Goal: Task Accomplishment & Management: Manage account settings

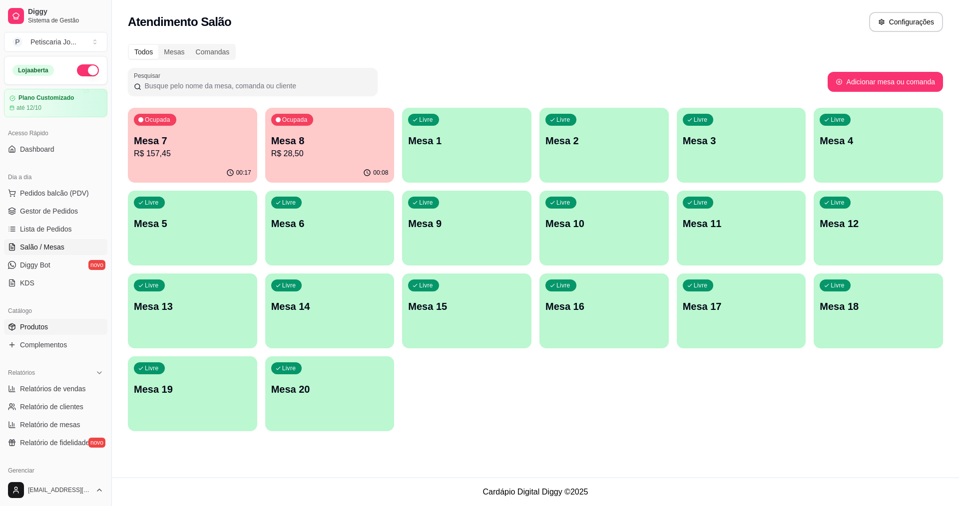
click at [36, 326] on span "Produtos" at bounding box center [34, 327] width 28 height 10
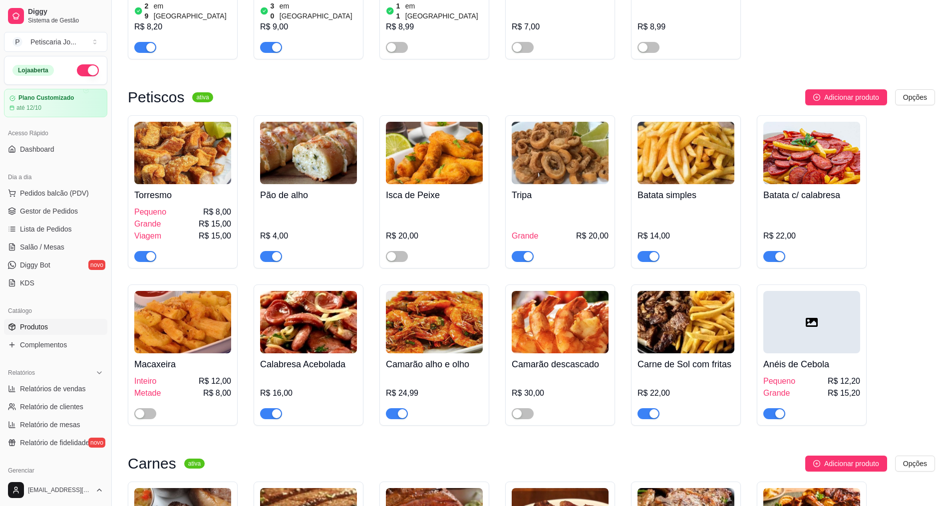
scroll to position [1199, 0]
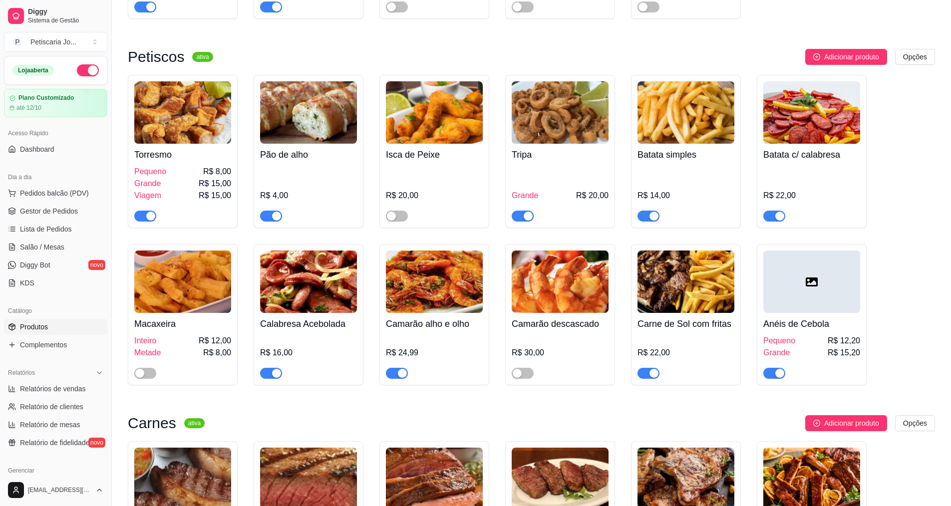
click at [526, 211] on span "button" at bounding box center [523, 216] width 22 height 11
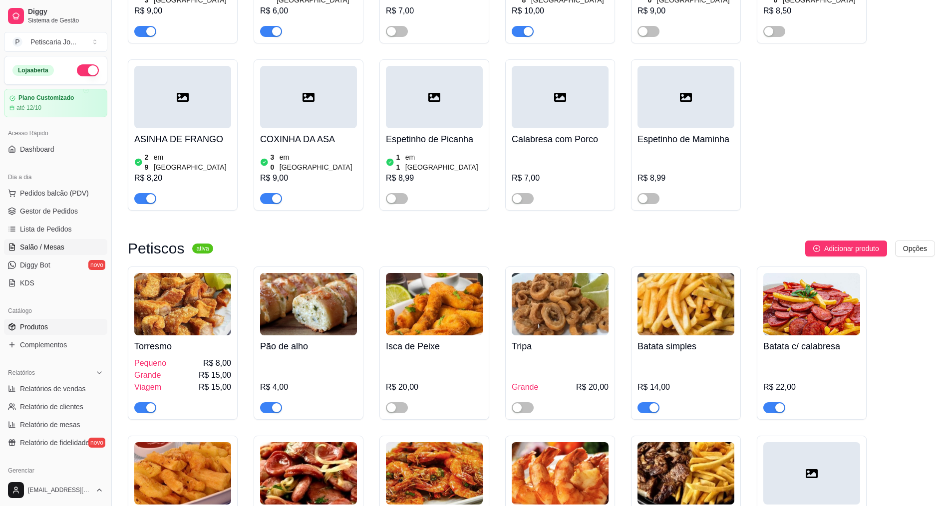
scroll to position [999, 0]
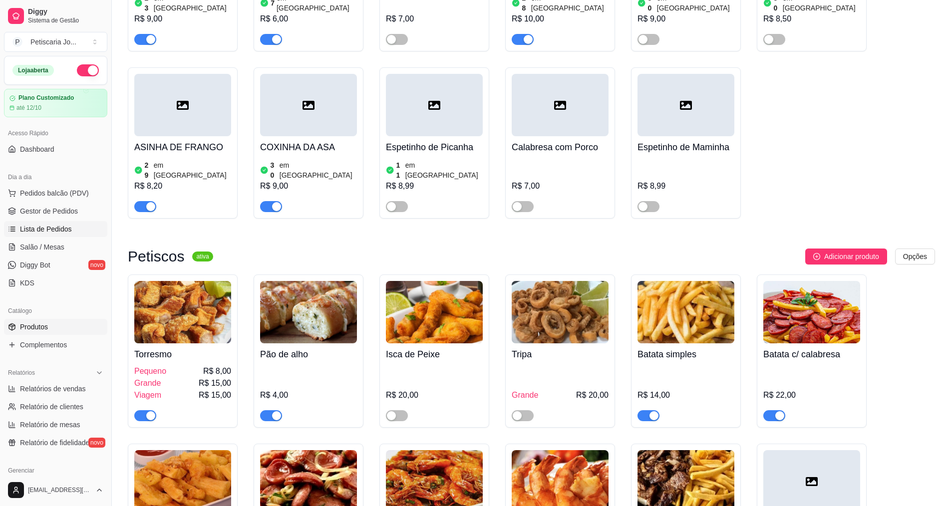
click at [34, 229] on span "Lista de Pedidos" at bounding box center [46, 229] width 52 height 10
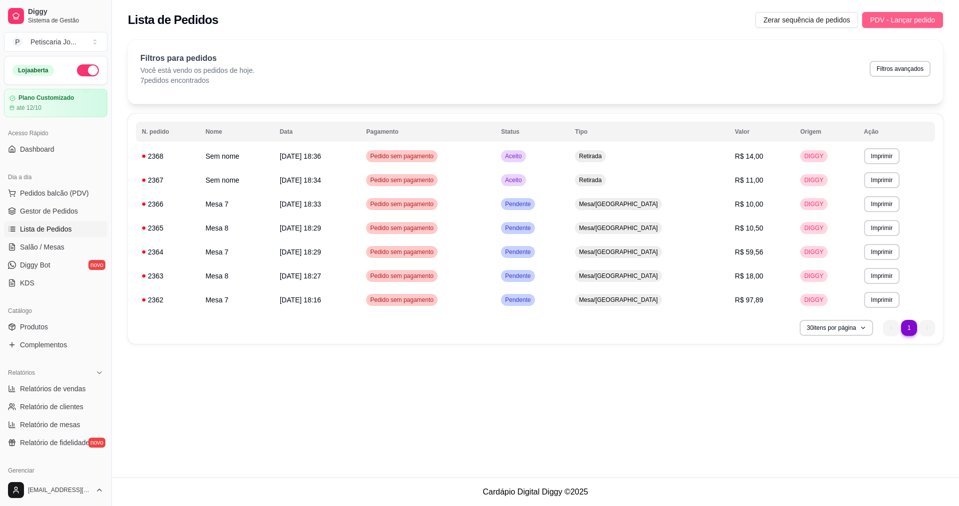
click at [914, 18] on span "PDV - Lançar pedido" at bounding box center [902, 19] width 65 height 11
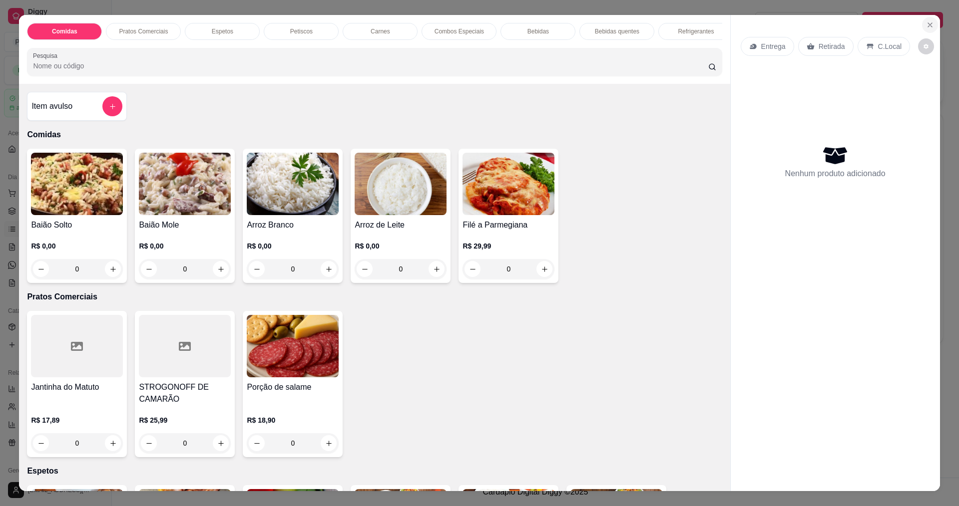
click at [926, 26] on icon "Close" at bounding box center [930, 25] width 8 height 8
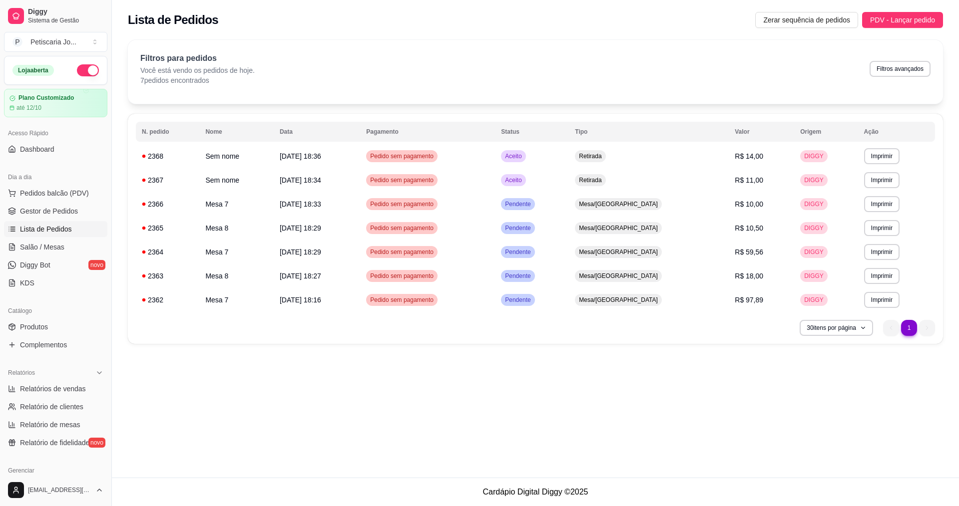
drag, startPoint x: 30, startPoint y: 324, endPoint x: 303, endPoint y: 287, distance: 275.7
click at [30, 324] on span "Produtos" at bounding box center [34, 327] width 28 height 10
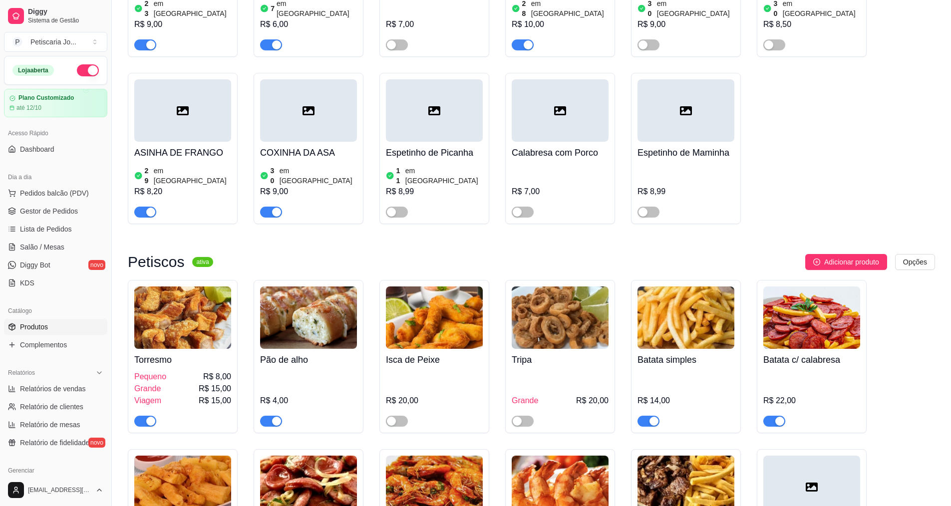
scroll to position [999, 0]
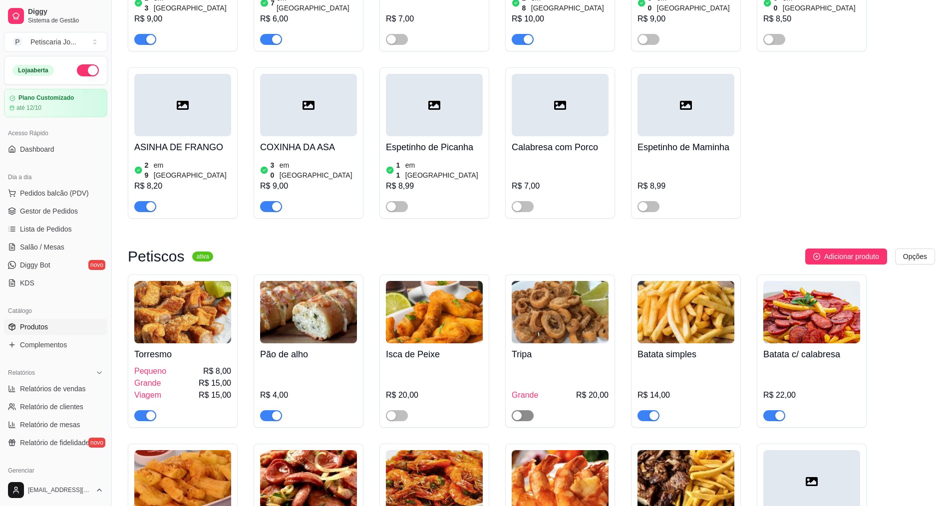
click at [521, 412] on div "button" at bounding box center [517, 416] width 9 height 9
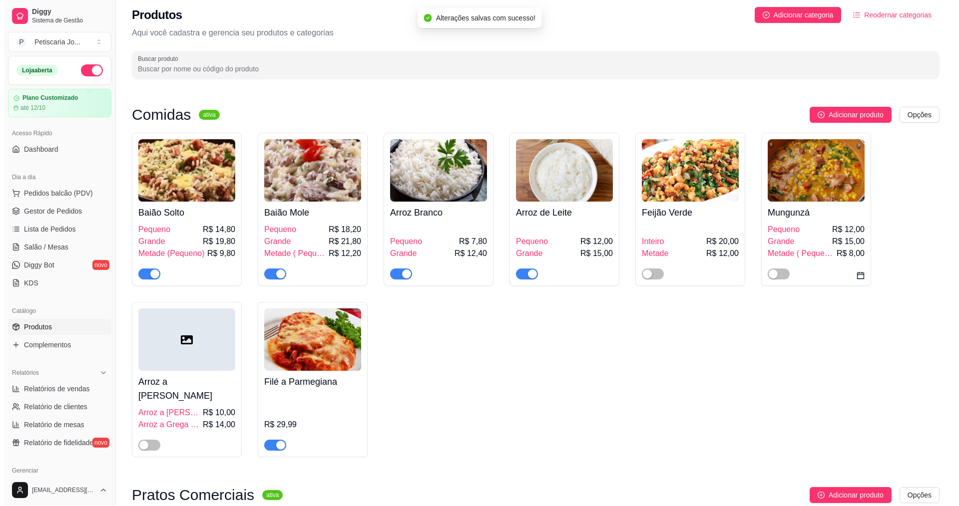
scroll to position [0, 0]
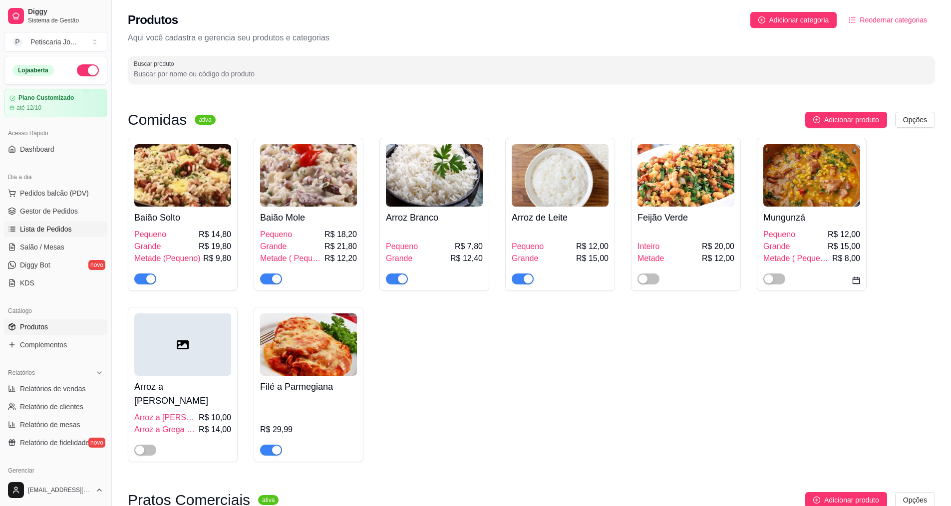
click at [24, 228] on span "Lista de Pedidos" at bounding box center [46, 229] width 52 height 10
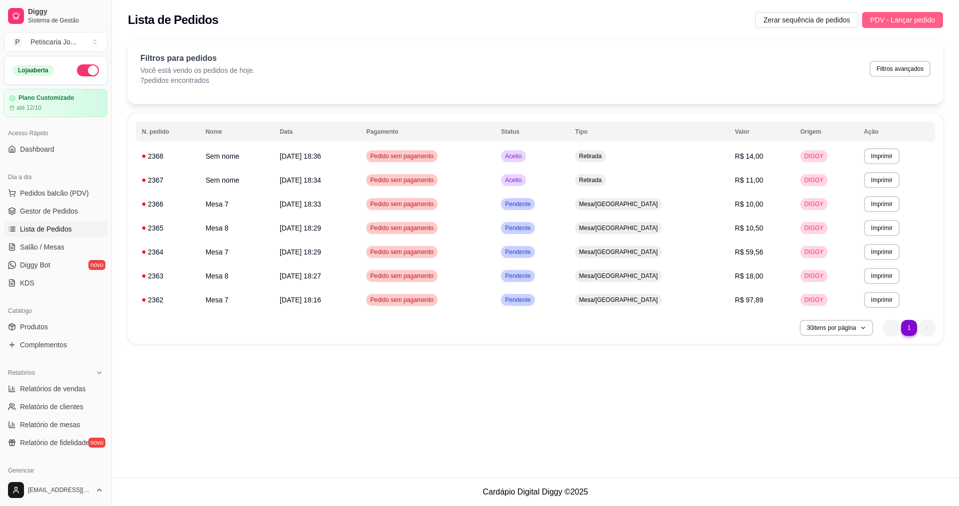
click at [903, 19] on span "PDV - Lançar pedido" at bounding box center [902, 19] width 65 height 11
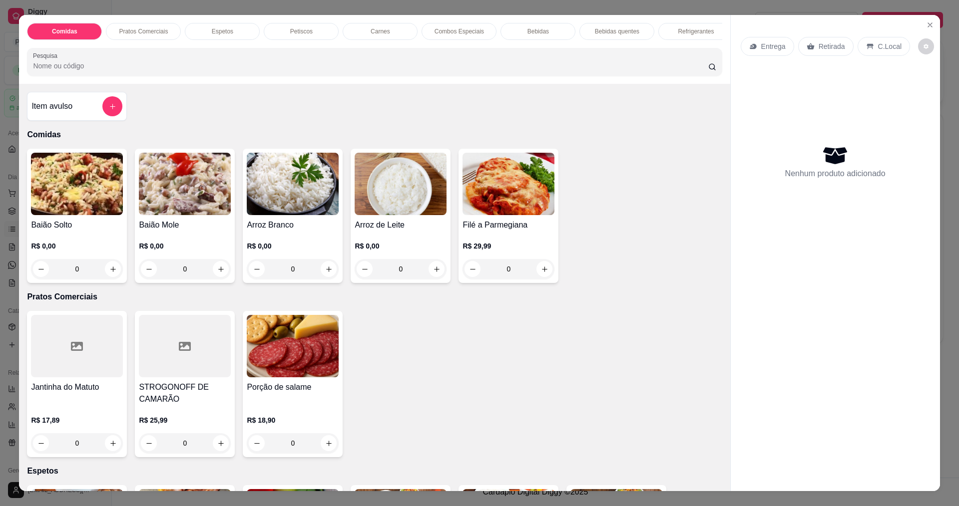
click at [773, 48] on p "Entrega" at bounding box center [773, 46] width 24 height 10
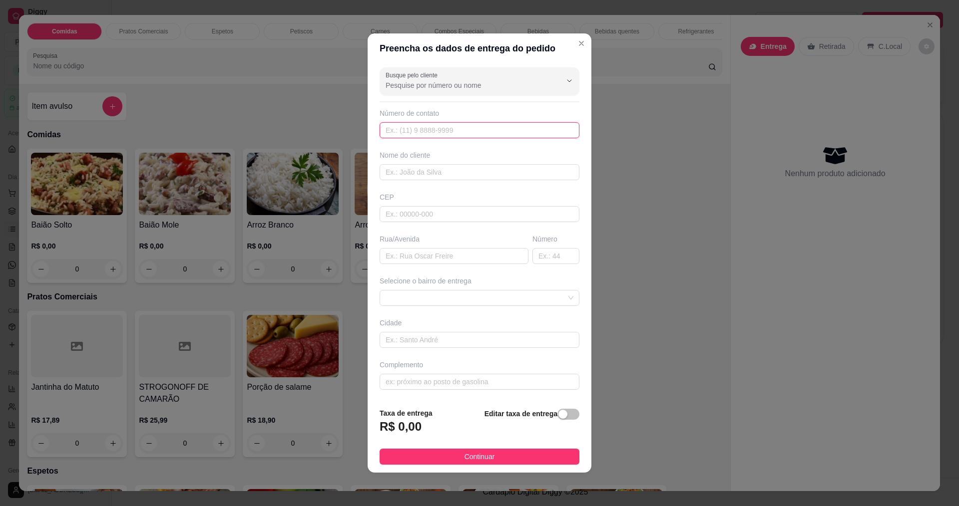
click at [498, 135] on input "text" at bounding box center [480, 130] width 200 height 16
type input "888"
click at [473, 173] on input "text" at bounding box center [480, 172] width 200 height 16
type input "JOYCE"
click at [418, 253] on input "text" at bounding box center [454, 256] width 149 height 16
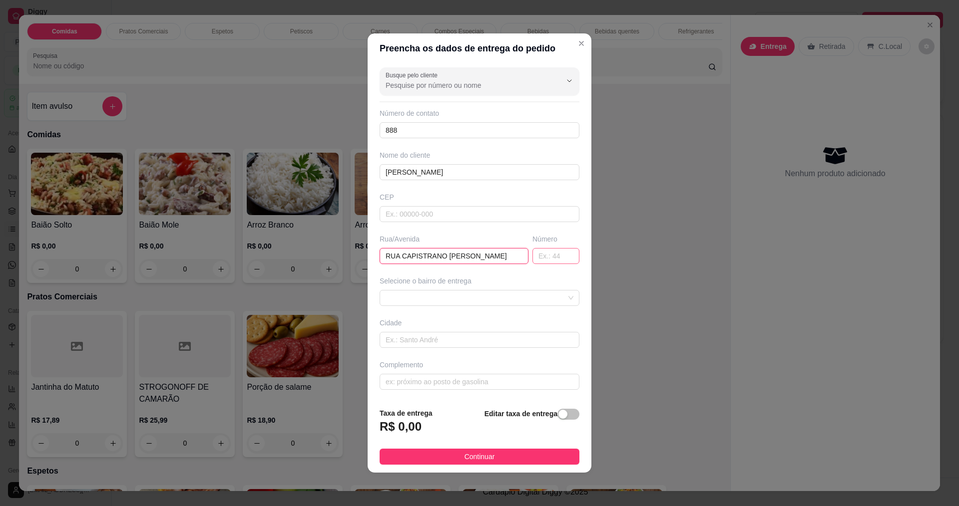
drag, startPoint x: 522, startPoint y: 257, endPoint x: 550, endPoint y: 258, distance: 27.5
click at [524, 257] on div "Rua/Avenida RUA CAPISTRANO DE ABREU Número" at bounding box center [480, 249] width 204 height 30
type input "RUA CAPISTRANO DE ABREU"
click at [551, 259] on input "text" at bounding box center [555, 256] width 47 height 16
type input "95"
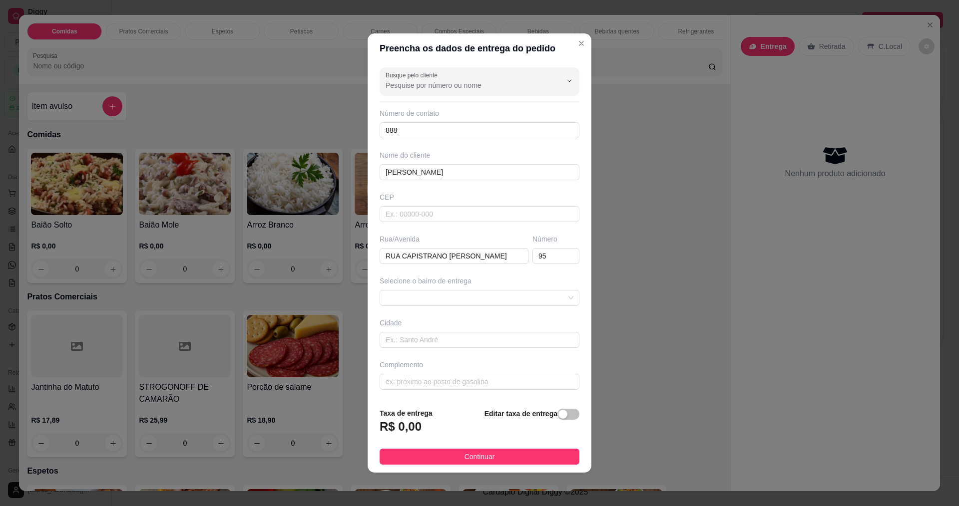
click at [453, 446] on footer "Taxa de entrega R$ 0,00 Editar taxa de entrega Continuar" at bounding box center [480, 436] width 224 height 73
click at [454, 454] on button "Continuar" at bounding box center [480, 457] width 200 height 16
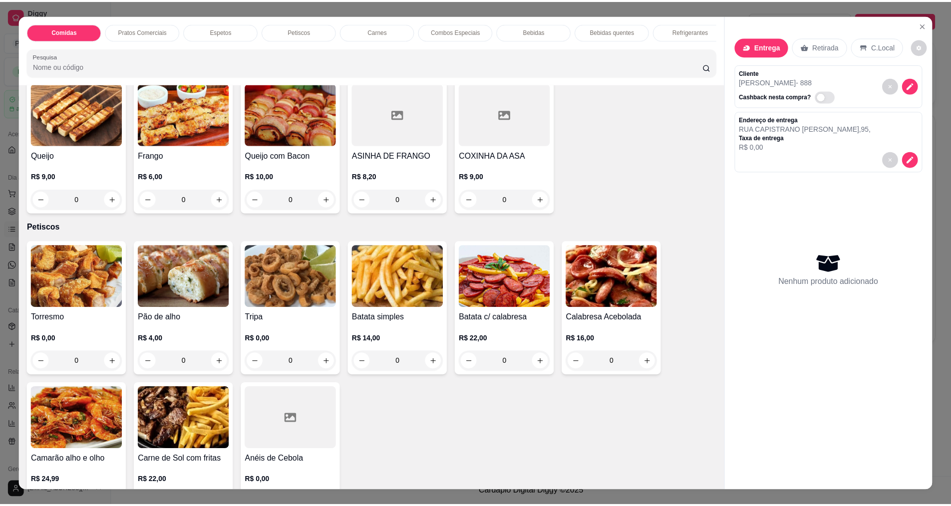
scroll to position [549, 0]
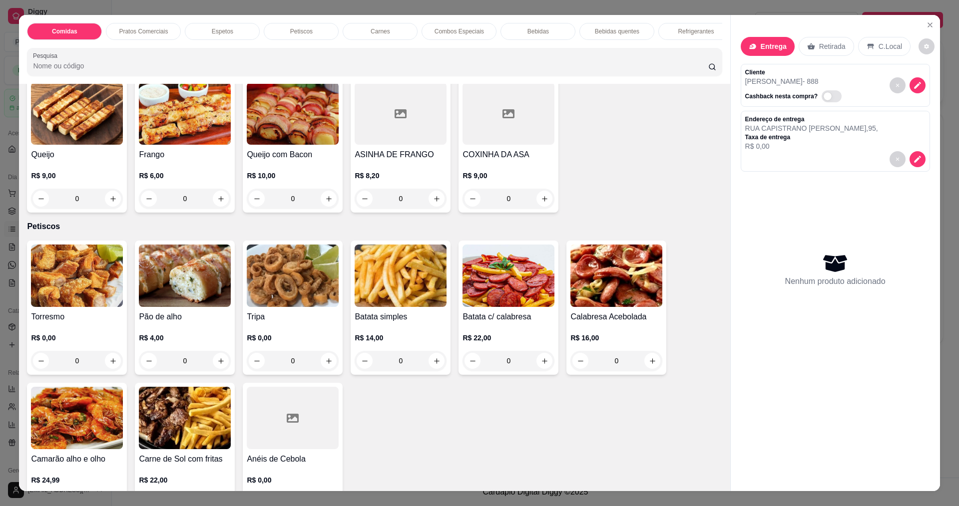
click at [324, 365] on div "0" at bounding box center [293, 361] width 92 height 20
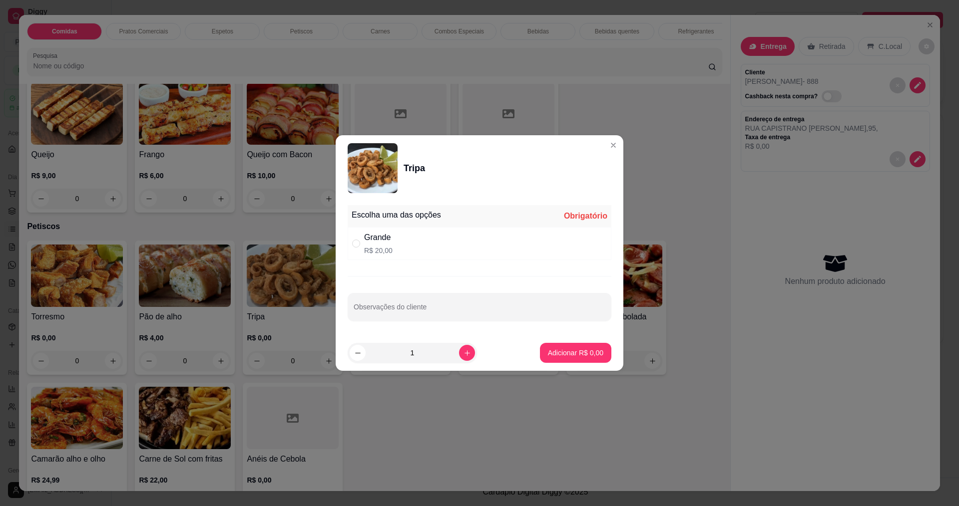
click at [383, 247] on p "R$ 20,00" at bounding box center [378, 251] width 28 height 10
radio input "true"
click at [556, 354] on p "Adicionar R$ 20,00" at bounding box center [573, 353] width 59 height 10
type input "1"
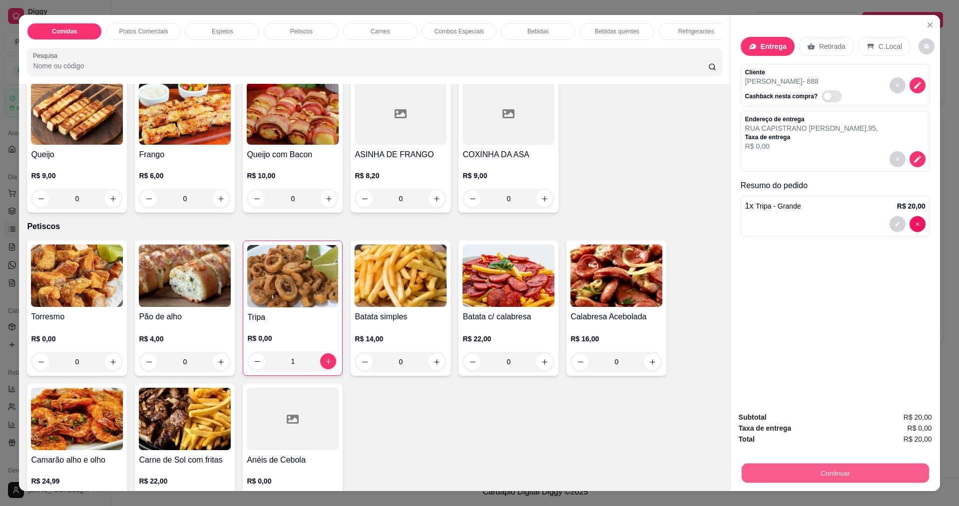
click at [797, 478] on button "Continuar" at bounding box center [834, 472] width 187 height 19
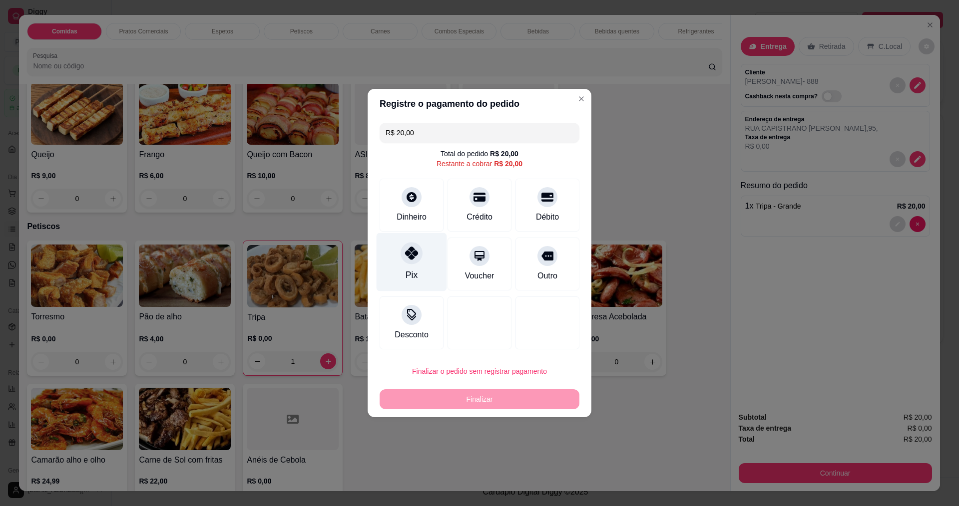
click at [406, 264] on div "Pix" at bounding box center [412, 262] width 70 height 58
type input "R$ 0,00"
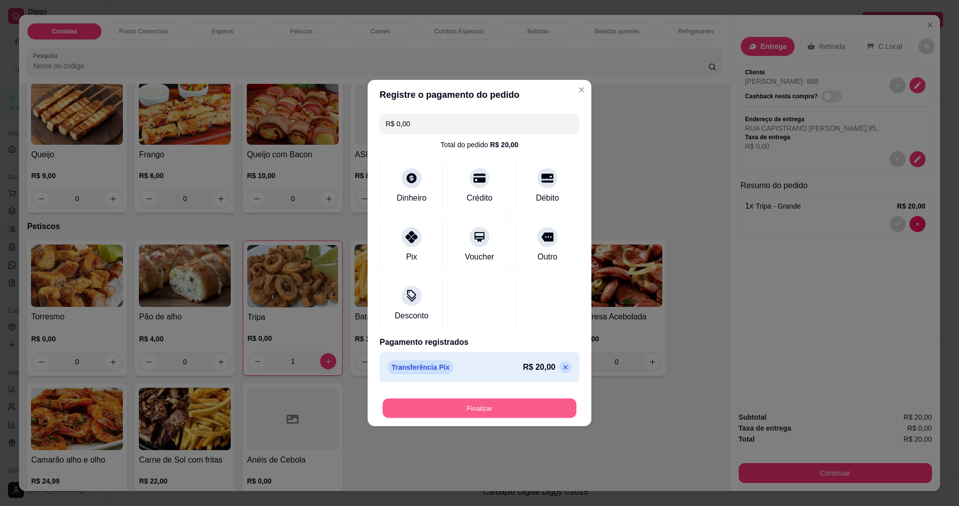
click at [482, 413] on button "Finalizar" at bounding box center [480, 408] width 194 height 19
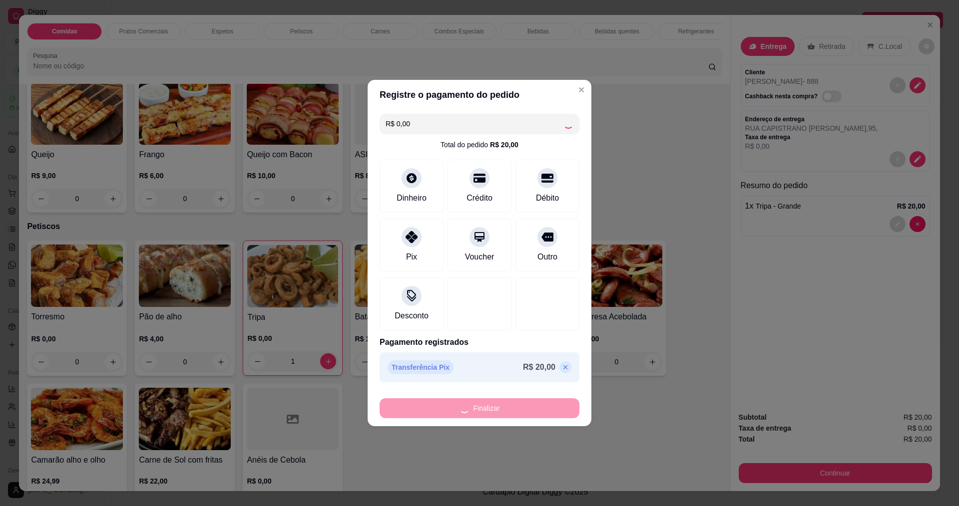
type input "0"
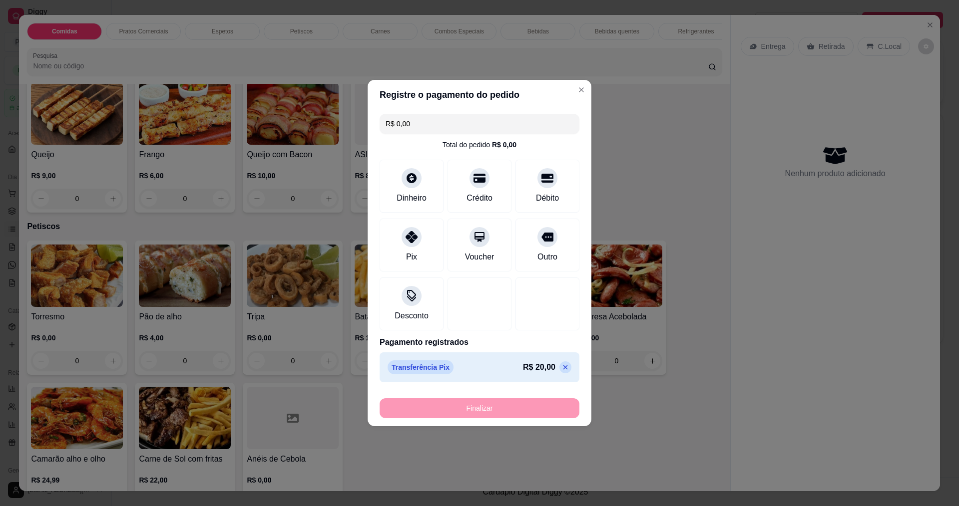
type input "-R$ 20,00"
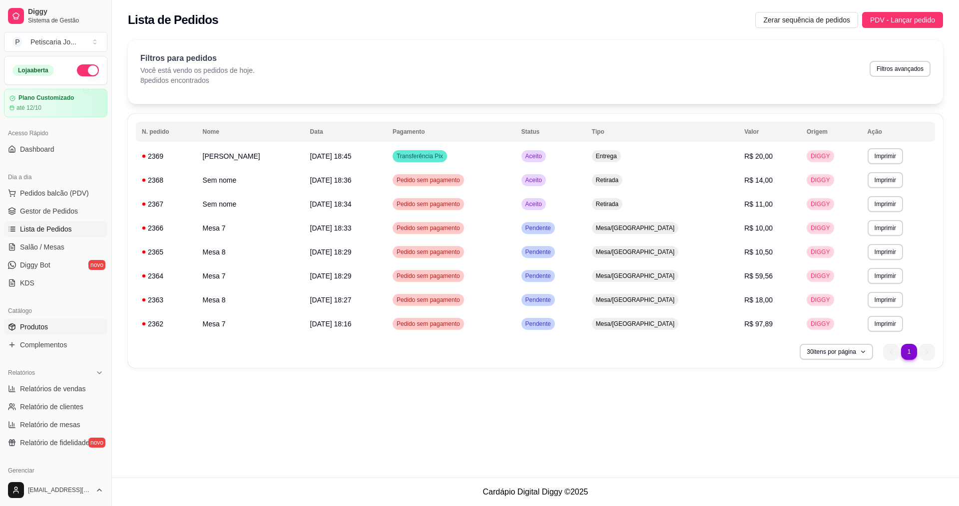
click at [35, 327] on span "Produtos" at bounding box center [34, 327] width 28 height 10
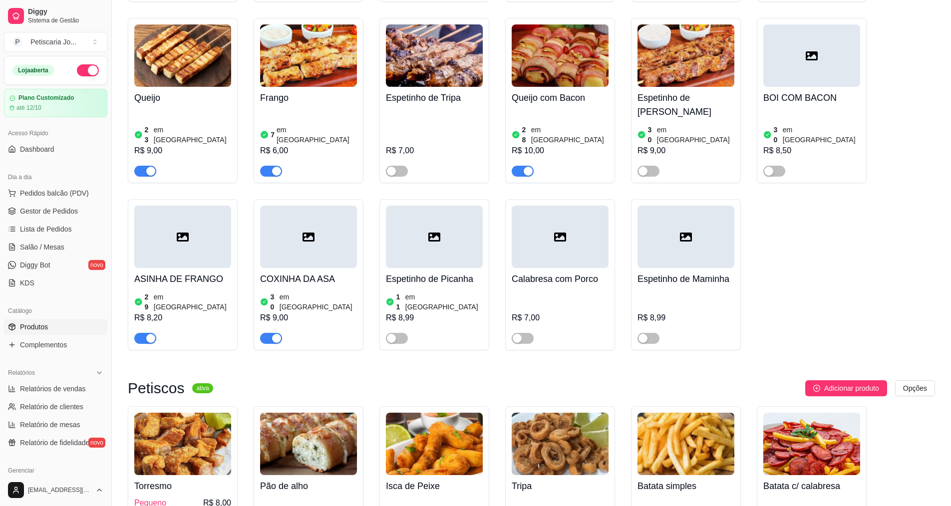
scroll to position [899, 0]
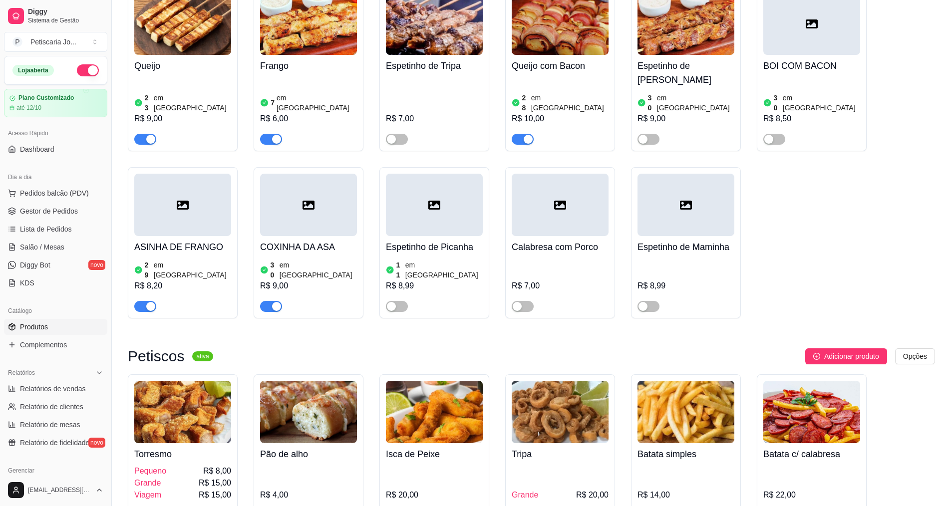
click at [528, 506] on div "button" at bounding box center [528, 515] width 9 height 9
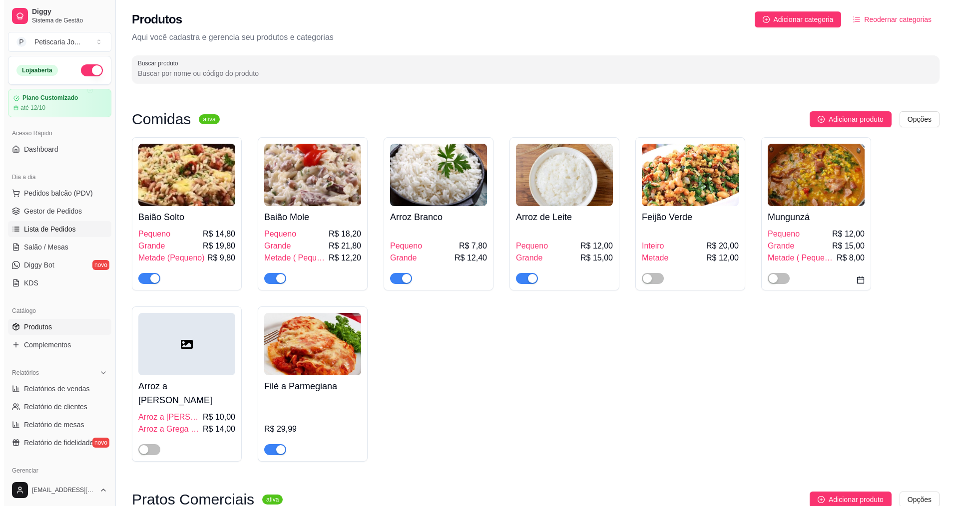
scroll to position [0, 0]
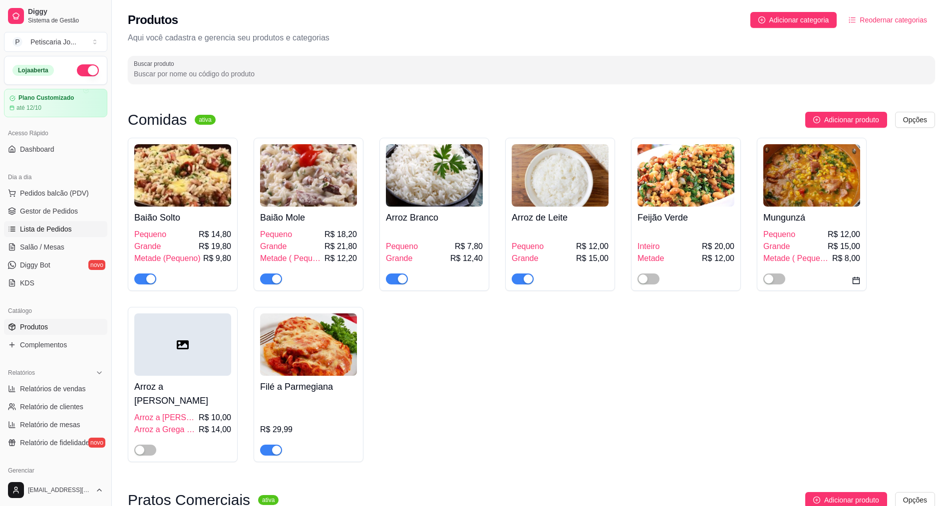
click at [33, 231] on span "Lista de Pedidos" at bounding box center [46, 229] width 52 height 10
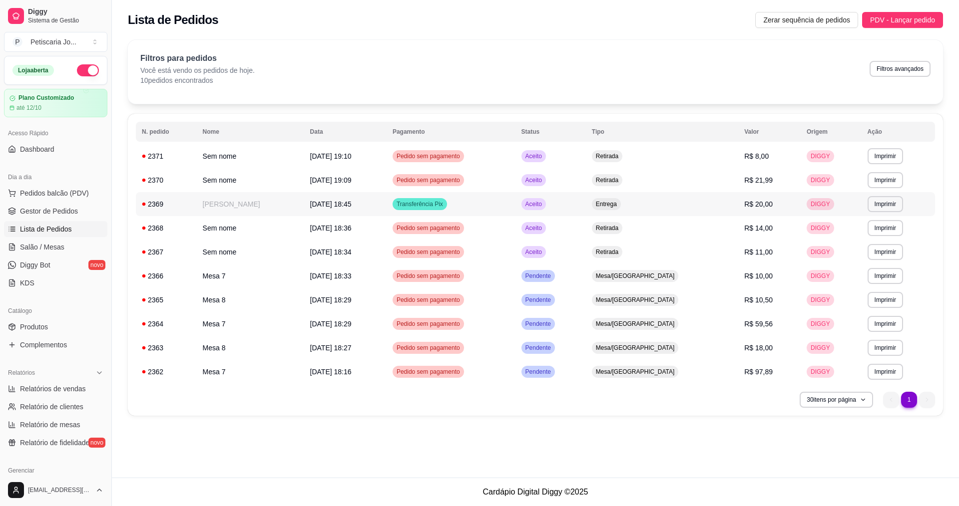
click at [310, 205] on span "17/09/25 às 18:45" at bounding box center [330, 204] width 41 height 8
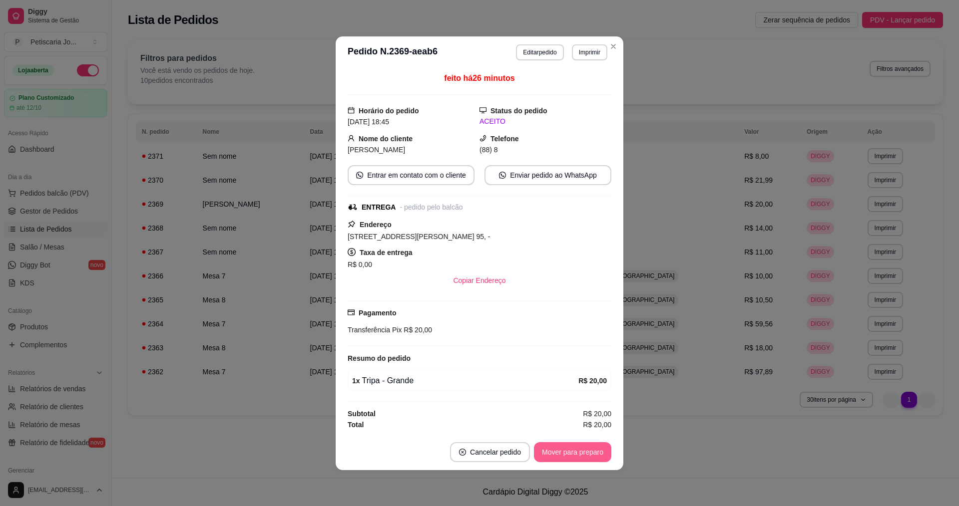
click at [579, 449] on button "Mover para preparo" at bounding box center [572, 453] width 77 height 20
click at [583, 453] on button "Mover para entrega" at bounding box center [572, 453] width 77 height 20
click at [573, 457] on button "Mover para finalizado" at bounding box center [569, 453] width 83 height 20
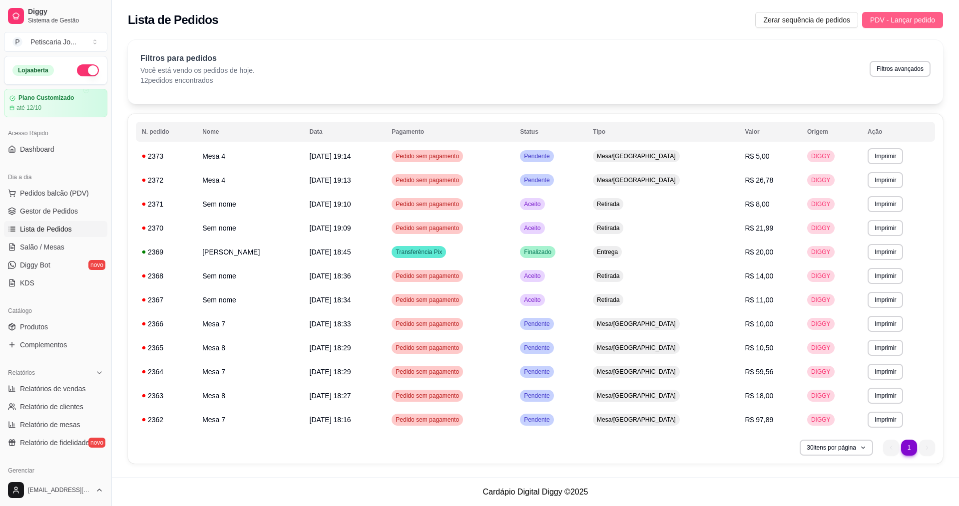
click at [920, 20] on span "PDV - Lançar pedido" at bounding box center [902, 19] width 65 height 11
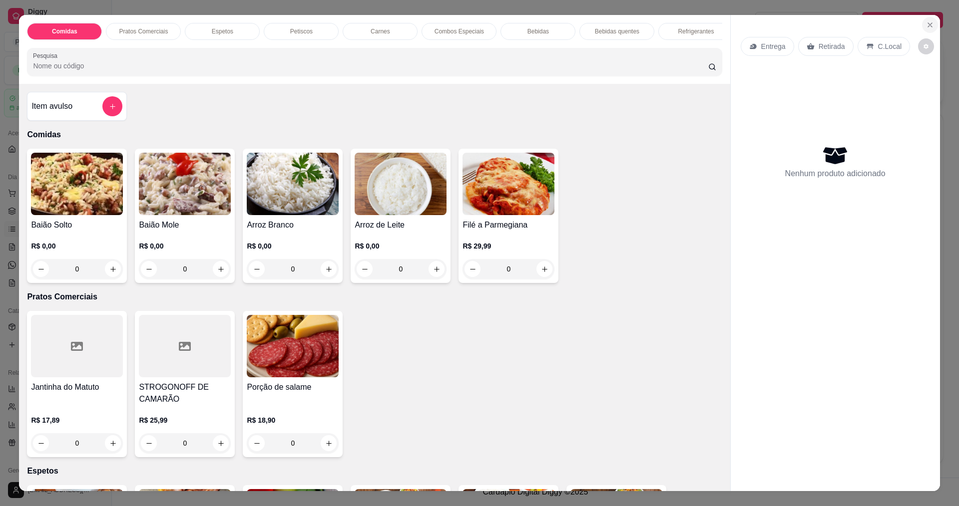
click at [927, 19] on button "Close" at bounding box center [930, 25] width 16 height 16
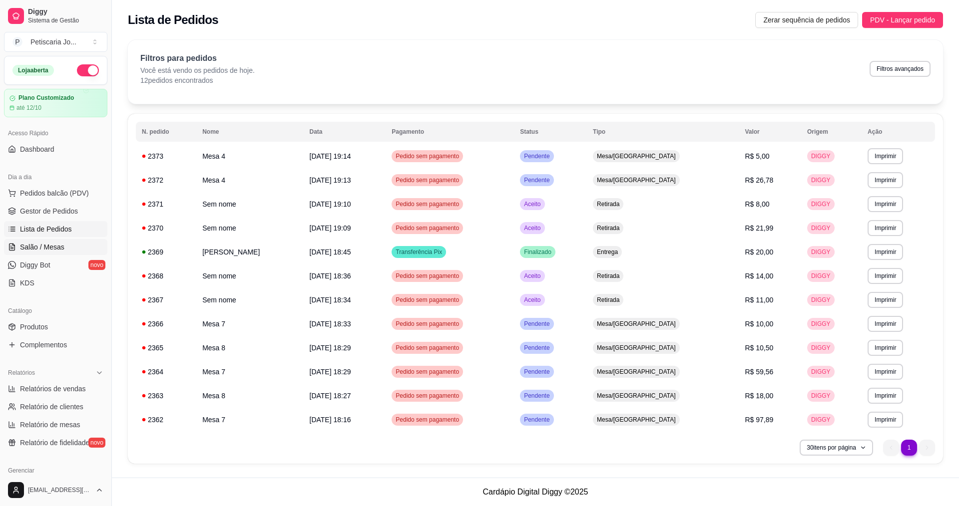
click at [33, 248] on span "Salão / Mesas" at bounding box center [42, 247] width 44 height 10
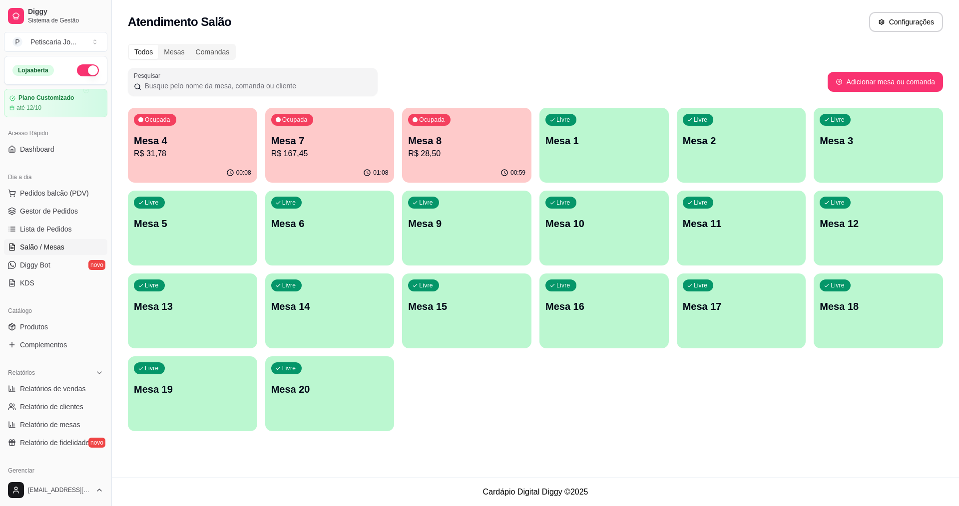
click at [751, 135] on p "Mesa 2" at bounding box center [741, 141] width 117 height 14
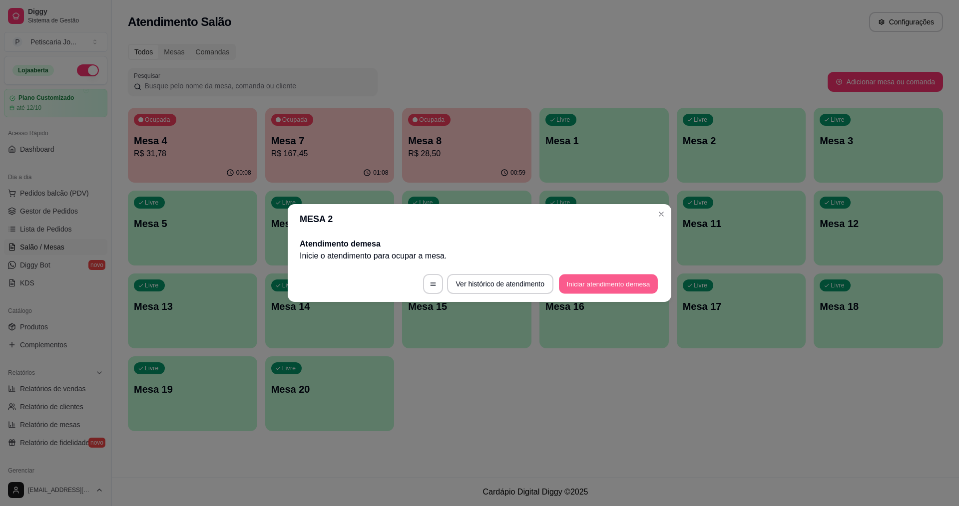
click at [598, 287] on button "Iniciar atendimento de mesa" at bounding box center [608, 284] width 99 height 19
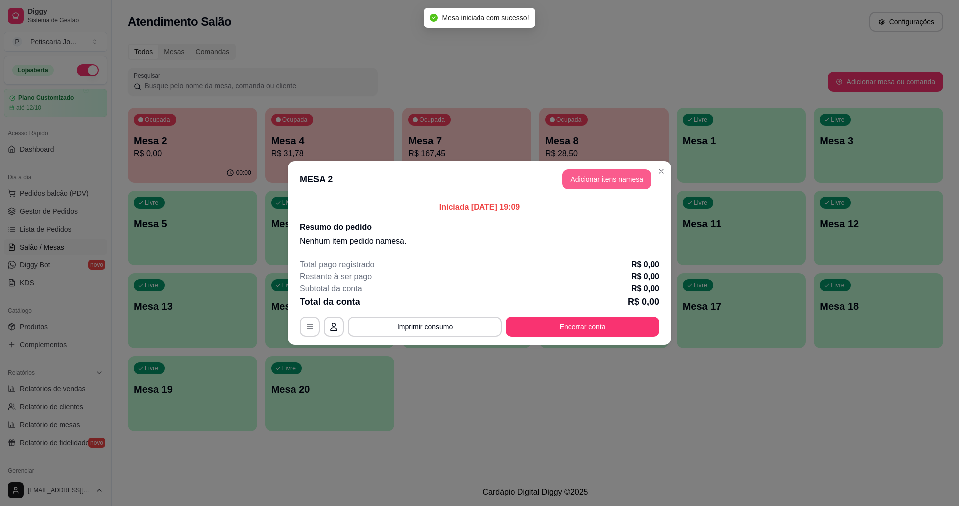
click at [636, 187] on button "Adicionar itens na mesa" at bounding box center [606, 179] width 89 height 20
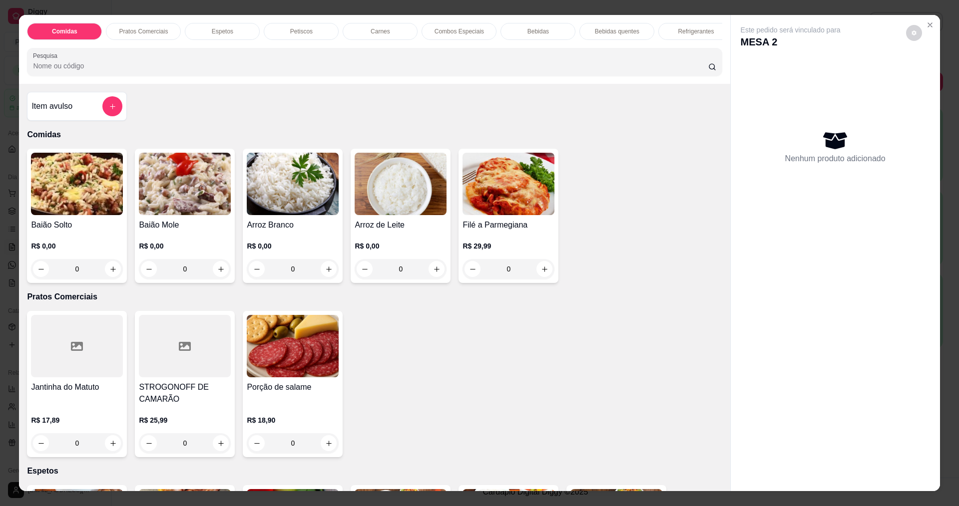
click at [320, 279] on div "0" at bounding box center [293, 269] width 92 height 20
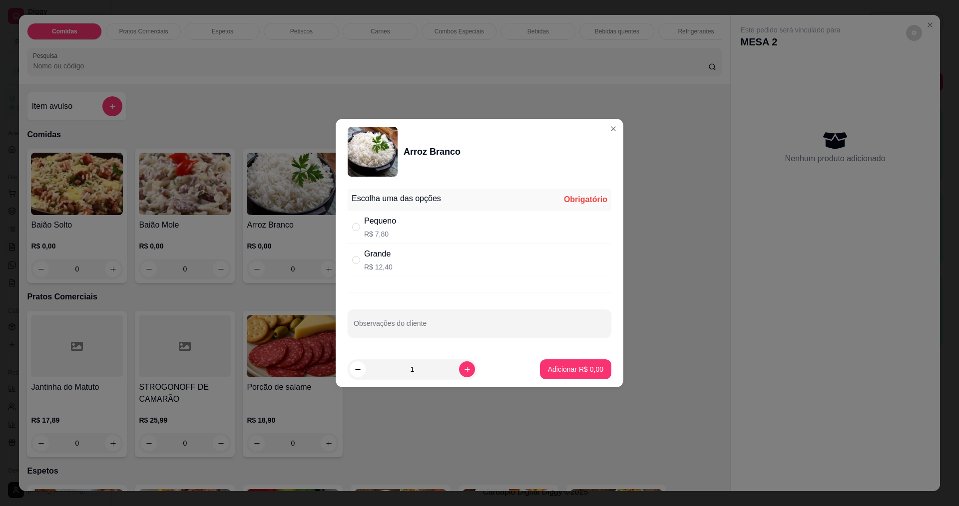
click at [385, 220] on div "Pequeno" at bounding box center [380, 221] width 32 height 12
radio input "true"
click at [564, 371] on p "Adicionar R$ 7,80" at bounding box center [575, 369] width 54 height 9
type input "1"
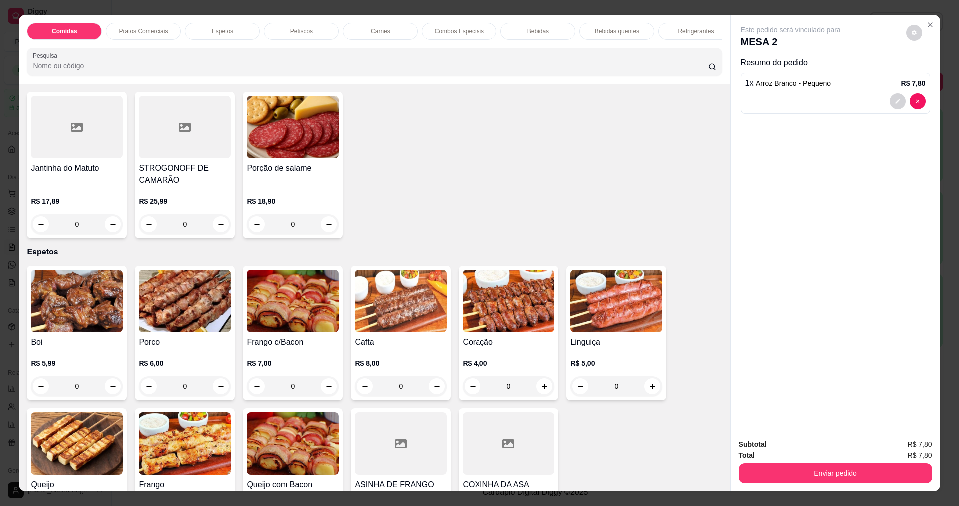
scroll to position [300, 0]
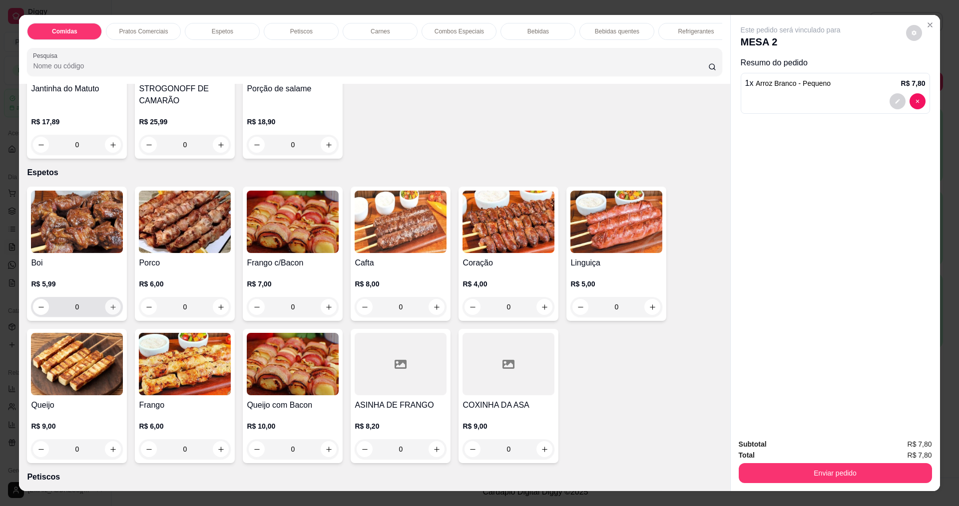
click at [109, 311] on icon "increase-product-quantity" at bounding box center [112, 307] width 7 height 7
type input "1"
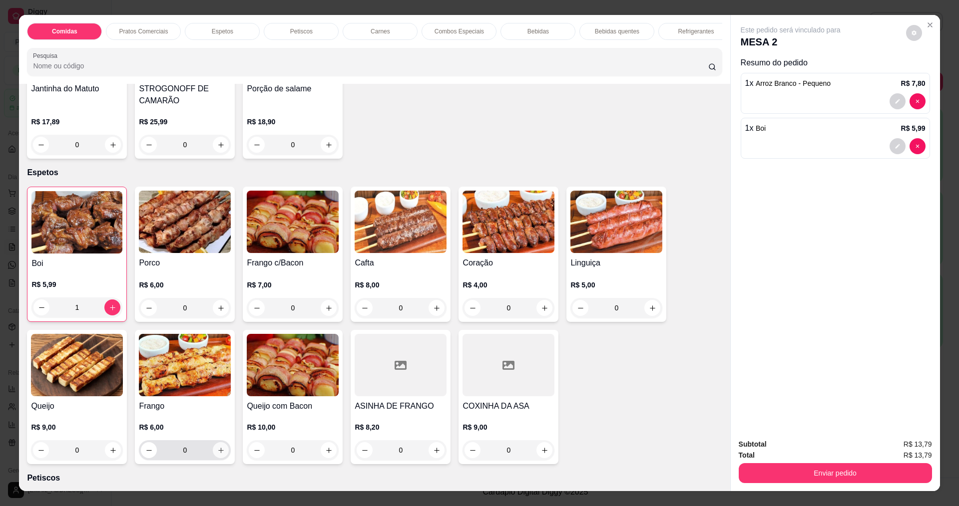
click at [217, 455] on icon "increase-product-quantity" at bounding box center [220, 450] width 7 height 7
type input "1"
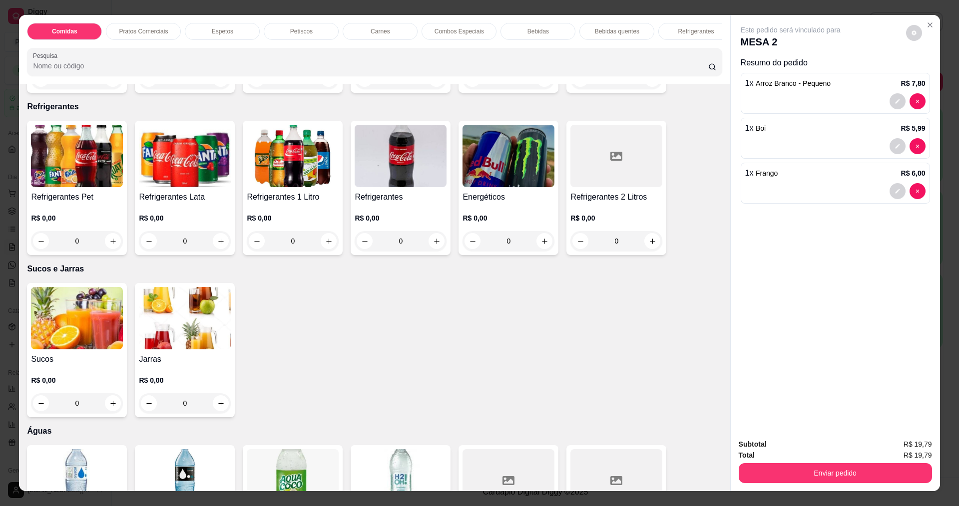
scroll to position [1948, 0]
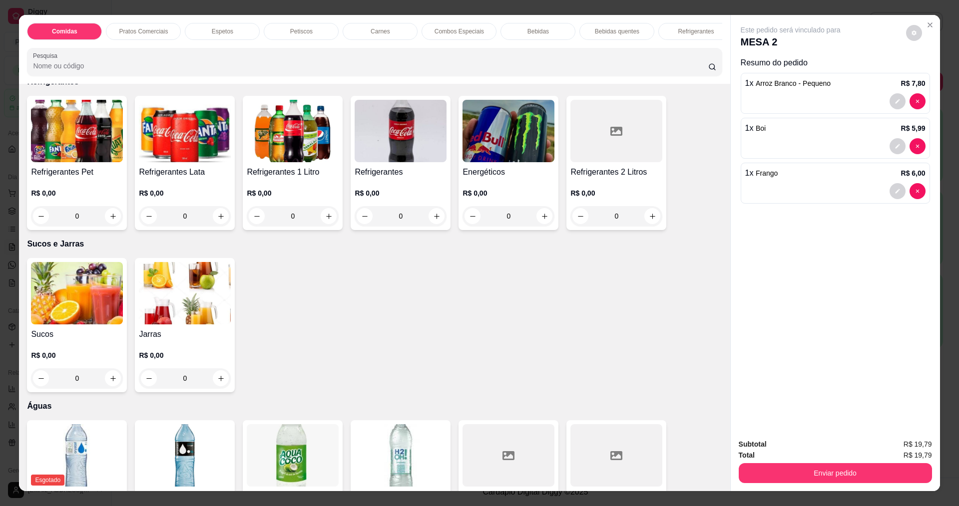
click at [56, 323] on img at bounding box center [77, 293] width 92 height 62
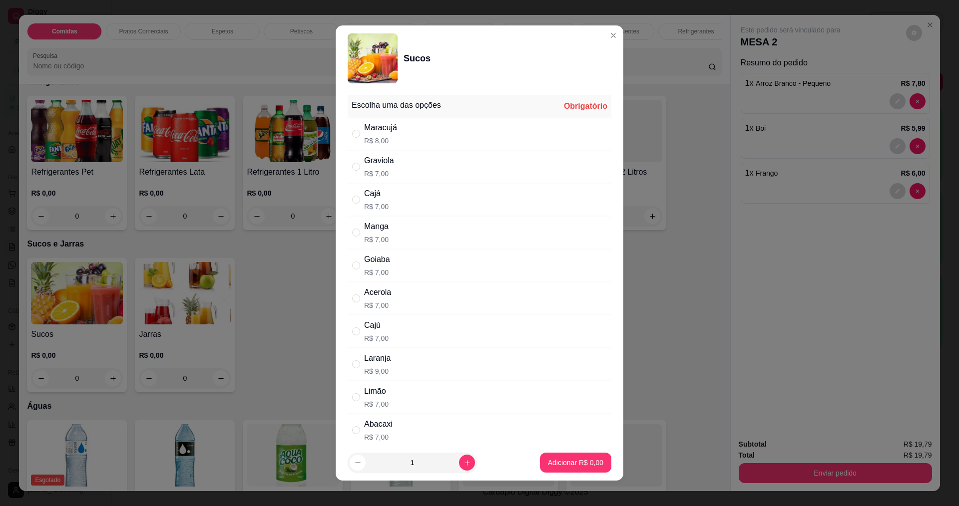
click at [408, 137] on div "Maracujá R$ 8,00" at bounding box center [480, 133] width 264 height 33
radio input "true"
click at [568, 457] on button "Adicionar R$ 8,00" at bounding box center [575, 463] width 69 height 19
type input "1"
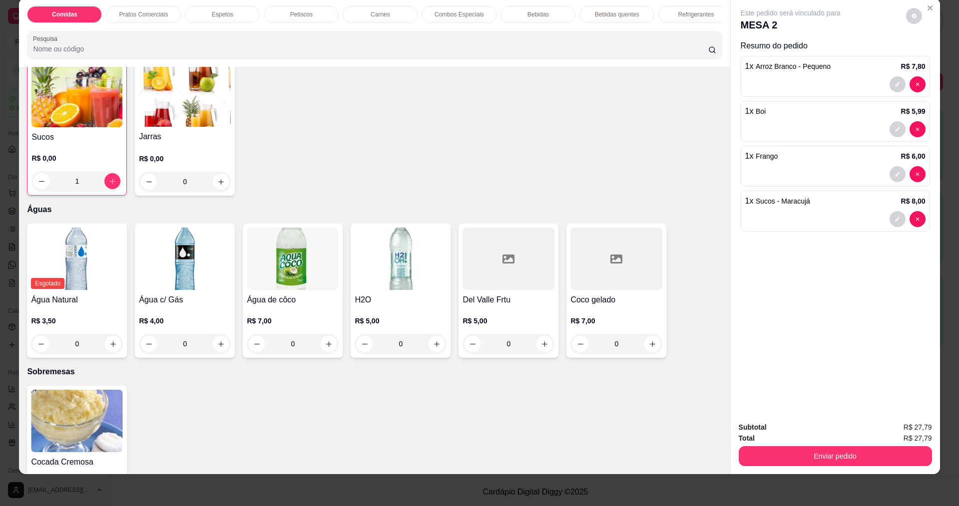
scroll to position [2148, 0]
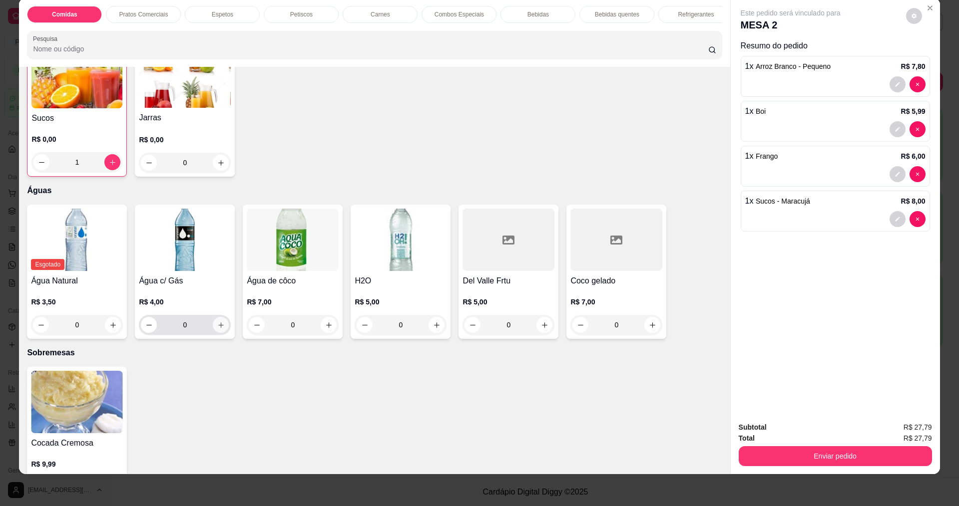
click at [217, 329] on icon "increase-product-quantity" at bounding box center [220, 325] width 7 height 7
type input "1"
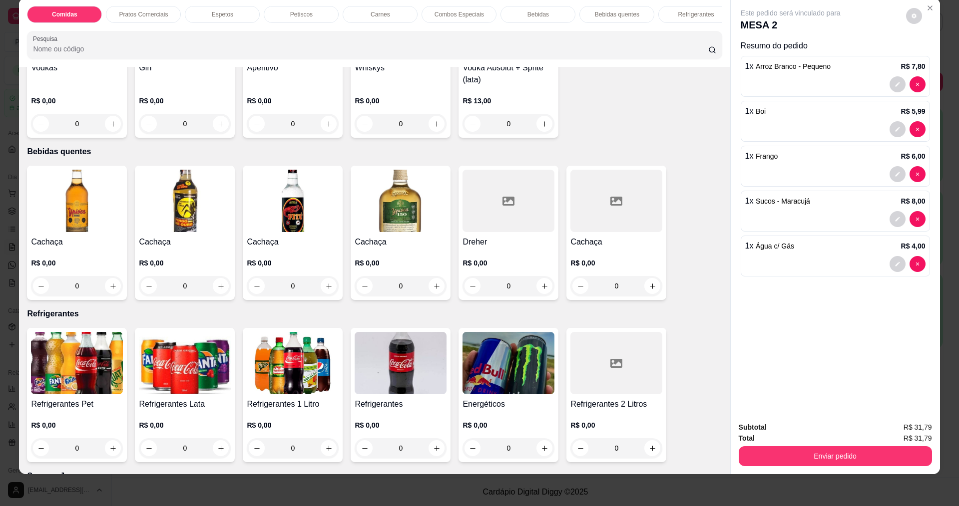
scroll to position [1698, 0]
click at [841, 455] on button "Enviar pedido" at bounding box center [834, 456] width 187 height 19
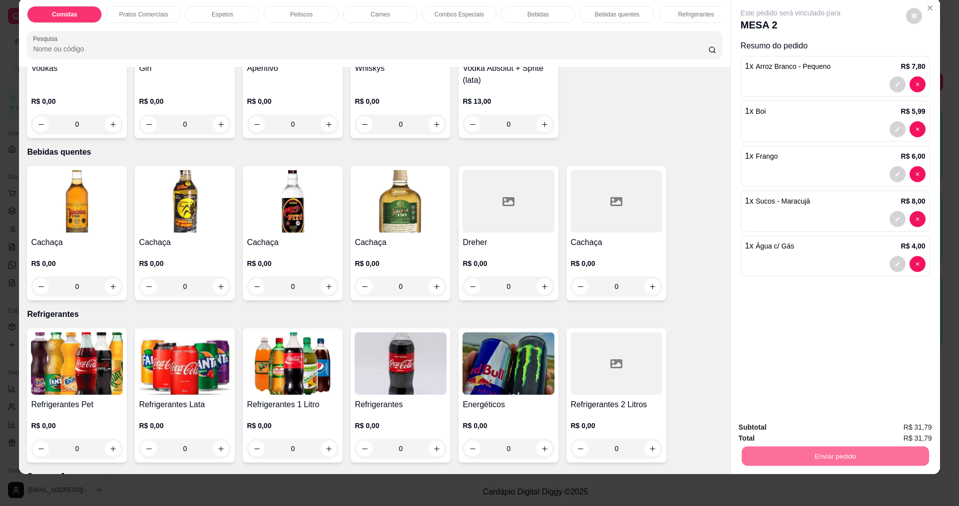
click at [903, 431] on button "Sim, quero registrar" at bounding box center [897, 432] width 74 height 19
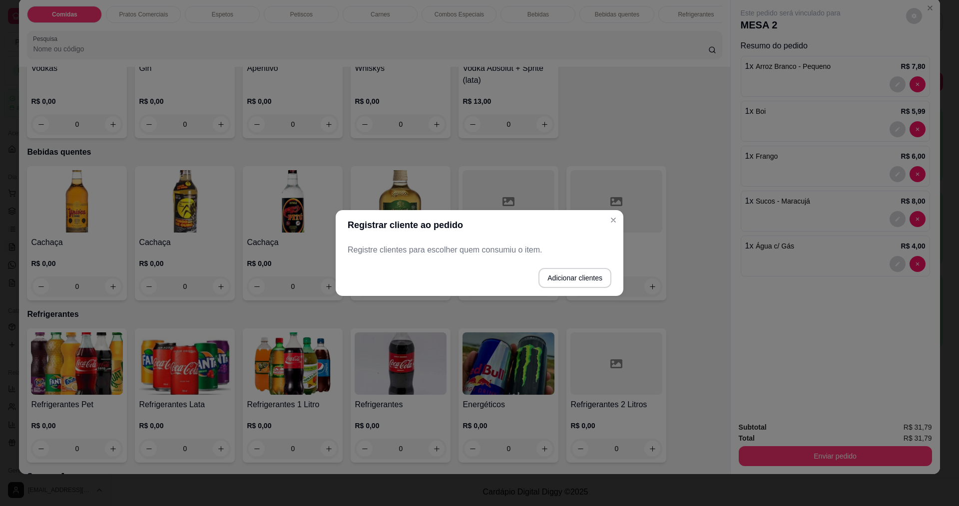
click at [520, 258] on div "Registre clientes para escolher quem consumiu o item." at bounding box center [480, 250] width 288 height 20
click at [582, 277] on button "Adicionar clientes" at bounding box center [574, 278] width 73 height 20
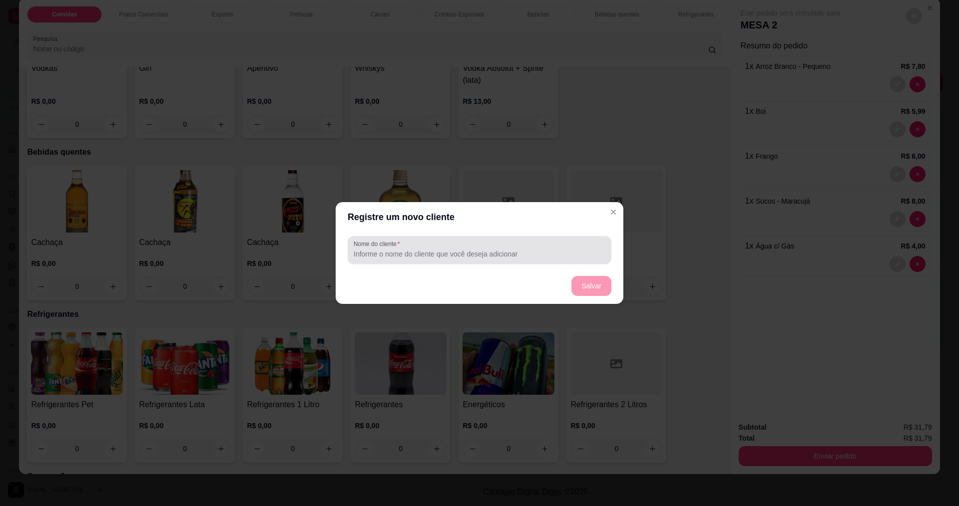
click at [390, 248] on label "Nome do cliente" at bounding box center [378, 244] width 49 height 8
click at [390, 249] on input "Nome do cliente" at bounding box center [480, 254] width 252 height 10
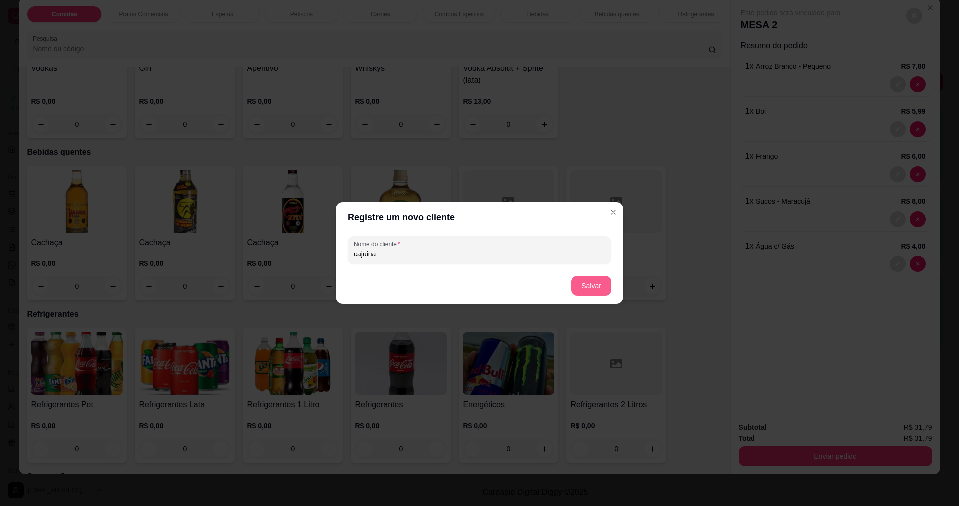
type input "cajuina"
click at [589, 290] on button "Salvar" at bounding box center [591, 286] width 39 height 19
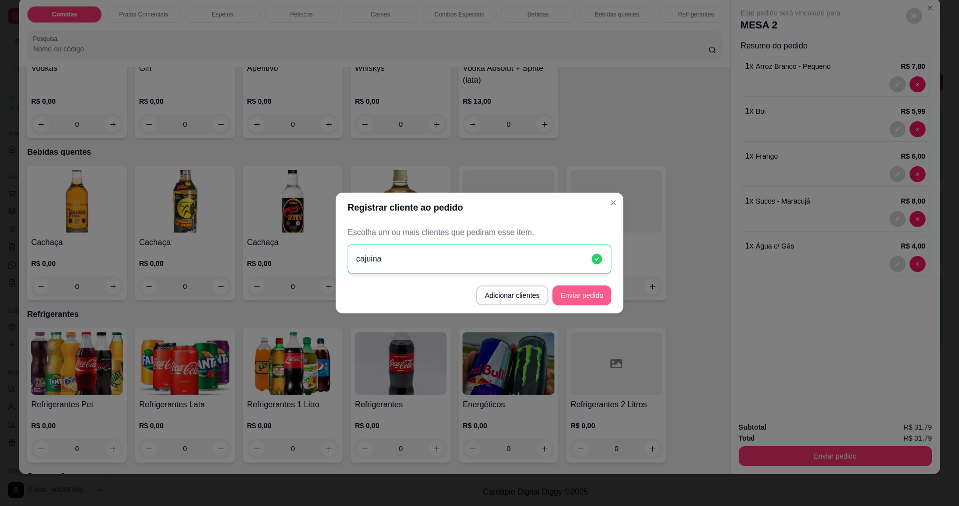
click at [589, 292] on button "Enviar pedido" at bounding box center [581, 296] width 59 height 20
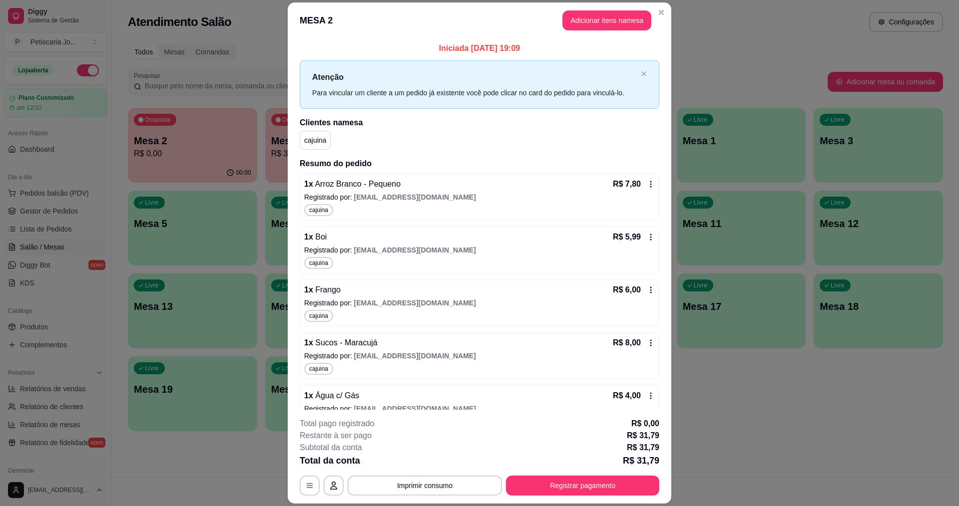
click at [598, 31] on header "MESA 2 Adicionar itens na mesa" at bounding box center [480, 20] width 384 height 36
click at [598, 20] on button "Adicionar itens na mesa" at bounding box center [606, 20] width 89 height 20
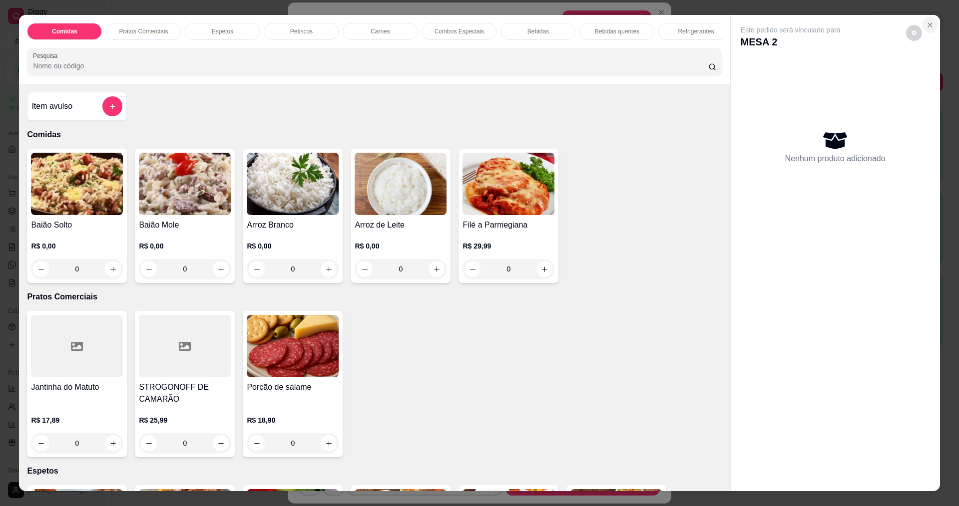
click at [928, 26] on icon "Close" at bounding box center [930, 25] width 8 height 8
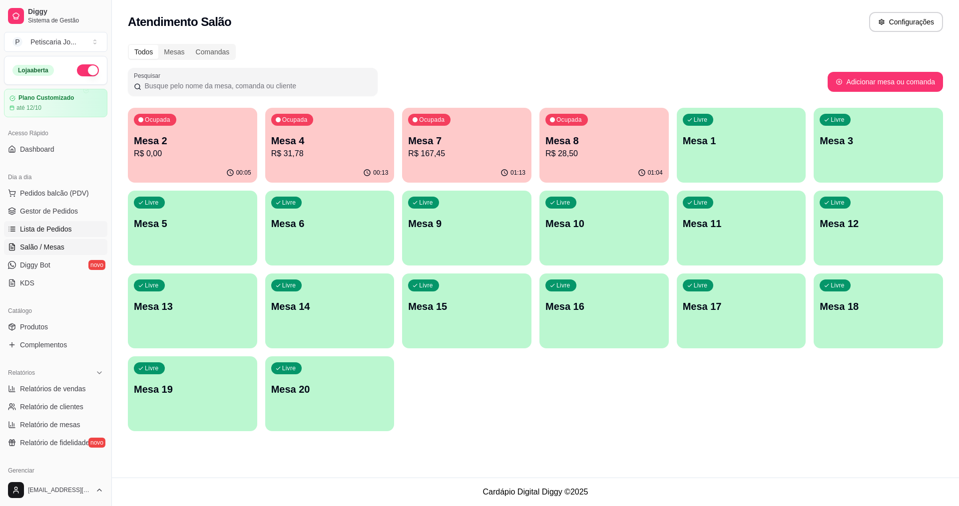
drag, startPoint x: 18, startPoint y: 228, endPoint x: 35, endPoint y: 223, distance: 18.2
click at [18, 228] on link "Lista de Pedidos" at bounding box center [55, 229] width 103 height 16
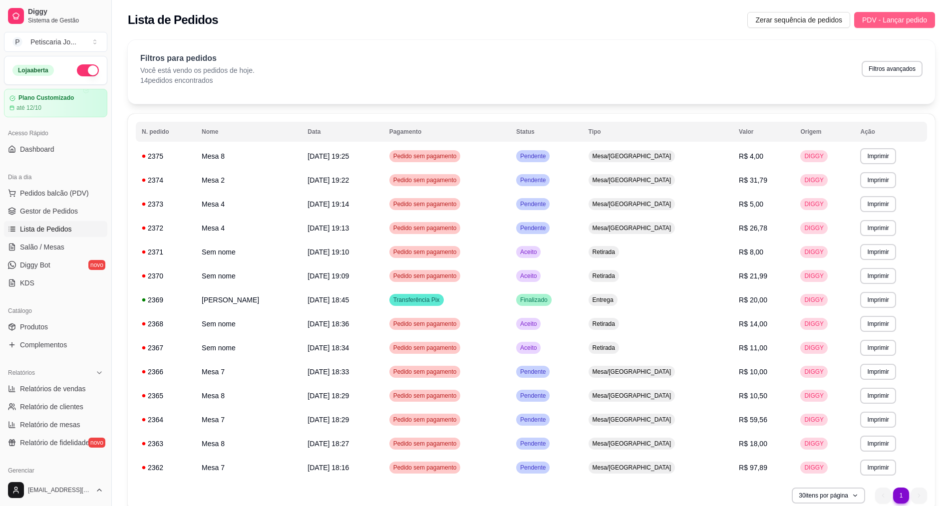
click at [903, 22] on span "PDV - Lançar pedido" at bounding box center [895, 19] width 65 height 11
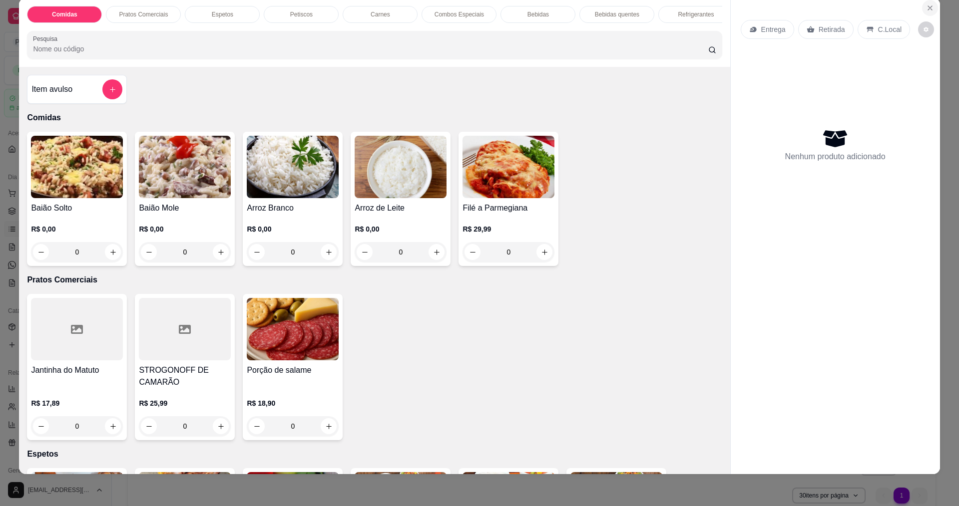
click at [928, 8] on icon "Close" at bounding box center [930, 8] width 8 height 8
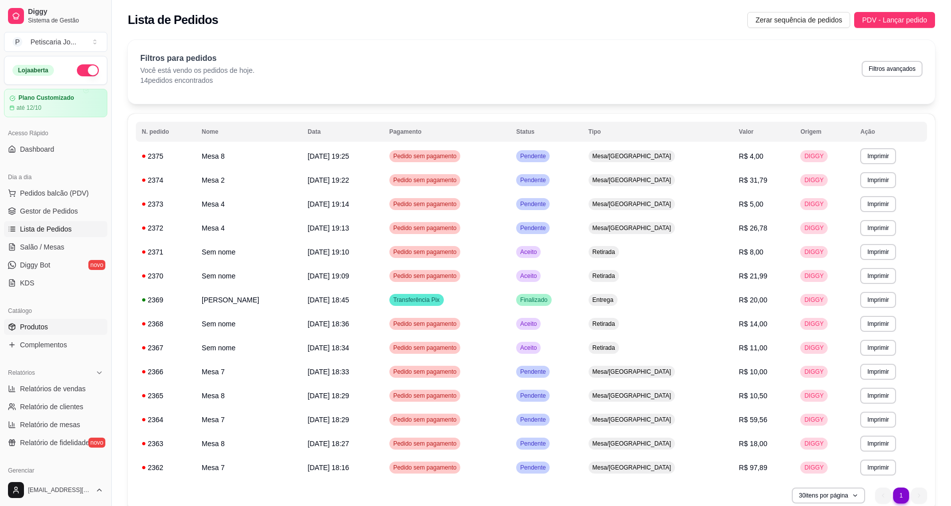
click at [24, 320] on link "Produtos" at bounding box center [55, 327] width 103 height 16
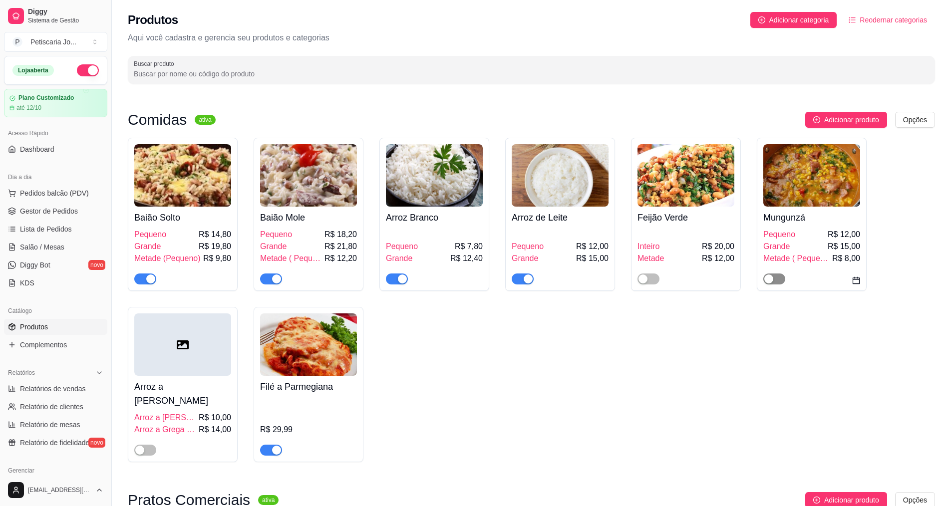
click at [774, 284] on span "button" at bounding box center [775, 279] width 22 height 11
click at [648, 284] on span "button" at bounding box center [649, 279] width 22 height 11
click at [37, 230] on span "Lista de Pedidos" at bounding box center [46, 229] width 52 height 10
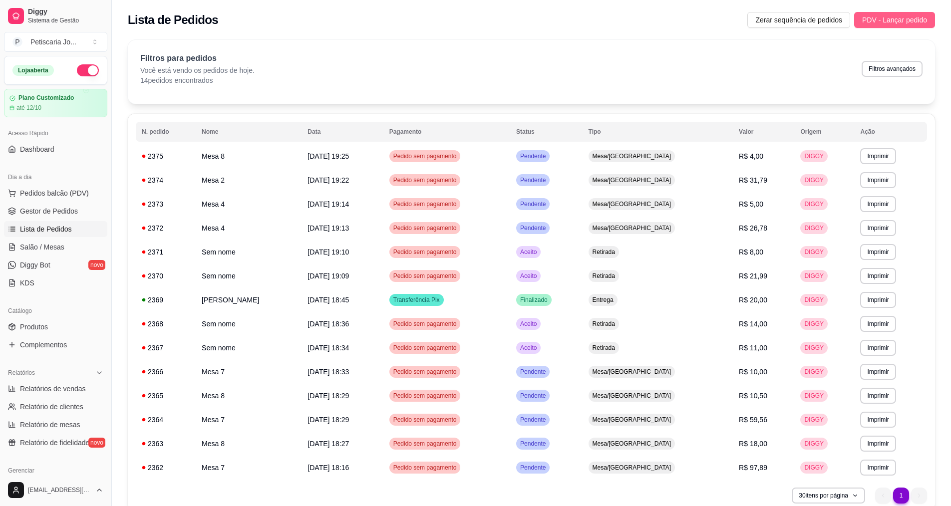
click at [898, 22] on span "PDV - Lançar pedido" at bounding box center [895, 19] width 65 height 11
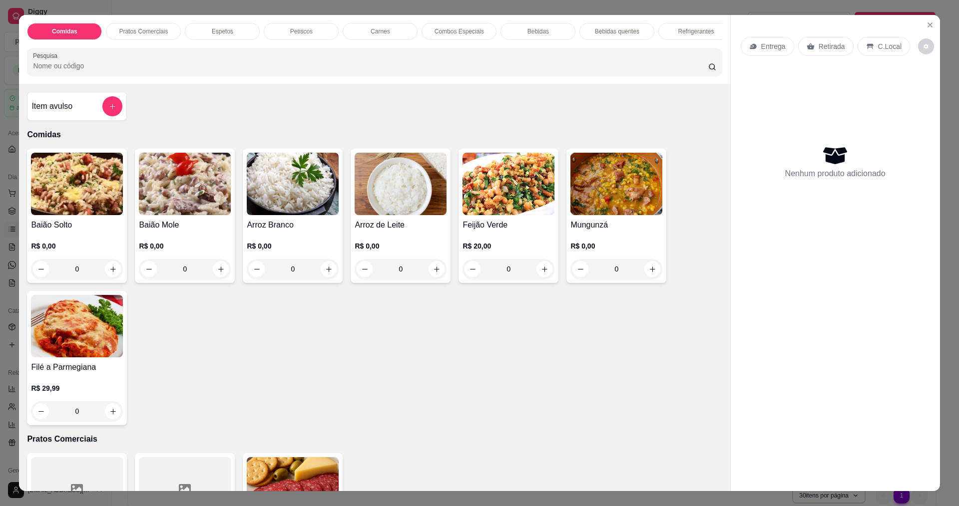
click at [650, 275] on div "0" at bounding box center [616, 269] width 92 height 20
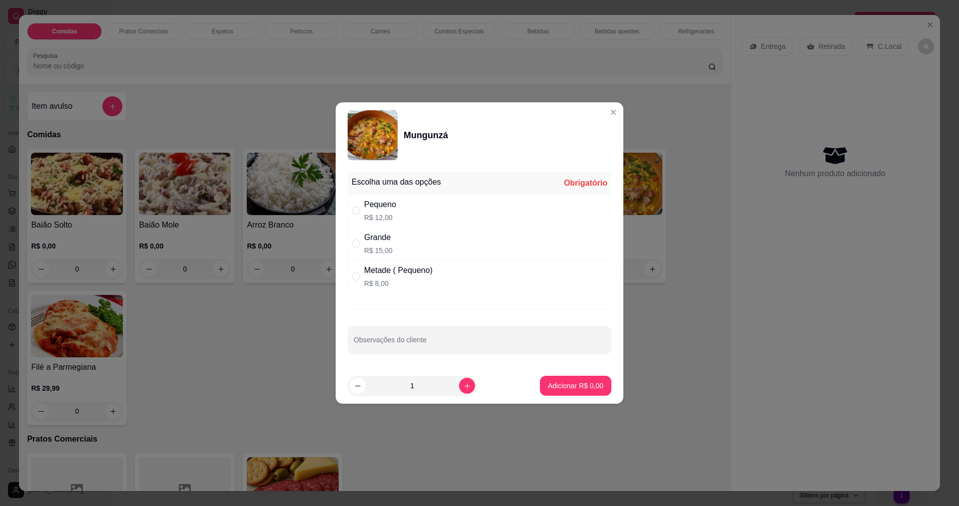
click at [387, 247] on p "R$ 15,00" at bounding box center [378, 251] width 28 height 10
radio input "true"
click at [571, 387] on p "Adicionar R$ 15,00" at bounding box center [574, 385] width 58 height 9
type input "1"
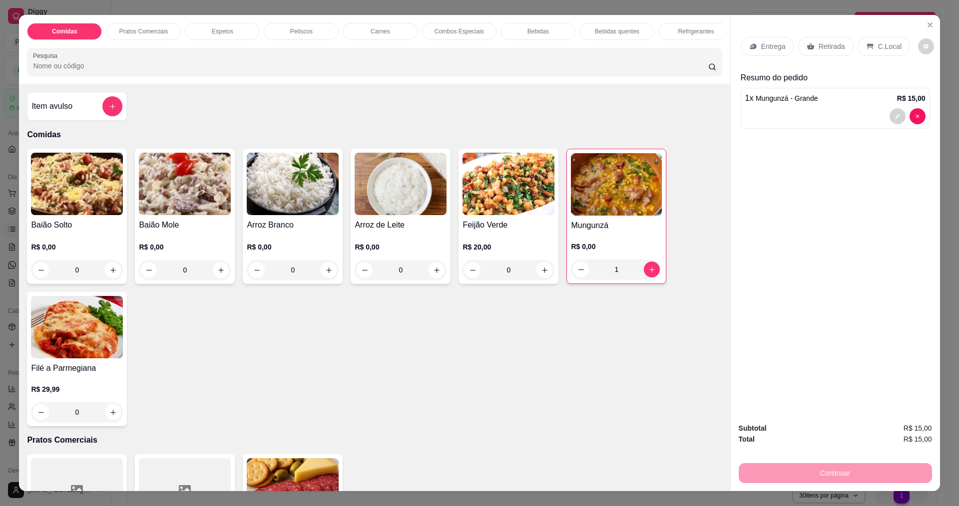
click at [766, 45] on p "Entrega" at bounding box center [773, 46] width 24 height 10
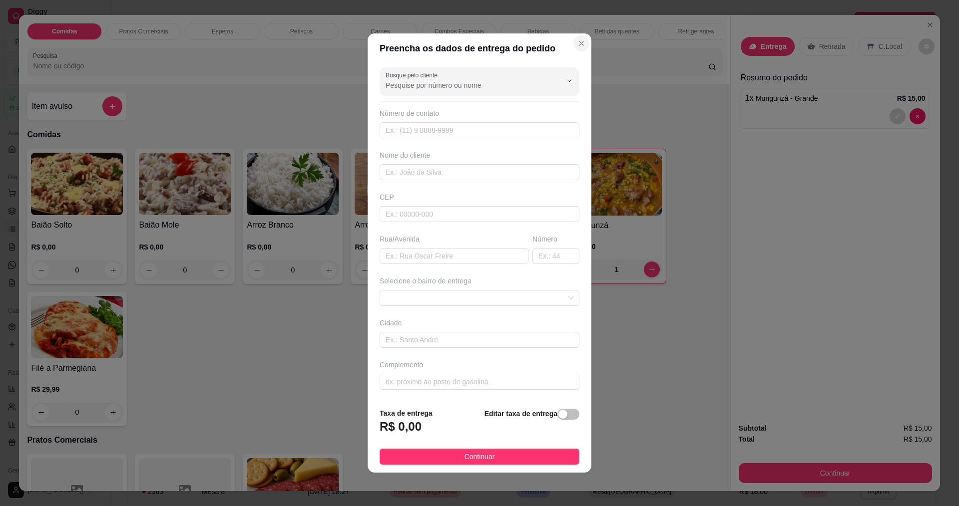
click at [539, 122] on section "Preencha os dados de entrega do pedido Busque pelo cliente Número de contato No…" at bounding box center [480, 253] width 224 height 440
click at [446, 167] on input "text" at bounding box center [480, 172] width 200 height 16
type input "rafa bolos"
click at [437, 458] on button "Continuar" at bounding box center [480, 457] width 200 height 16
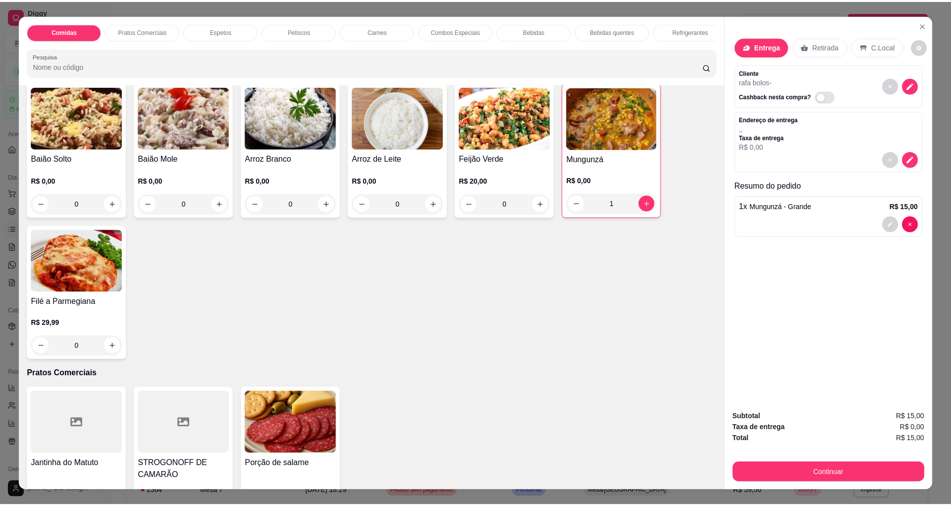
scroll to position [100, 0]
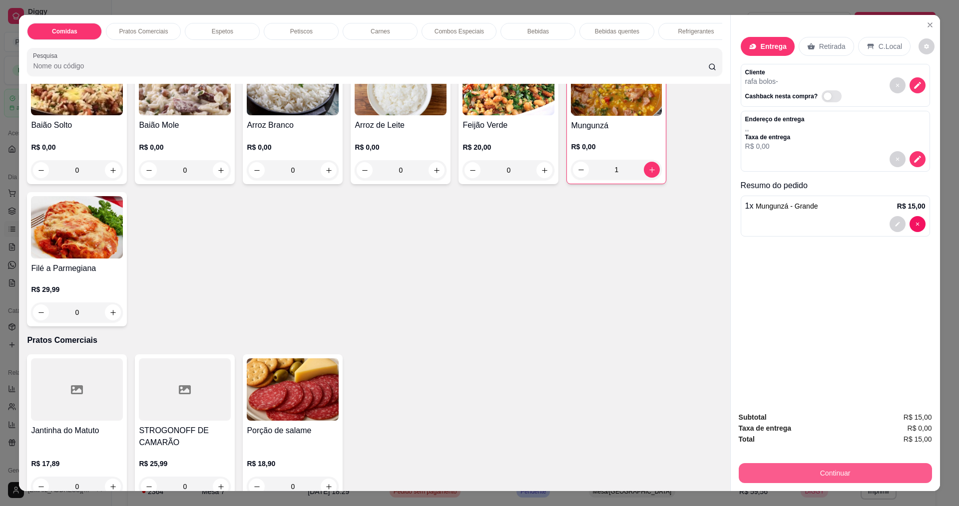
click at [828, 466] on button "Continuar" at bounding box center [835, 473] width 193 height 20
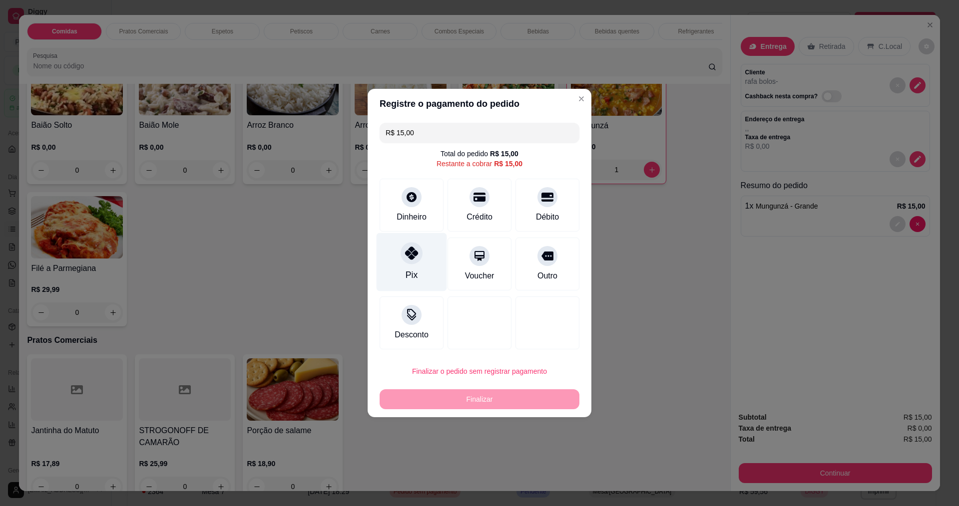
click at [410, 258] on icon at bounding box center [411, 253] width 13 height 13
type input "R$ 0,00"
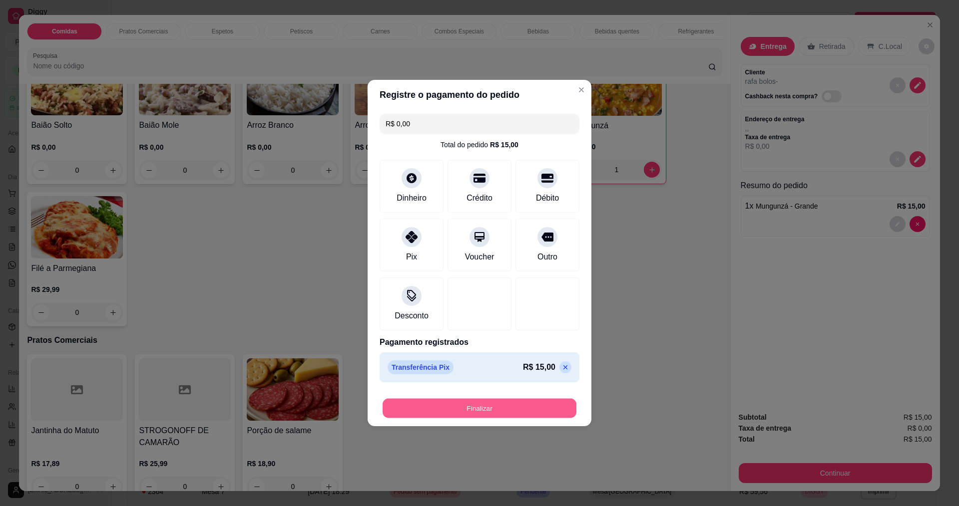
click at [456, 411] on button "Finalizar" at bounding box center [480, 408] width 194 height 19
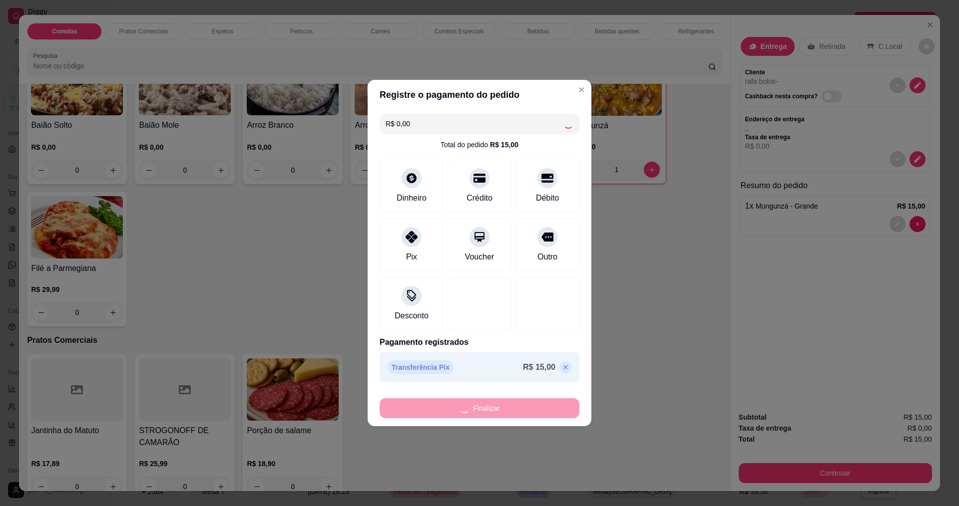
type input "0"
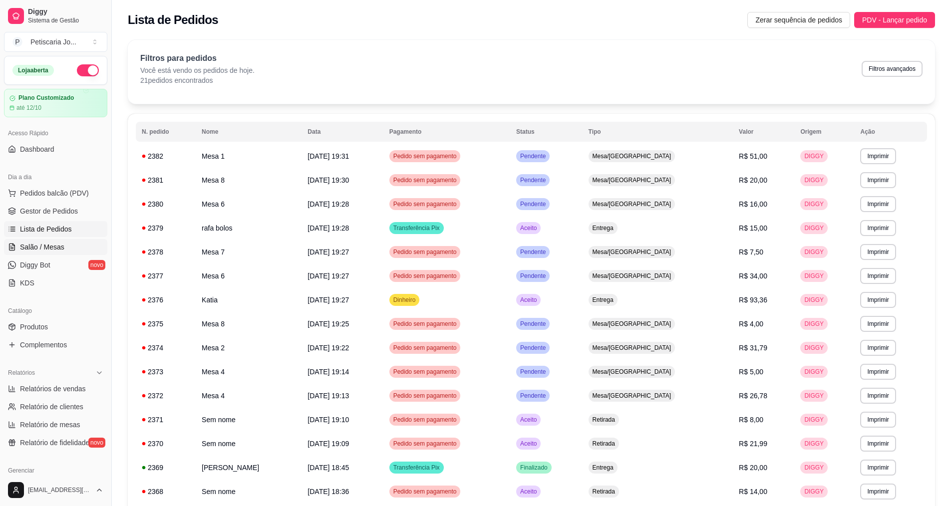
click at [55, 244] on span "Salão / Mesas" at bounding box center [42, 247] width 44 height 10
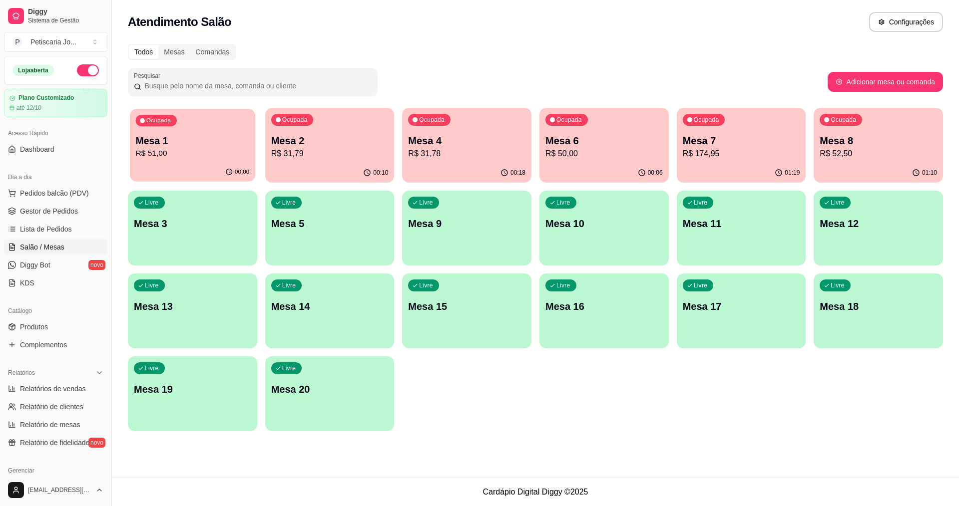
click at [144, 158] on p "R$ 51,00" at bounding box center [193, 153] width 114 height 11
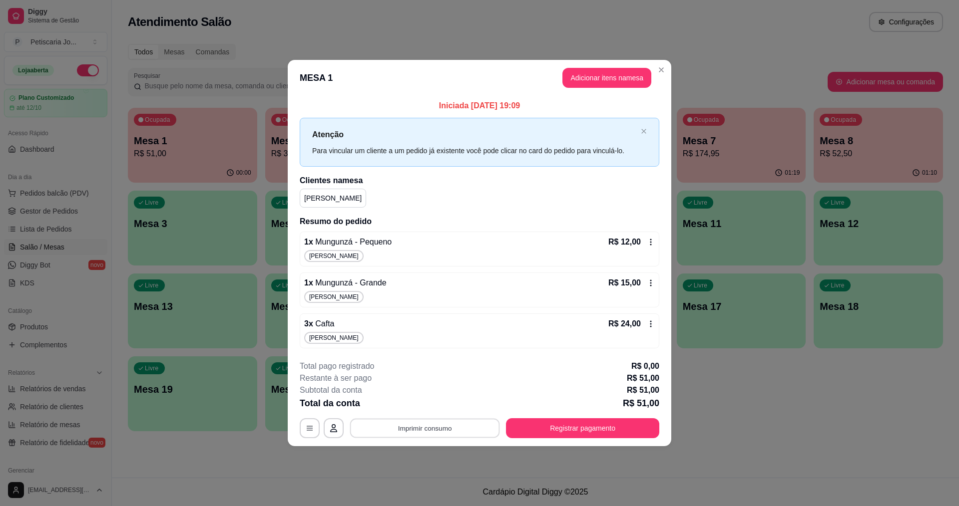
click at [421, 425] on button "Imprimir consumo" at bounding box center [425, 428] width 150 height 19
click at [423, 406] on button "IMPRESSORA" at bounding box center [428, 405] width 70 height 15
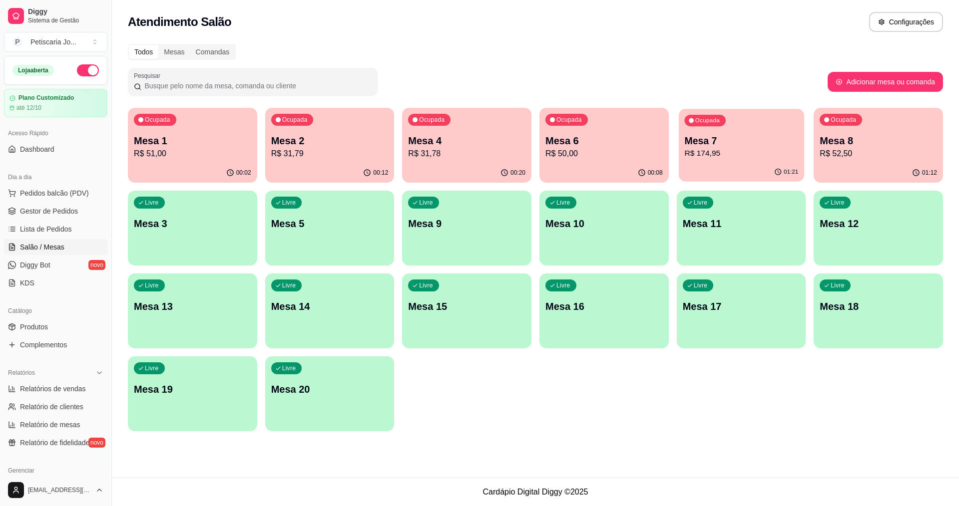
click at [707, 133] on div "Ocupada Mesa 7 R$ 174,95" at bounding box center [741, 136] width 125 height 54
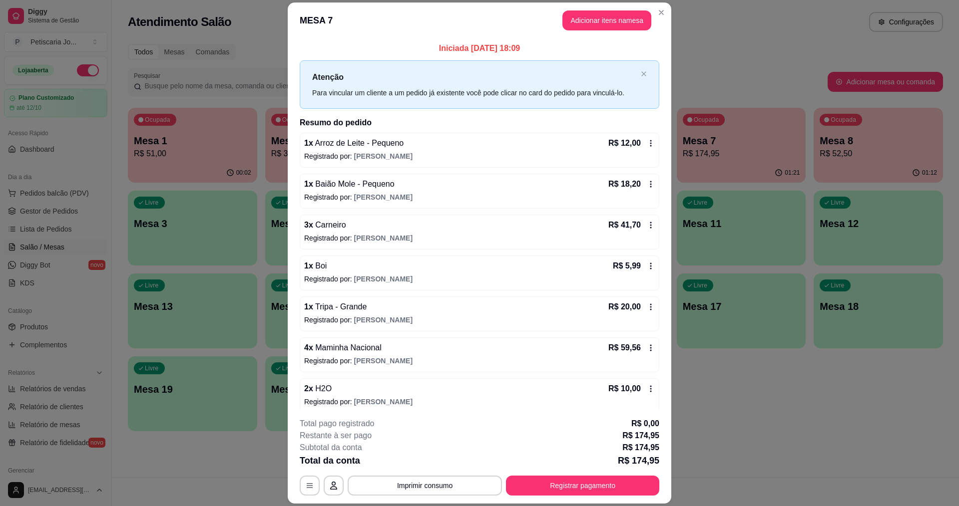
click at [356, 213] on div "1 x Arroz de Leite - Pequeno R$ 12,00 Registrado por: Eduardo 1 x Baião Mole - …" at bounding box center [480, 294] width 360 height 322
click at [362, 243] on div "3 x Carneiro R$ 41,70 Registrado por: Eduardo" at bounding box center [480, 232] width 360 height 35
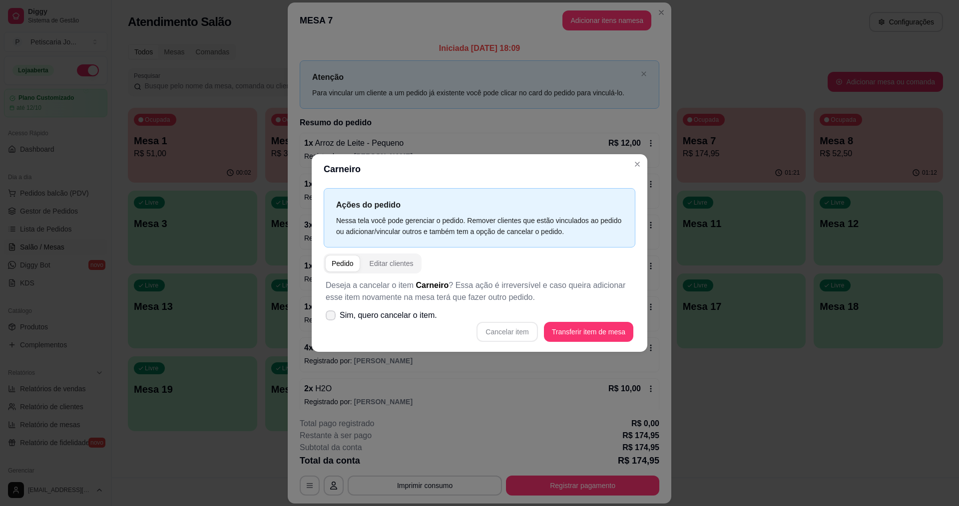
click at [346, 313] on span "Sim, quero cancelar o item." at bounding box center [388, 316] width 97 height 12
click at [332, 318] on input "Sim, quero cancelar o item." at bounding box center [328, 321] width 6 height 6
checkbox input "true"
click at [504, 332] on button "Cancelar item" at bounding box center [506, 332] width 59 height 19
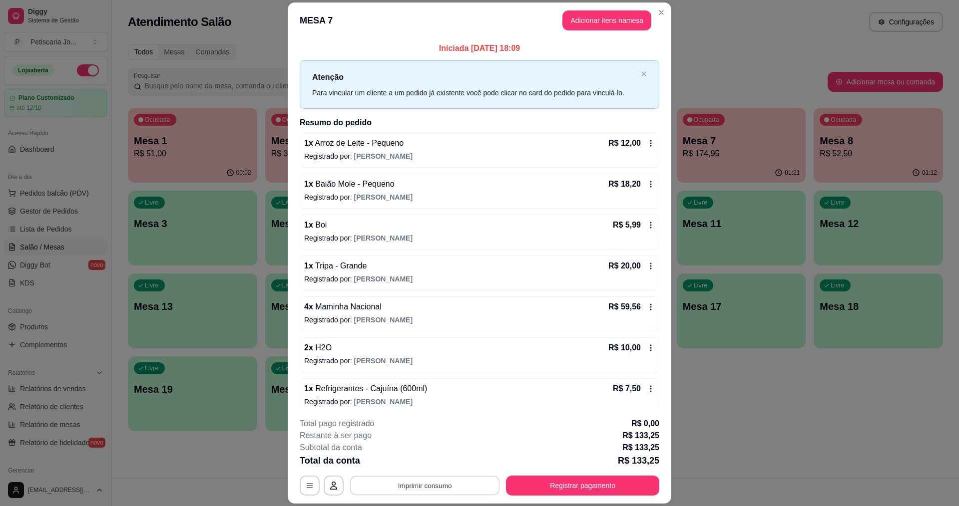
click at [417, 488] on button "Imprimir consumo" at bounding box center [425, 485] width 150 height 19
click at [429, 456] on button "IMPRESSORA" at bounding box center [424, 462] width 70 height 15
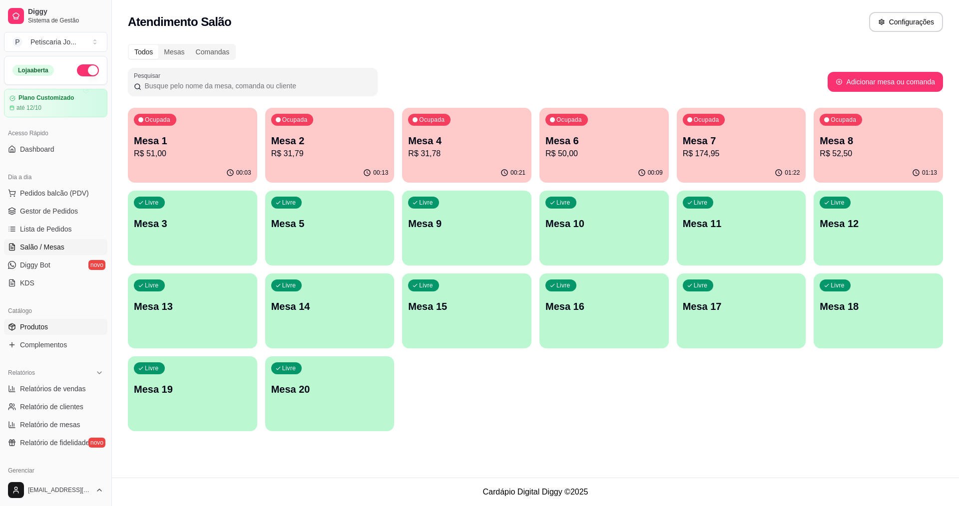
click at [32, 321] on link "Produtos" at bounding box center [55, 327] width 103 height 16
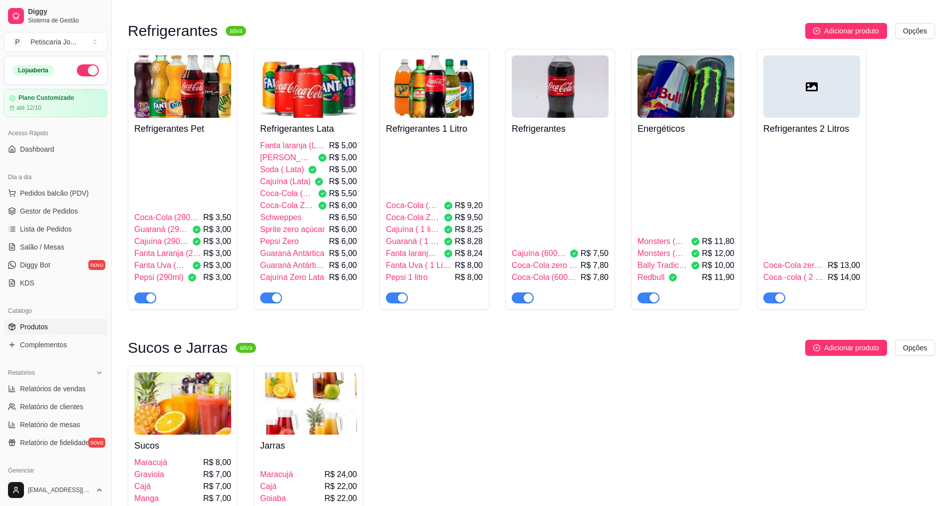
scroll to position [3296, 0]
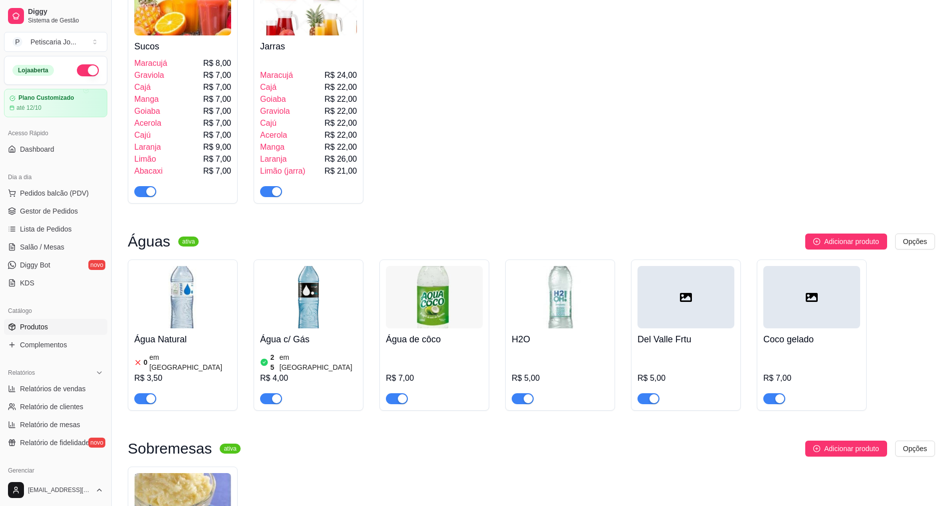
click at [156, 266] on img at bounding box center [182, 297] width 97 height 62
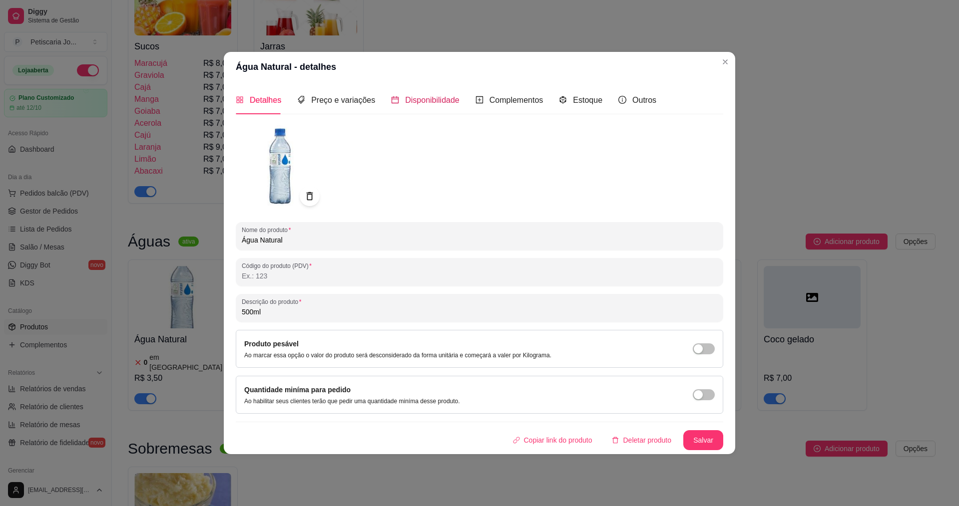
click at [453, 100] on span "Disponibilidade" at bounding box center [432, 100] width 54 height 8
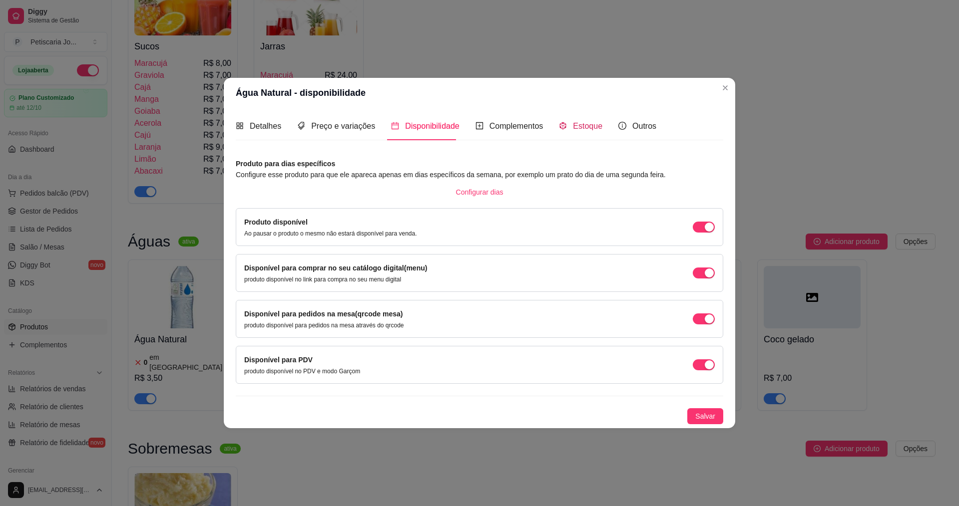
click at [583, 122] on span "Estoque" at bounding box center [587, 126] width 29 height 8
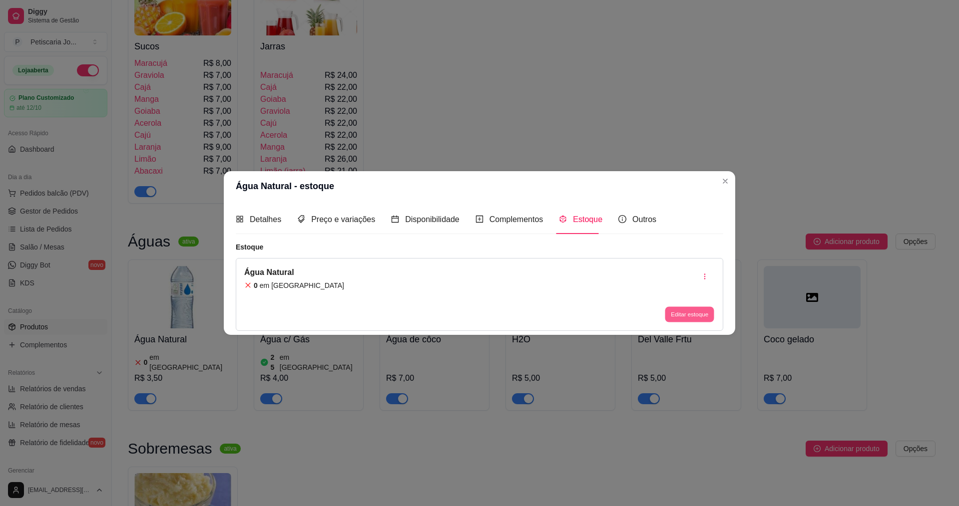
click at [696, 312] on button "Editar estoque" at bounding box center [689, 314] width 49 height 15
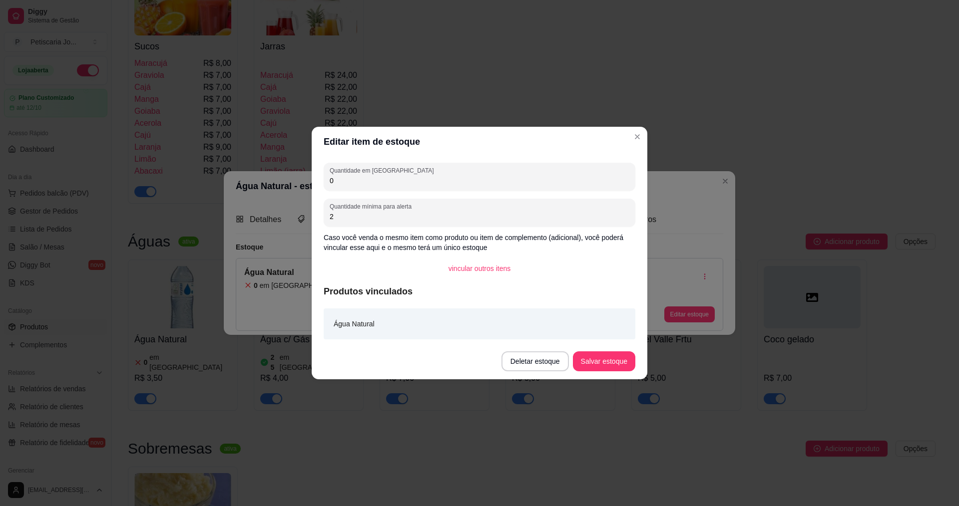
click at [363, 175] on div "0" at bounding box center [480, 177] width 300 height 20
type input "50"
click at [609, 362] on button "Salvar estoque" at bounding box center [603, 361] width 61 height 19
click at [598, 372] on footer "Deletar estoque Salvar estoque" at bounding box center [480, 362] width 336 height 36
click at [599, 363] on button "Salvar estoque" at bounding box center [604, 362] width 62 height 20
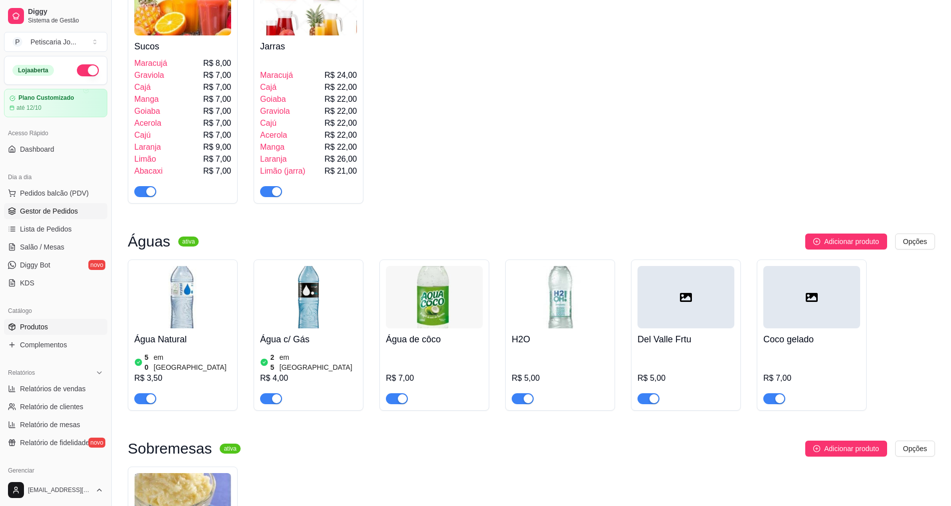
click at [49, 207] on span "Gestor de Pedidos" at bounding box center [49, 211] width 58 height 10
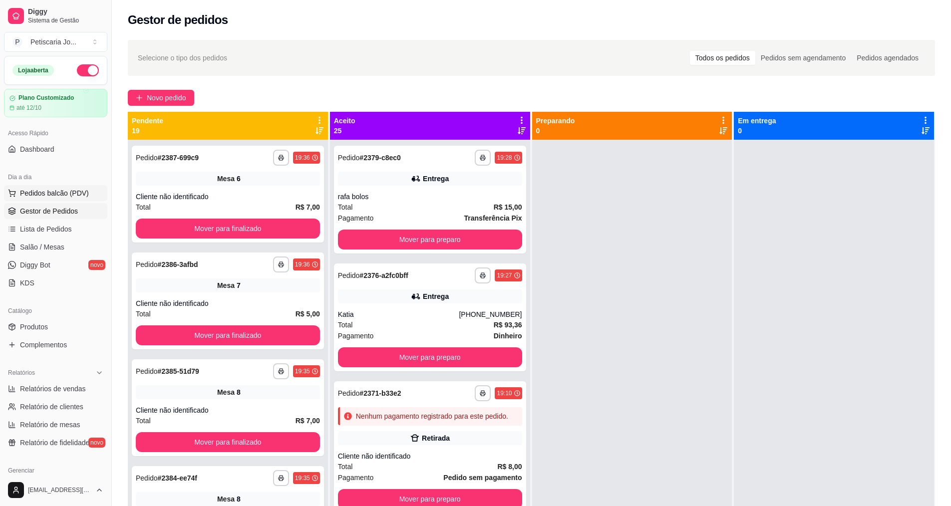
click at [52, 189] on span "Pedidos balcão (PDV)" at bounding box center [54, 193] width 69 height 10
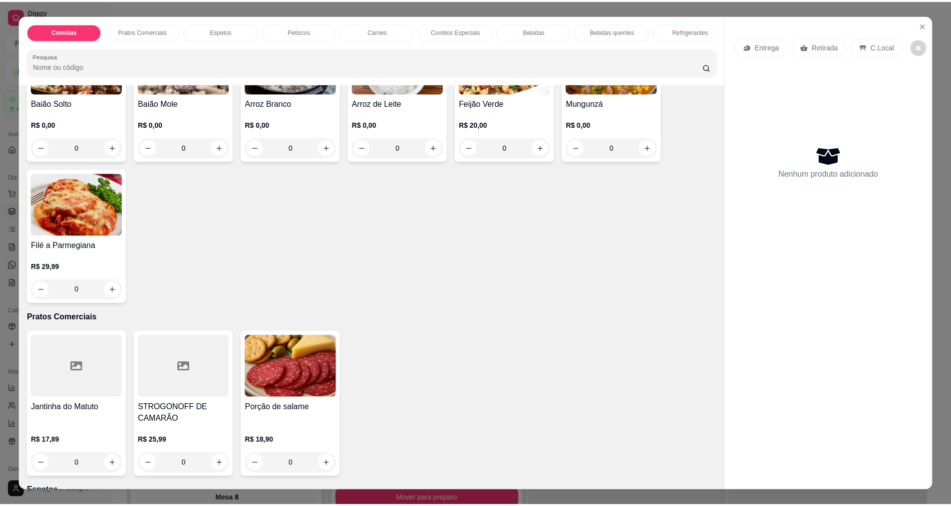
scroll to position [200, 0]
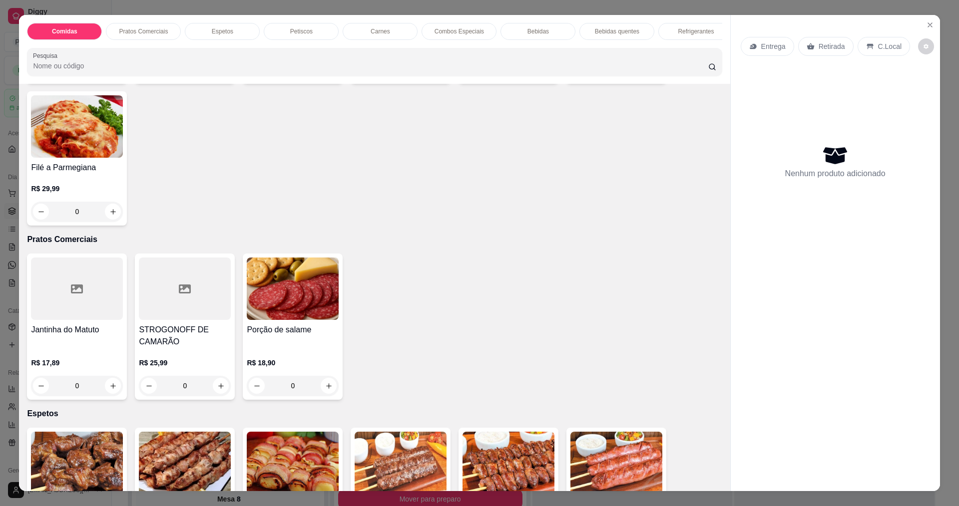
click at [933, 29] on div "Entrega Retirada C.Local Nenhum produto adicionado" at bounding box center [835, 245] width 209 height 460
click at [929, 29] on button "Close" at bounding box center [930, 25] width 16 height 16
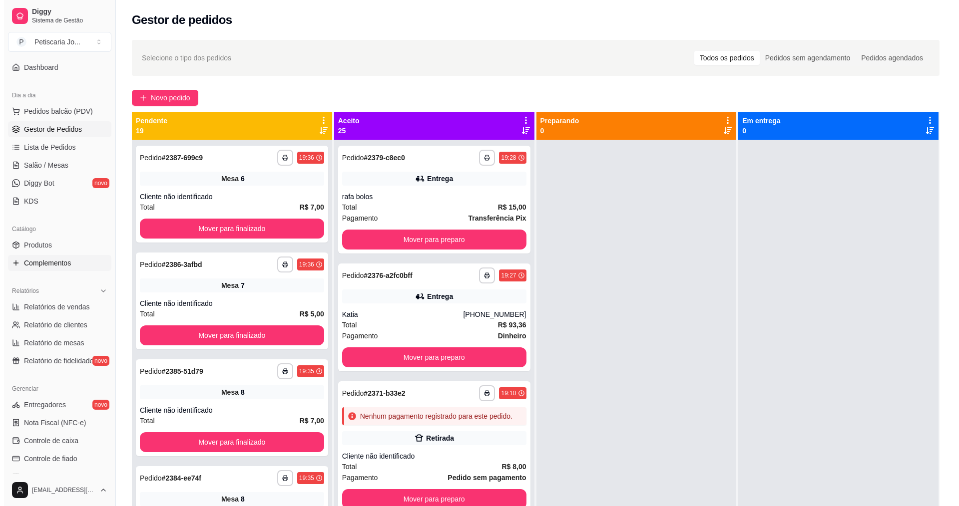
scroll to position [100, 0]
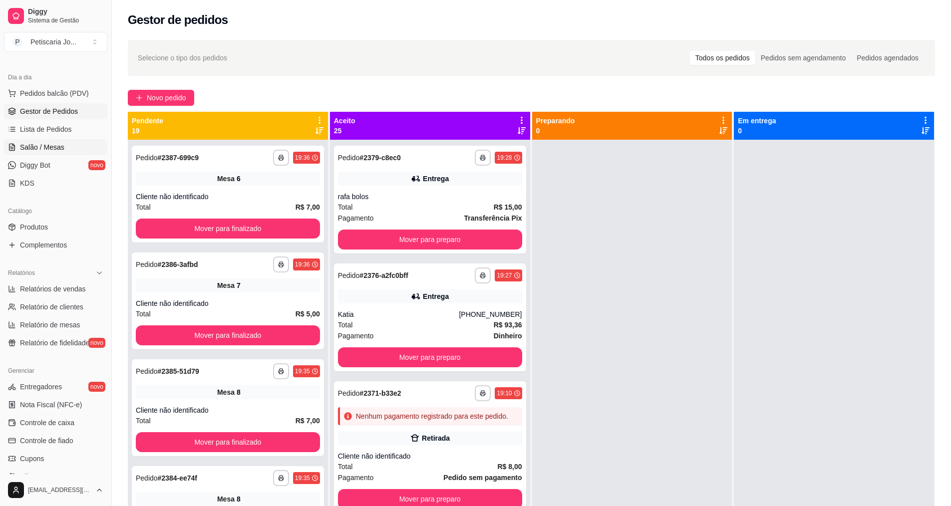
click at [53, 140] on link "Salão / Mesas" at bounding box center [55, 147] width 103 height 16
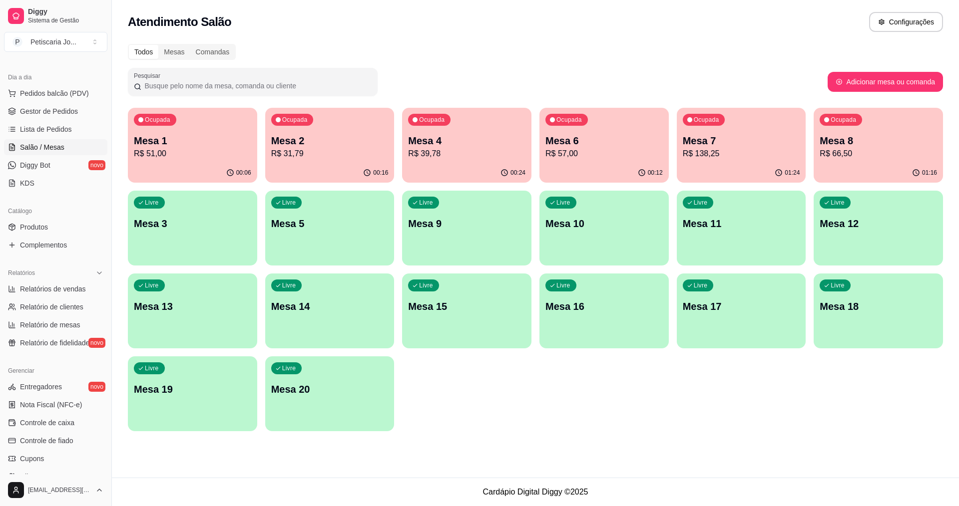
click at [745, 149] on p "R$ 138,25" at bounding box center [741, 154] width 117 height 12
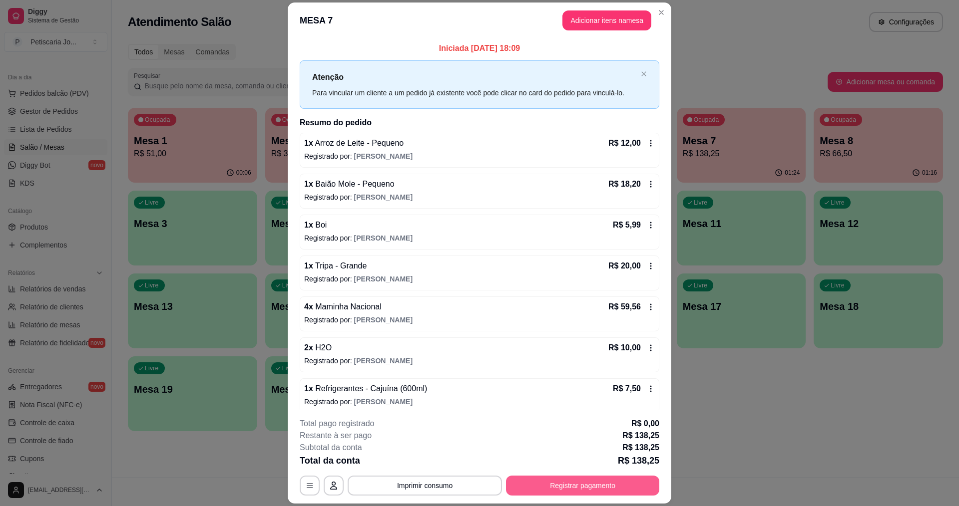
click at [523, 481] on button "Registrar pagamento" at bounding box center [582, 486] width 153 height 20
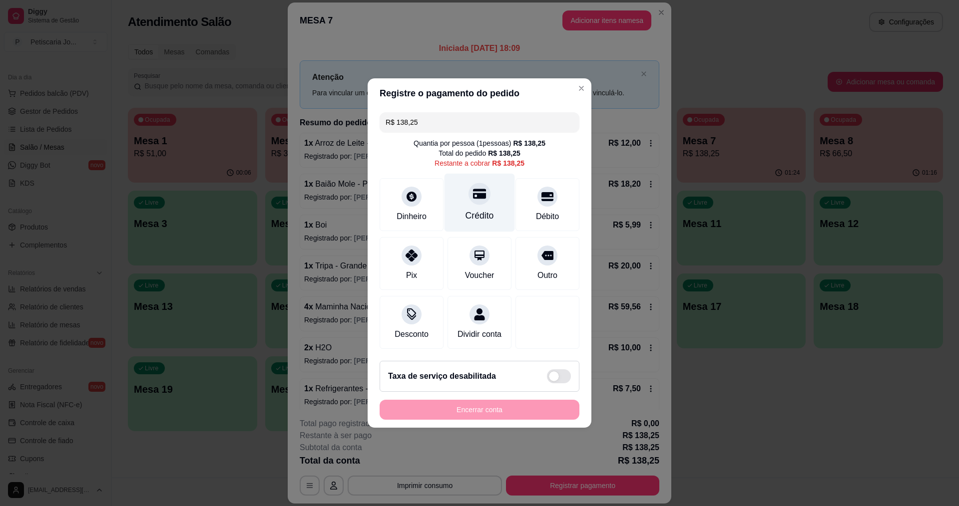
click at [468, 195] on div at bounding box center [479, 194] width 22 height 22
type input "R$ 0,00"
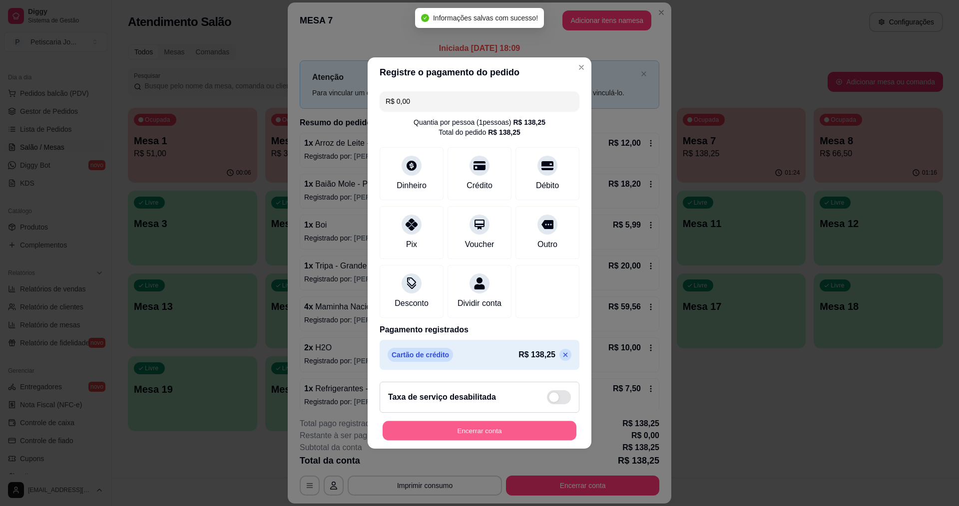
click at [442, 431] on button "Encerrar conta" at bounding box center [480, 431] width 194 height 19
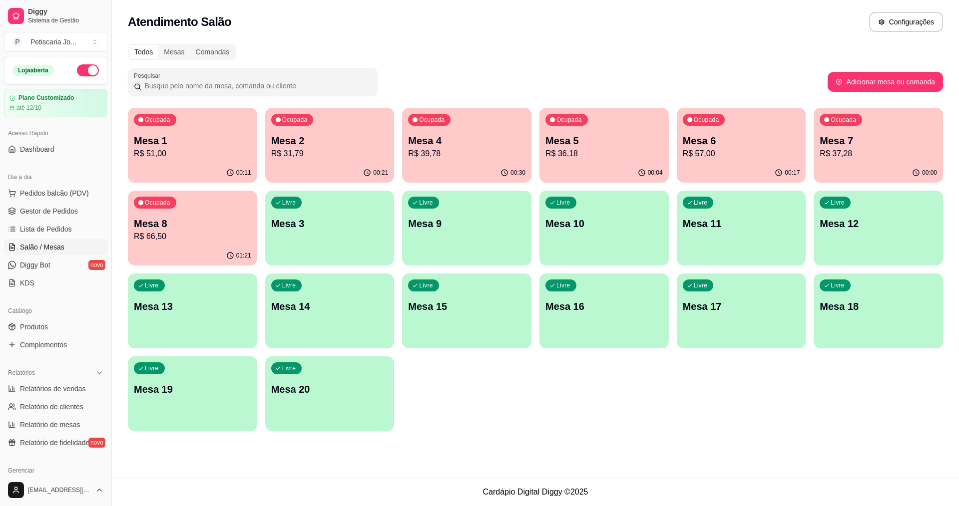
click at [576, 139] on p "Mesa 5" at bounding box center [603, 141] width 117 height 14
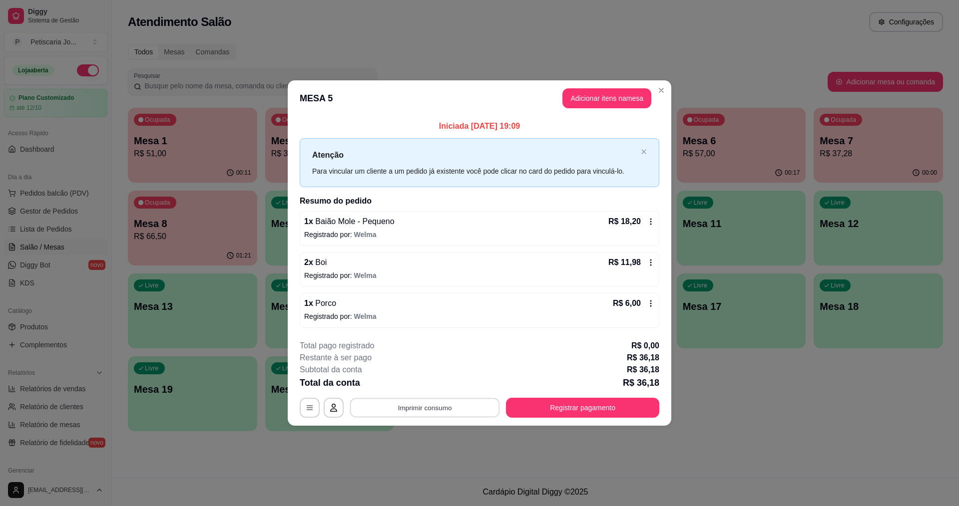
click at [412, 414] on button "Imprimir consumo" at bounding box center [425, 407] width 150 height 19
click at [437, 386] on button "IMPRESSORA" at bounding box center [428, 384] width 70 height 15
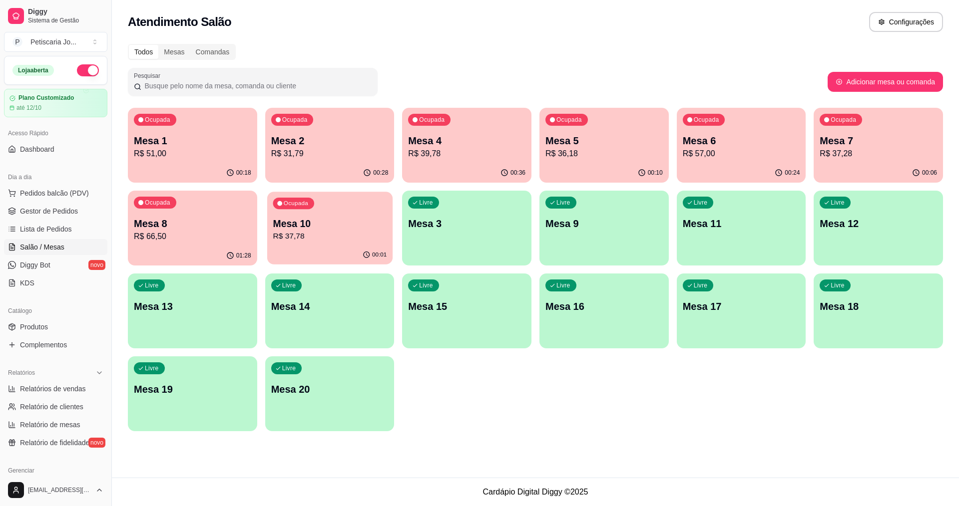
click at [292, 229] on p "Mesa 10" at bounding box center [330, 223] width 114 height 13
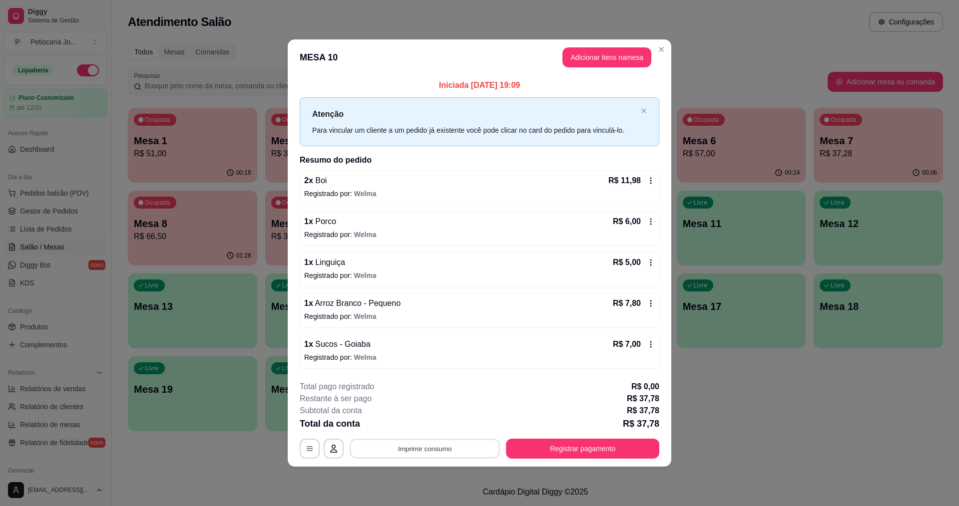
click at [479, 452] on button "Imprimir consumo" at bounding box center [425, 448] width 150 height 19
click at [453, 425] on button "IMPRESSORA" at bounding box center [428, 425] width 70 height 15
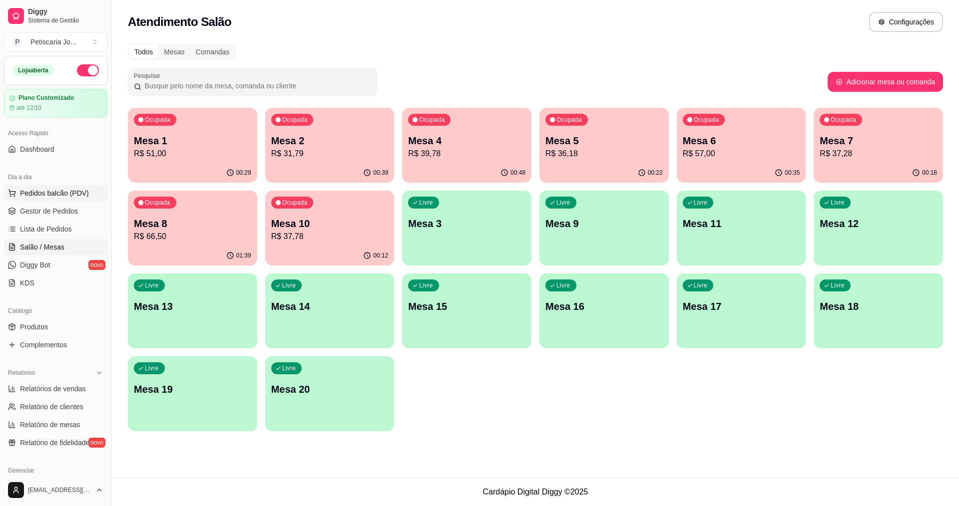
click at [43, 192] on span "Pedidos balcão (PDV)" at bounding box center [54, 193] width 69 height 10
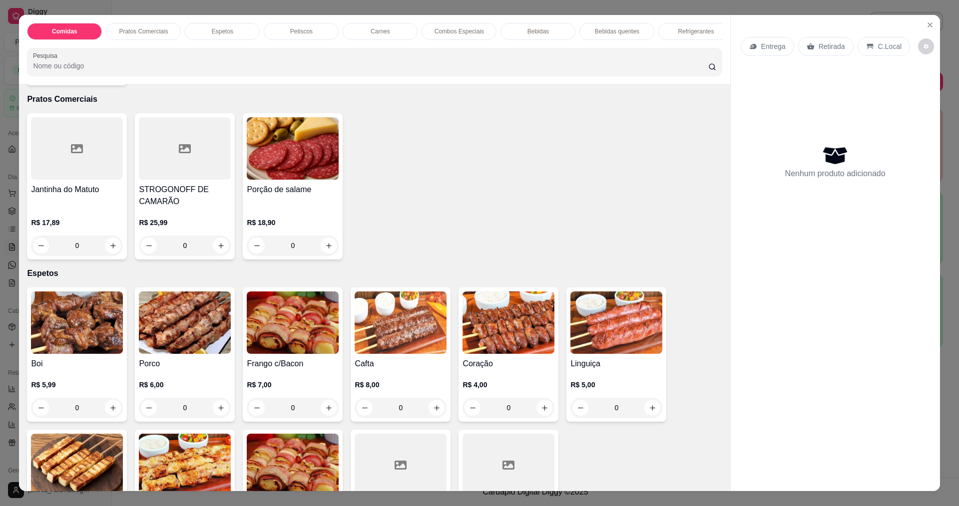
scroll to position [350, 0]
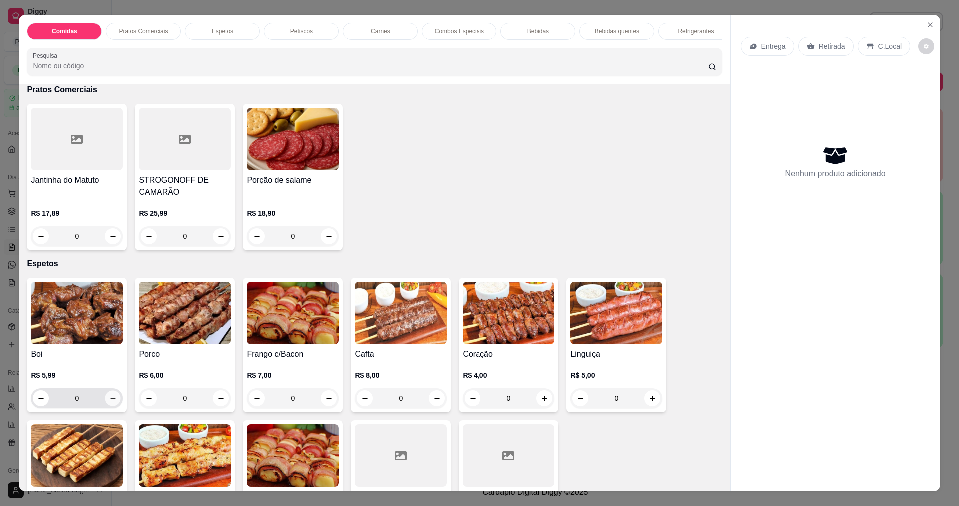
click at [114, 401] on button "increase-product-quantity" at bounding box center [112, 398] width 15 height 15
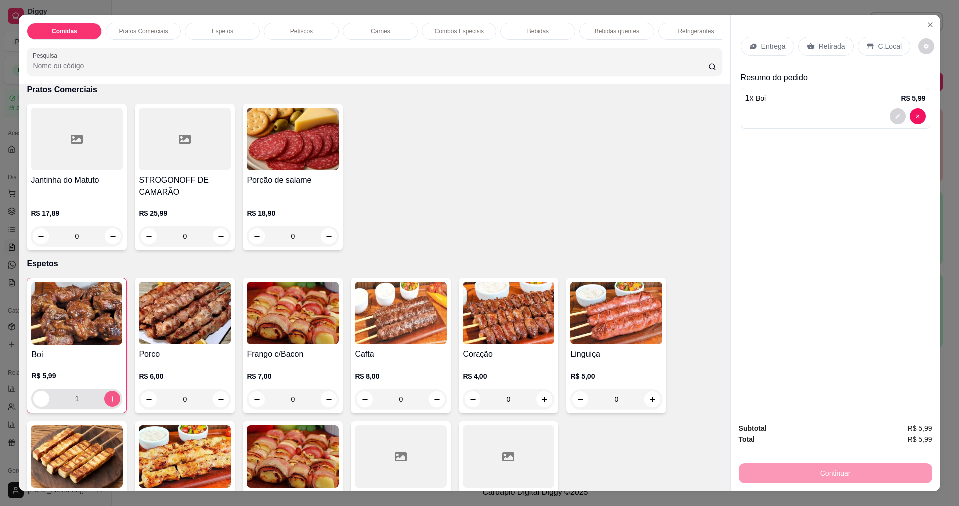
click at [114, 404] on button "increase-product-quantity" at bounding box center [112, 399] width 16 height 16
type input "2"
click at [483, 343] on img at bounding box center [508, 313] width 92 height 62
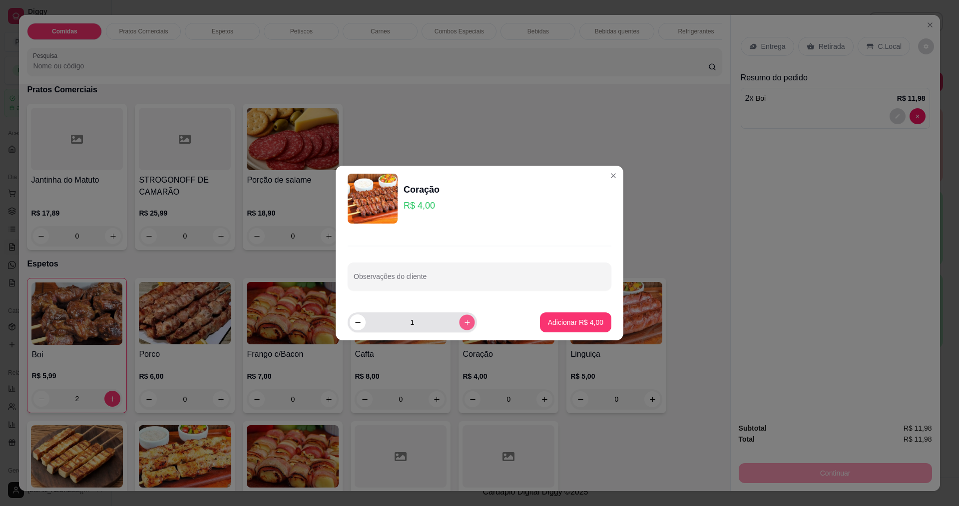
click at [463, 323] on icon "increase-product-quantity" at bounding box center [466, 322] width 7 height 7
type input "2"
click at [558, 326] on p "Adicionar R$ 8,00" at bounding box center [575, 322] width 54 height 9
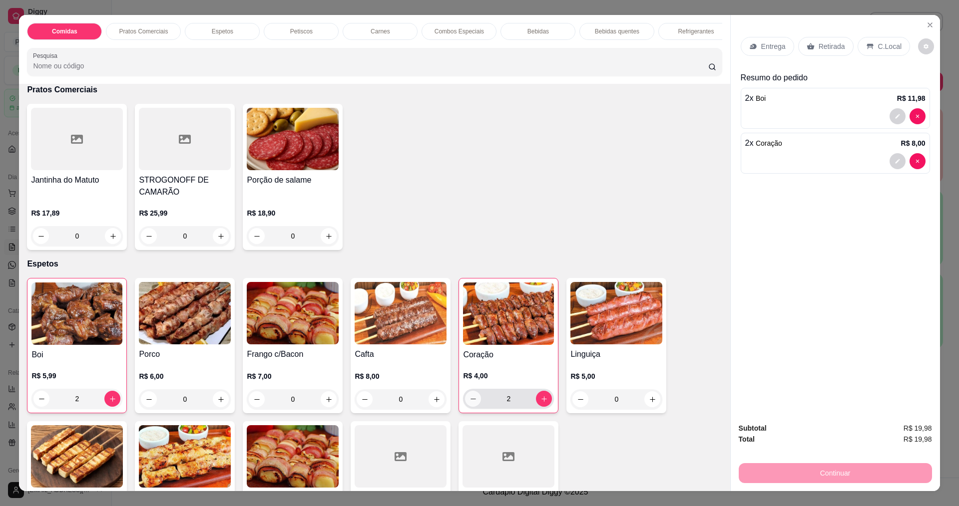
click at [474, 402] on button "decrease-product-quantity" at bounding box center [473, 399] width 16 height 16
type input "1"
click at [618, 233] on div "Jantinha do Matuto R$ 17,89 0 STROGONOFF DE CAMARÃO R$ 25,99 0 Porção de salame…" at bounding box center [374, 177] width 695 height 146
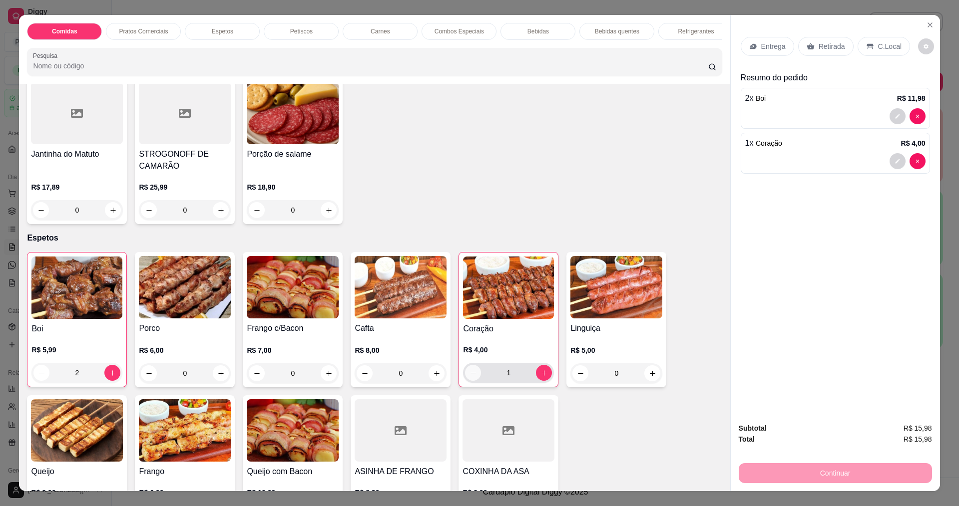
scroll to position [549, 0]
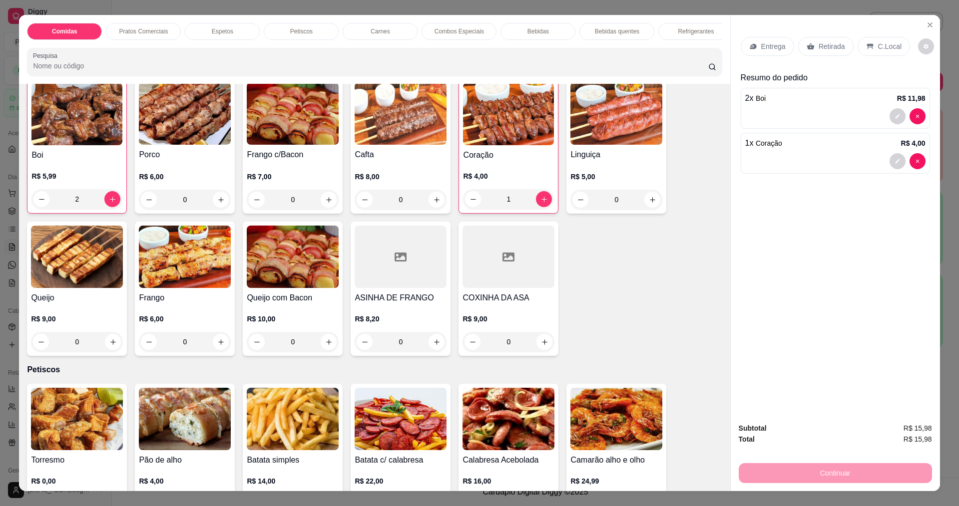
click at [283, 111] on img at bounding box center [293, 113] width 92 height 62
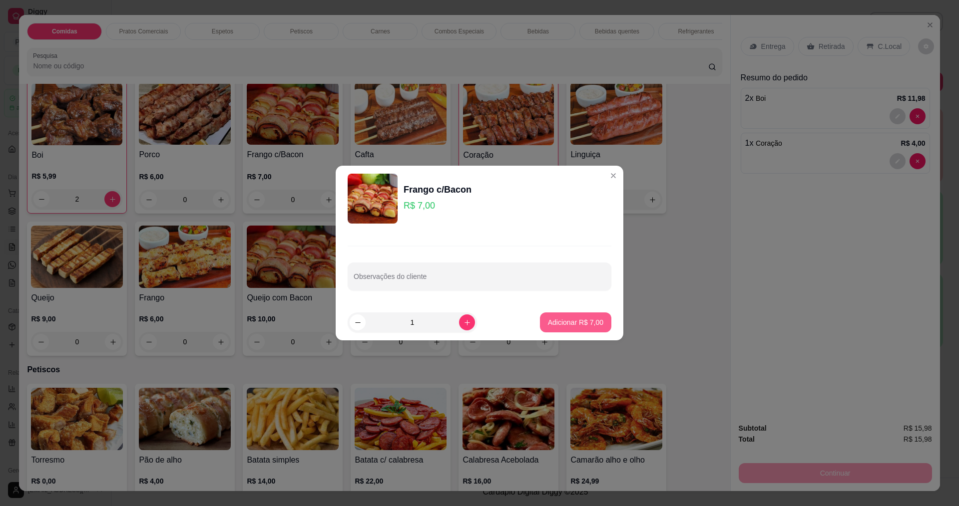
click at [576, 319] on p "Adicionar R$ 7,00" at bounding box center [575, 323] width 55 height 10
type input "1"
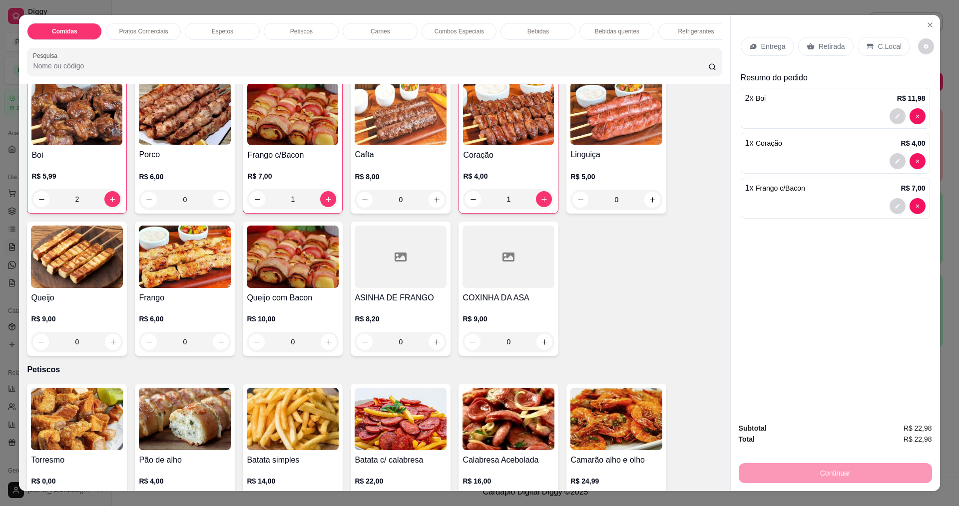
click at [755, 47] on div "Entrega" at bounding box center [767, 46] width 53 height 19
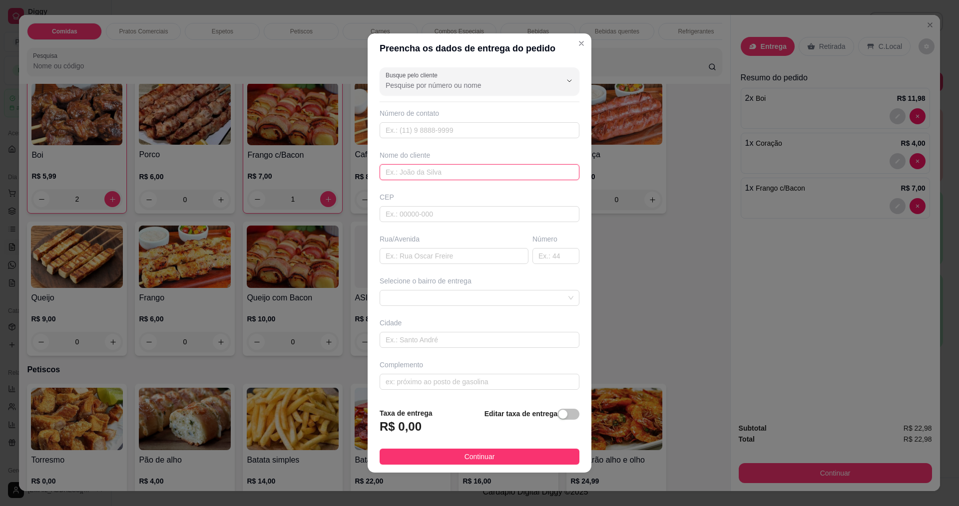
click at [420, 172] on input "text" at bounding box center [480, 172] width 200 height 16
type input "isabellec"
click at [419, 126] on input "text" at bounding box center [480, 130] width 200 height 16
click at [426, 179] on input "isabellec" at bounding box center [480, 172] width 200 height 16
type input "isabelle"
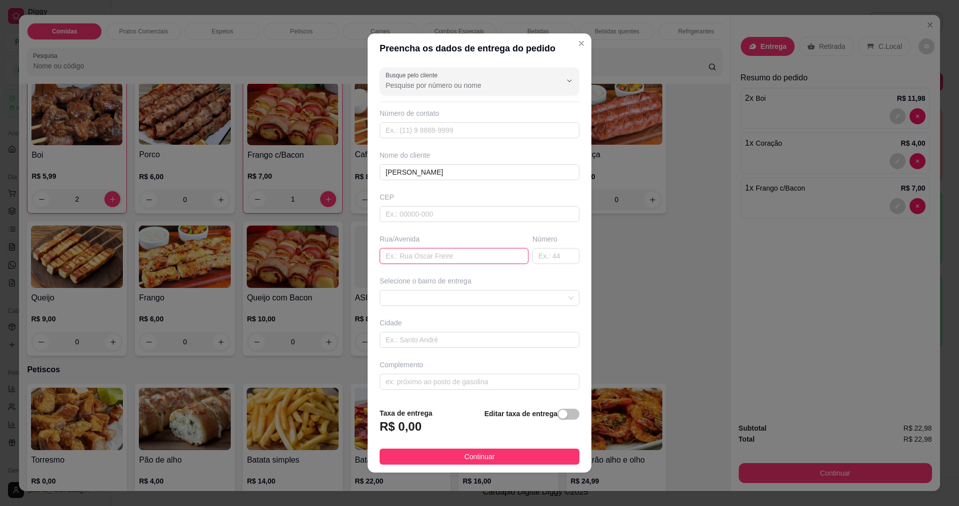
click at [452, 261] on input "text" at bounding box center [454, 256] width 149 height 16
click at [418, 298] on span at bounding box center [480, 298] width 188 height 15
type input "raimunda clemente 28"
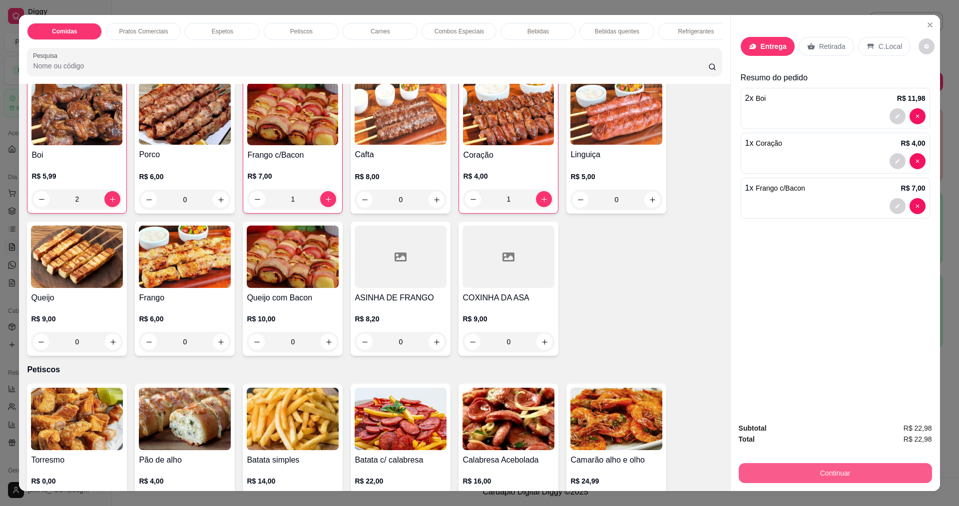
click at [796, 480] on button "Continuar" at bounding box center [835, 473] width 193 height 20
click at [769, 44] on p "Entrega" at bounding box center [774, 46] width 26 height 10
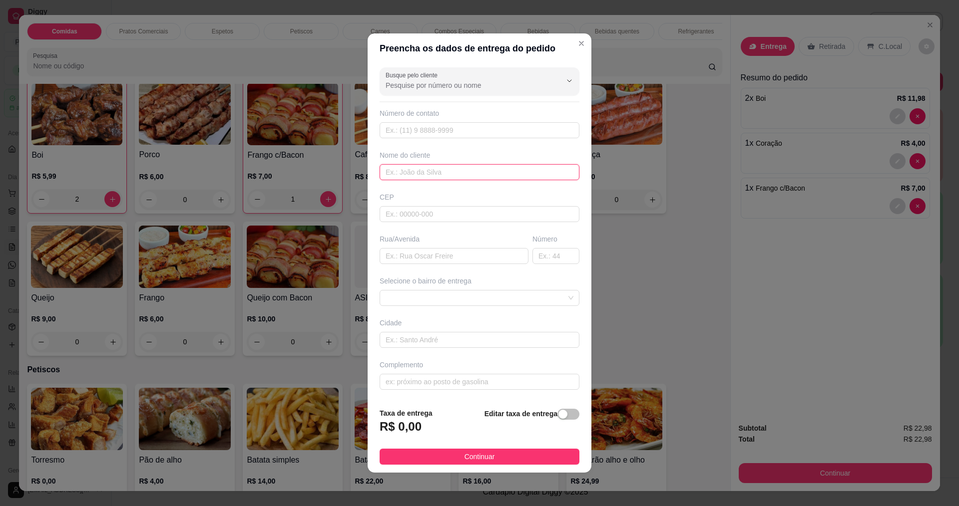
click at [414, 168] on input "text" at bounding box center [480, 172] width 200 height 16
type input "ISABELE"
click at [418, 262] on input "text" at bounding box center [454, 256] width 149 height 16
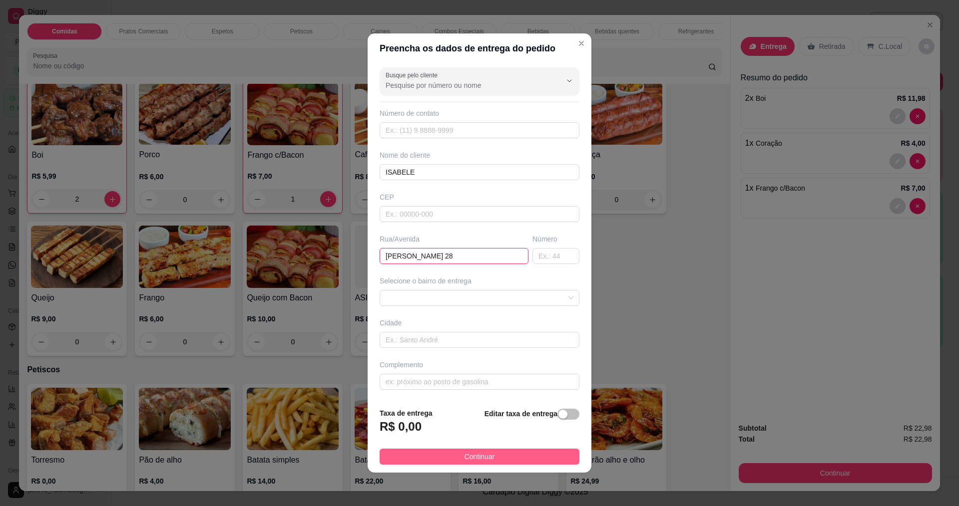
type input "RAIMUNDA CLEMENTE 28"
click at [481, 461] on span "Continuar" at bounding box center [479, 457] width 30 height 11
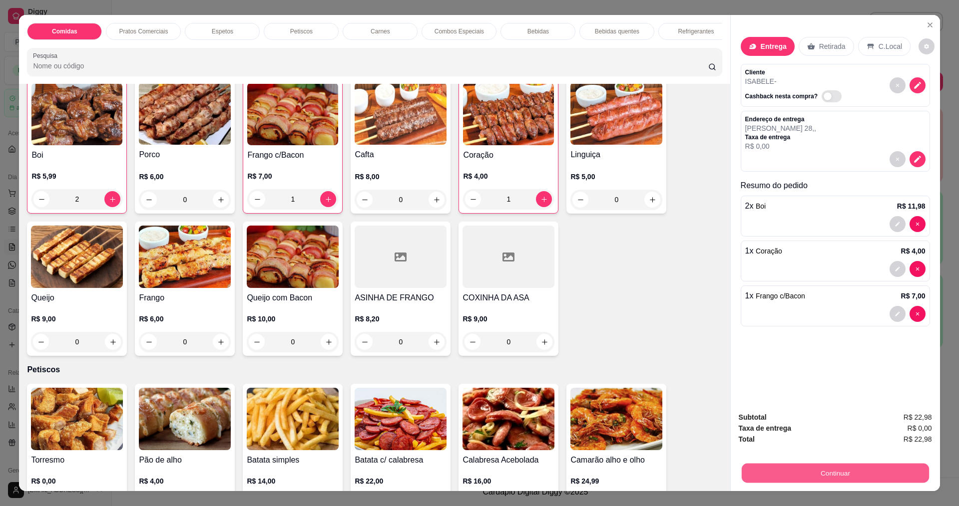
click at [835, 472] on button "Continuar" at bounding box center [834, 472] width 187 height 19
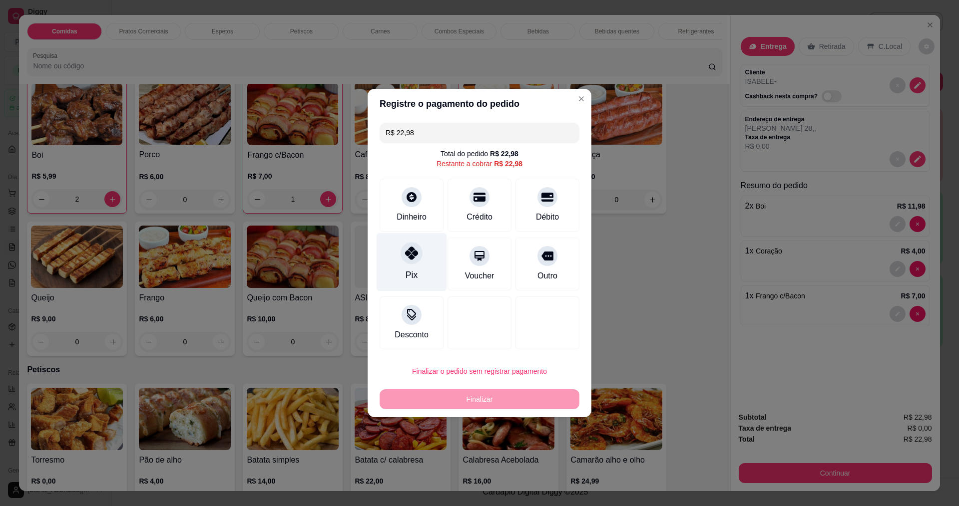
click at [425, 253] on div "Pix" at bounding box center [412, 262] width 70 height 58
type input "R$ 0,00"
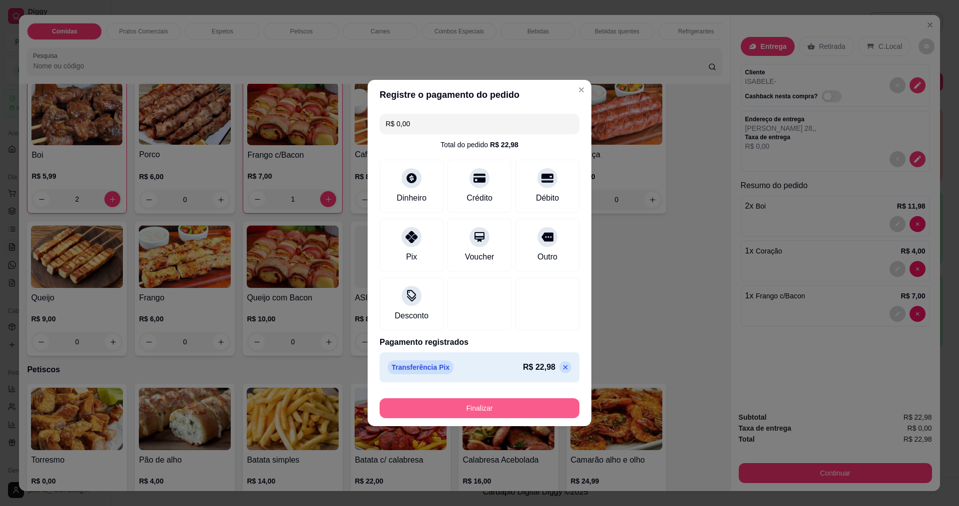
click at [490, 415] on button "Finalizar" at bounding box center [480, 409] width 200 height 20
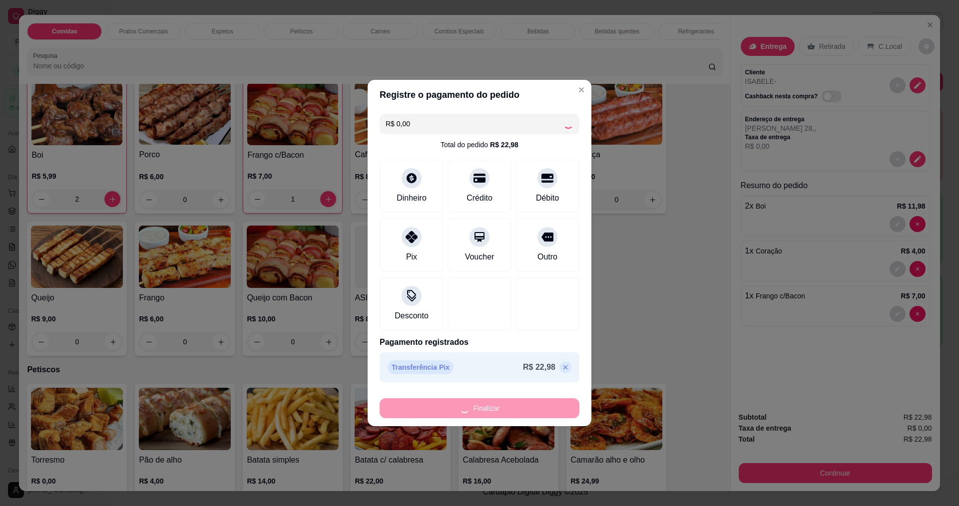
type input "0"
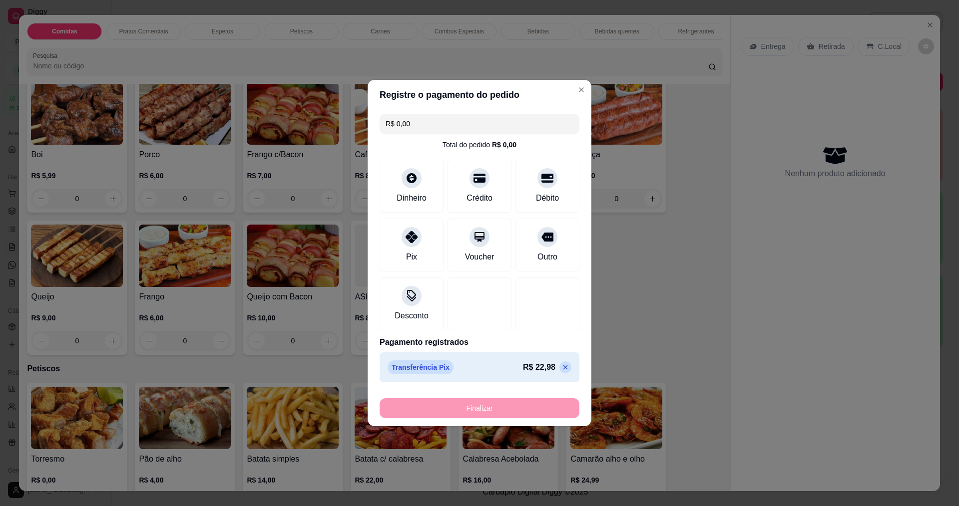
type input "-R$ 22,98"
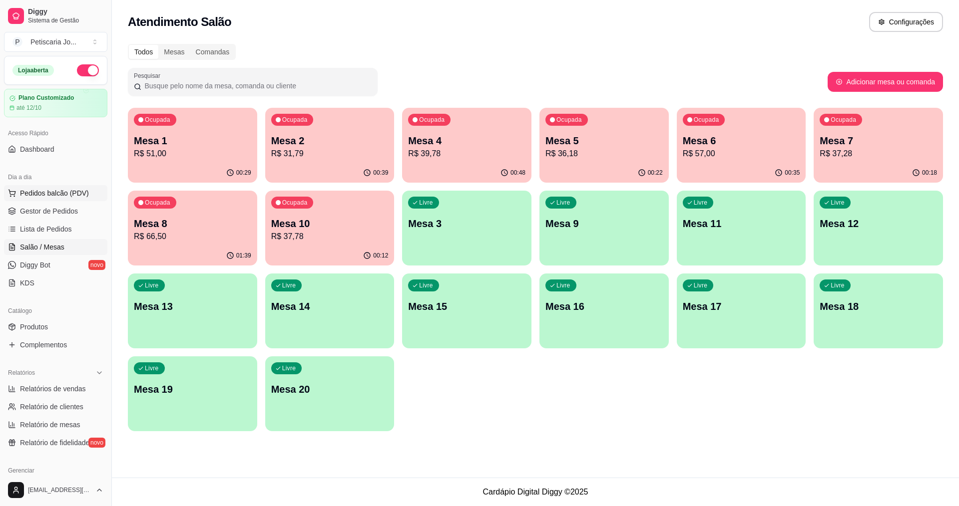
click at [54, 197] on span "Pedidos balcão (PDV)" at bounding box center [54, 193] width 69 height 10
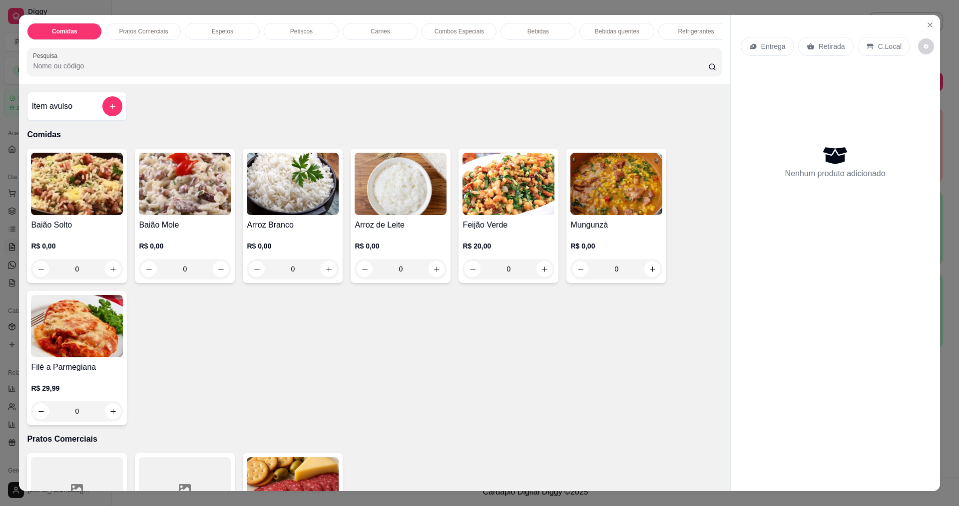
scroll to position [300, 0]
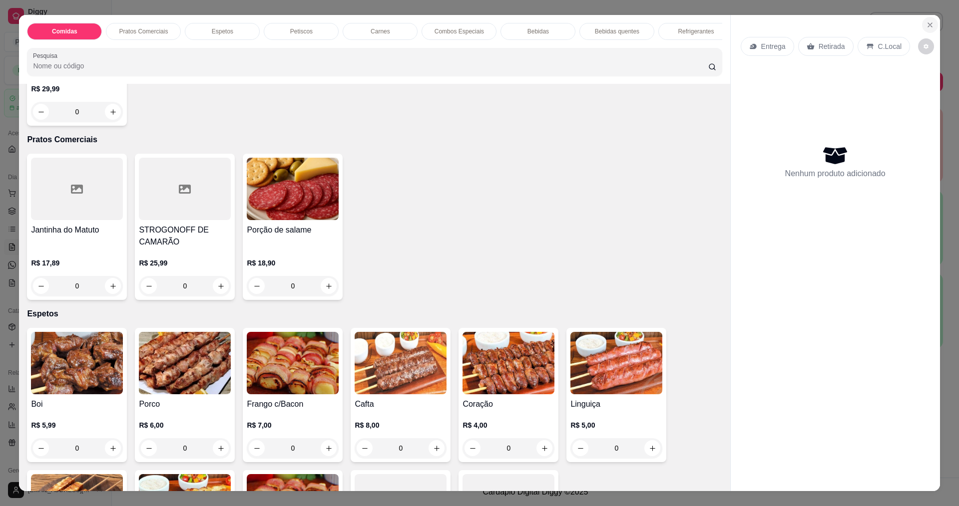
click at [930, 25] on icon "Close" at bounding box center [930, 25] width 8 height 8
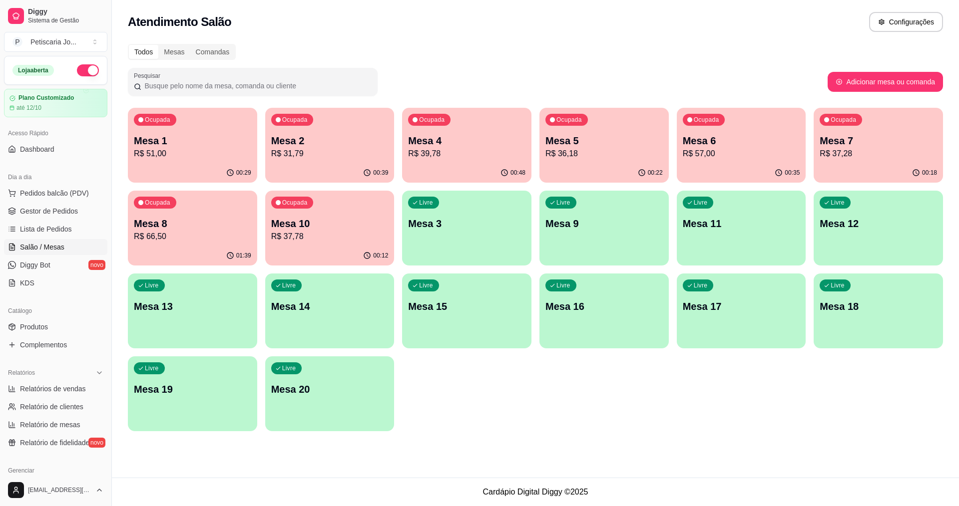
click at [222, 156] on p "R$ 51,00" at bounding box center [192, 154] width 117 height 12
click at [292, 152] on p "R$ 31,79" at bounding box center [330, 153] width 114 height 11
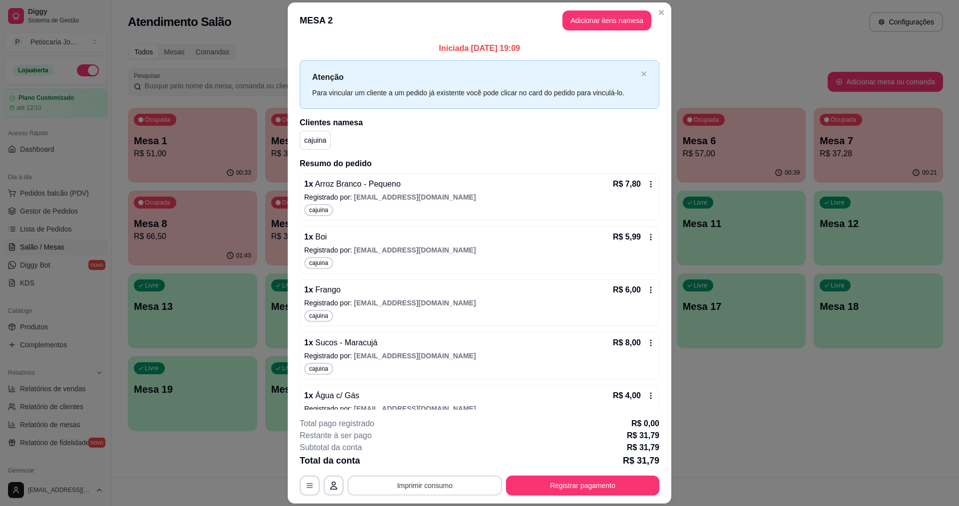
click at [477, 492] on button "Imprimir consumo" at bounding box center [425, 486] width 154 height 20
click at [432, 458] on button "IMPRESSORA" at bounding box center [424, 463] width 72 height 16
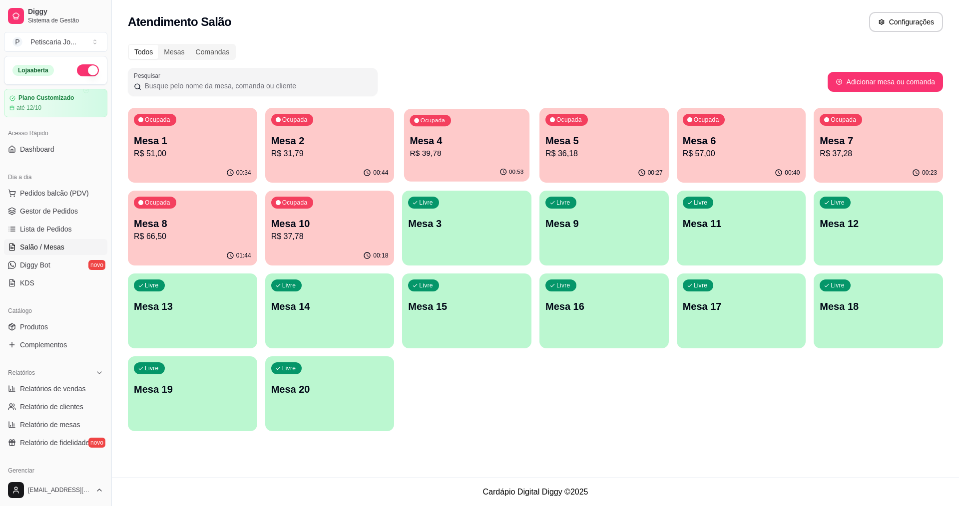
click at [463, 121] on div "Ocupada Mesa 4 R$ 39,78" at bounding box center [466, 136] width 125 height 54
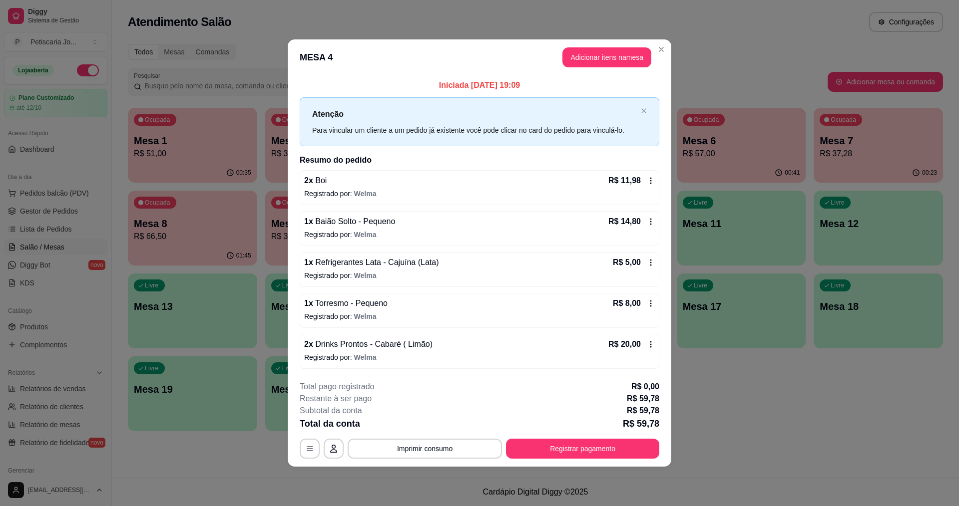
click at [405, 459] on footer "**********" at bounding box center [480, 420] width 384 height 94
click at [406, 453] on button "Imprimir consumo" at bounding box center [425, 448] width 150 height 19
click at [432, 423] on button "IMPRESSORA" at bounding box center [428, 425] width 70 height 15
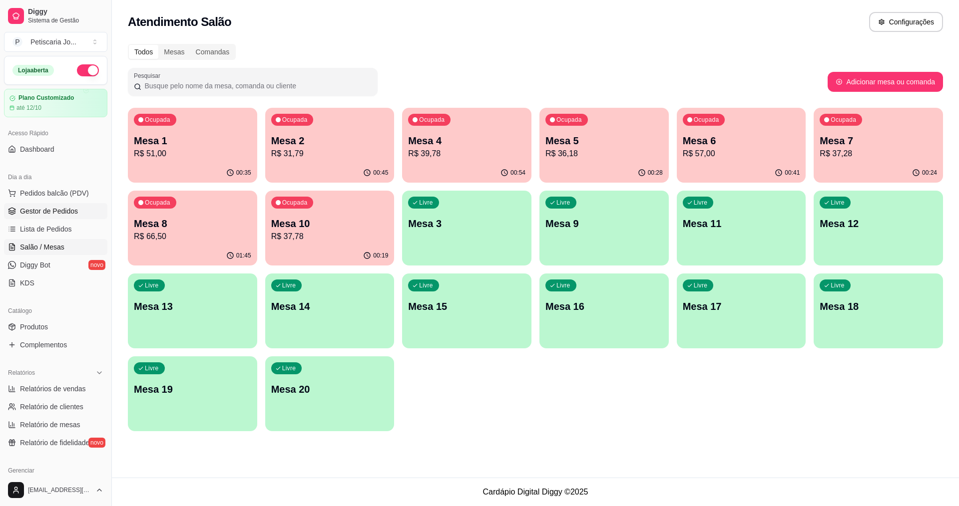
click at [42, 209] on span "Gestor de Pedidos" at bounding box center [49, 211] width 58 height 10
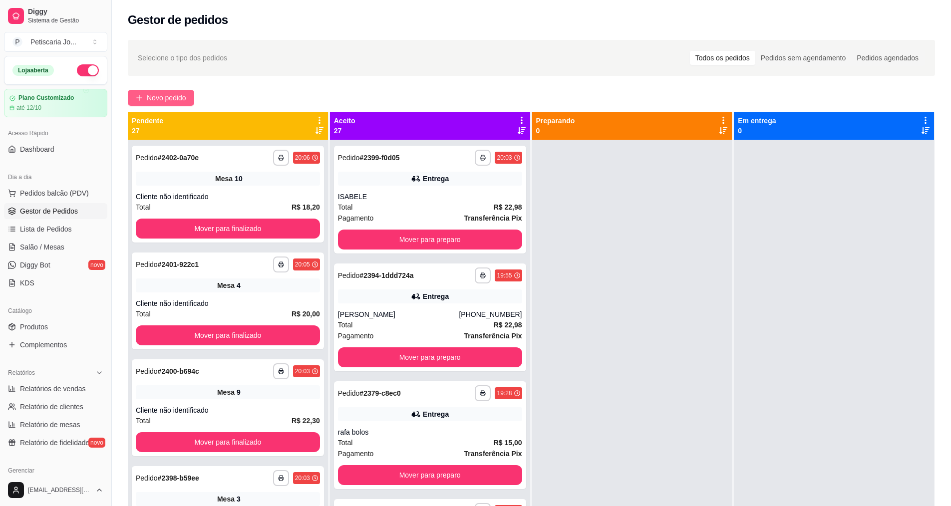
click at [148, 100] on span "Novo pedido" at bounding box center [166, 97] width 39 height 11
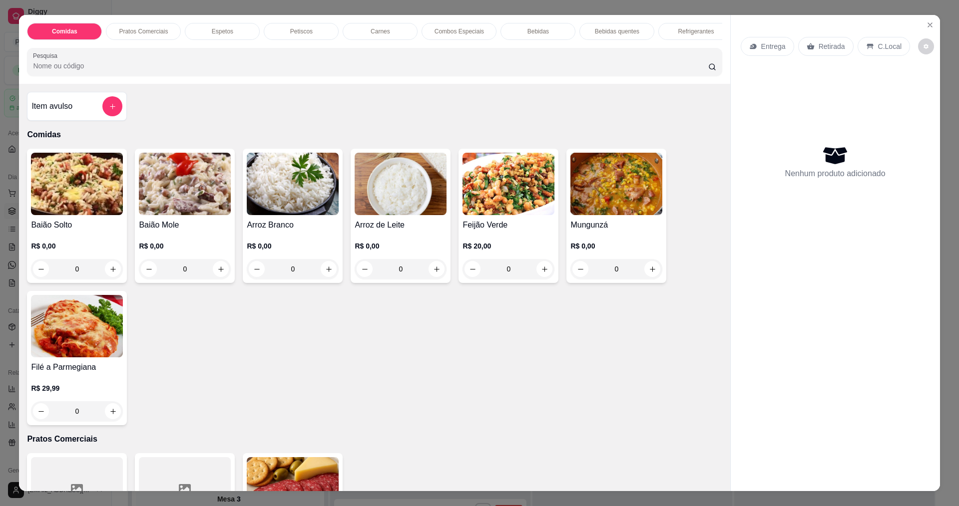
click at [440, 198] on img at bounding box center [401, 184] width 92 height 62
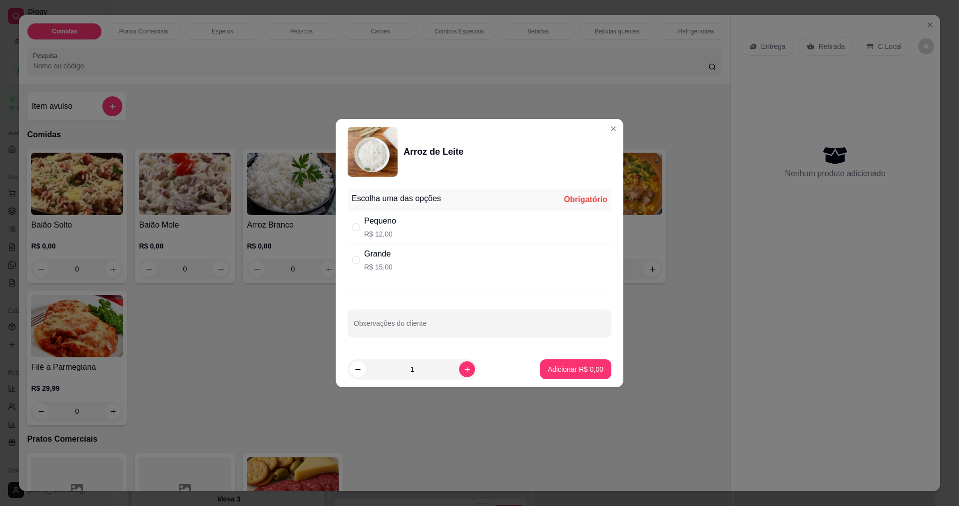
click at [384, 279] on div "Escolha uma das opções Obrigatório Pequeno R$ 12,00 Grande R$ 15,00 Observações…" at bounding box center [480, 268] width 288 height 167
click at [384, 255] on div "Grande" at bounding box center [378, 254] width 28 height 12
radio input "true"
click at [563, 379] on button "Adicionar R$ 15,00" at bounding box center [573, 370] width 75 height 20
type input "1"
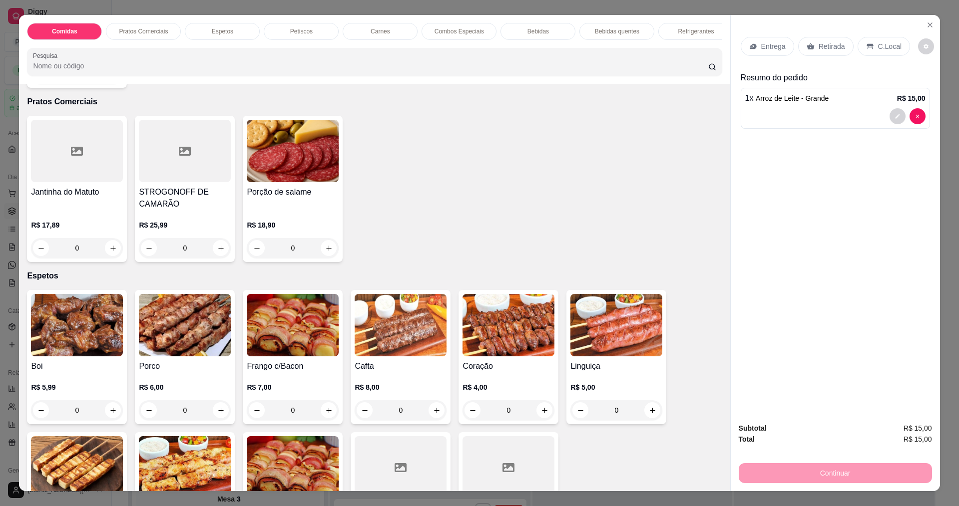
scroll to position [499, 0]
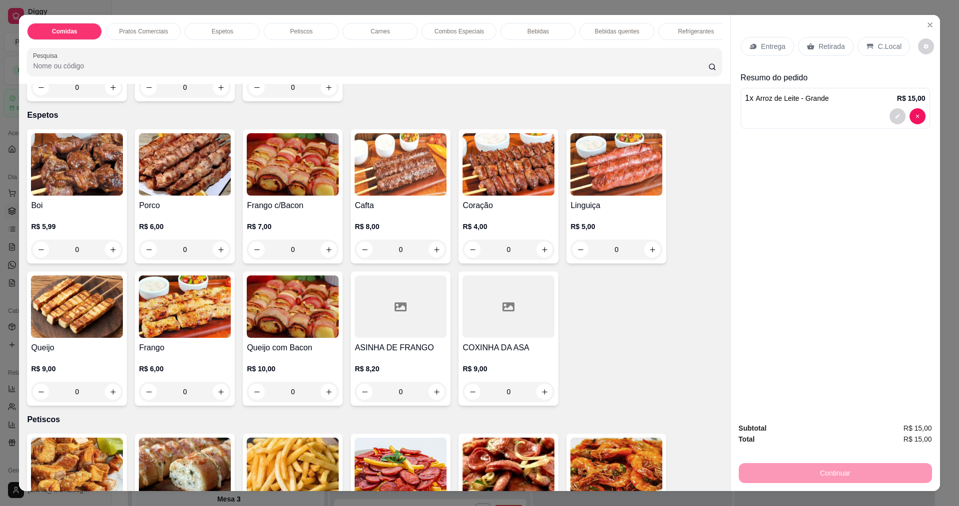
click at [295, 186] on img at bounding box center [293, 164] width 92 height 62
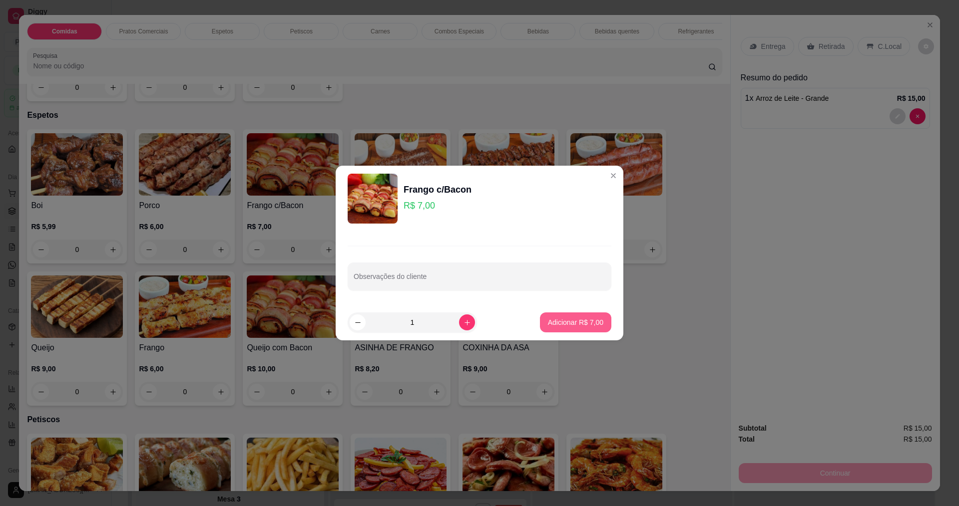
click at [557, 318] on p "Adicionar R$ 7,00" at bounding box center [575, 323] width 55 height 10
type input "1"
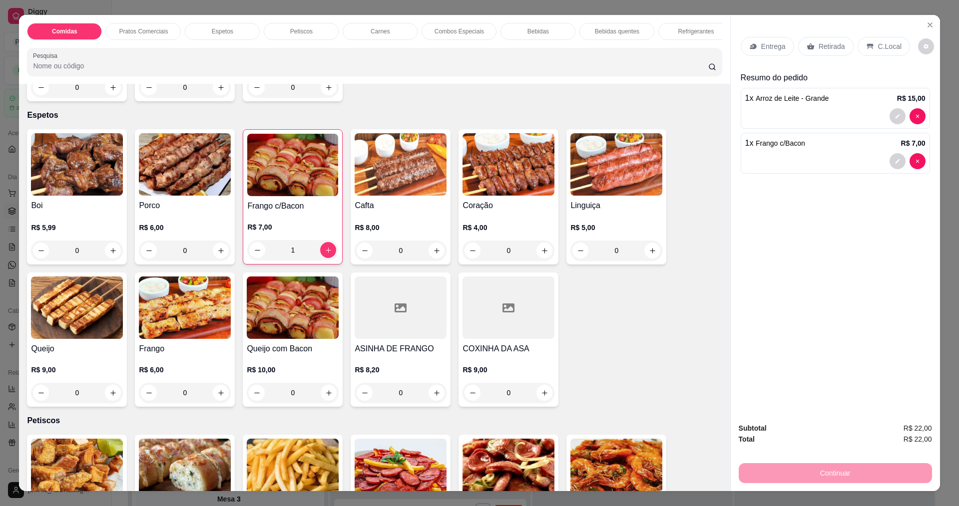
click at [783, 45] on div "Entrega" at bounding box center [767, 46] width 53 height 19
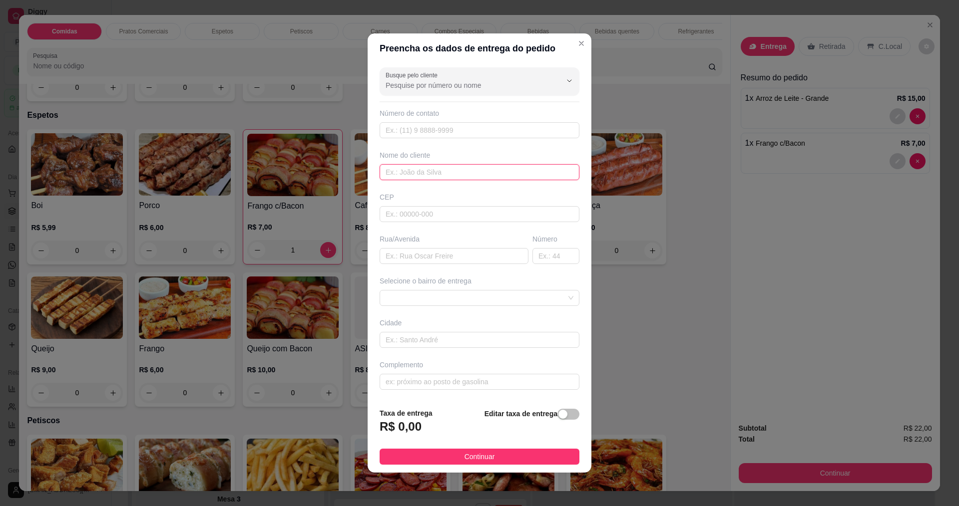
click at [430, 168] on input "text" at bounding box center [480, 172] width 200 height 16
click at [434, 126] on input "text" at bounding box center [480, 130] width 200 height 16
click at [413, 173] on input "text" at bounding box center [480, 172] width 200 height 16
type input "CLEIDIMAR"
click at [449, 464] on button "Continuar" at bounding box center [480, 457] width 200 height 16
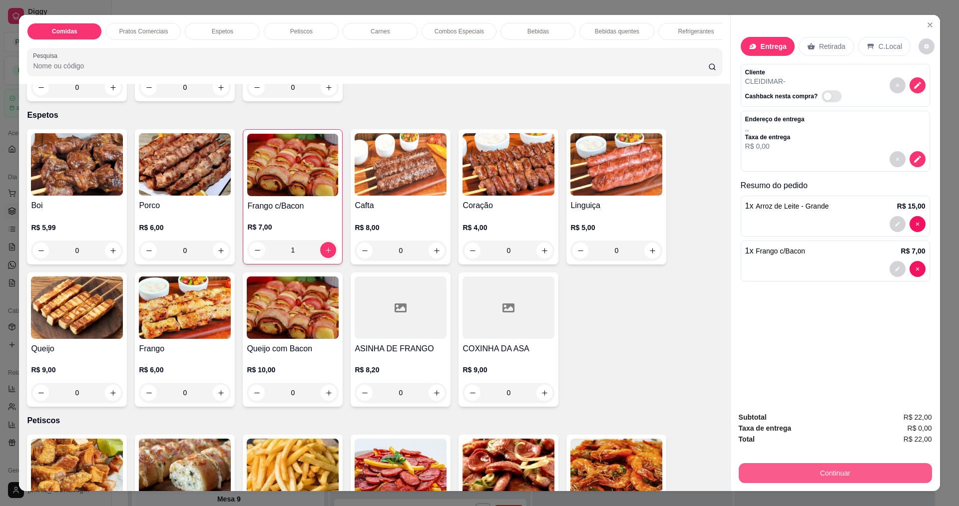
click at [829, 474] on button "Continuar" at bounding box center [835, 473] width 193 height 20
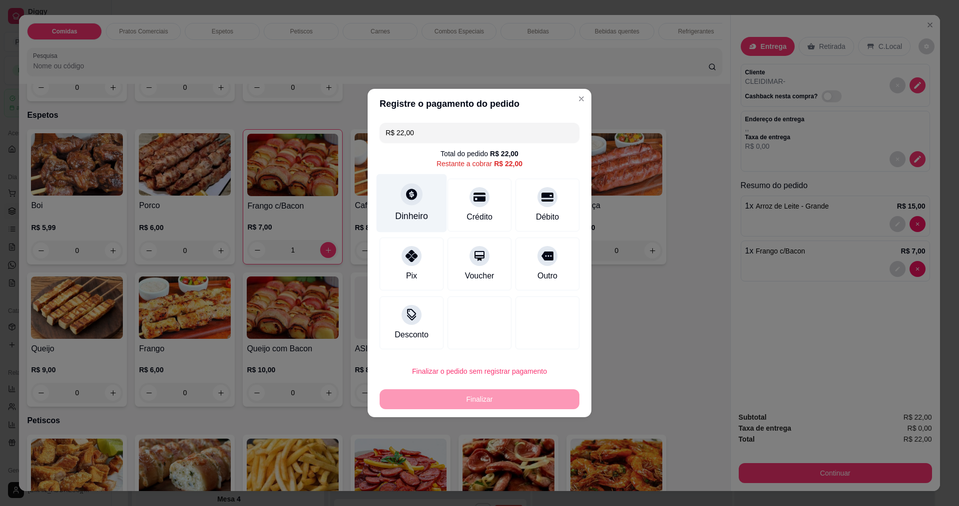
click at [417, 204] on div "Dinheiro" at bounding box center [412, 203] width 70 height 58
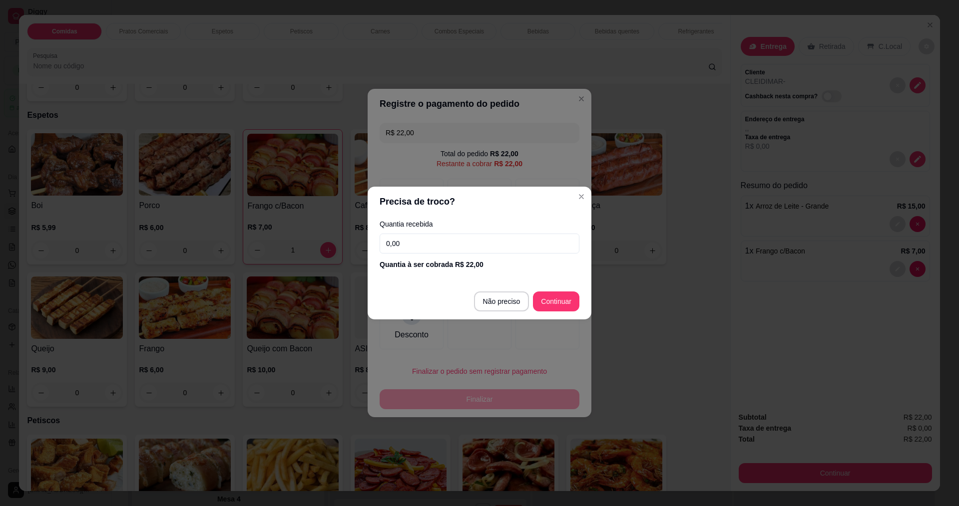
click at [434, 234] on input "0,00" at bounding box center [480, 244] width 200 height 20
type input "22,00"
type input "R$ 0,00"
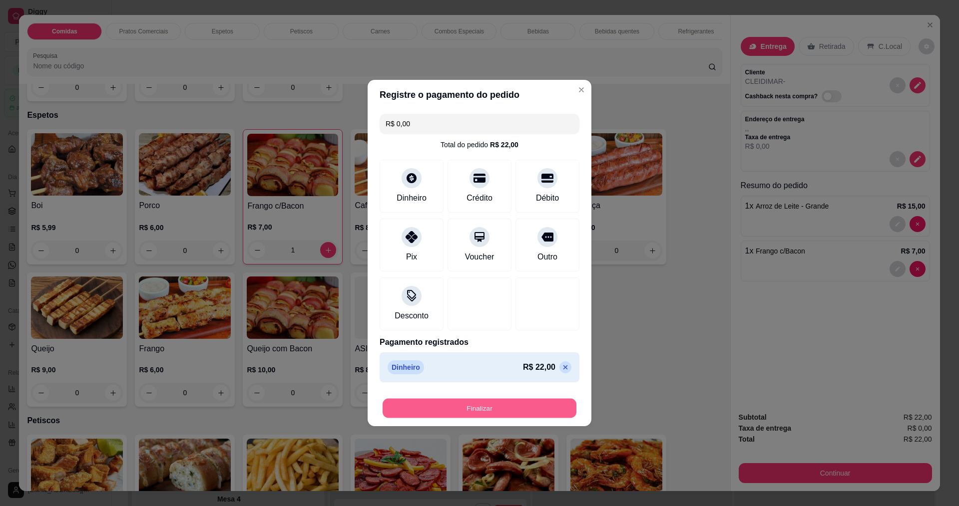
click at [483, 414] on button "Finalizar" at bounding box center [480, 408] width 194 height 19
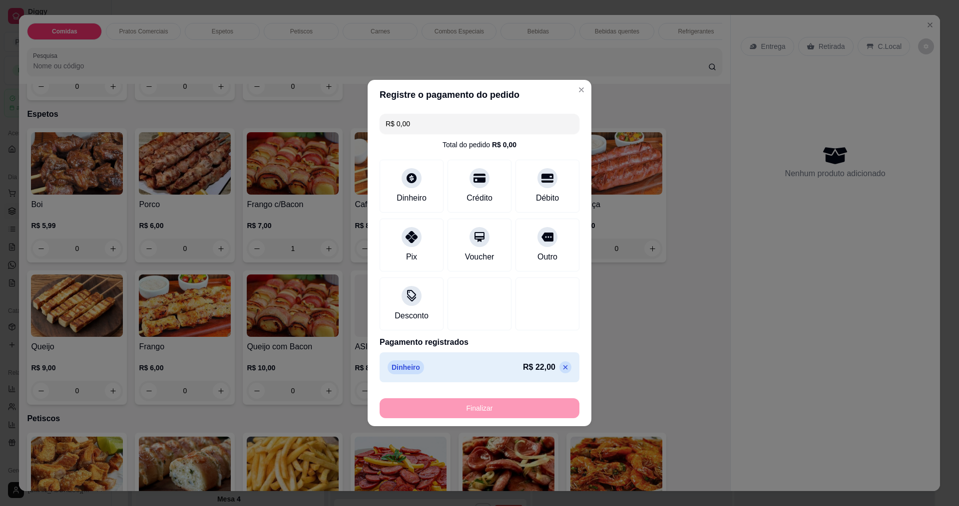
type input "0"
type input "-R$ 22,00"
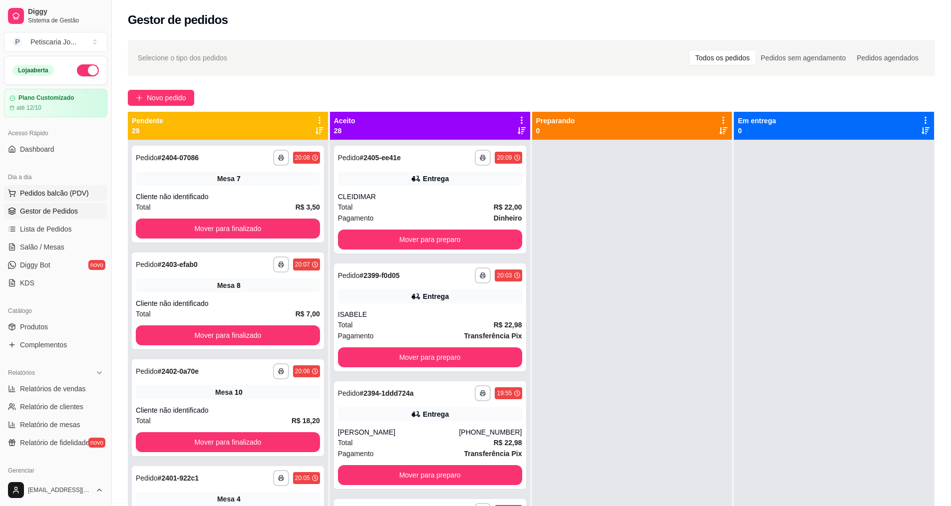
click at [62, 187] on button "Pedidos balcão (PDV)" at bounding box center [55, 193] width 103 height 16
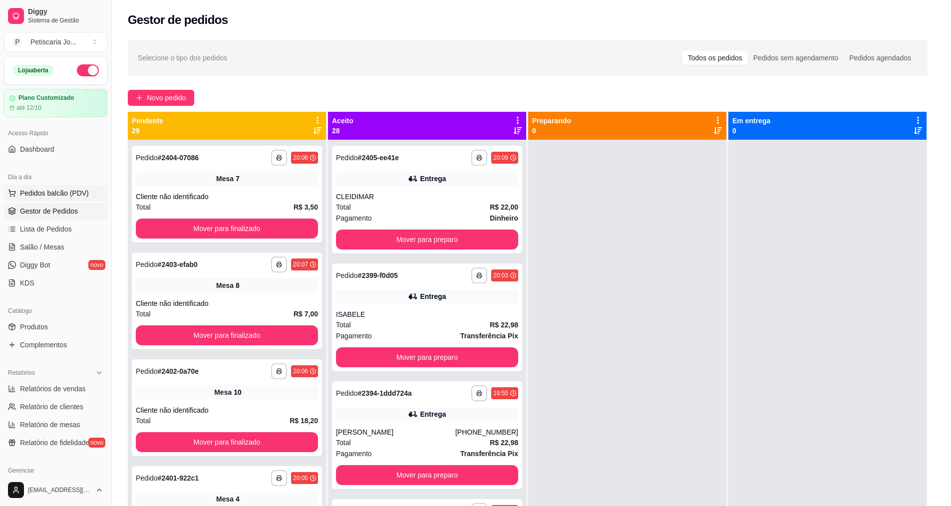
click at [47, 242] on div "R$ 0,00 0" at bounding box center [72, 255] width 93 height 48
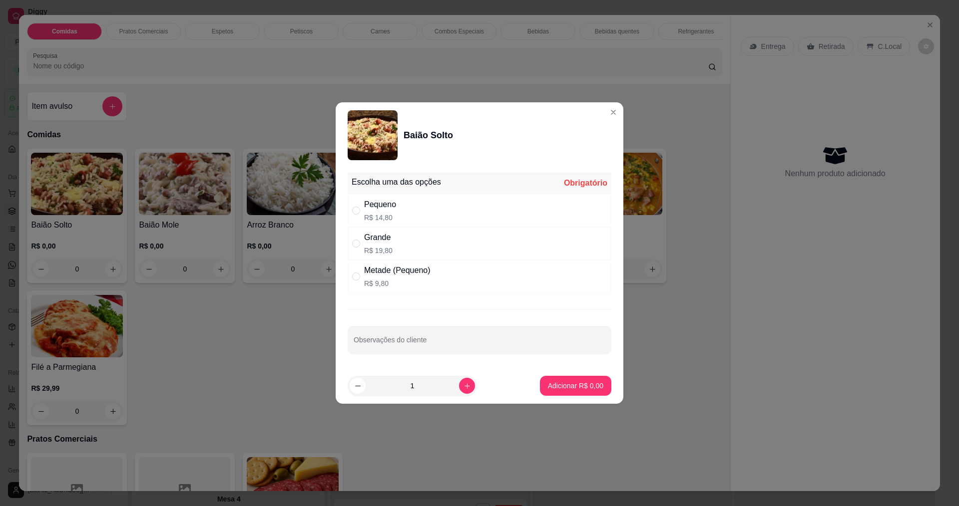
click at [615, 112] on header "Baião Solto" at bounding box center [480, 135] width 288 height 66
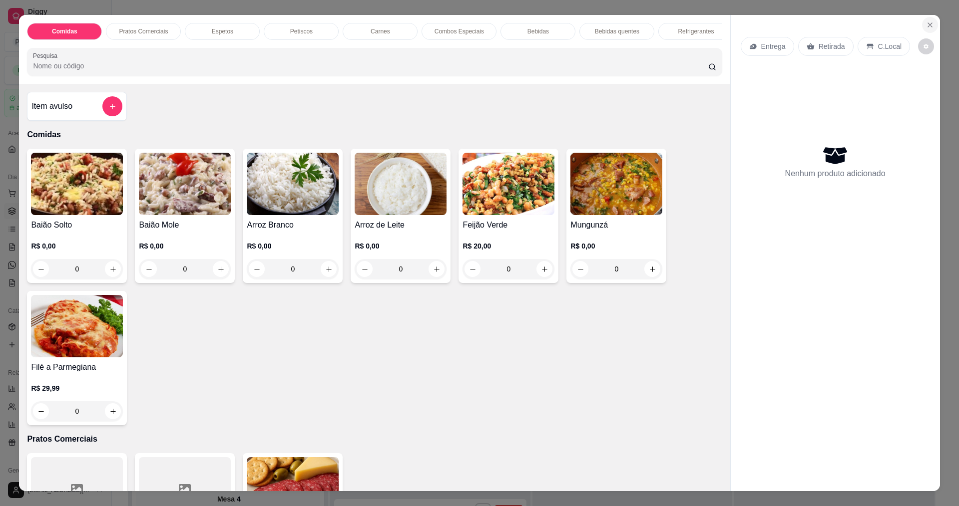
click at [926, 22] on icon "Close" at bounding box center [930, 25] width 8 height 8
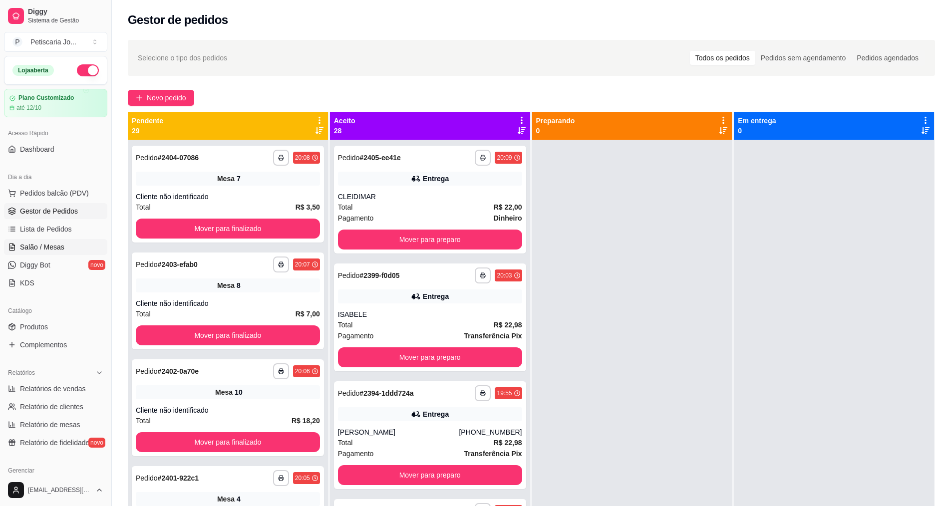
click at [41, 245] on span "Salão / Mesas" at bounding box center [42, 247] width 44 height 10
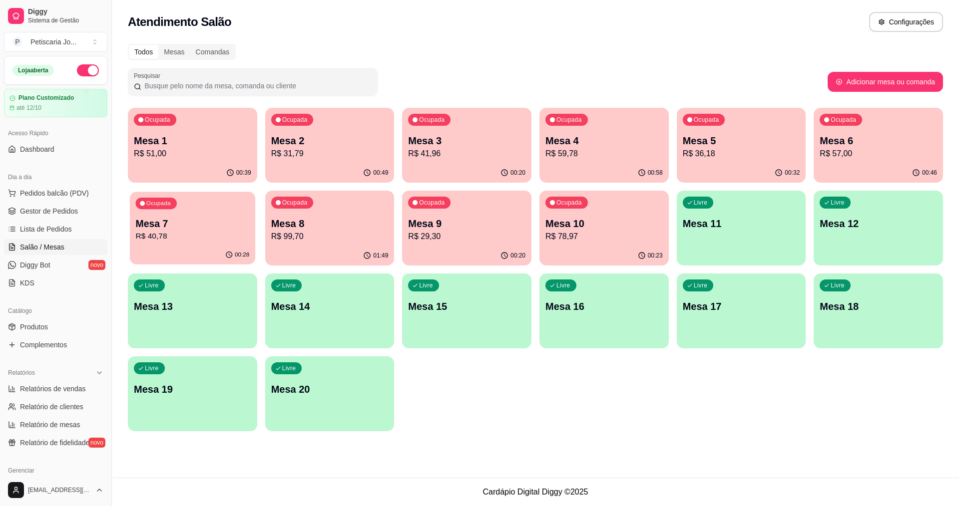
click at [223, 227] on p "Mesa 7" at bounding box center [193, 223] width 114 height 13
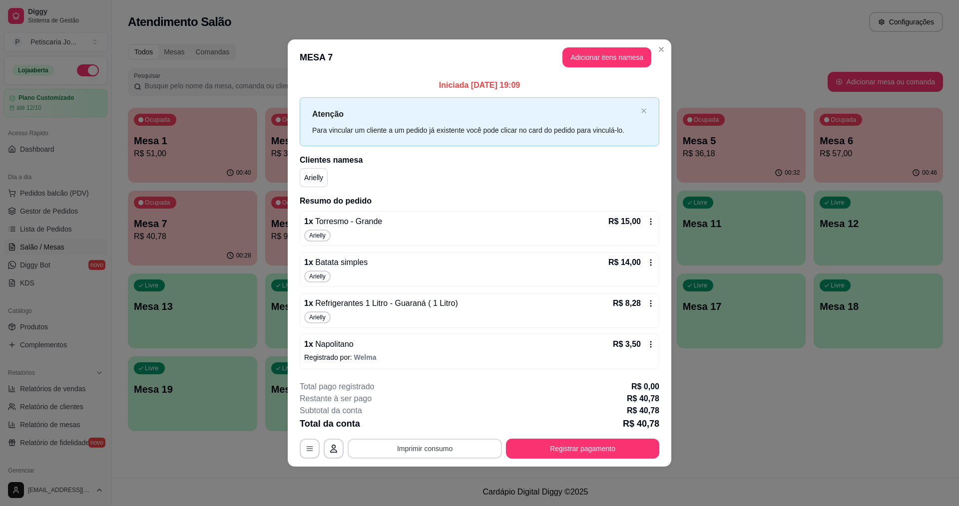
click at [432, 443] on button "Imprimir consumo" at bounding box center [425, 449] width 154 height 20
click at [445, 425] on button "IMPRESSORA" at bounding box center [428, 426] width 72 height 16
click at [585, 451] on button "Registrar pagamento" at bounding box center [582, 449] width 153 height 20
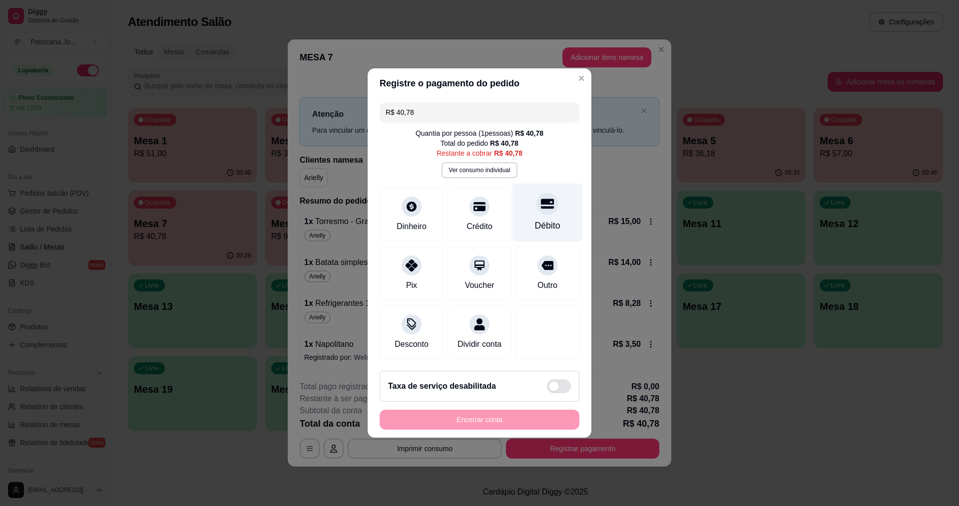
click at [536, 196] on div at bounding box center [547, 204] width 22 height 22
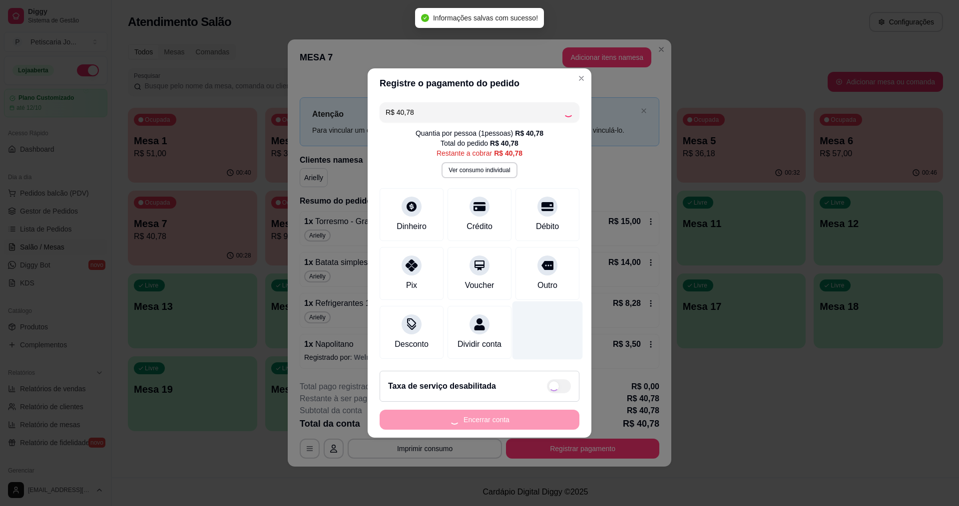
type input "R$ 0,00"
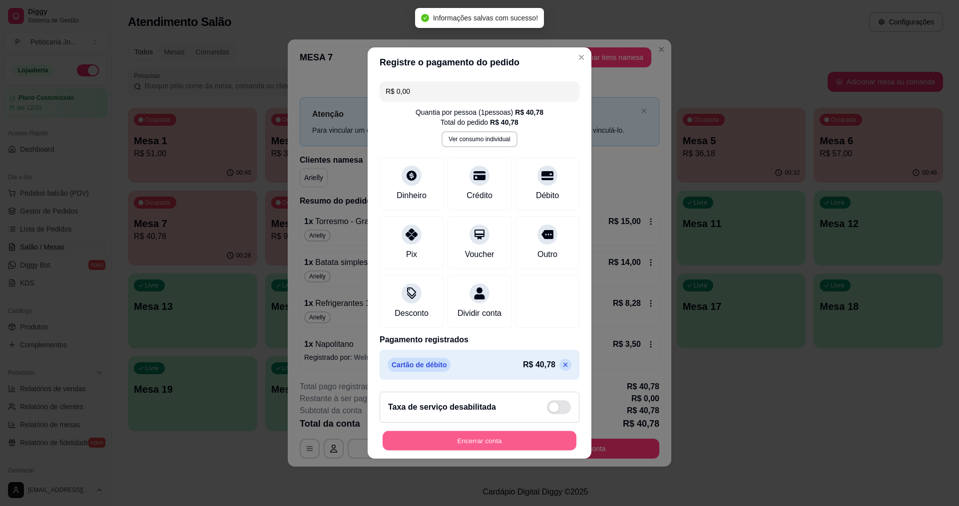
click at [492, 443] on button "Encerrar conta" at bounding box center [480, 441] width 194 height 19
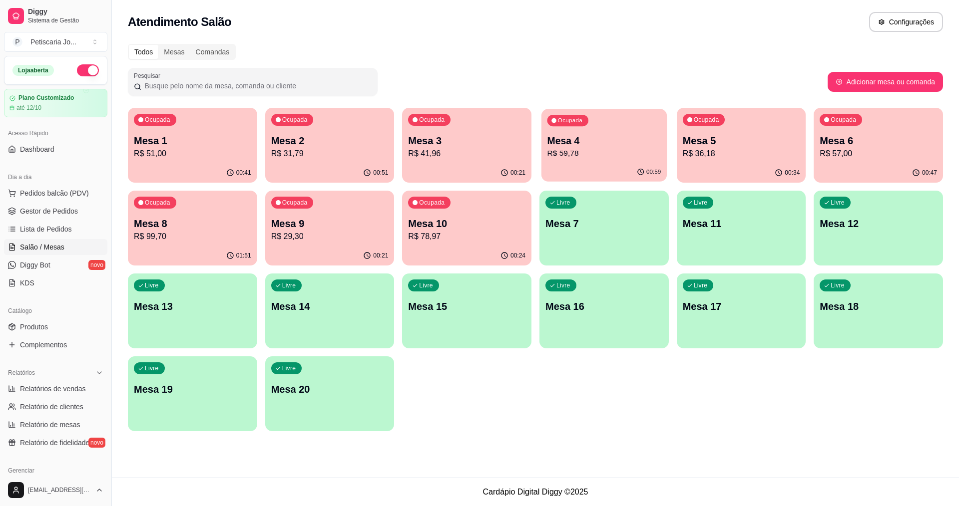
click at [611, 134] on p "Mesa 4" at bounding box center [604, 140] width 114 height 13
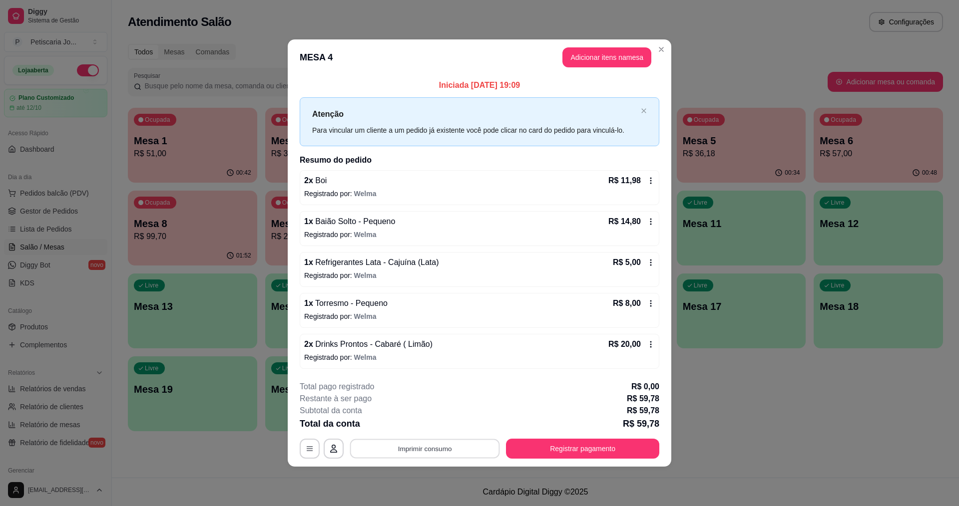
click at [413, 448] on button "Imprimir consumo" at bounding box center [425, 448] width 150 height 19
click at [419, 430] on button "IMPRESSORA" at bounding box center [428, 425] width 70 height 15
click at [522, 454] on button "Registrar pagamento" at bounding box center [582, 448] width 149 height 19
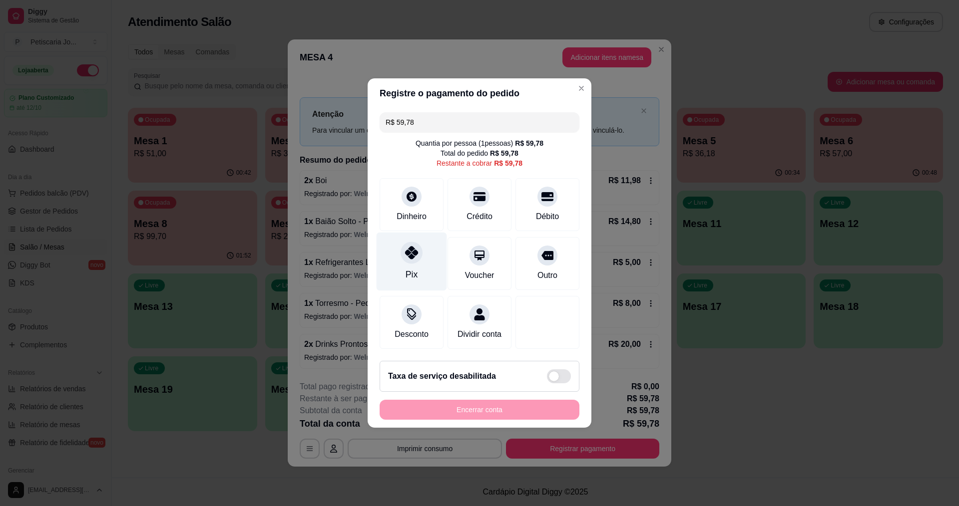
click at [415, 248] on icon at bounding box center [411, 252] width 13 height 13
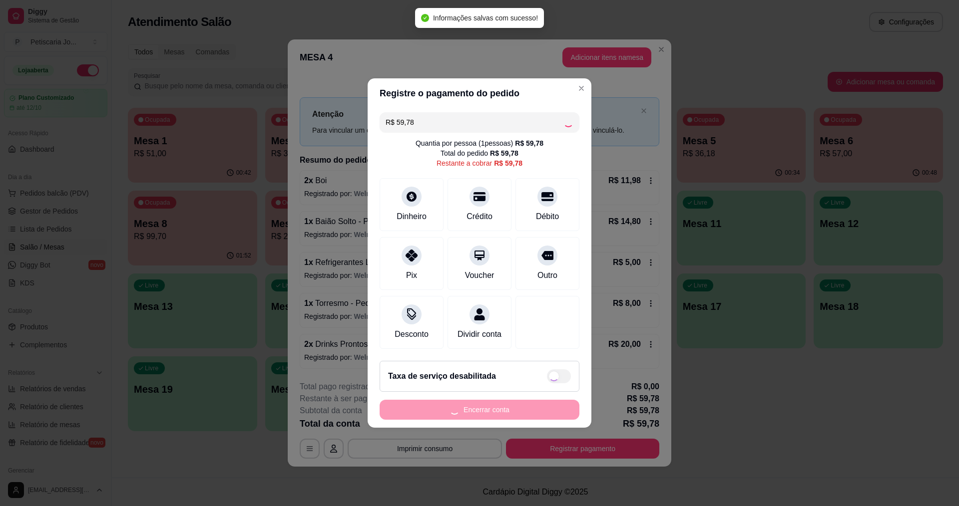
type input "R$ 0,00"
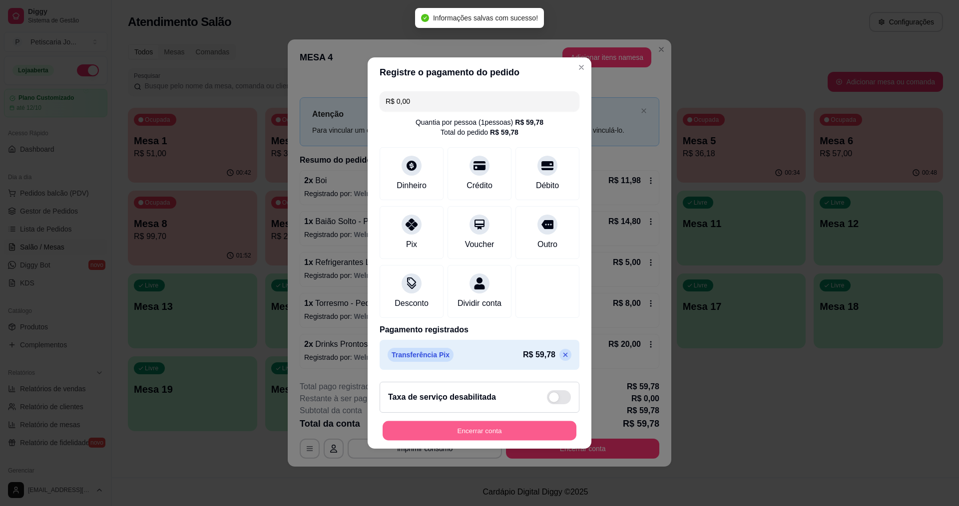
click at [504, 441] on button "Encerrar conta" at bounding box center [480, 431] width 194 height 19
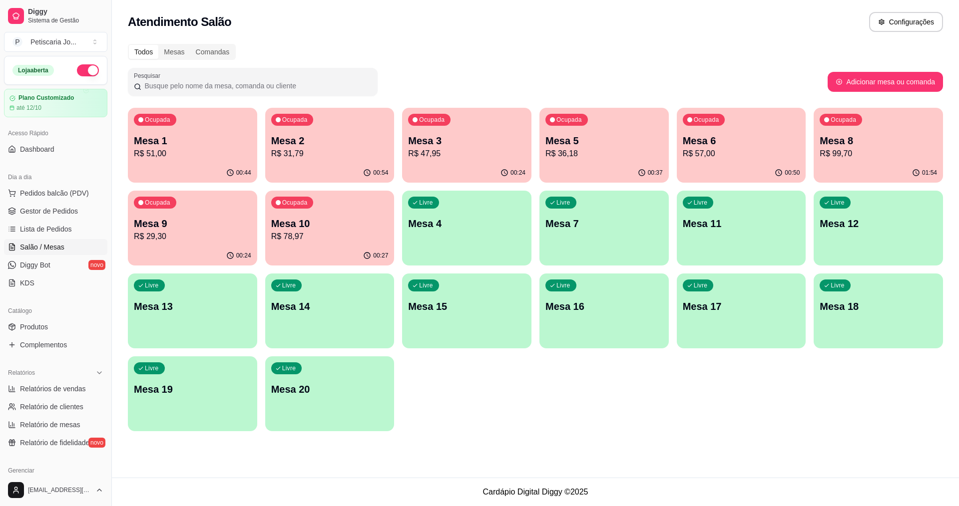
click at [682, 157] on div "Ocupada Mesa 6 R$ 57,00" at bounding box center [741, 135] width 129 height 55
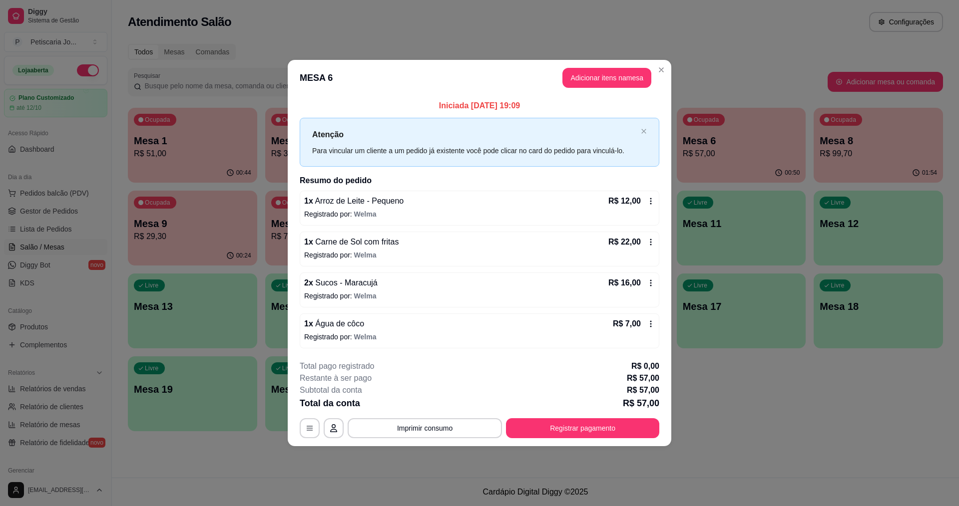
click at [459, 416] on div "**********" at bounding box center [480, 400] width 360 height 78
click at [455, 422] on button "Imprimir consumo" at bounding box center [425, 429] width 154 height 20
click at [454, 406] on button "IMPRESSORA" at bounding box center [428, 406] width 72 height 16
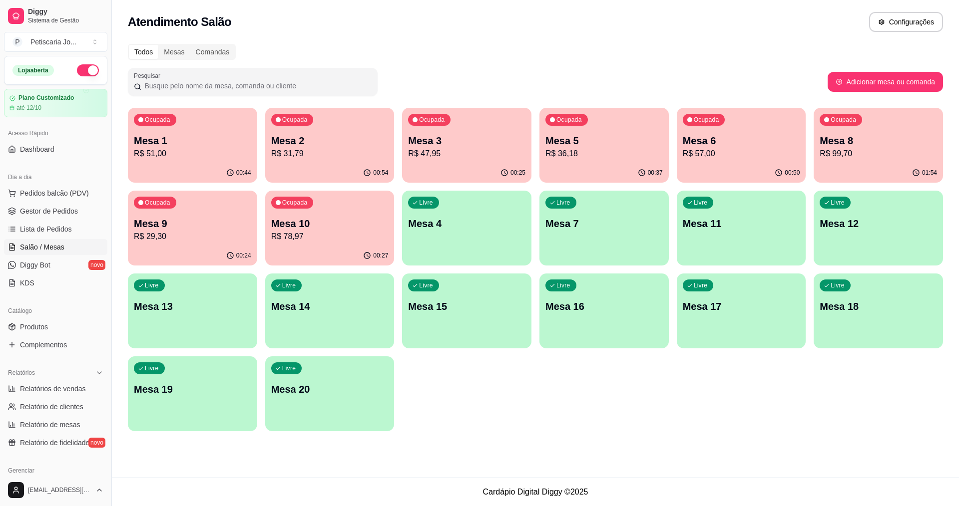
click at [421, 138] on p "Mesa 3" at bounding box center [466, 141] width 117 height 14
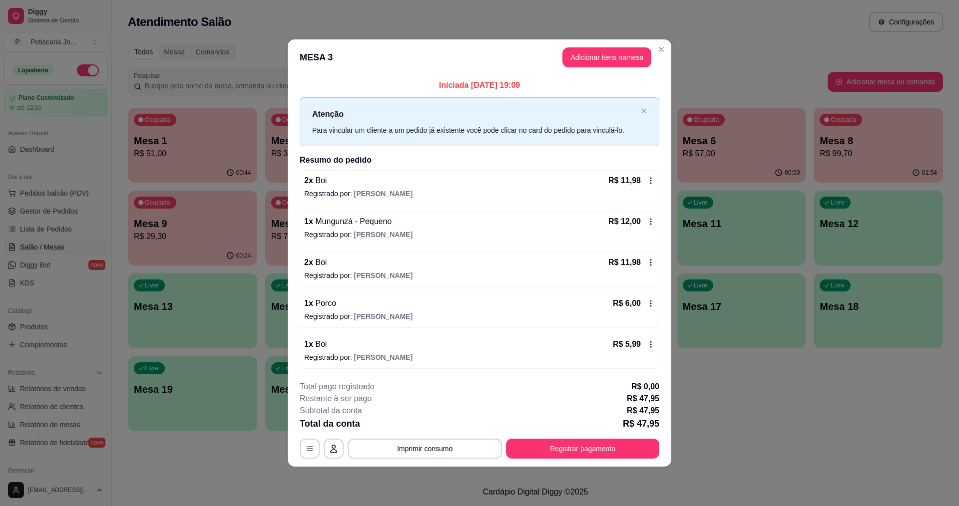
click at [340, 354] on p "Registrado por: Eduardo" at bounding box center [479, 358] width 351 height 10
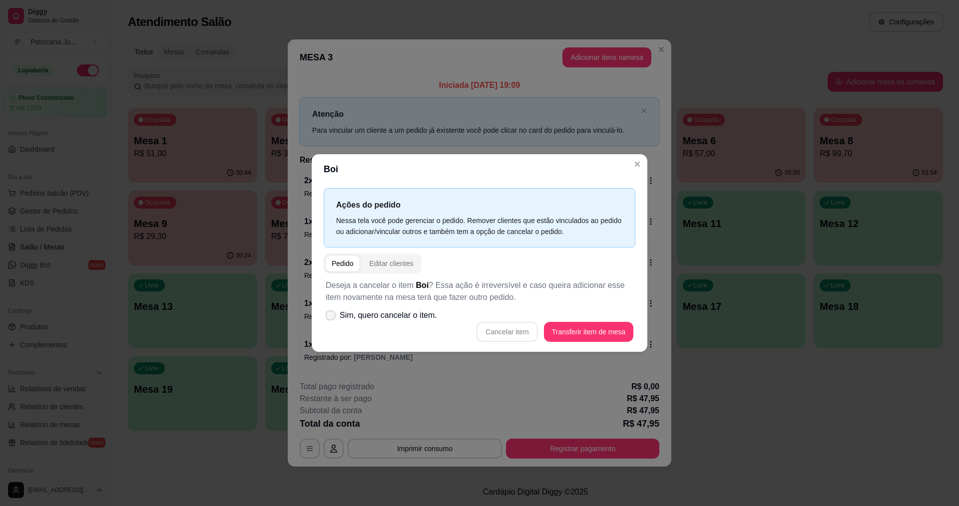
click at [333, 319] on icon at bounding box center [331, 316] width 8 height 6
click at [332, 319] on input "Sim, quero cancelar o item." at bounding box center [328, 321] width 6 height 6
checkbox input "true"
click at [525, 324] on button "Cancelar item" at bounding box center [506, 332] width 59 height 19
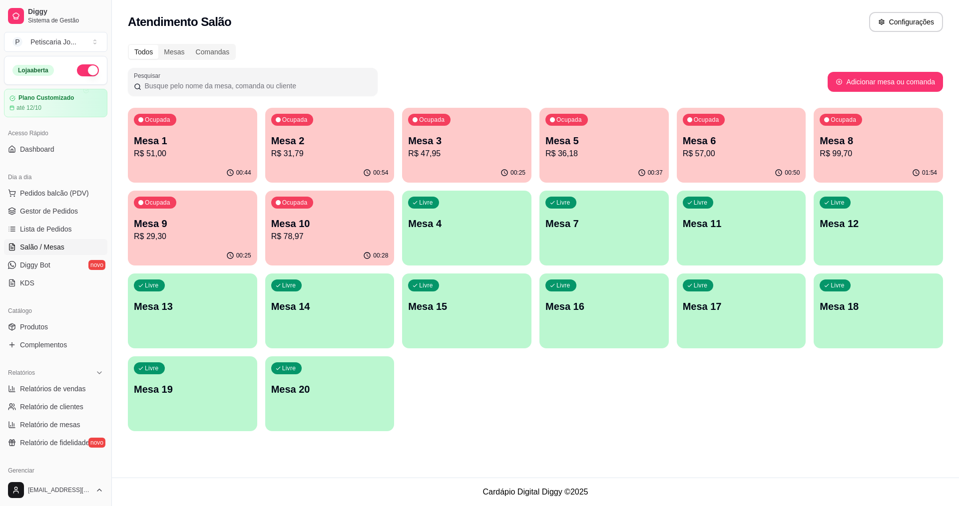
click at [219, 129] on div "Ocupada Mesa 1 R$ 51,00" at bounding box center [192, 135] width 129 height 55
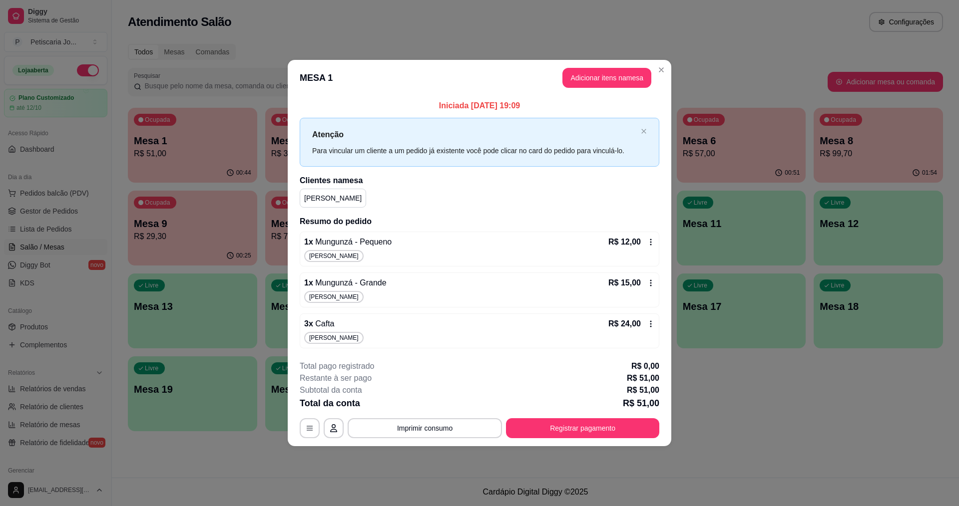
click at [322, 322] on span "Cafta" at bounding box center [323, 324] width 21 height 8
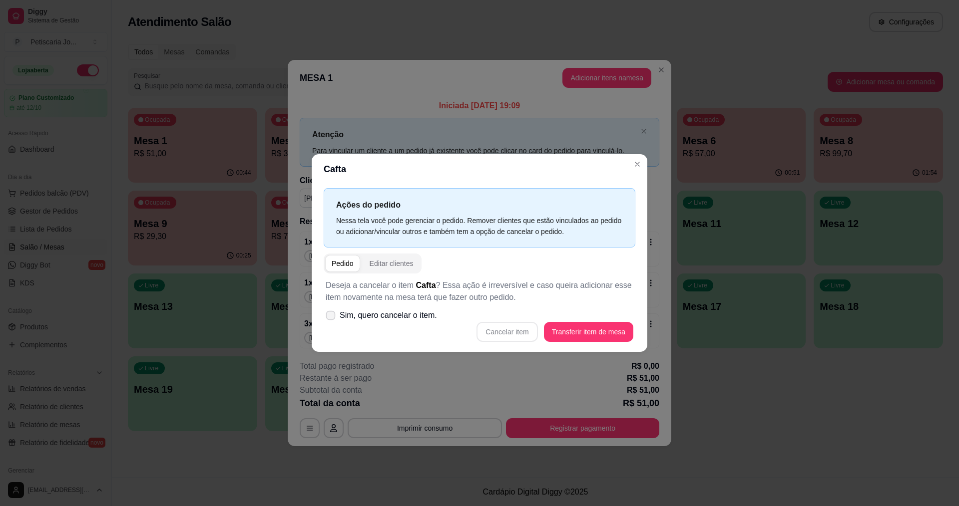
click at [354, 313] on span "Sim, quero cancelar o item." at bounding box center [388, 316] width 97 height 12
click at [332, 318] on input "Sim, quero cancelar o item." at bounding box center [328, 321] width 6 height 6
checkbox input "true"
click at [524, 338] on button "Cancelar item" at bounding box center [506, 332] width 59 height 19
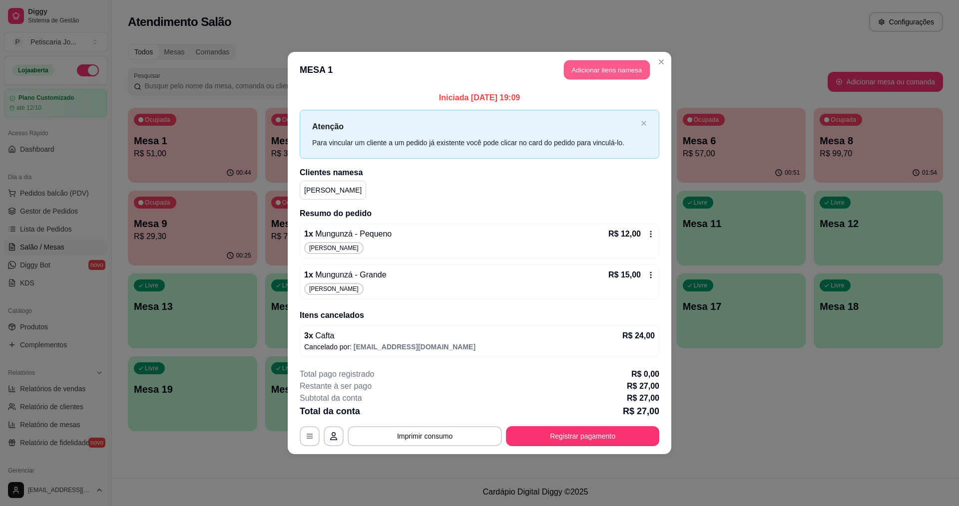
click at [622, 72] on button "Adicionar itens na mesa" at bounding box center [607, 69] width 86 height 19
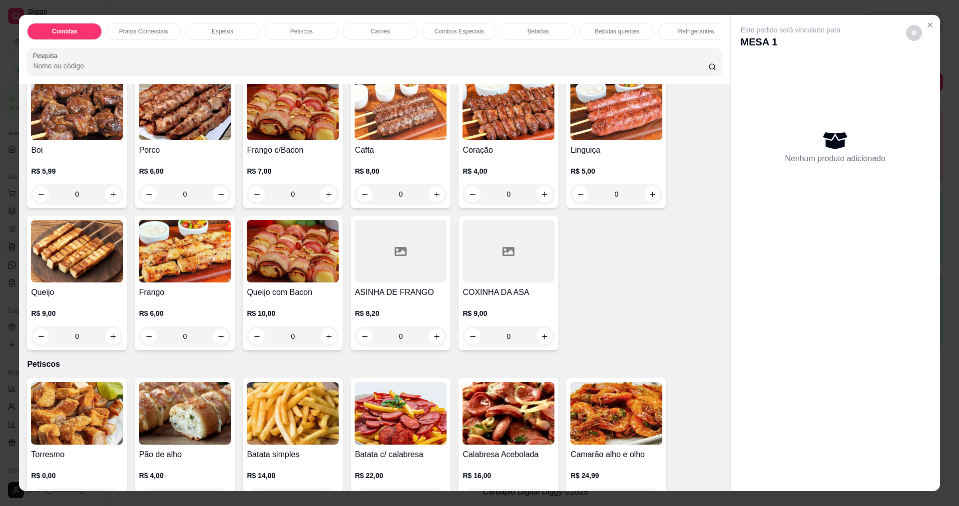
scroll to position [549, 0]
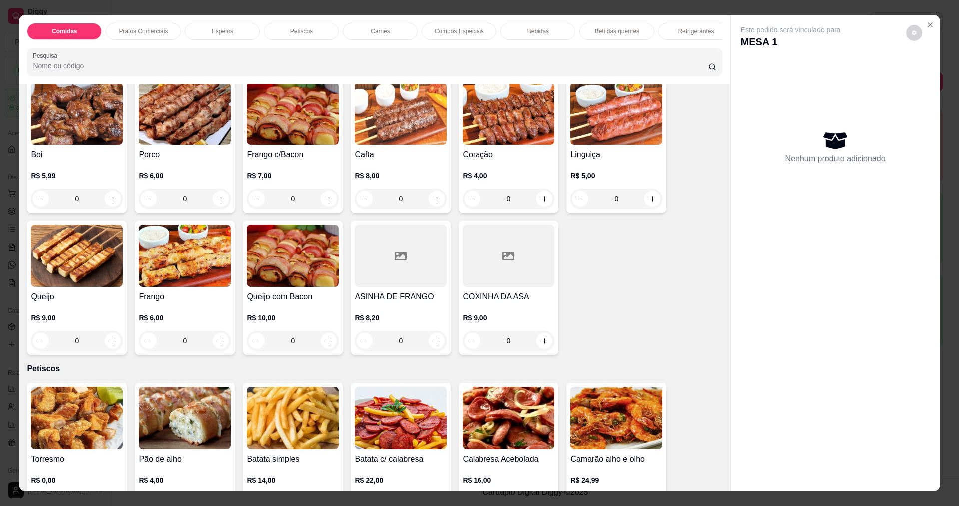
click at [435, 203] on icon "increase-product-quantity" at bounding box center [436, 198] width 7 height 7
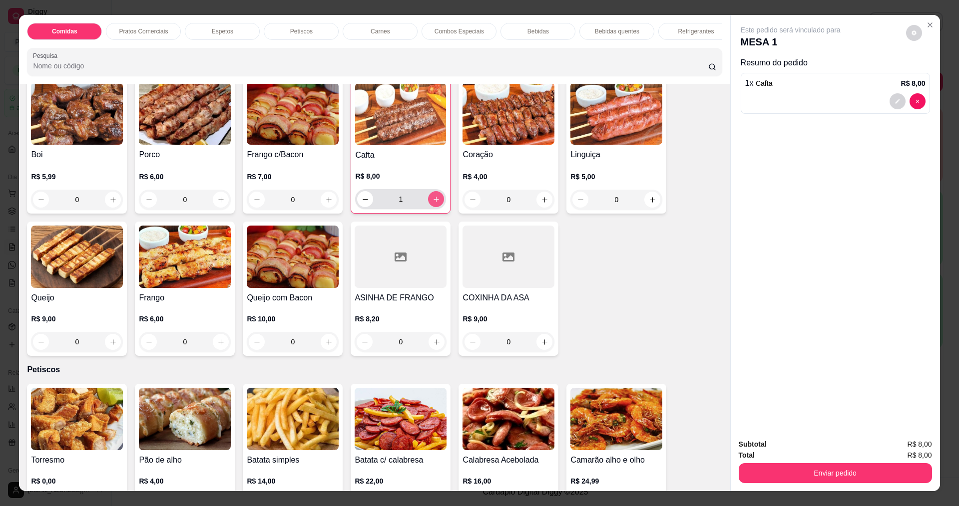
click at [435, 203] on icon "increase-product-quantity" at bounding box center [436, 199] width 7 height 7
type input "2"
click at [770, 479] on button "Enviar pedido" at bounding box center [835, 473] width 193 height 20
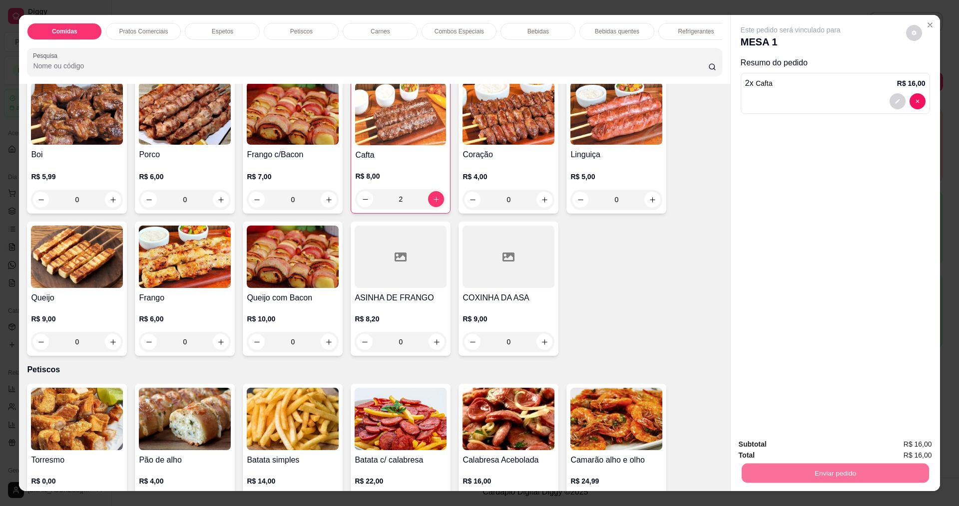
click at [798, 448] on button "Não registrar e enviar pedido" at bounding box center [802, 449] width 101 height 18
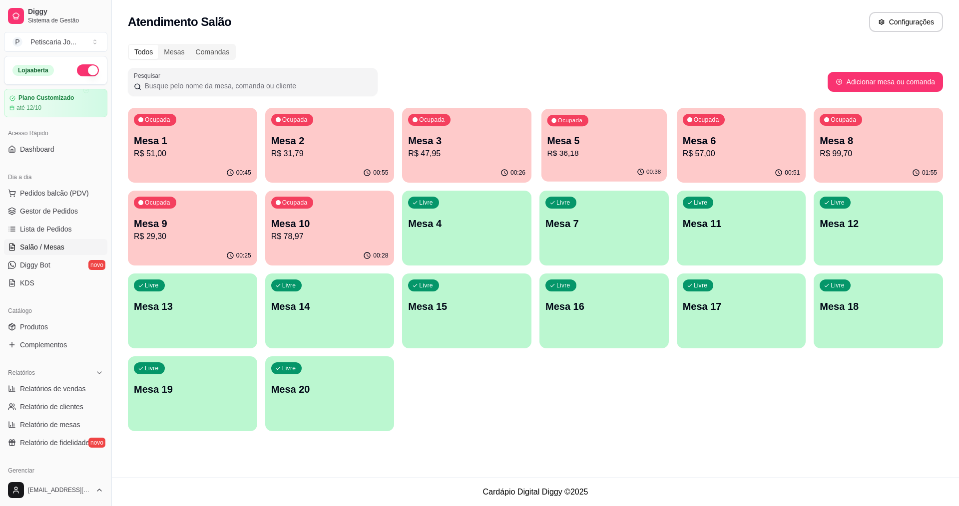
click at [611, 155] on p "R$ 36,18" at bounding box center [604, 153] width 114 height 11
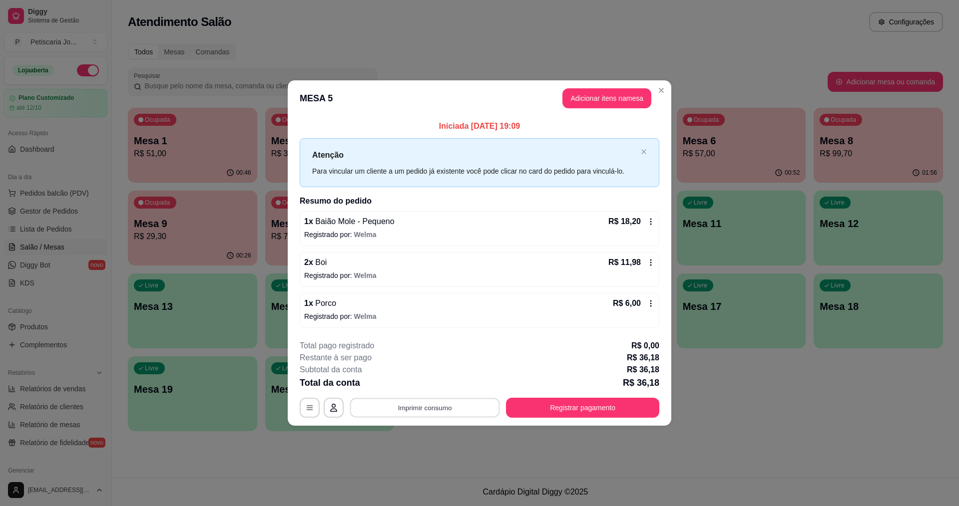
click at [427, 401] on button "Imprimir consumo" at bounding box center [425, 407] width 150 height 19
click at [425, 391] on button "IMPRESSORA" at bounding box center [428, 384] width 70 height 15
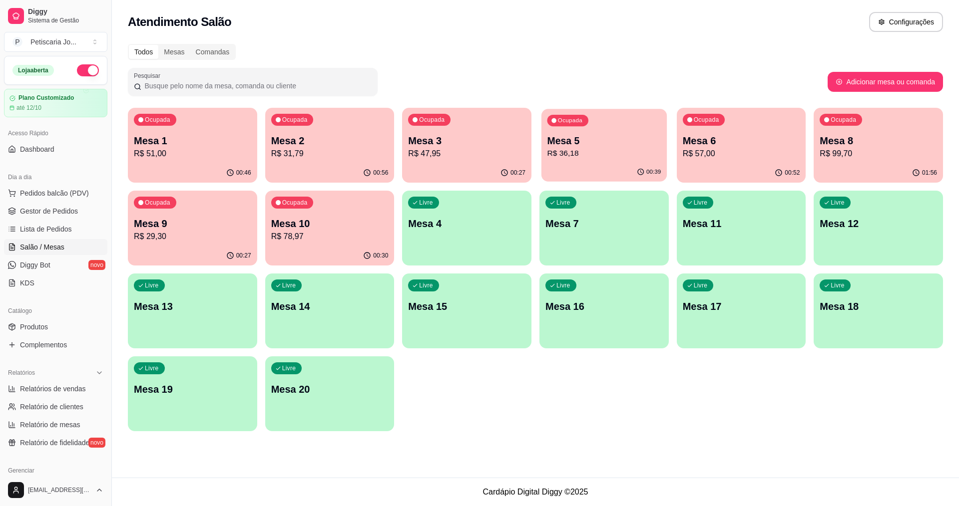
click at [606, 167] on div "00:39" at bounding box center [603, 172] width 125 height 19
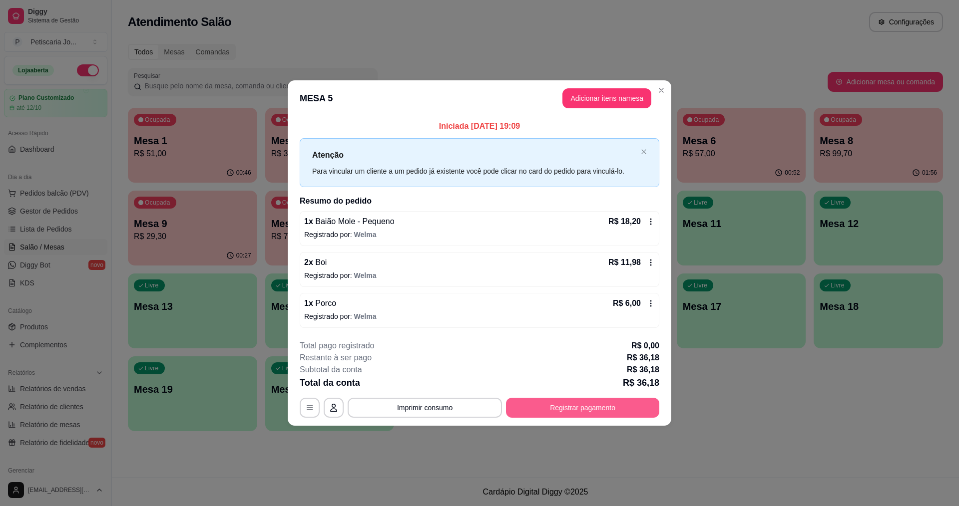
click at [541, 401] on button "Registrar pagamento" at bounding box center [582, 408] width 153 height 20
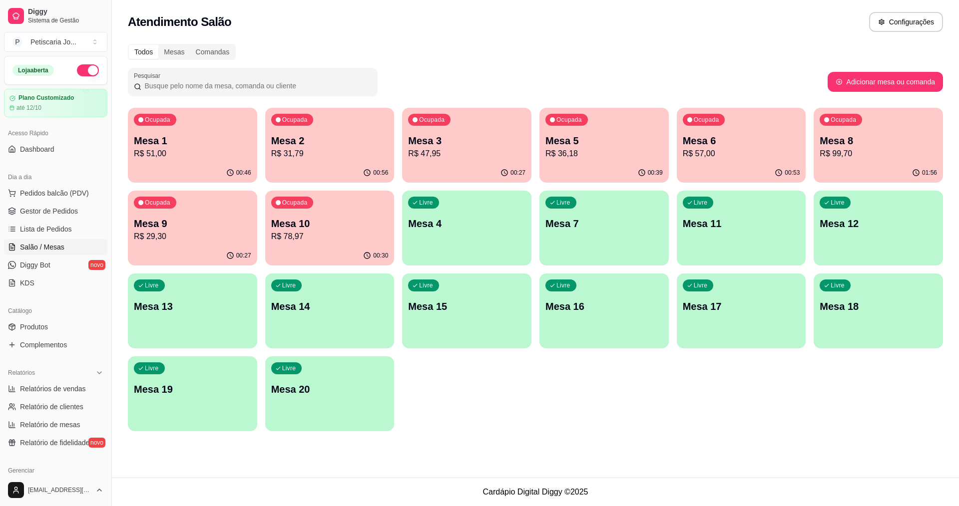
click at [697, 148] on p "R$ 57,00" at bounding box center [741, 154] width 117 height 12
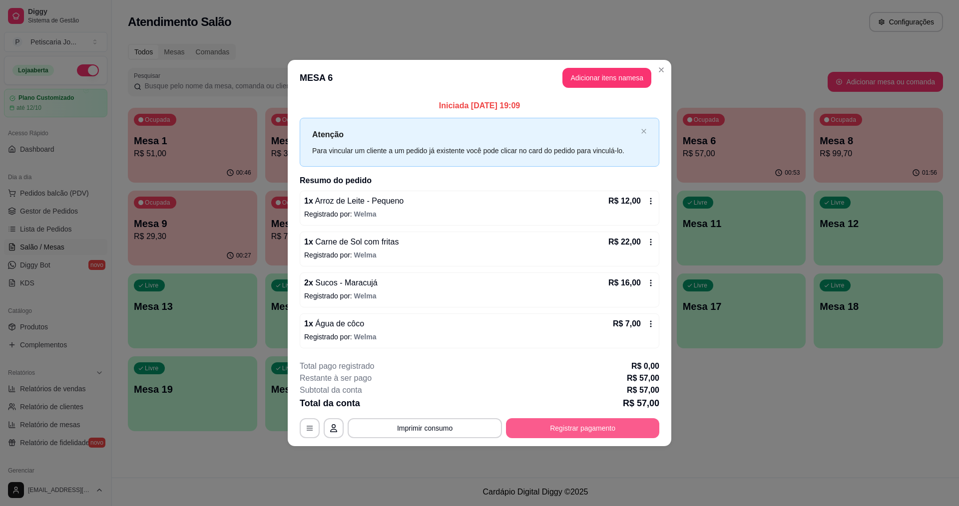
click at [544, 420] on button "Registrar pagamento" at bounding box center [582, 429] width 153 height 20
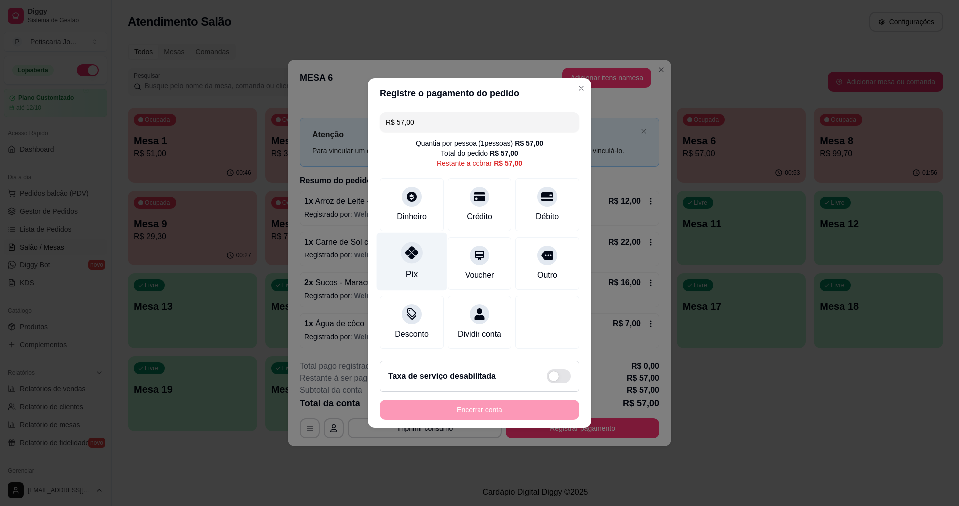
click at [414, 268] on div "Pix" at bounding box center [412, 274] width 12 height 13
type input "R$ 0,00"
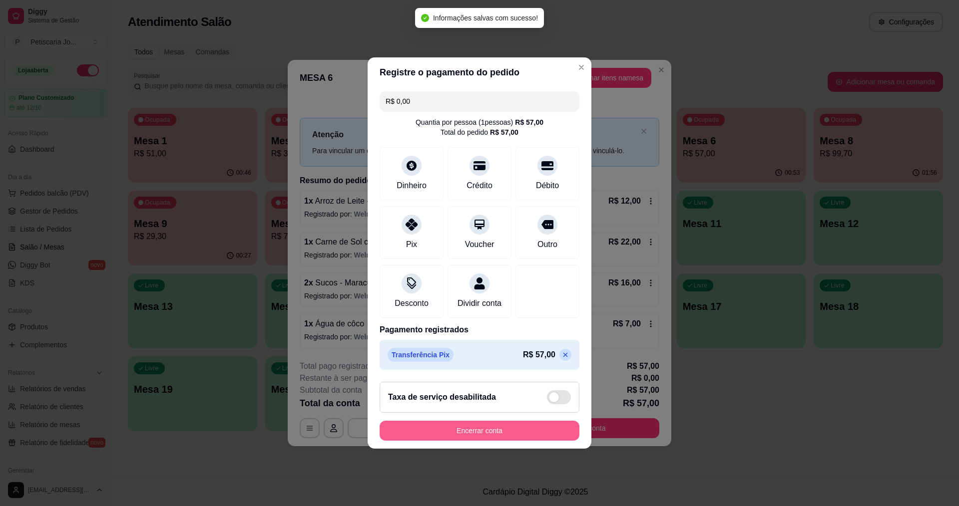
click at [456, 433] on button "Encerrar conta" at bounding box center [480, 431] width 200 height 20
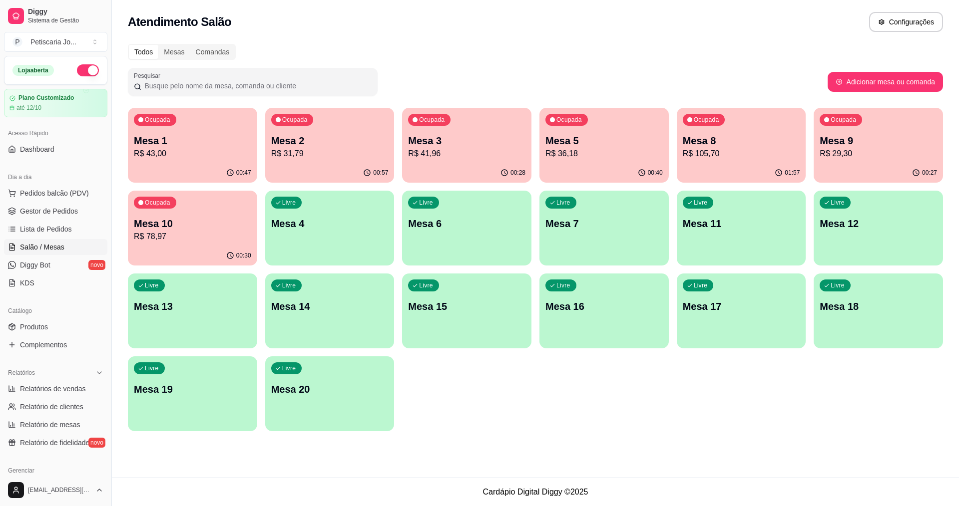
click at [558, 135] on p "Mesa 5" at bounding box center [603, 141] width 117 height 14
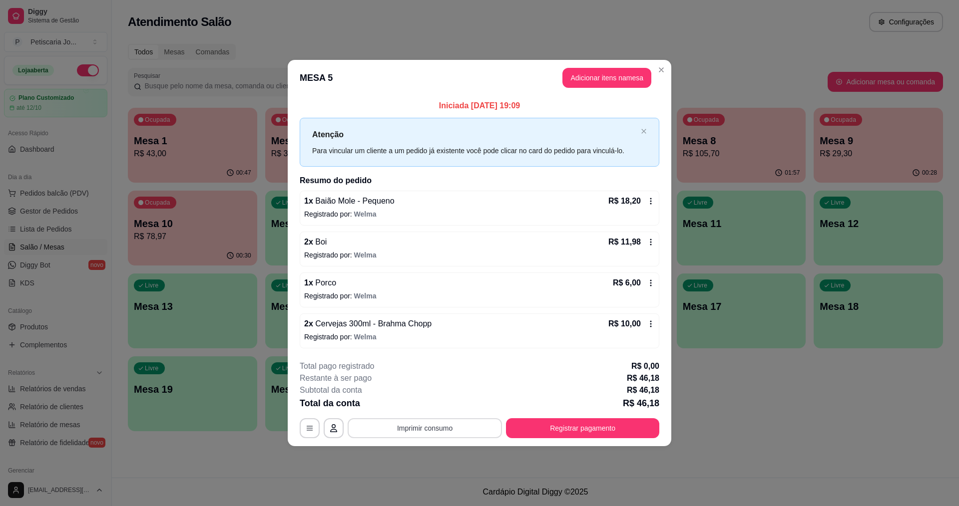
click at [450, 427] on button "Imprimir consumo" at bounding box center [425, 429] width 154 height 20
click at [436, 413] on button "IMPRESSORA" at bounding box center [428, 405] width 70 height 15
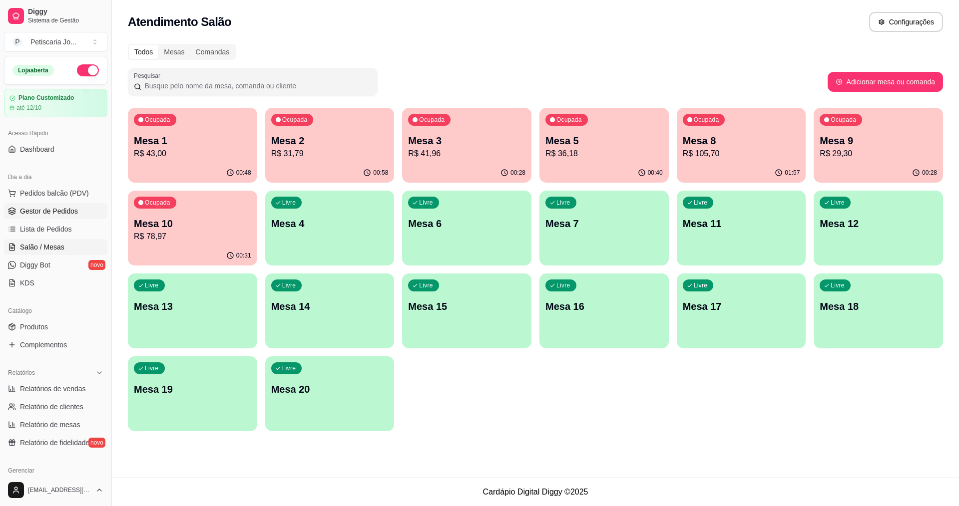
click at [44, 207] on span "Gestor de Pedidos" at bounding box center [49, 211] width 58 height 10
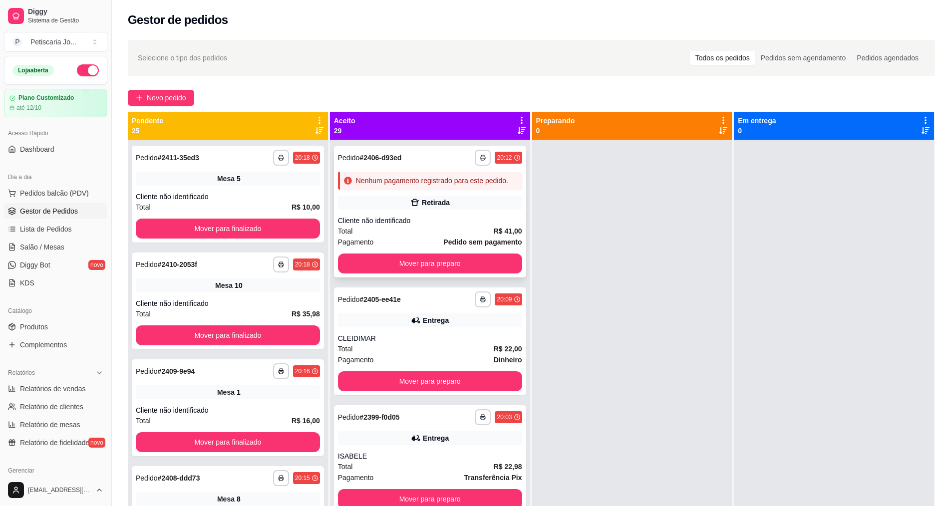
click at [391, 210] on div "Retirada" at bounding box center [430, 203] width 184 height 14
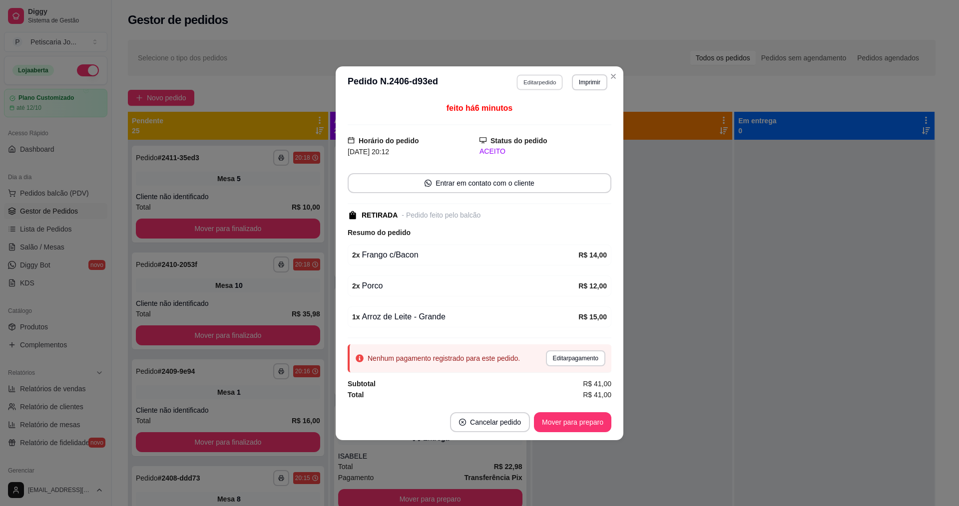
click at [532, 82] on button "Editar pedido" at bounding box center [540, 81] width 46 height 15
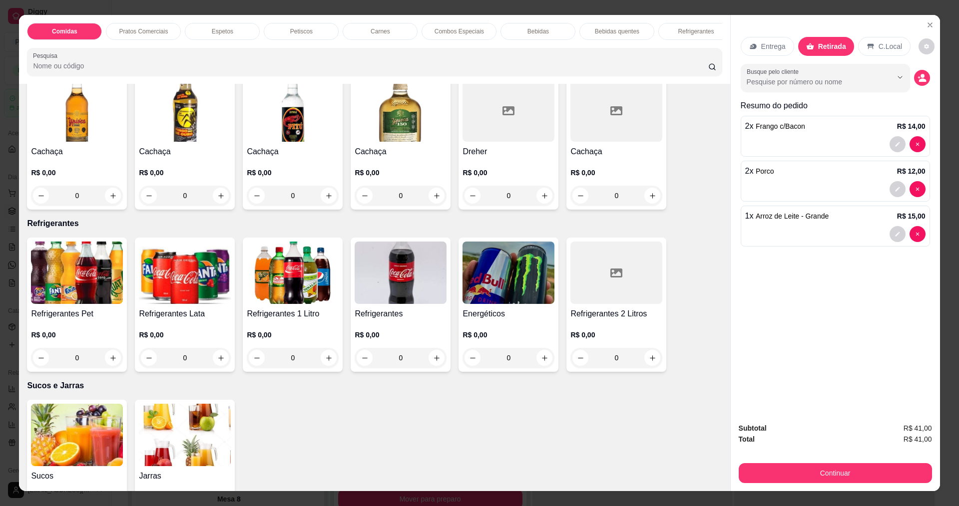
scroll to position [1948, 0]
click at [495, 275] on img at bounding box center [508, 272] width 92 height 62
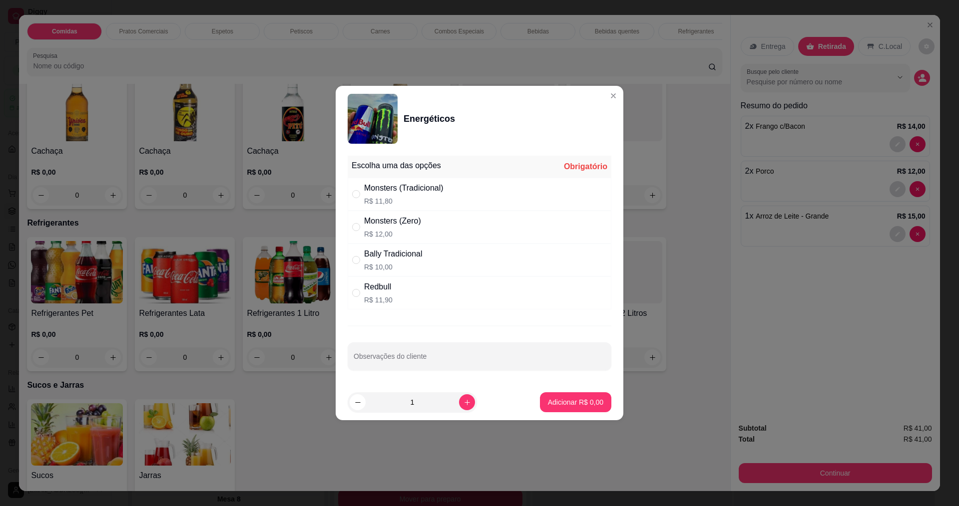
click at [398, 231] on p "R$ 12,00" at bounding box center [392, 234] width 57 height 10
radio input "true"
click at [537, 402] on button "Adicionar R$ 12,00" at bounding box center [573, 402] width 73 height 19
type input "1"
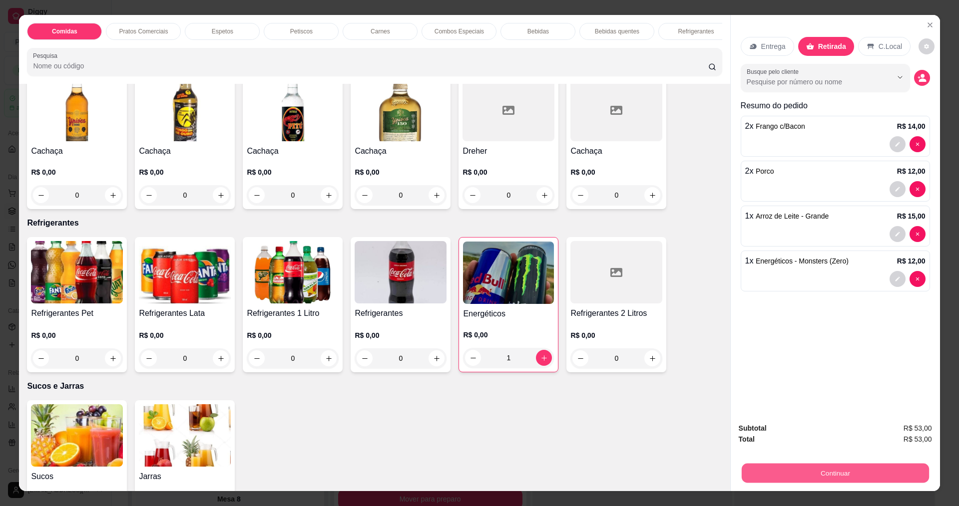
click at [760, 467] on button "Continuar" at bounding box center [834, 472] width 187 height 19
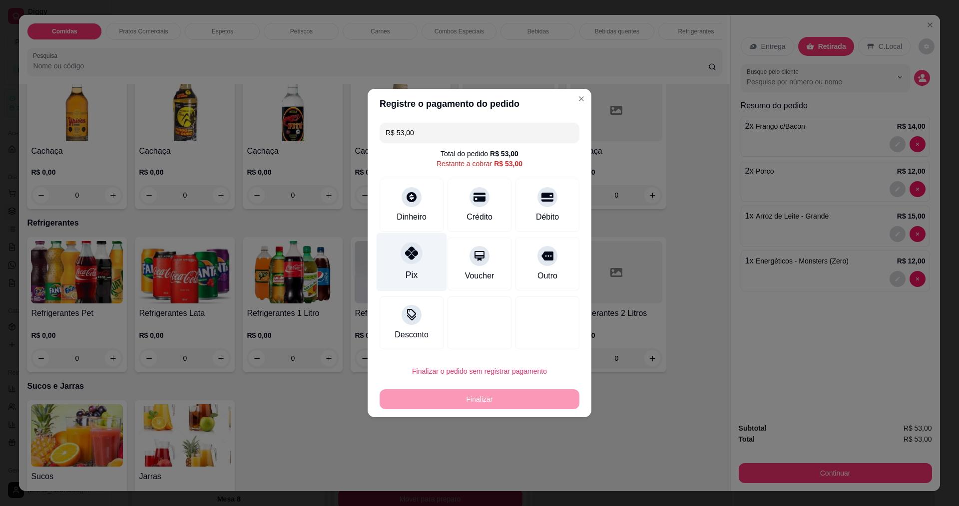
click at [422, 262] on div "Pix" at bounding box center [412, 262] width 70 height 58
type input "R$ 0,00"
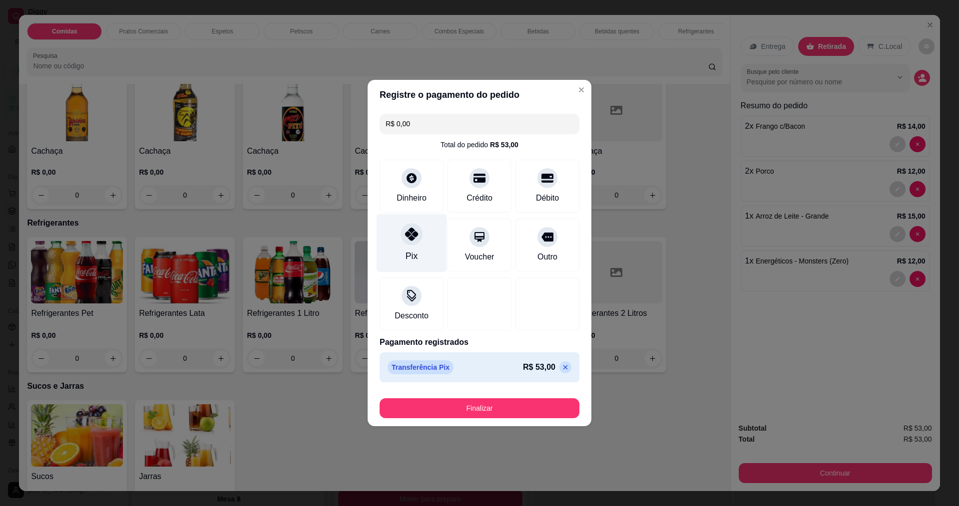
click at [420, 234] on div at bounding box center [412, 234] width 22 height 22
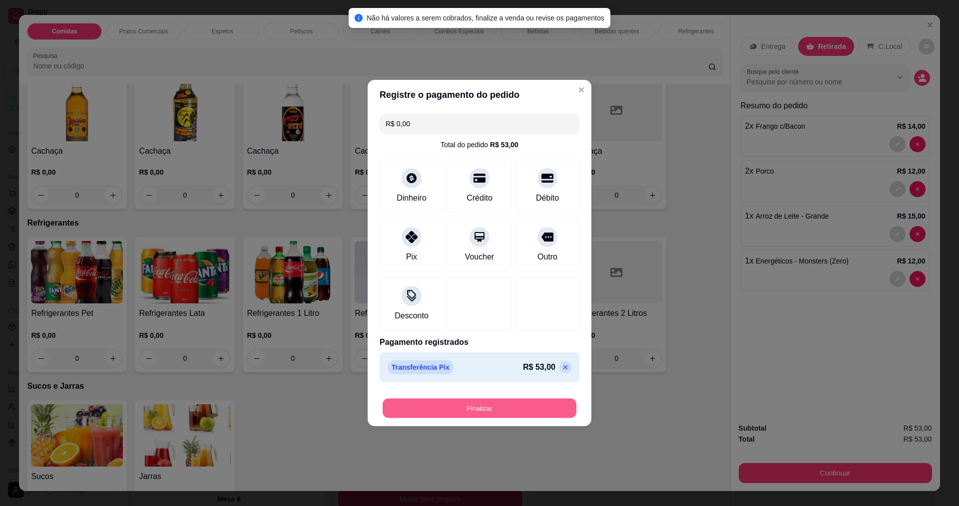
click at [439, 414] on button "Finalizar" at bounding box center [480, 408] width 194 height 19
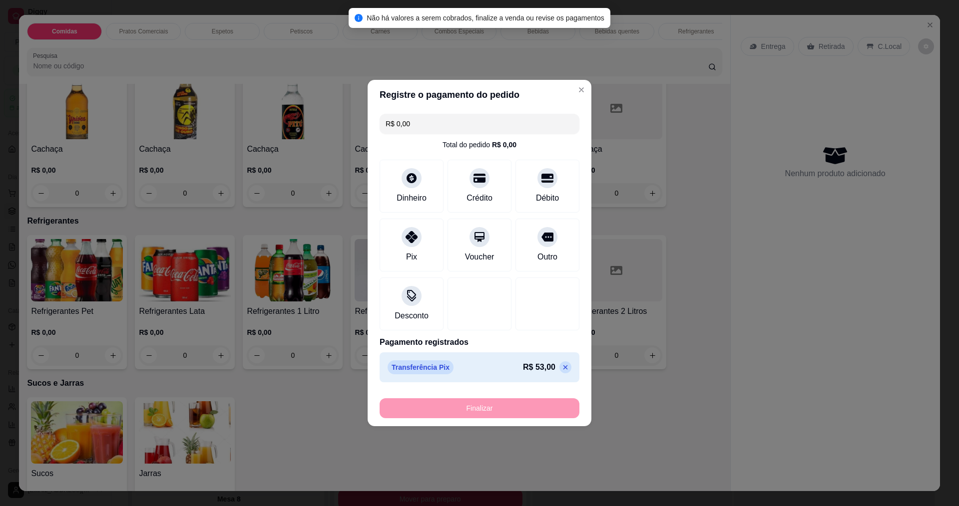
type input "0"
type input "-R$ 53,00"
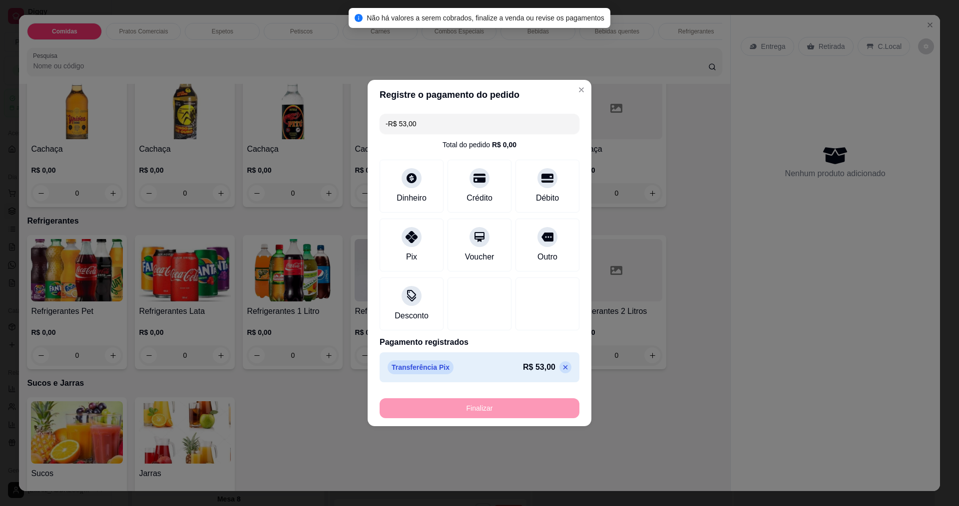
scroll to position [1946, 0]
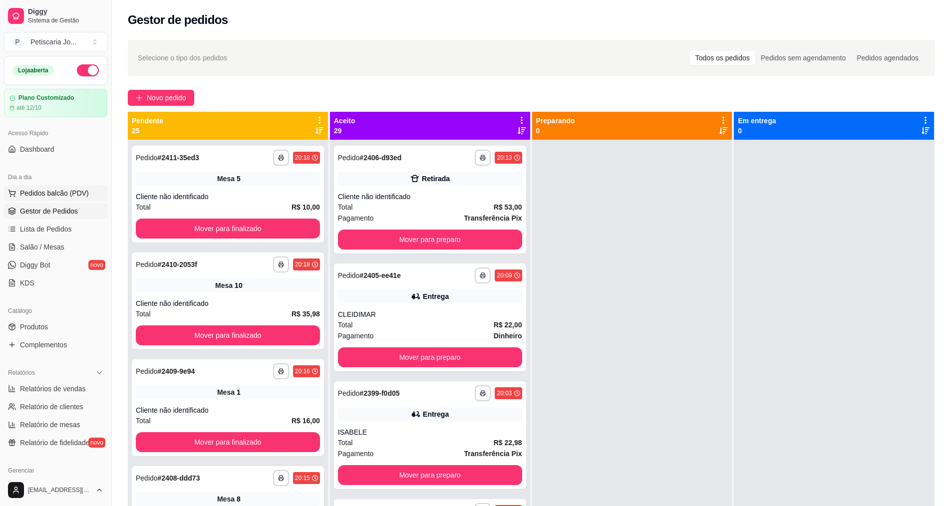
click at [52, 187] on button "Pedidos balcão (PDV)" at bounding box center [55, 193] width 103 height 16
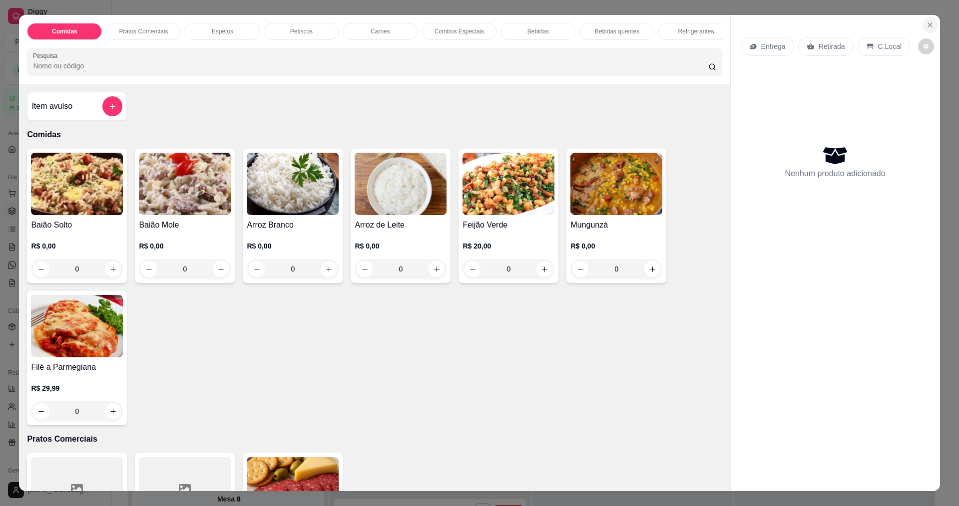
click at [928, 25] on icon "Close" at bounding box center [930, 25] width 4 height 4
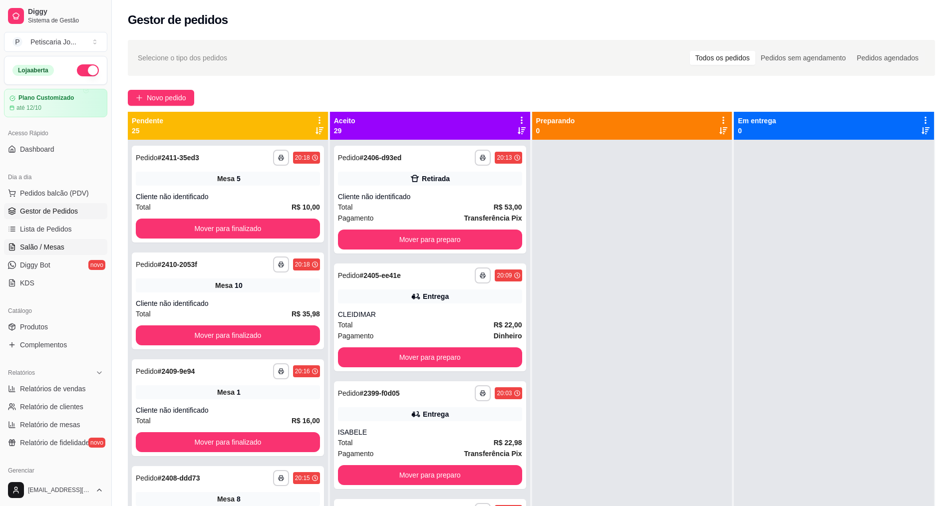
click at [18, 243] on link "Salão / Mesas" at bounding box center [55, 247] width 103 height 16
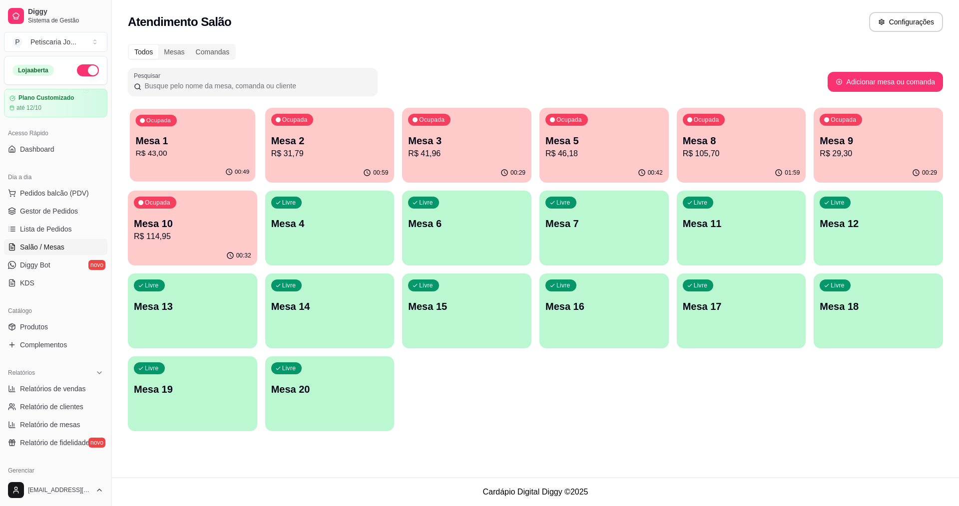
click at [221, 138] on p "Mesa 1" at bounding box center [193, 140] width 114 height 13
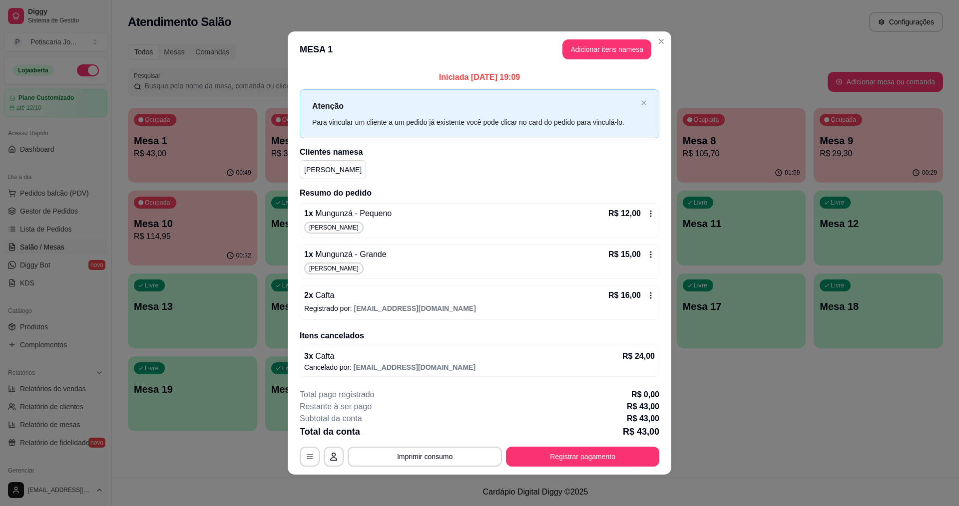
click at [436, 445] on div "**********" at bounding box center [480, 428] width 360 height 78
click at [423, 456] on button "Imprimir consumo" at bounding box center [425, 457] width 154 height 20
click at [419, 435] on button "IMPRESSORA" at bounding box center [424, 434] width 72 height 16
click at [667, 44] on header "MESA 1 Adicionar itens na mesa" at bounding box center [480, 49] width 384 height 36
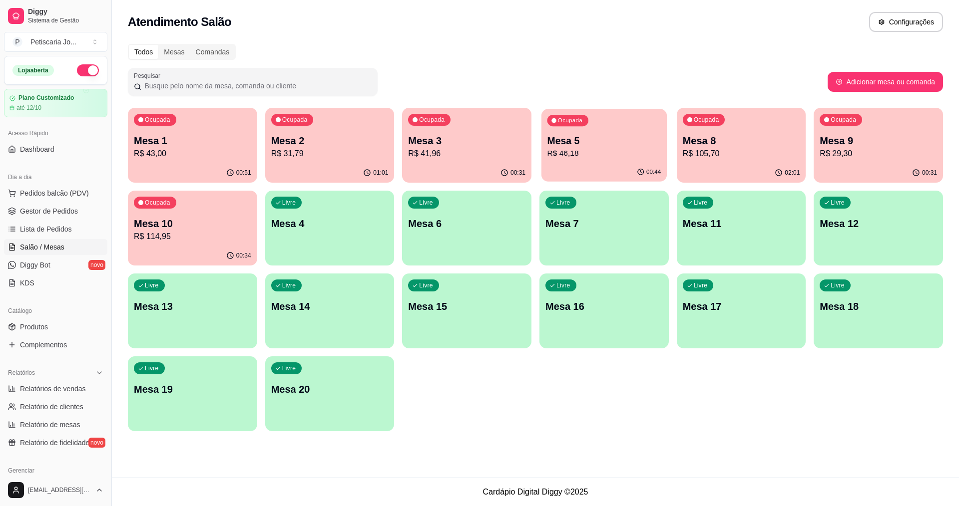
click at [581, 147] on div "Mesa 5 R$ 46,18" at bounding box center [604, 146] width 114 height 25
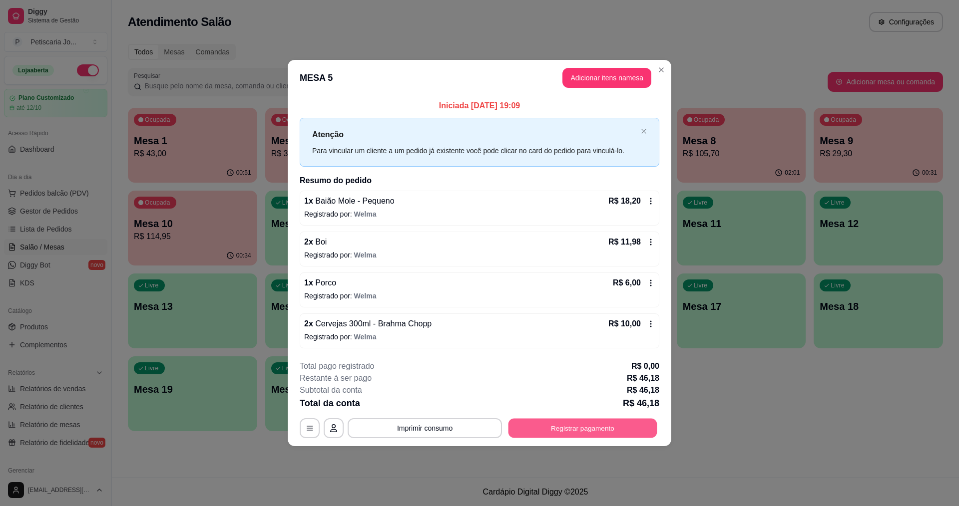
click at [575, 432] on button "Registrar pagamento" at bounding box center [582, 428] width 149 height 19
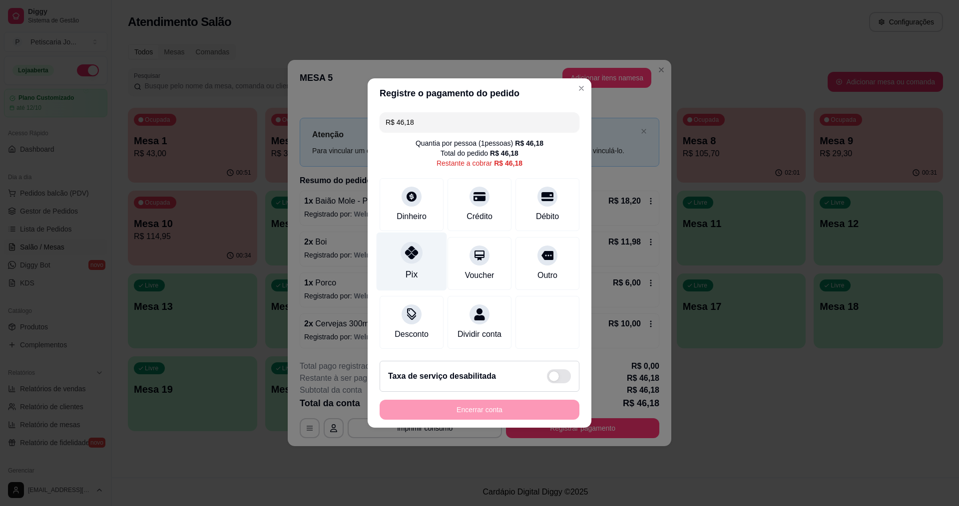
click at [421, 266] on div "Pix" at bounding box center [412, 262] width 70 height 58
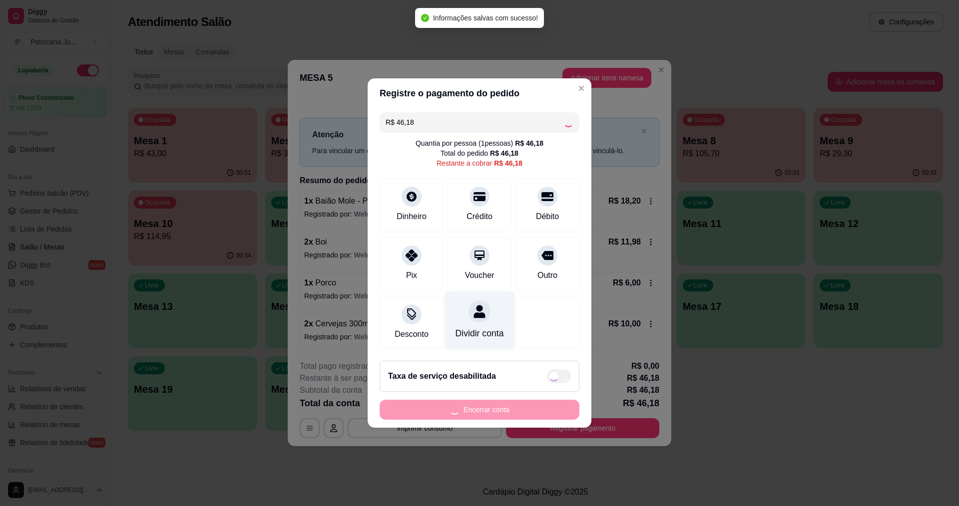
type input "R$ 0,00"
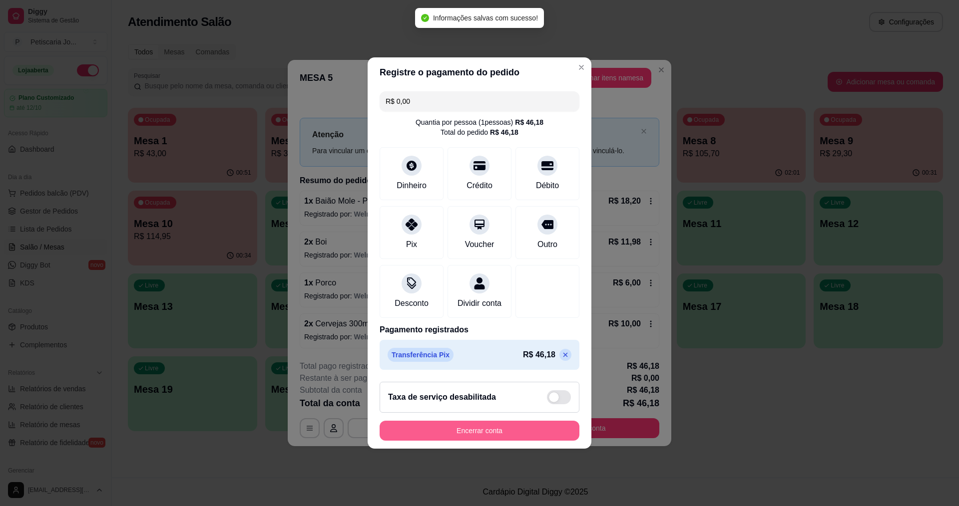
click at [493, 438] on button "Encerrar conta" at bounding box center [480, 431] width 200 height 20
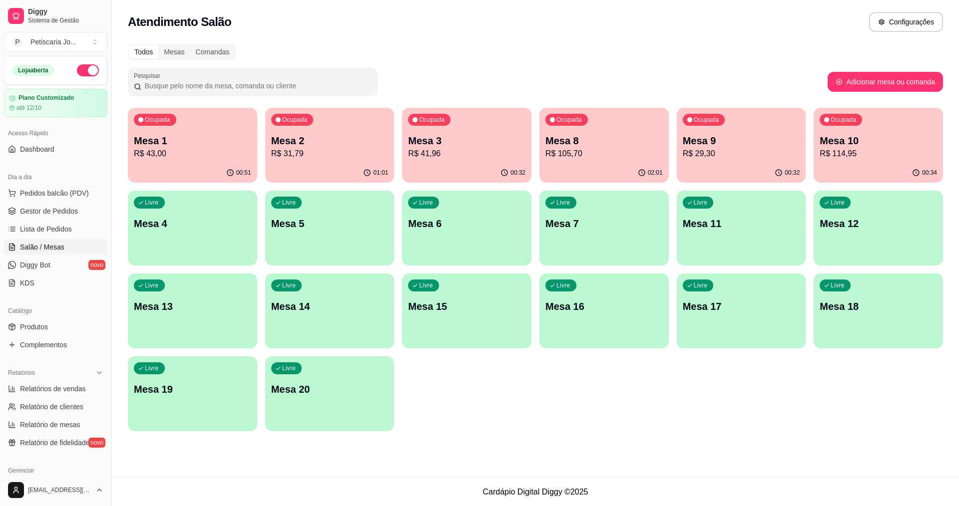
click at [243, 145] on p "Mesa 1" at bounding box center [192, 141] width 117 height 14
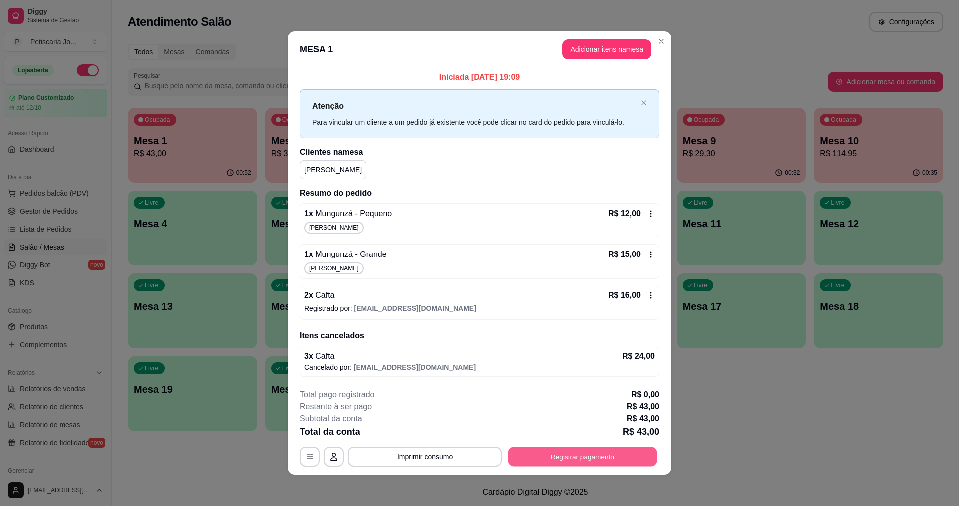
click at [525, 459] on button "Registrar pagamento" at bounding box center [582, 456] width 149 height 19
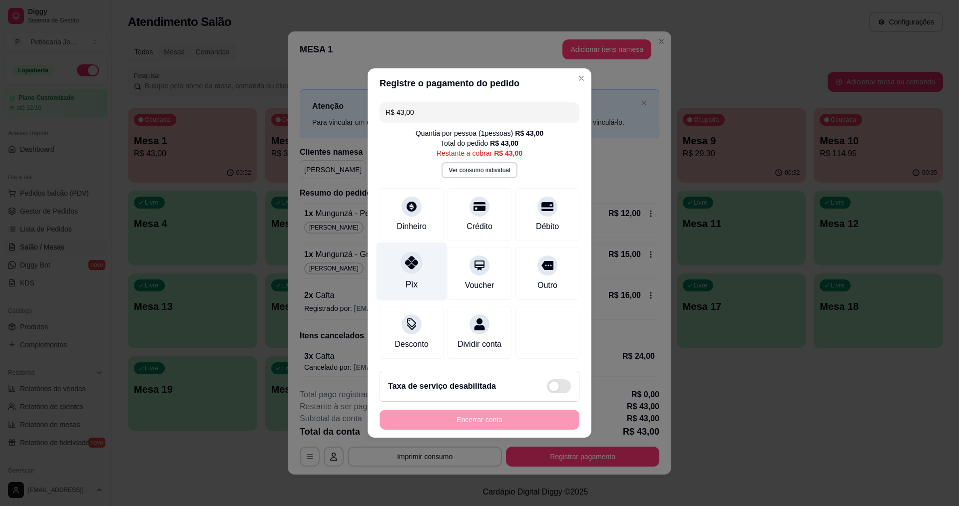
click at [421, 261] on div at bounding box center [412, 263] width 22 height 22
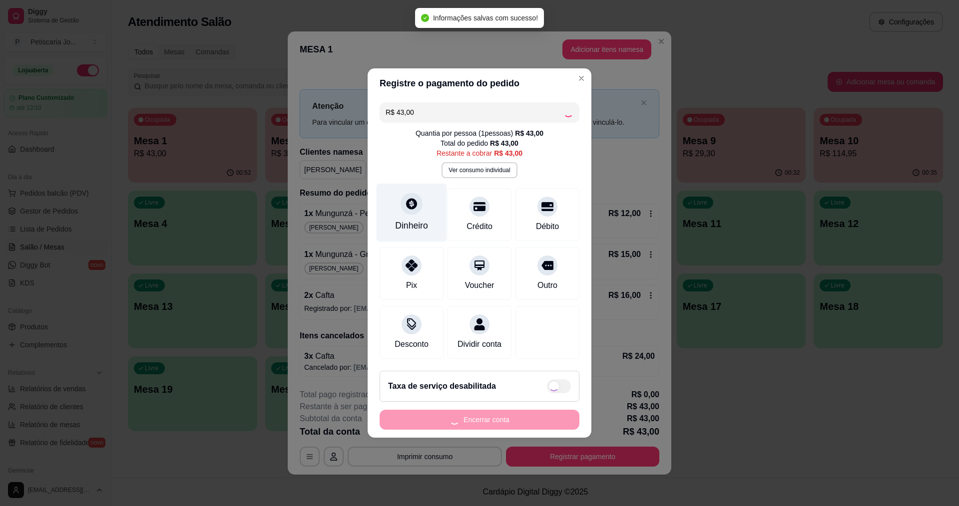
type input "R$ 0,00"
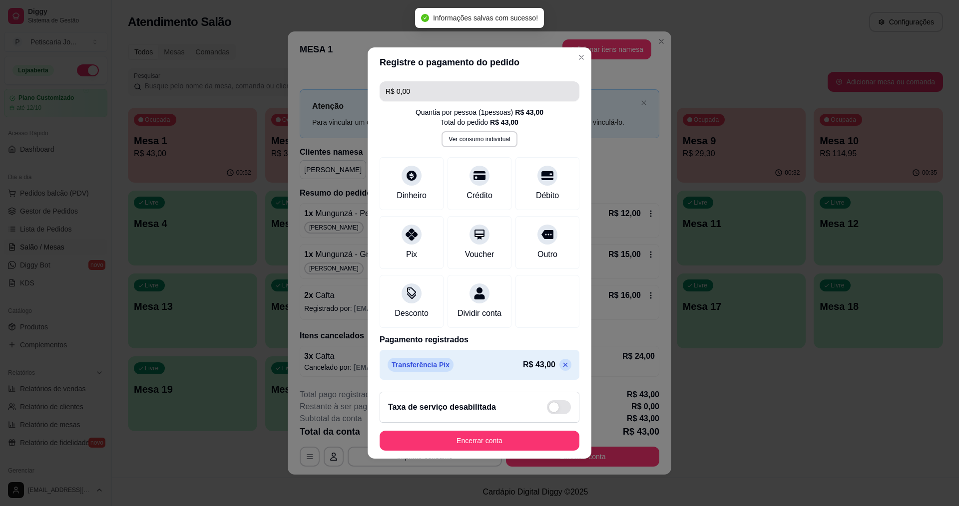
click at [424, 87] on input "R$ 0,00" at bounding box center [480, 91] width 188 height 20
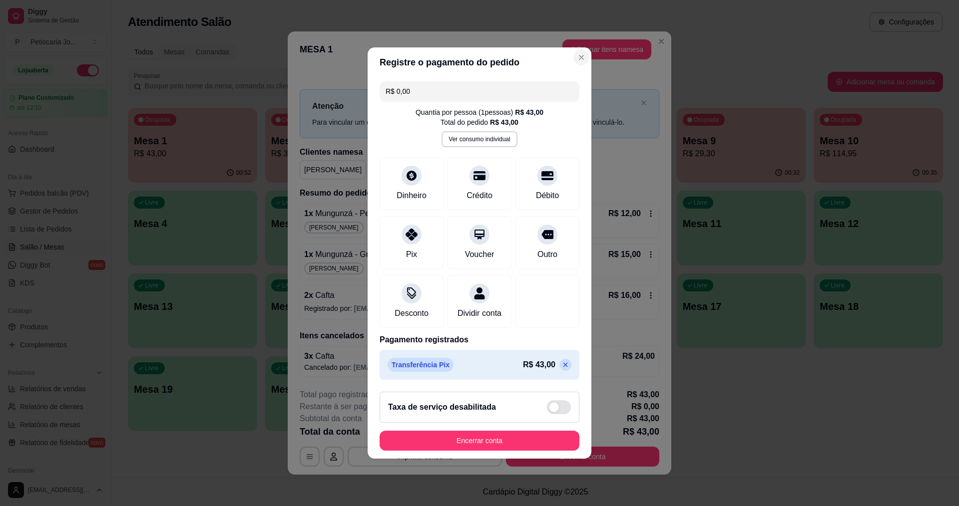
click at [511, 255] on section "Registre o pagamento do pedido R$ 0,00 Quantia por pessoa ( 1 pessoas) R$ 43,00…" at bounding box center [480, 253] width 224 height 412
click at [481, 178] on div "Crédito" at bounding box center [480, 182] width 70 height 58
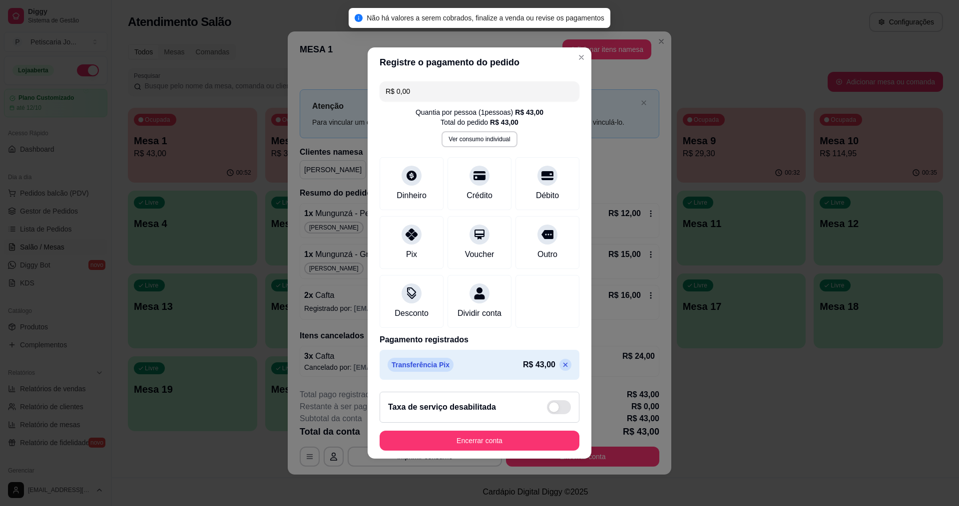
click at [492, 458] on footer "Taxa de serviço desabilitada Encerrar conta" at bounding box center [480, 421] width 224 height 75
click at [493, 447] on button "Encerrar conta" at bounding box center [480, 441] width 194 height 19
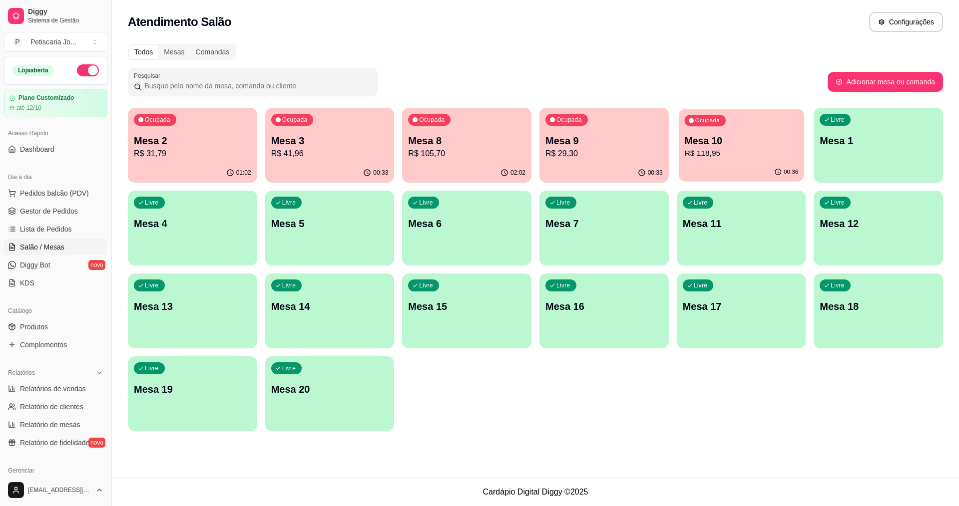
click at [723, 135] on p "Mesa 10" at bounding box center [741, 140] width 114 height 13
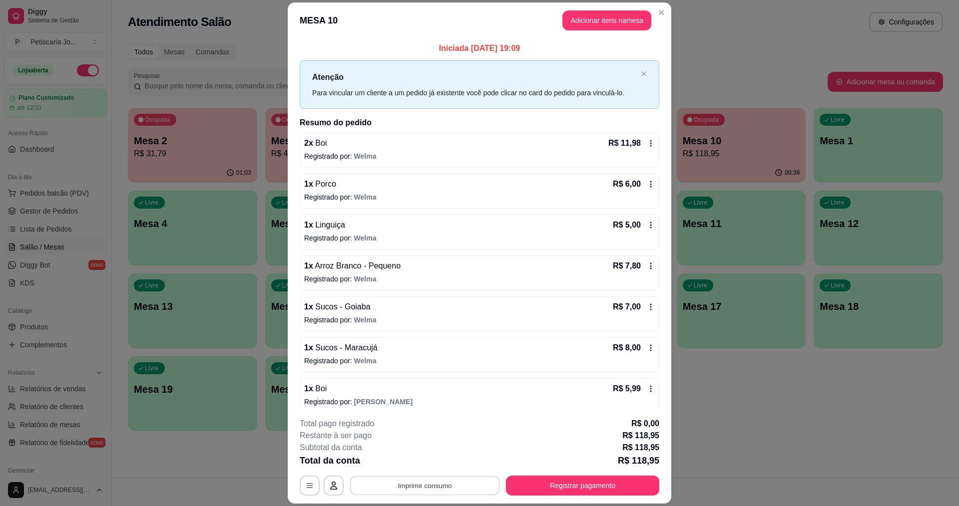
click at [482, 487] on button "Imprimir consumo" at bounding box center [425, 485] width 150 height 19
click at [446, 463] on button "IMPRESSORA" at bounding box center [424, 462] width 70 height 15
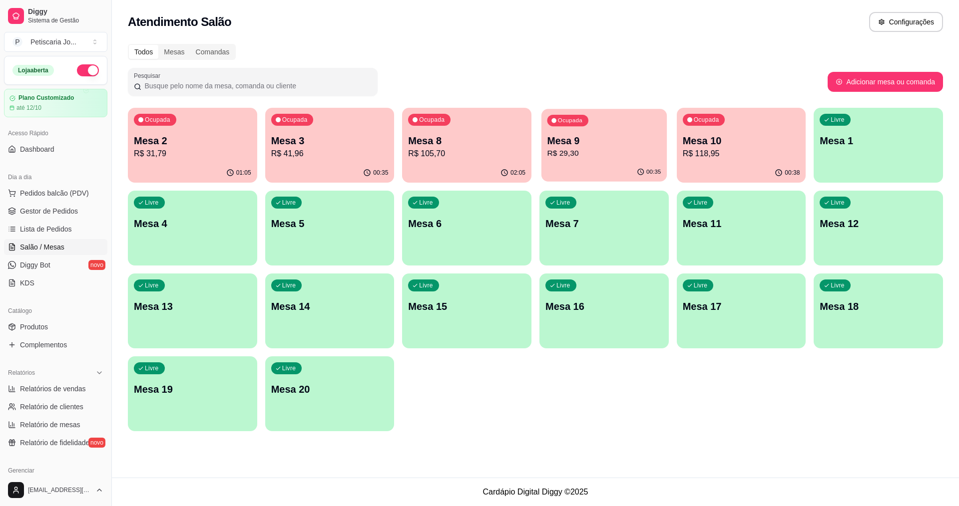
click at [581, 156] on p "R$ 29,30" at bounding box center [604, 153] width 114 height 11
click at [492, 146] on p "Mesa 8" at bounding box center [466, 141] width 117 height 14
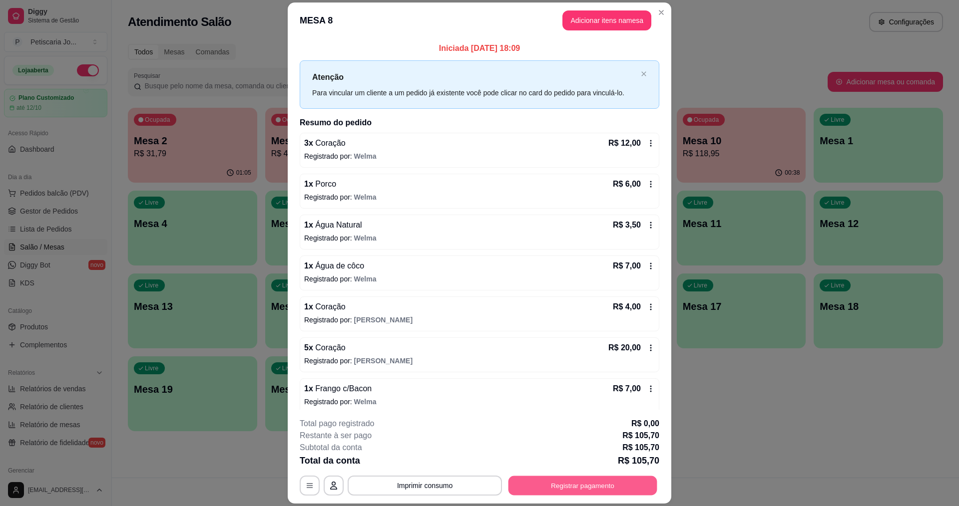
click at [563, 486] on button "Registrar pagamento" at bounding box center [582, 485] width 149 height 19
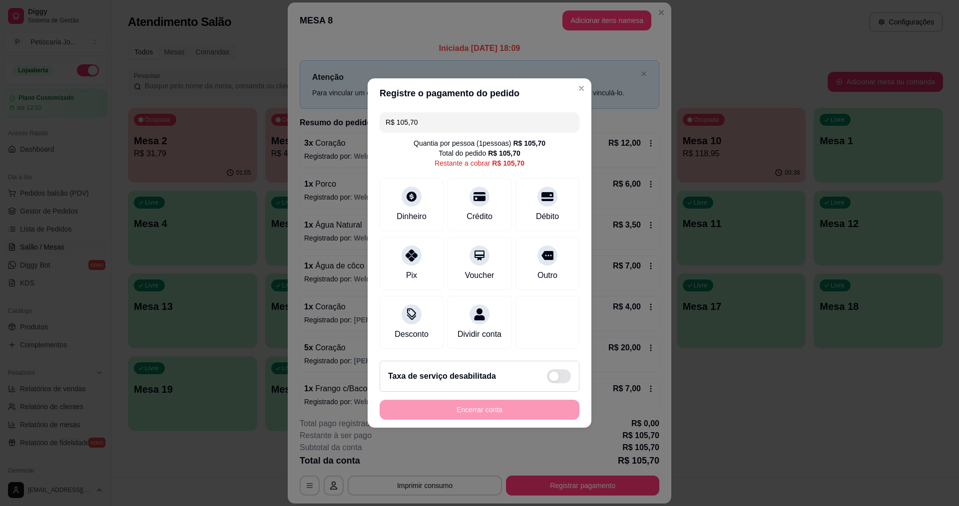
drag, startPoint x: 439, startPoint y: 114, endPoint x: 384, endPoint y: 117, distance: 54.5
click at [384, 117] on div "R$ 105,70" at bounding box center [480, 122] width 200 height 20
click at [476, 211] on div "Crédito" at bounding box center [479, 215] width 28 height 13
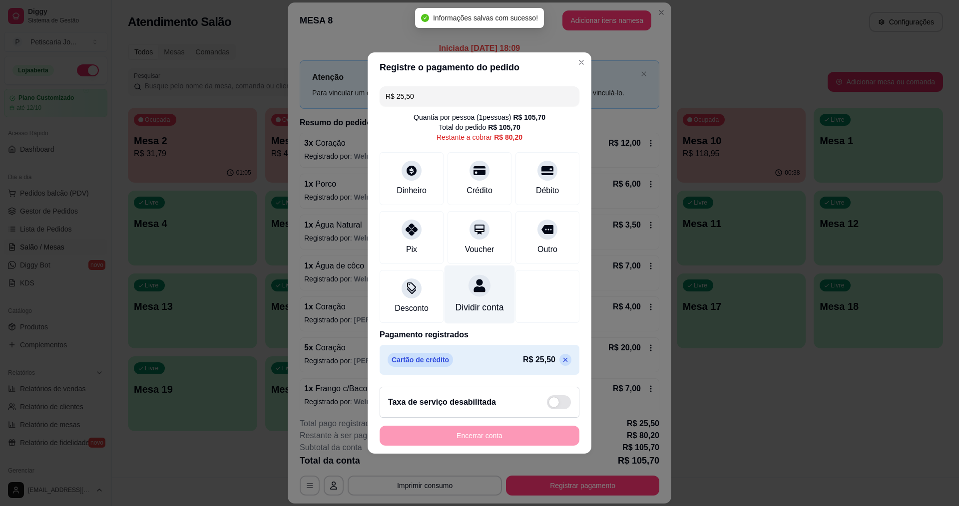
type input "R$ 80,20"
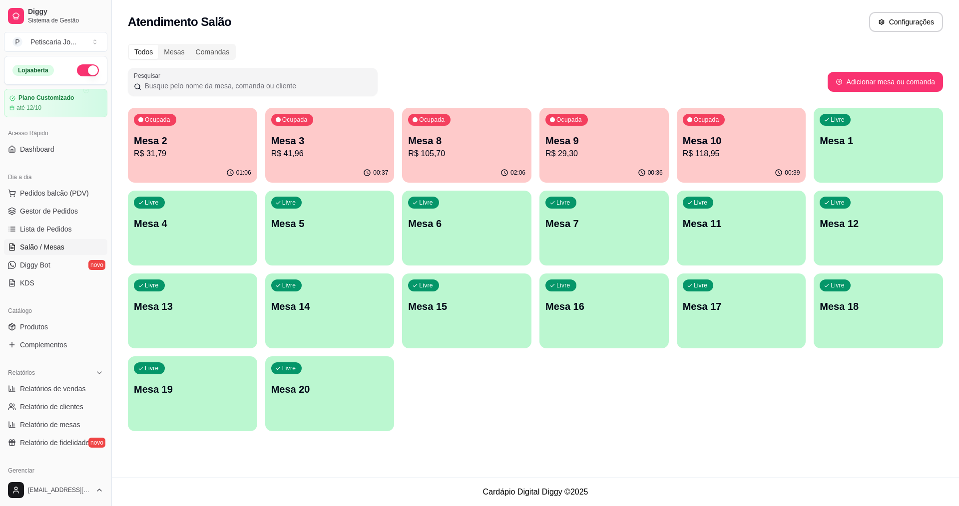
click at [657, 12] on div "Atendimento Salão Configurações" at bounding box center [535, 22] width 815 height 20
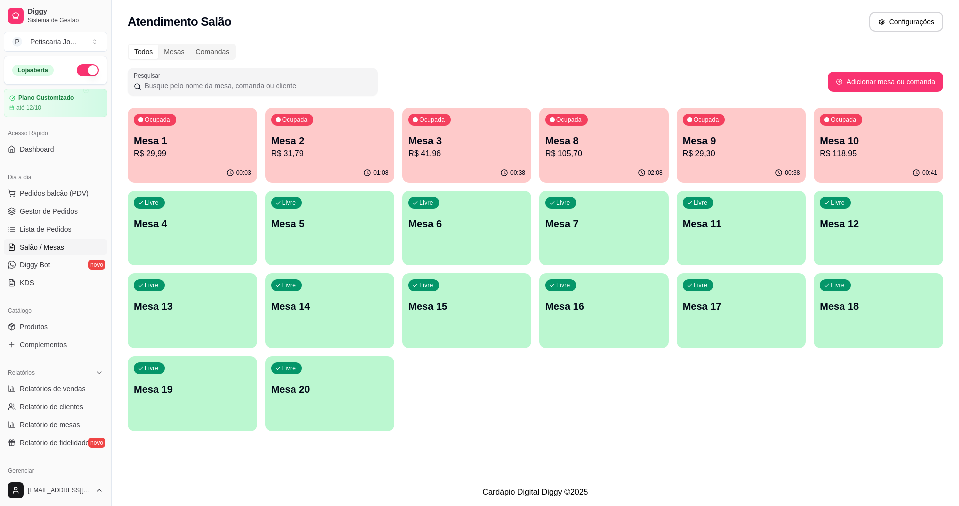
click at [842, 138] on p "Mesa 10" at bounding box center [878, 141] width 117 height 14
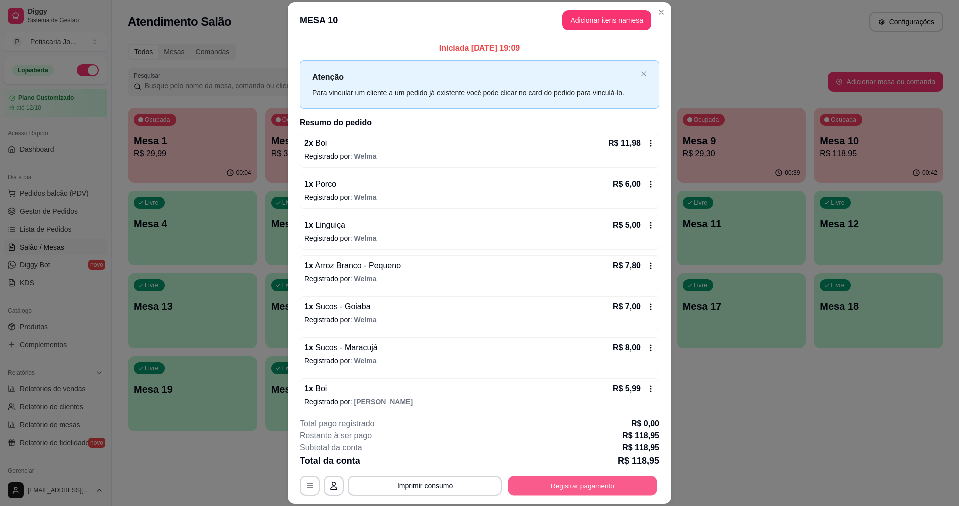
click at [530, 483] on button "Registrar pagamento" at bounding box center [582, 485] width 149 height 19
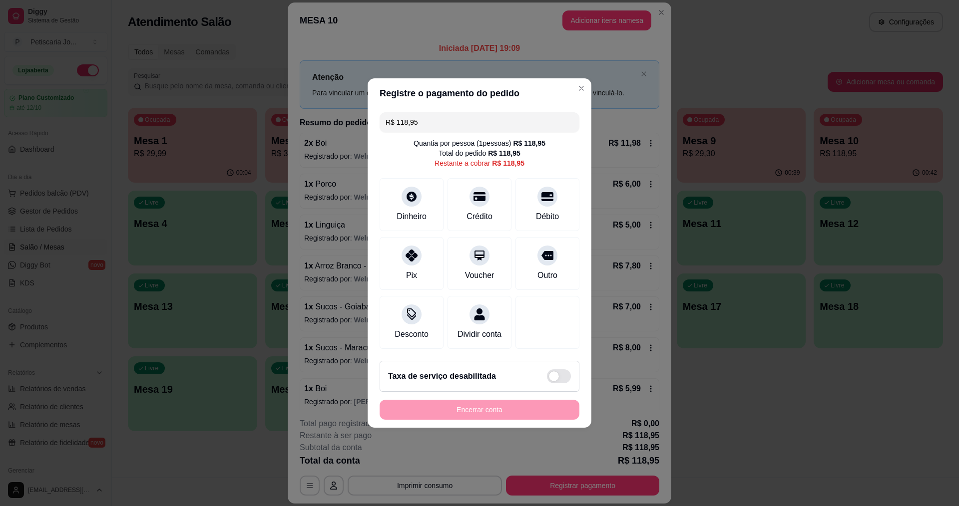
click at [470, 126] on div "R$ 118,95 Quantia por pessoa ( 1 pessoas) R$ 118,95 Total do pedido R$ 118,95 R…" at bounding box center [480, 230] width 224 height 245
click at [475, 125] on input "R$ 118,95" at bounding box center [480, 122] width 188 height 20
click at [475, 200] on div "Crédito" at bounding box center [480, 203] width 70 height 58
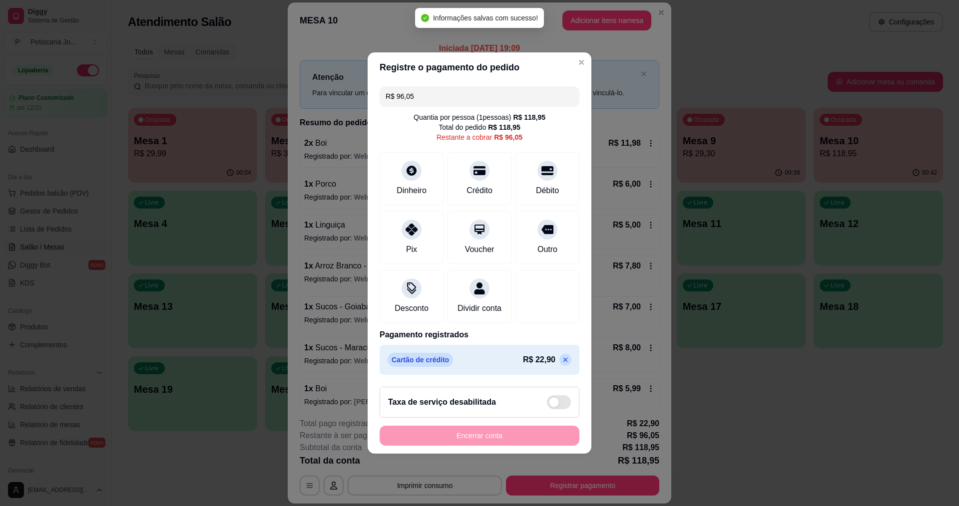
click at [452, 93] on input "R$ 96,05" at bounding box center [480, 96] width 188 height 20
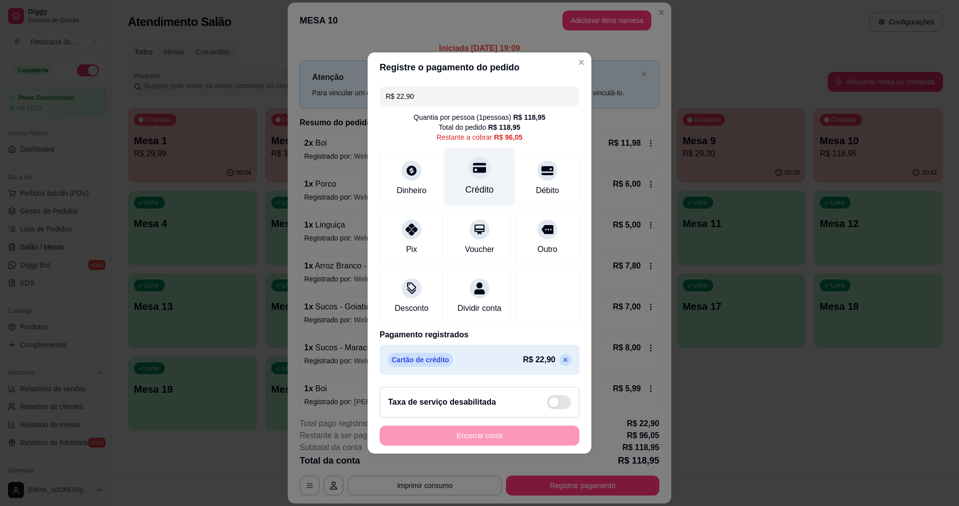
click at [490, 163] on div "Crédito" at bounding box center [480, 177] width 70 height 58
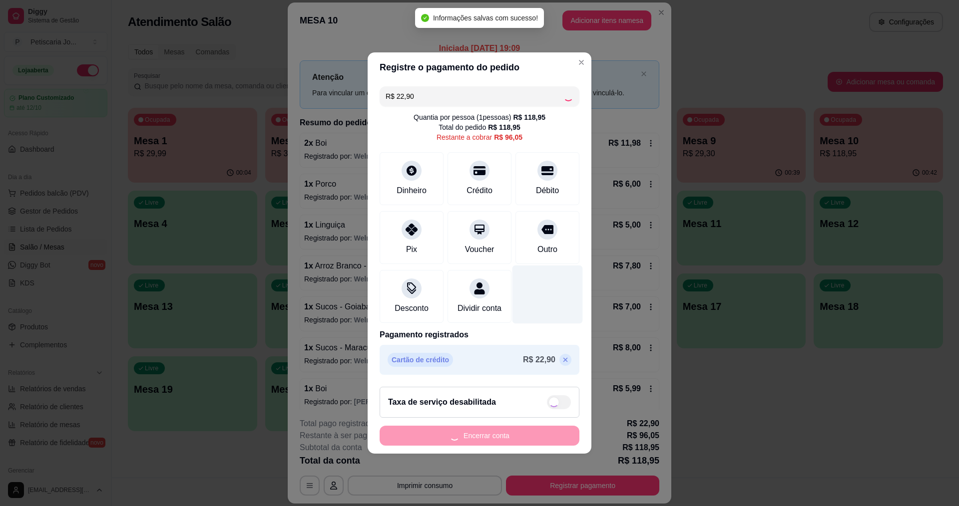
type input "R$ 73,15"
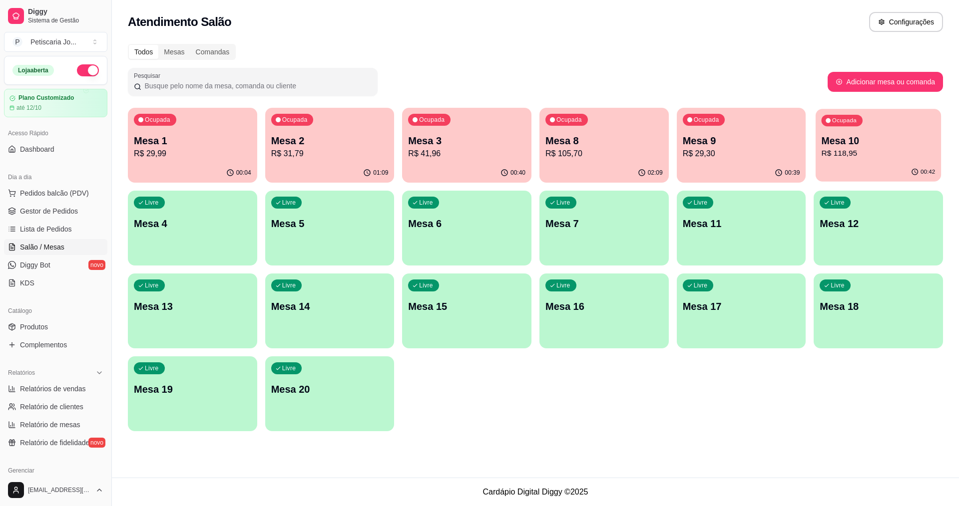
click at [841, 125] on div "Ocupada" at bounding box center [842, 120] width 41 height 11
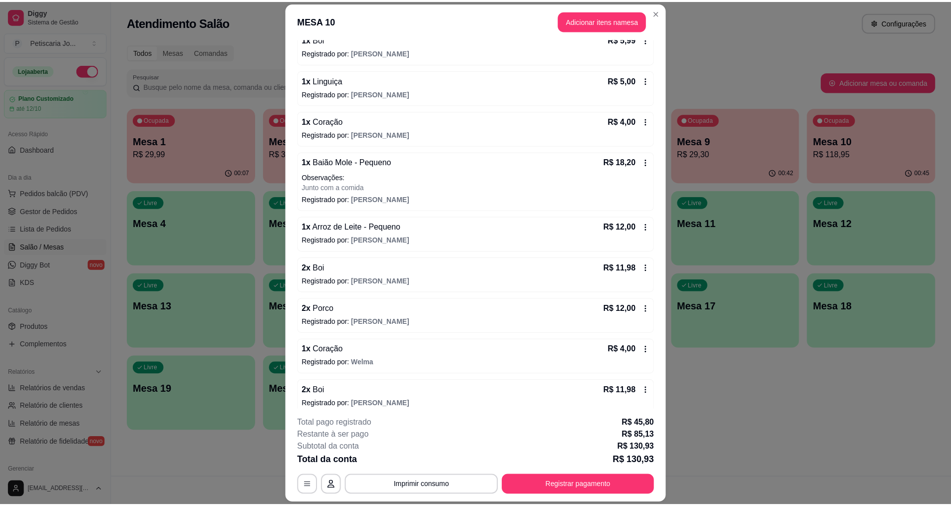
scroll to position [359, 0]
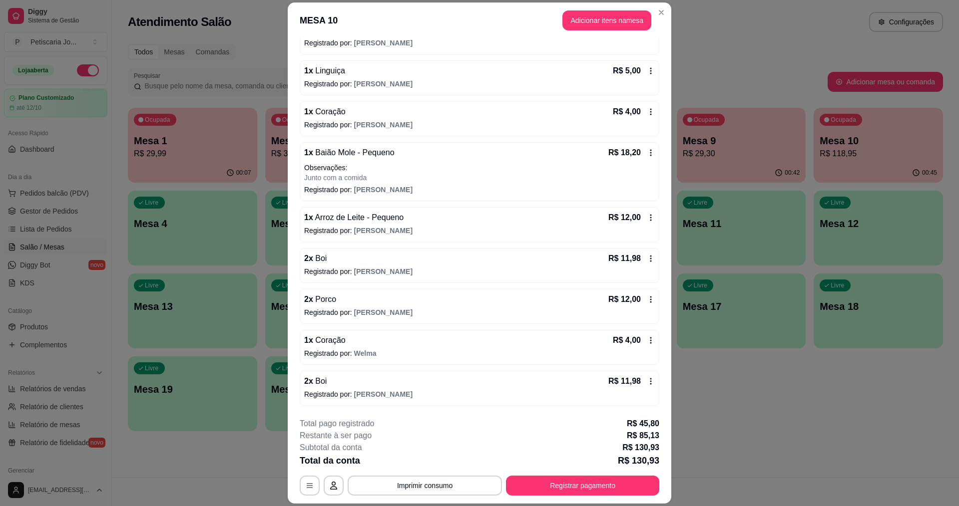
click at [520, 234] on p "Registrado por: [PERSON_NAME]" at bounding box center [479, 231] width 351 height 10
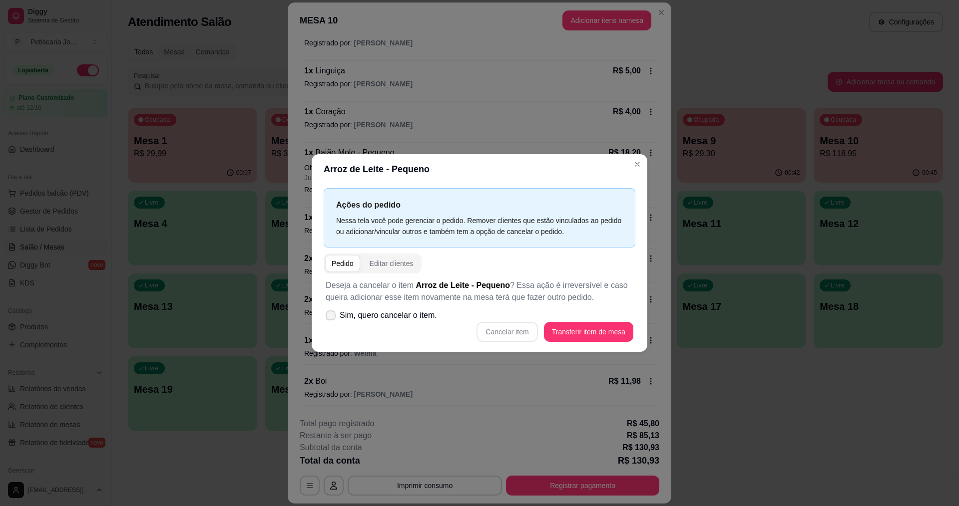
click at [357, 322] on label "Sim, quero cancelar o item." at bounding box center [381, 316] width 119 height 20
click at [332, 322] on input "Sim, quero cancelar o item." at bounding box center [328, 321] width 6 height 6
checkbox input "true"
click at [496, 329] on button "Cancelar item" at bounding box center [506, 332] width 59 height 19
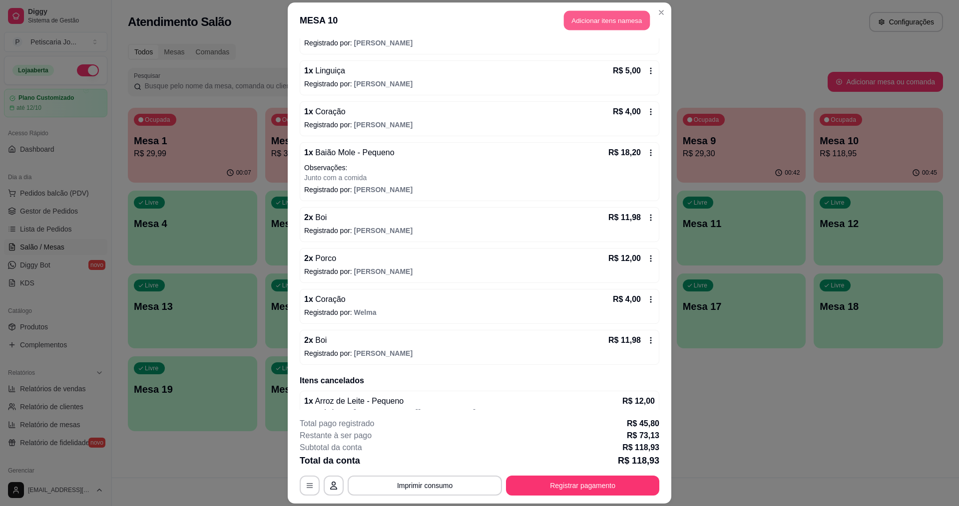
click at [585, 17] on button "Adicionar itens na mesa" at bounding box center [607, 20] width 86 height 19
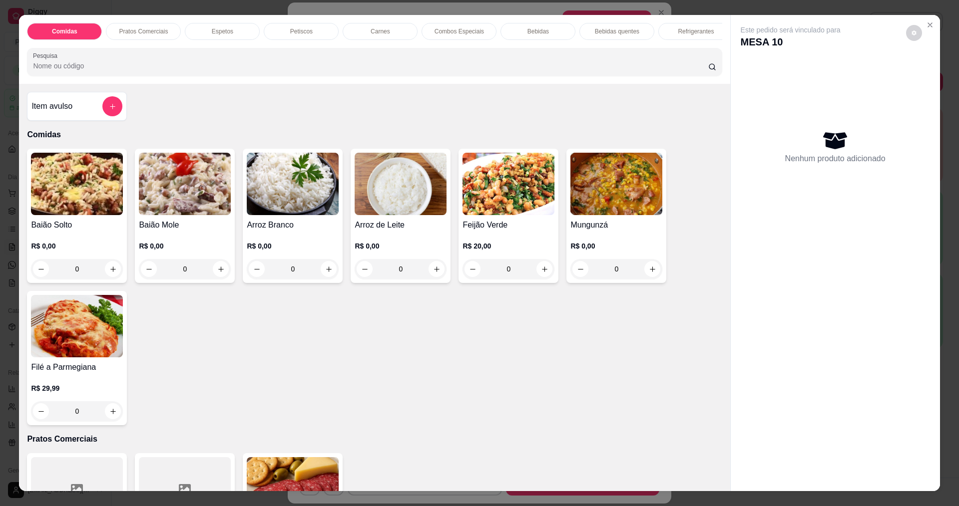
click at [406, 189] on img at bounding box center [401, 184] width 92 height 62
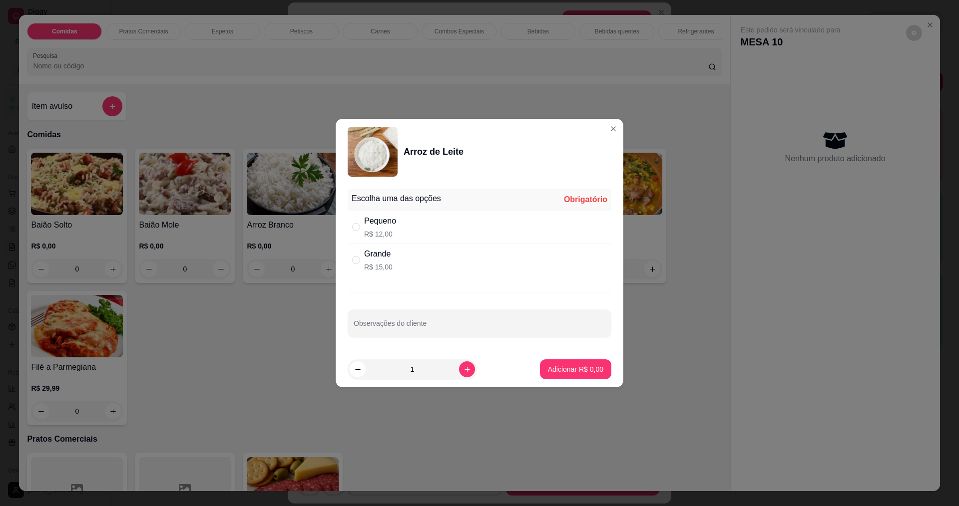
click at [429, 272] on div "Grande R$ 15,00" at bounding box center [480, 260] width 264 height 33
radio input "true"
click at [546, 367] on p "Adicionar R$ 15,00" at bounding box center [574, 369] width 58 height 9
type input "1"
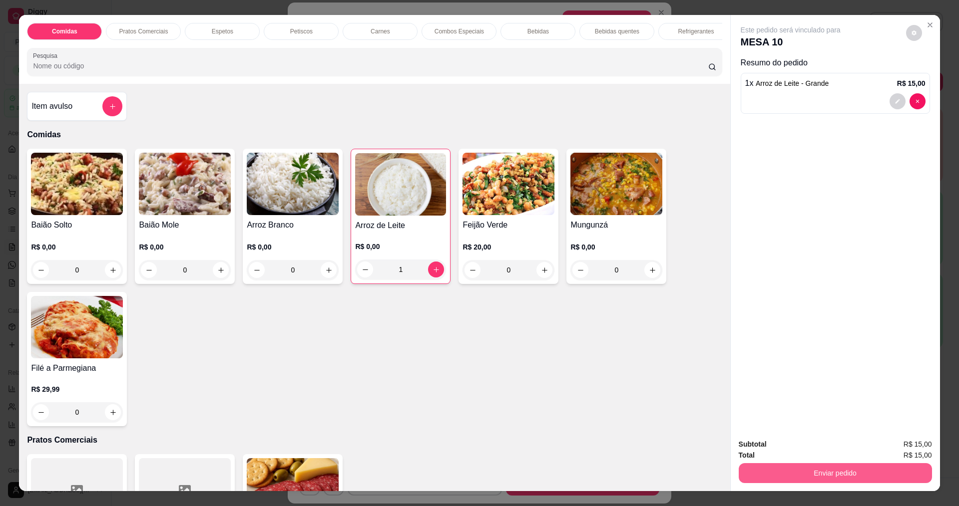
click at [876, 463] on button "Enviar pedido" at bounding box center [835, 473] width 193 height 20
click at [771, 450] on button "Não registrar e enviar pedido" at bounding box center [802, 449] width 104 height 19
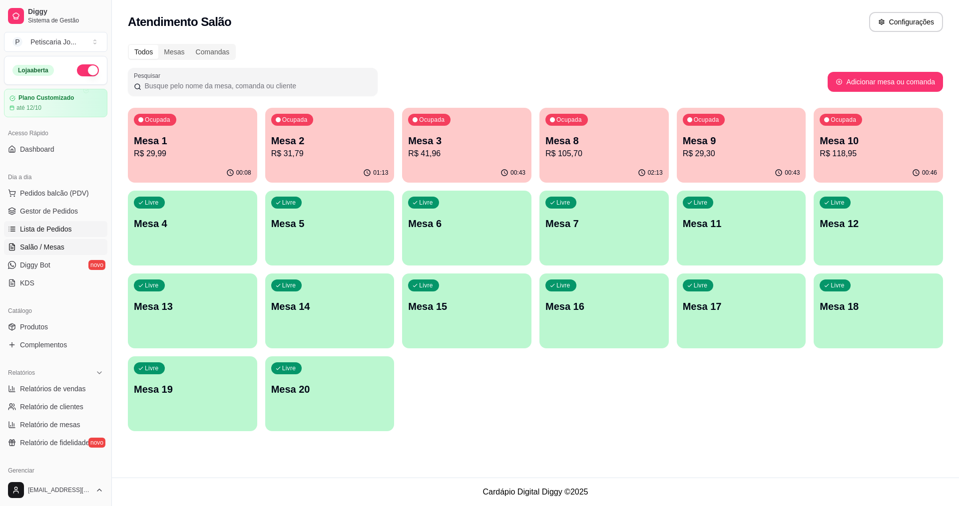
click at [49, 229] on span "Lista de Pedidos" at bounding box center [46, 229] width 52 height 10
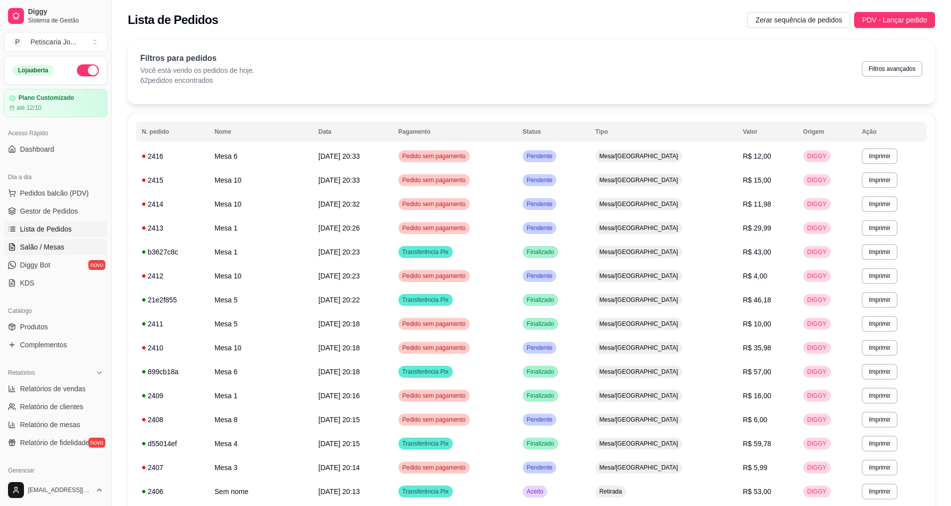
click at [51, 248] on span "Salão / Mesas" at bounding box center [42, 247] width 44 height 10
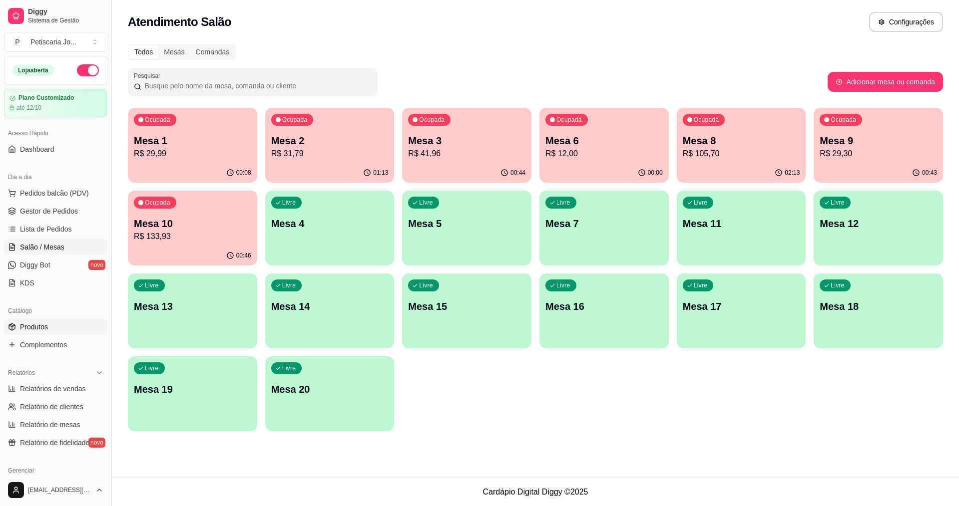
click at [52, 327] on link "Produtos" at bounding box center [55, 327] width 103 height 16
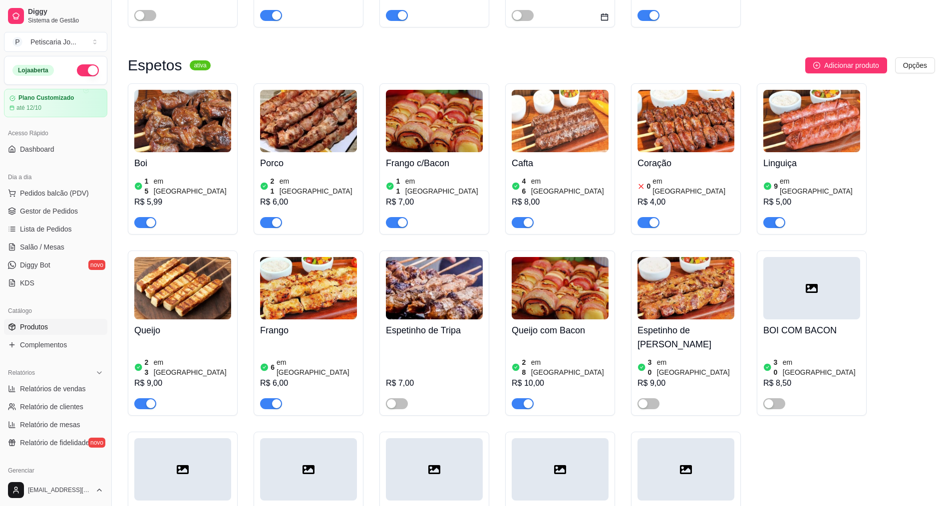
scroll to position [649, 0]
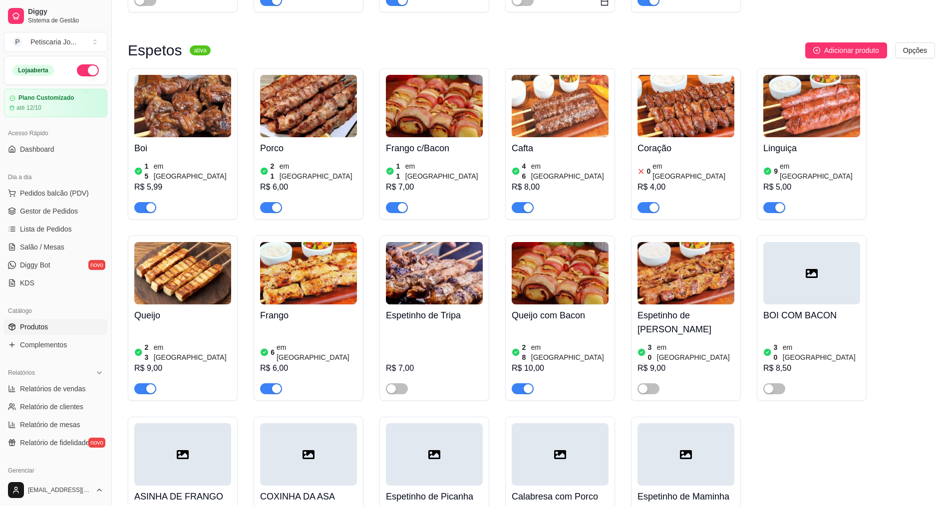
click at [666, 120] on img at bounding box center [686, 106] width 97 height 62
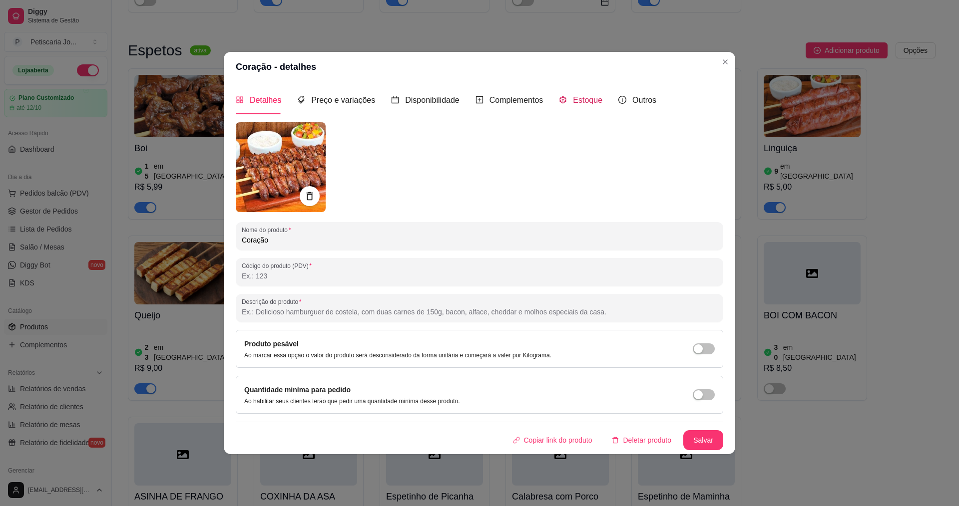
click at [577, 106] on div "Estoque" at bounding box center [580, 100] width 43 height 12
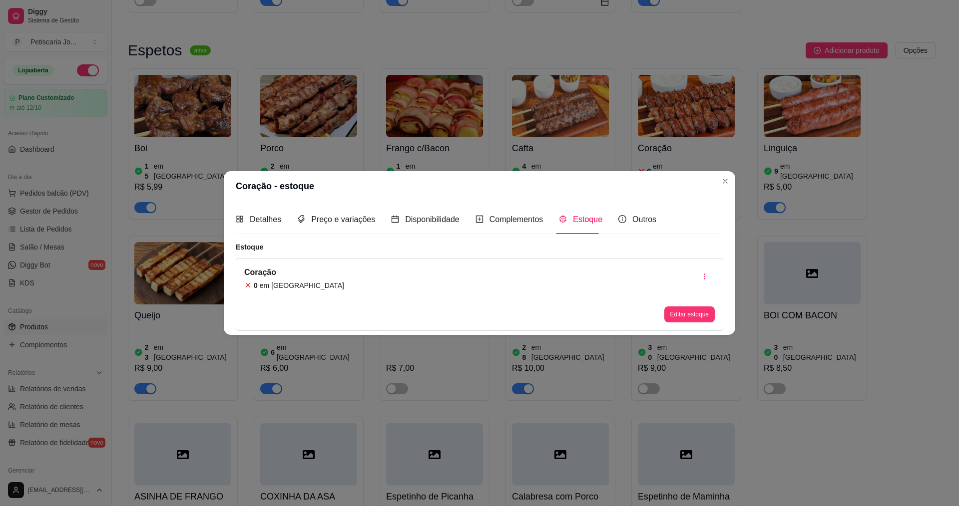
click at [373, 275] on div "Coração 0 em estoque Editar estoque" at bounding box center [479, 294] width 487 height 73
click at [682, 321] on button "Editar estoque" at bounding box center [689, 314] width 49 height 15
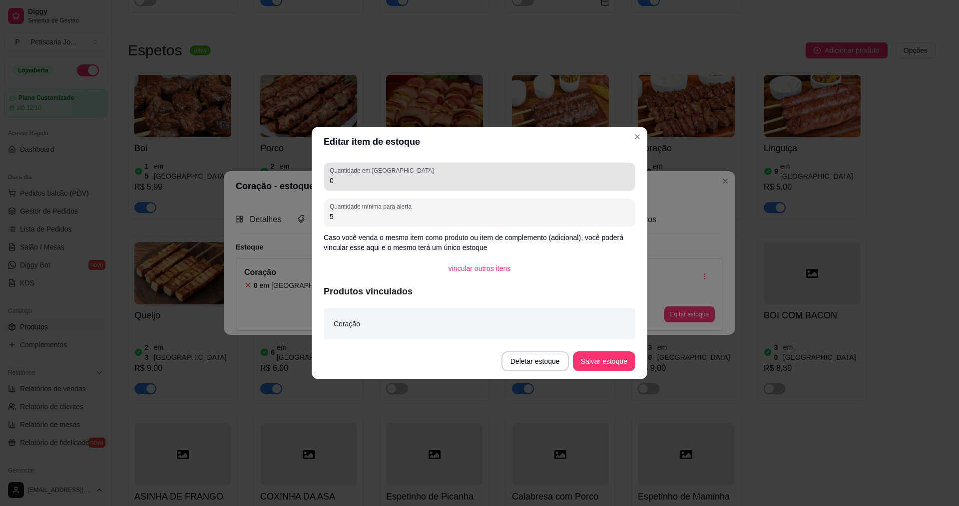
click at [383, 171] on label "Quantidade em estoque" at bounding box center [383, 170] width 107 height 8
click at [383, 176] on input "0" at bounding box center [480, 181] width 300 height 10
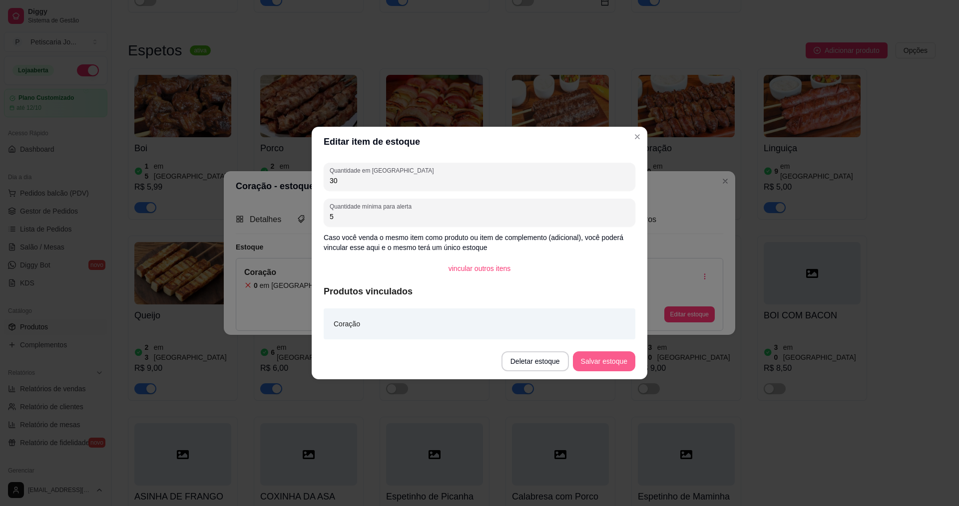
type input "30"
click at [581, 365] on button "Salvar estoque" at bounding box center [603, 361] width 61 height 19
click at [598, 371] on footer "Deletar estoque Salvar estoque" at bounding box center [480, 362] width 336 height 36
click at [632, 130] on header "Editar item de estoque" at bounding box center [480, 142] width 336 height 30
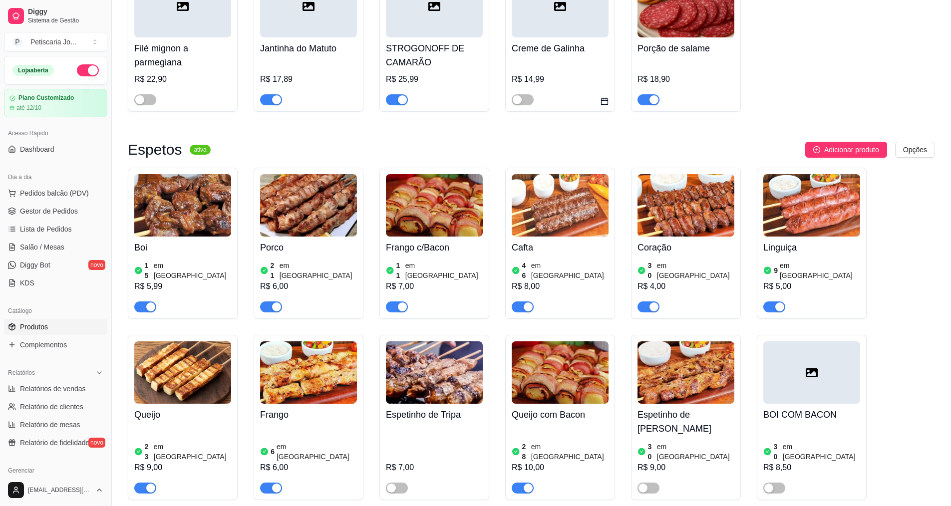
scroll to position [549, 0]
click at [34, 208] on span "Gestor de Pedidos" at bounding box center [49, 211] width 58 height 10
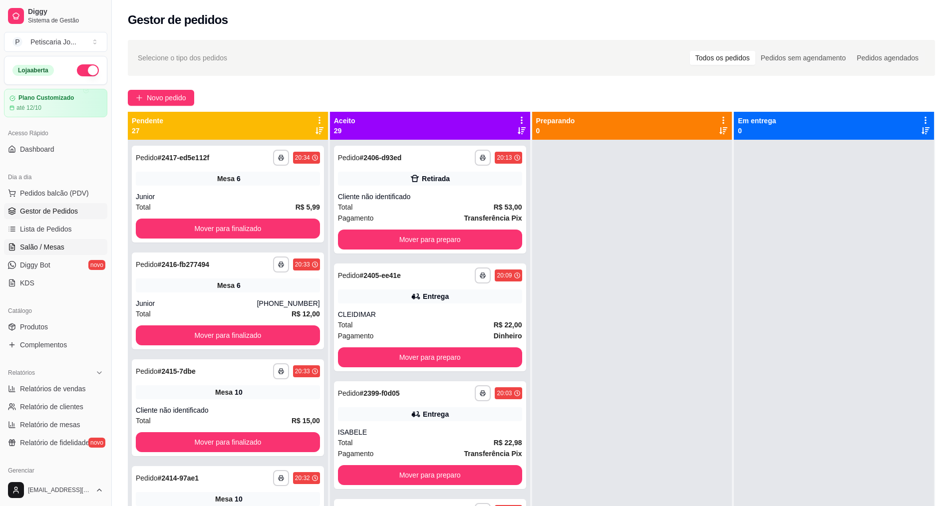
click at [49, 250] on span "Salão / Mesas" at bounding box center [42, 247] width 44 height 10
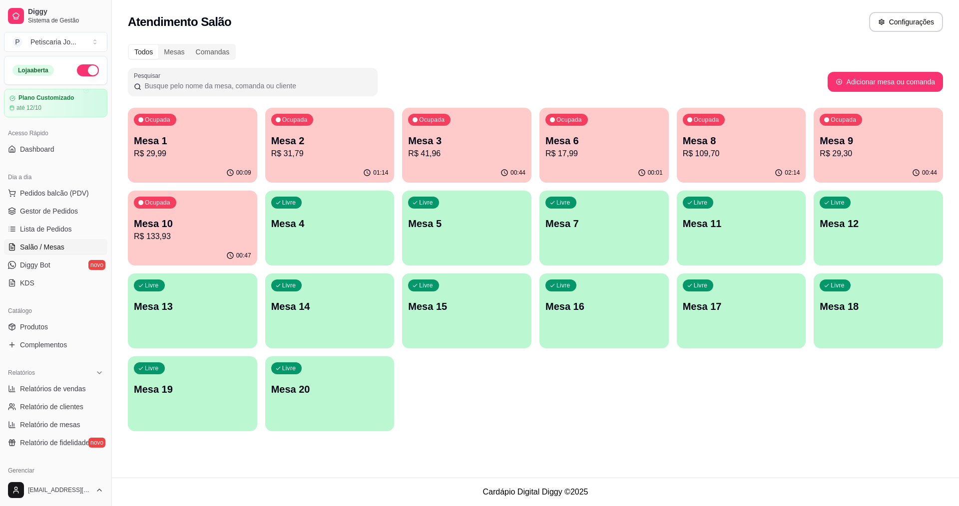
click at [791, 180] on div "02:14" at bounding box center [741, 172] width 129 height 19
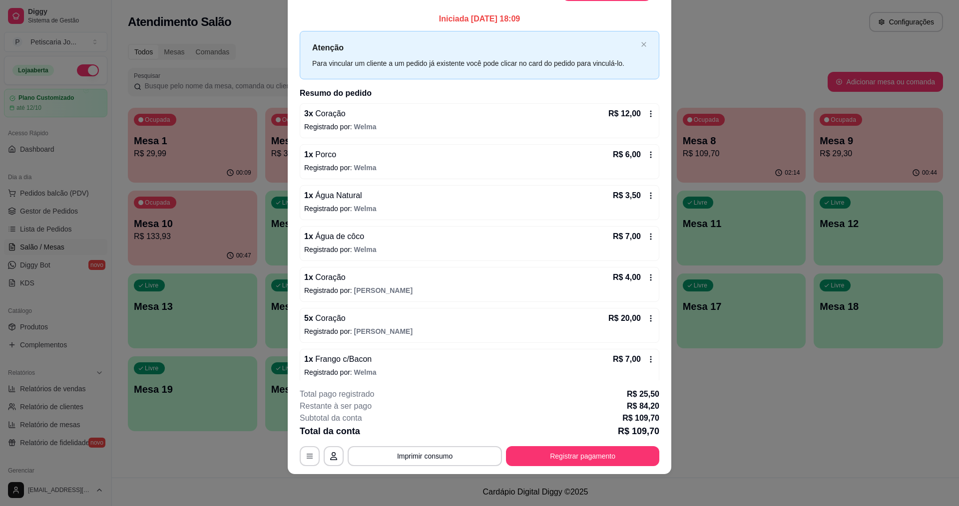
click at [381, 160] on div "1 x Porco R$ 6,00" at bounding box center [479, 155] width 351 height 12
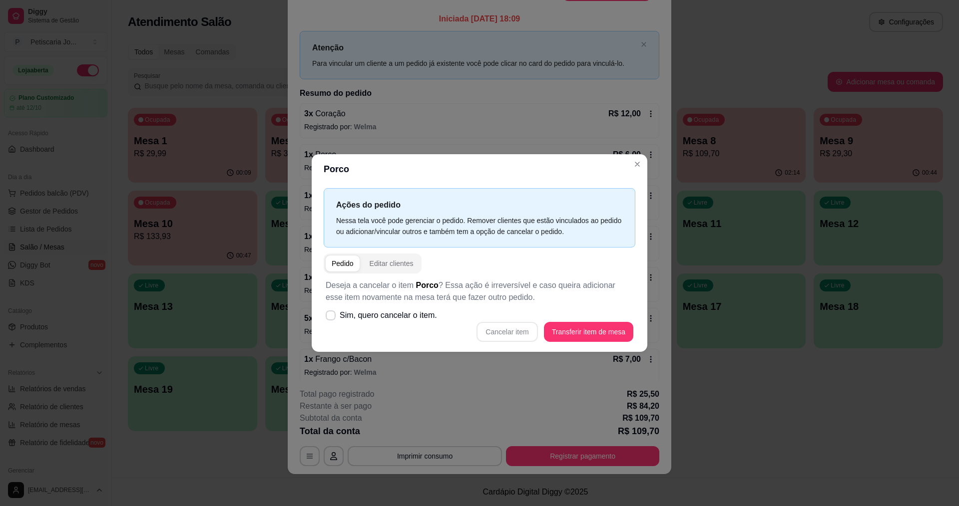
click at [495, 331] on div "Cancelar item Transferir item de mesa" at bounding box center [480, 332] width 308 height 20
click at [382, 323] on label "Sim, quero cancelar o item." at bounding box center [381, 316] width 119 height 20
click at [332, 323] on input "Sim, quero cancelar o item." at bounding box center [328, 321] width 6 height 6
checkbox input "true"
click at [496, 330] on button "Cancelar item" at bounding box center [506, 332] width 59 height 19
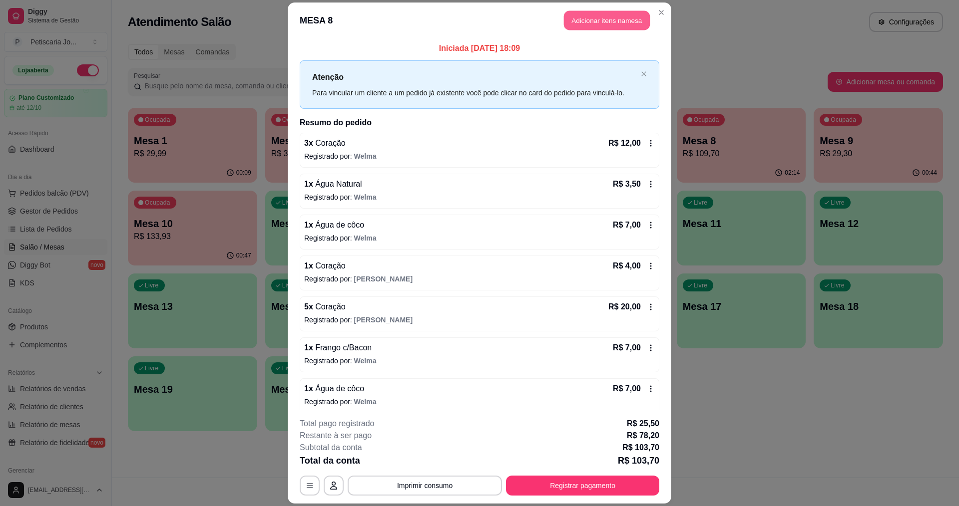
click at [596, 26] on button "Adicionar itens na mesa" at bounding box center [607, 20] width 86 height 19
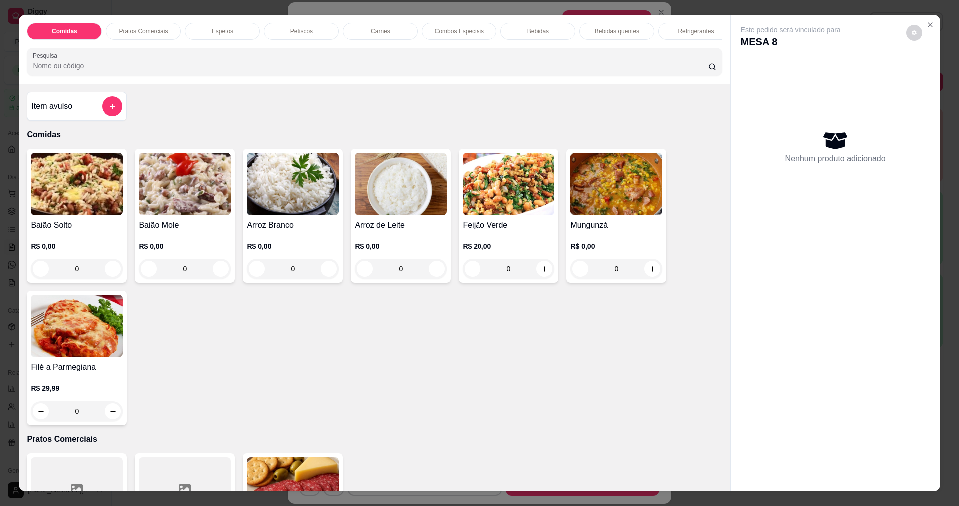
click at [31, 112] on h4 "Item avulso" at bounding box center [51, 106] width 41 height 12
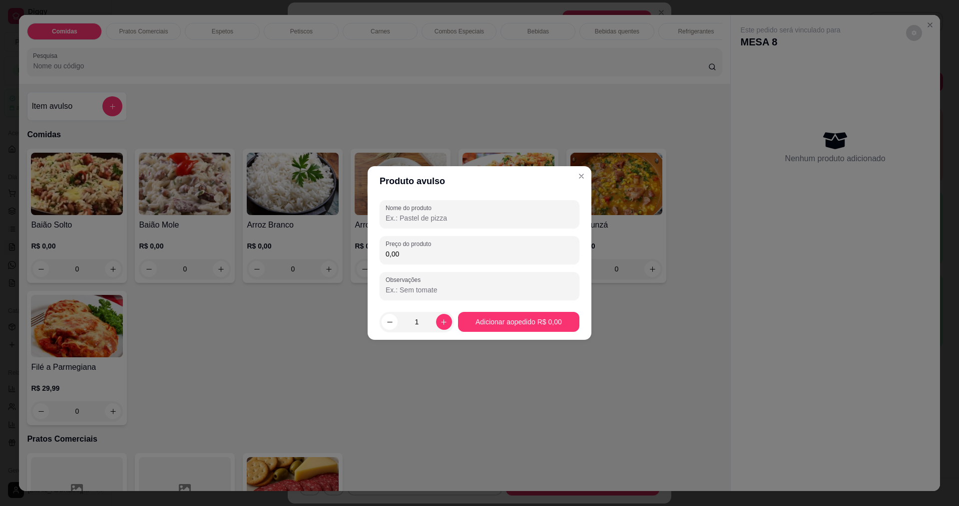
click at [441, 218] on input "Nome do produto" at bounding box center [480, 218] width 188 height 10
type input "VINHO R QUINTA"
click at [444, 262] on div "Preço do produto 0,00" at bounding box center [480, 250] width 200 height 28
type input "69,90"
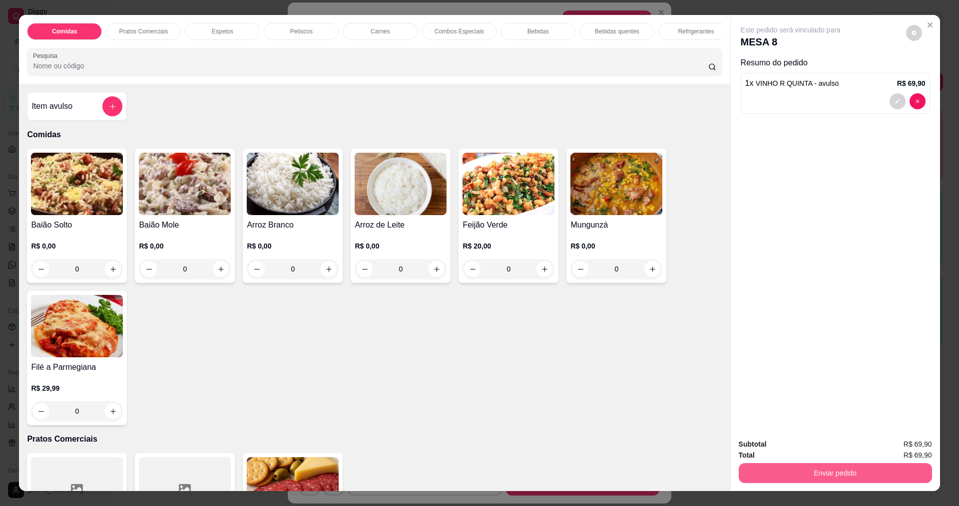
click at [761, 466] on button "Enviar pedido" at bounding box center [835, 473] width 193 height 20
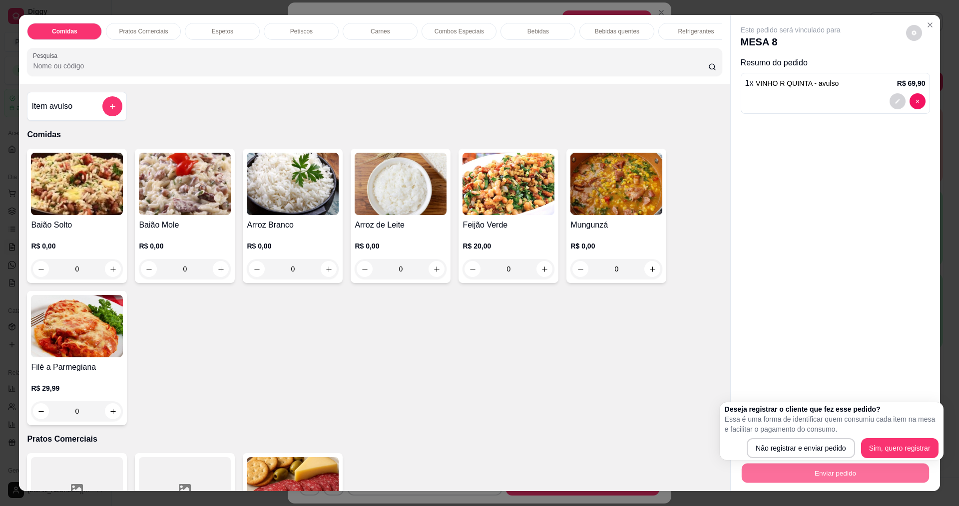
click at [802, 425] on p "Essa é uma forma de identificar quem consumiu cada item na mesa e facilitar o p…" at bounding box center [832, 425] width 214 height 20
click at [792, 462] on div "Enviar pedido" at bounding box center [835, 472] width 193 height 22
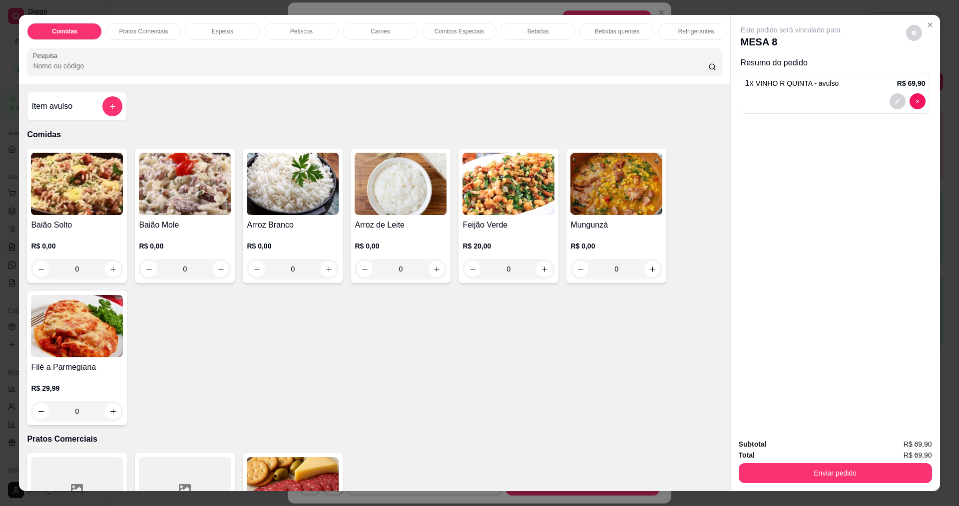
click at [795, 449] on div "Subtotal R$ 69,90" at bounding box center [835, 444] width 193 height 11
click at [851, 479] on button "Enviar pedido" at bounding box center [835, 473] width 193 height 20
click at [835, 444] on button "Não registrar e enviar pedido" at bounding box center [802, 449] width 101 height 18
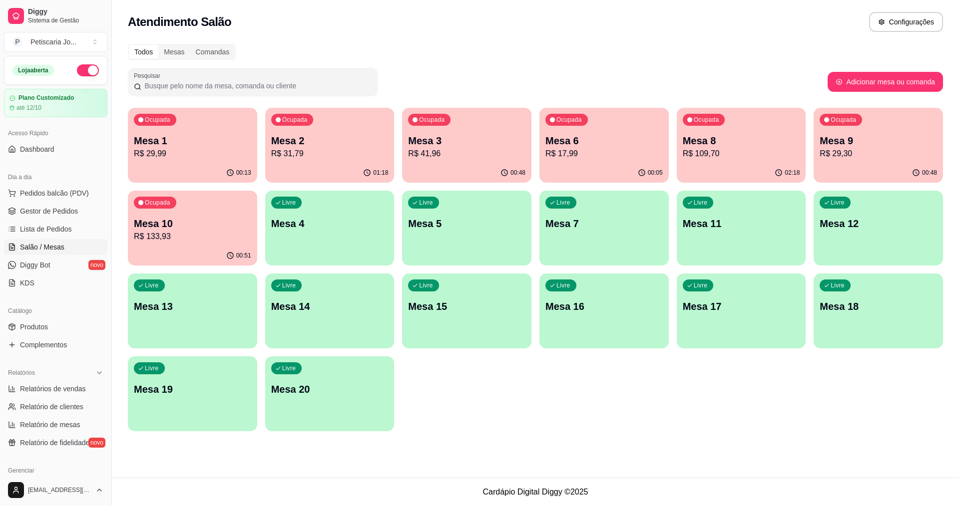
click at [194, 219] on p "Mesa 10" at bounding box center [192, 224] width 117 height 14
click at [719, 133] on div "Ocupada Mesa 8 R$ 109,70" at bounding box center [741, 135] width 129 height 55
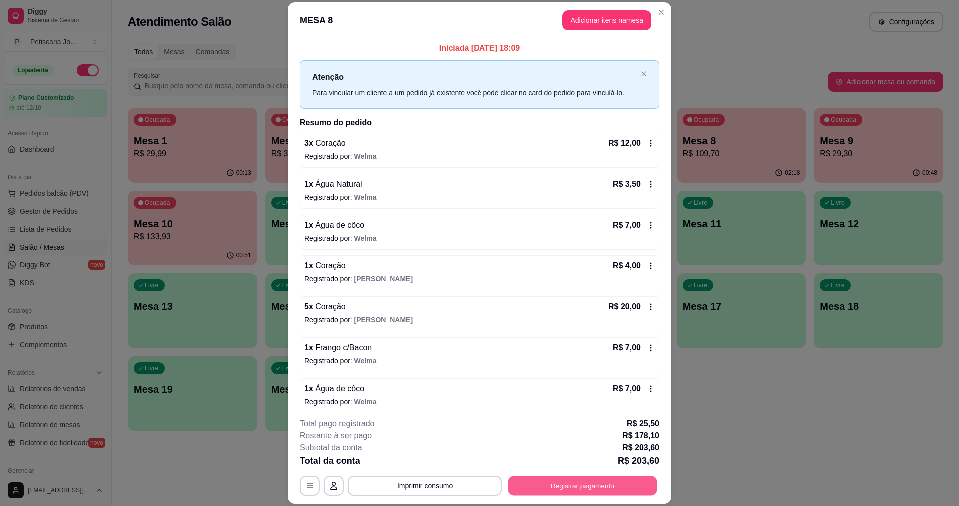
click at [556, 480] on button "Registrar pagamento" at bounding box center [582, 485] width 149 height 19
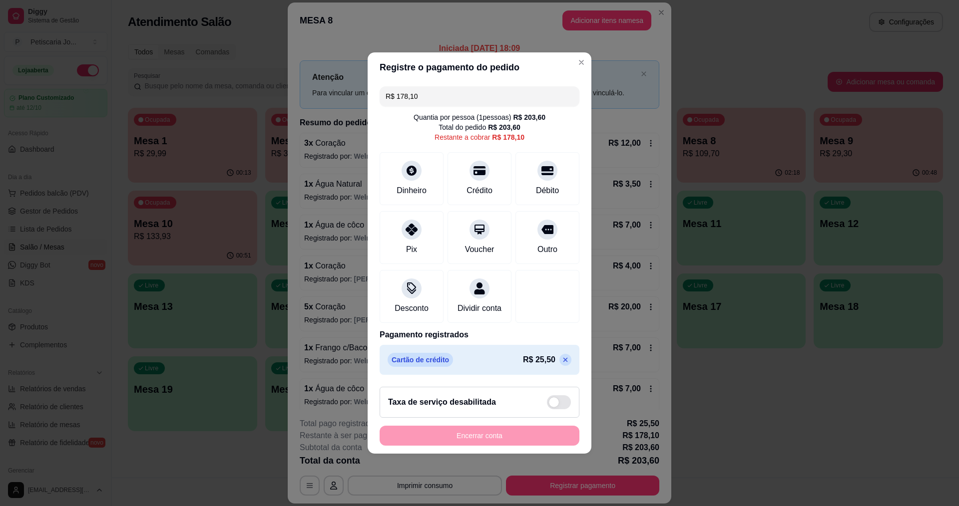
drag, startPoint x: 428, startPoint y: 99, endPoint x: 397, endPoint y: 99, distance: 31.0
click at [397, 99] on input "R$ 178,10" at bounding box center [480, 96] width 188 height 20
click at [474, 166] on icon at bounding box center [479, 168] width 13 height 10
type input "R$ 56,10"
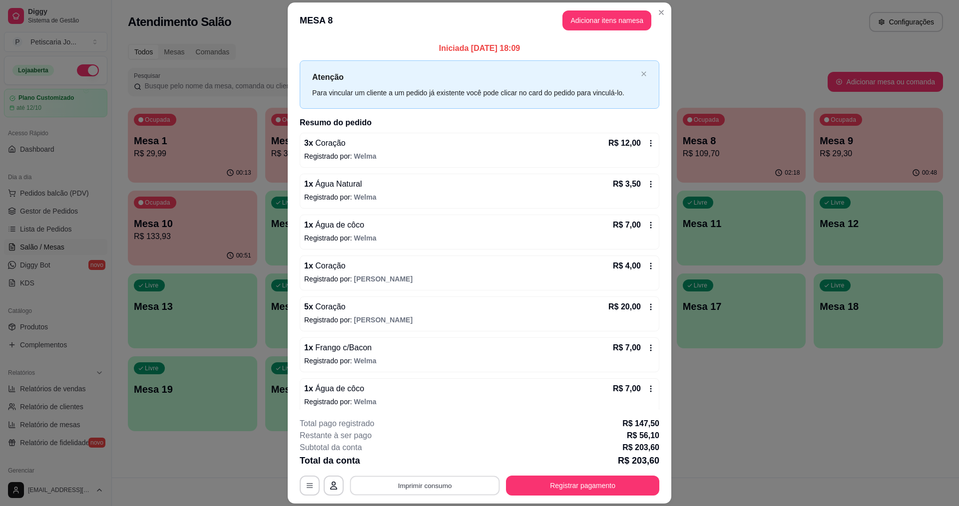
click at [421, 480] on button "Imprimir consumo" at bounding box center [425, 485] width 150 height 19
click at [418, 462] on button "IMPRESSORA" at bounding box center [424, 462] width 70 height 15
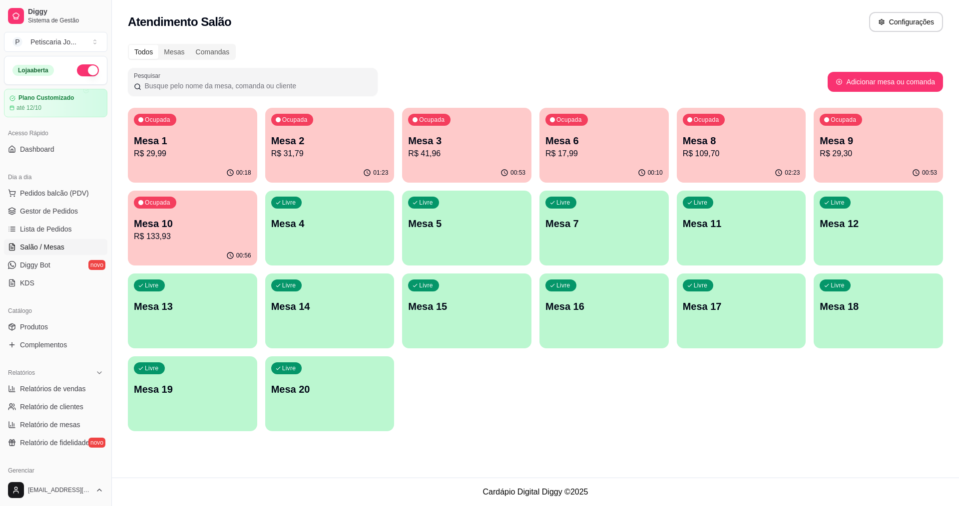
click at [249, 225] on p "Mesa 10" at bounding box center [192, 224] width 117 height 14
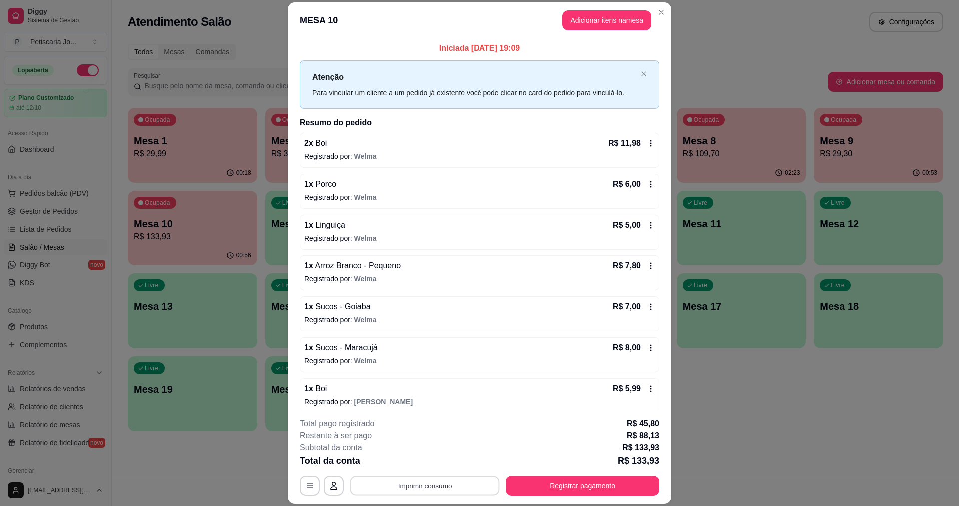
click at [467, 479] on button "Imprimir consumo" at bounding box center [425, 485] width 150 height 19
click at [426, 459] on button "IMPRESSORA" at bounding box center [424, 462] width 70 height 15
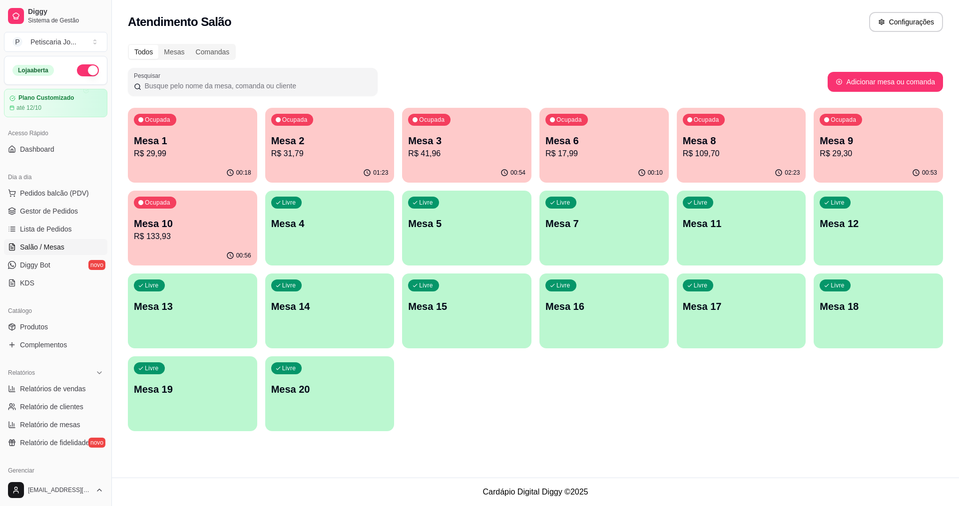
click at [558, 138] on p "Mesa 6" at bounding box center [603, 141] width 117 height 14
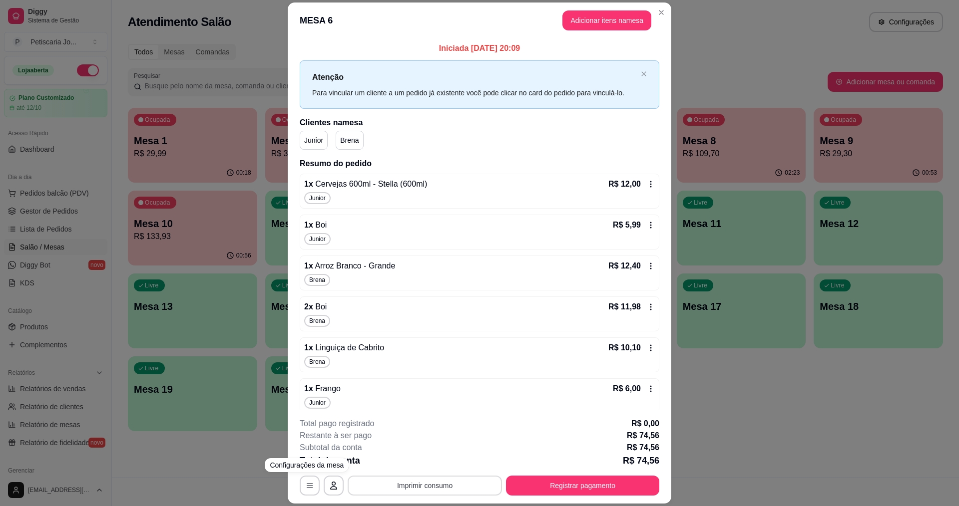
click at [399, 481] on button "Imprimir consumo" at bounding box center [425, 486] width 154 height 20
click at [390, 458] on button "IMPRESSORA" at bounding box center [424, 463] width 72 height 16
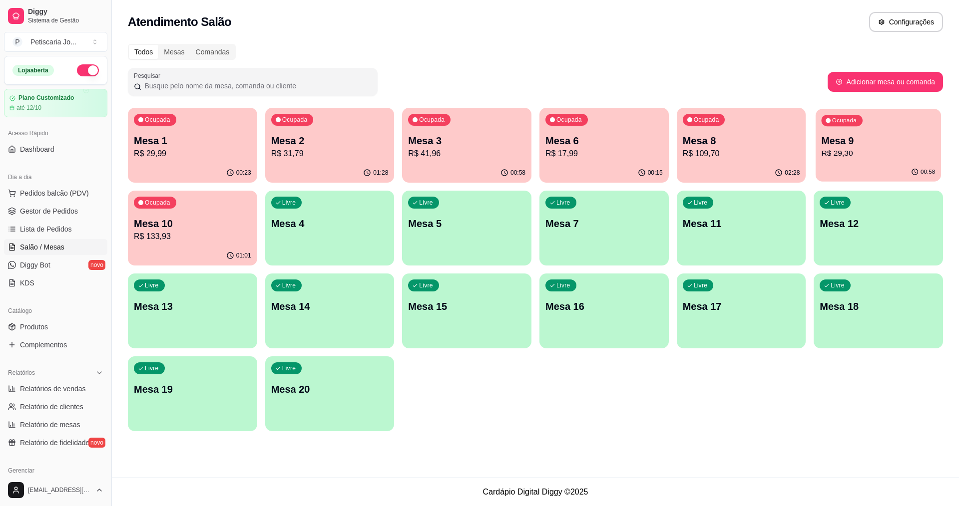
click at [824, 140] on p "Mesa 9" at bounding box center [879, 140] width 114 height 13
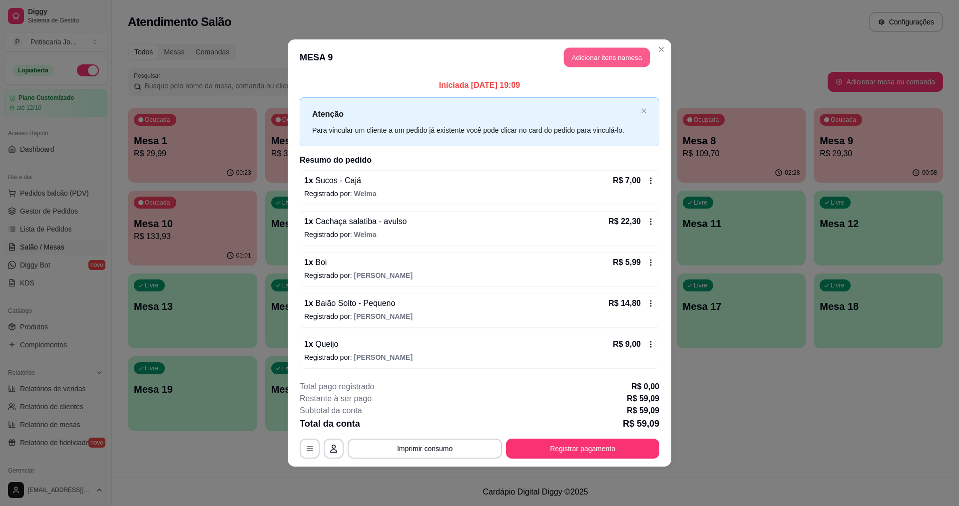
click at [604, 57] on button "Adicionar itens na mesa" at bounding box center [607, 57] width 86 height 19
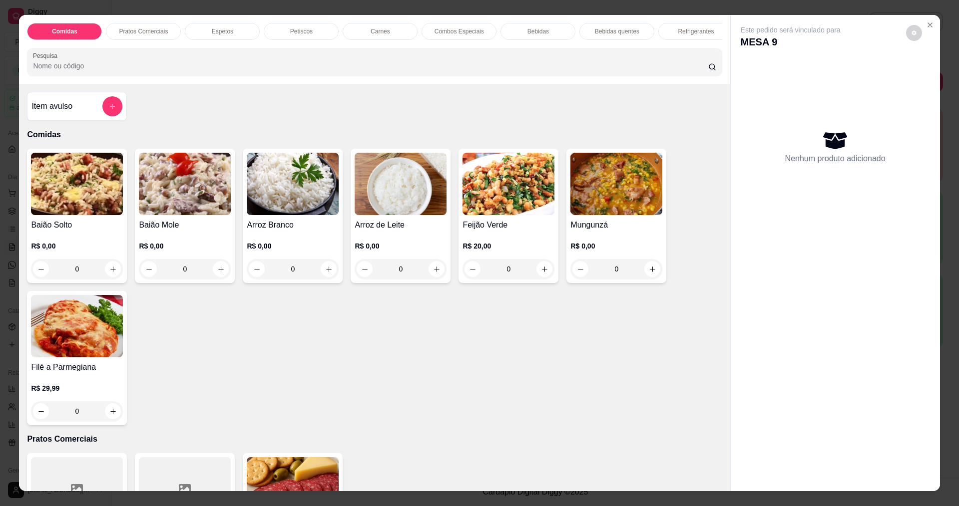
click at [71, 116] on div "Item avulso" at bounding box center [76, 106] width 91 height 20
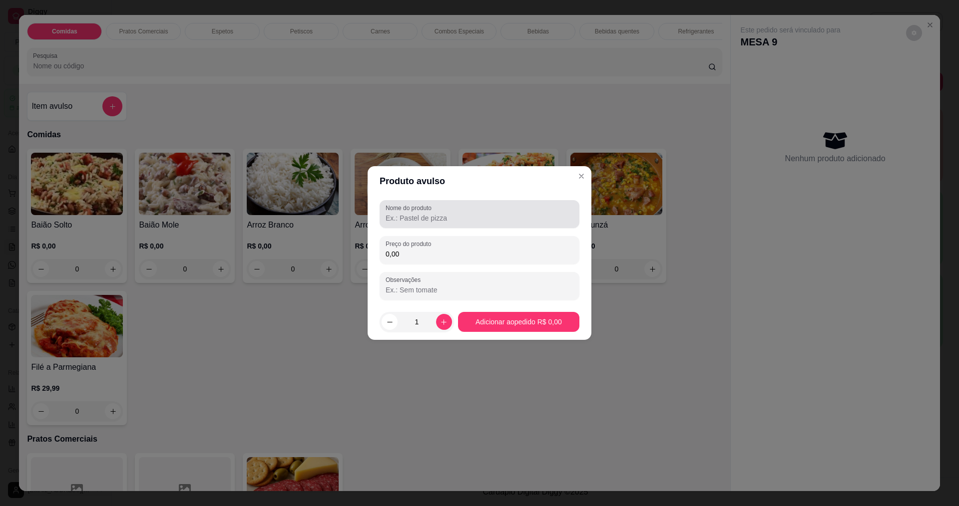
click at [419, 225] on div "Nome do produto" at bounding box center [480, 214] width 200 height 28
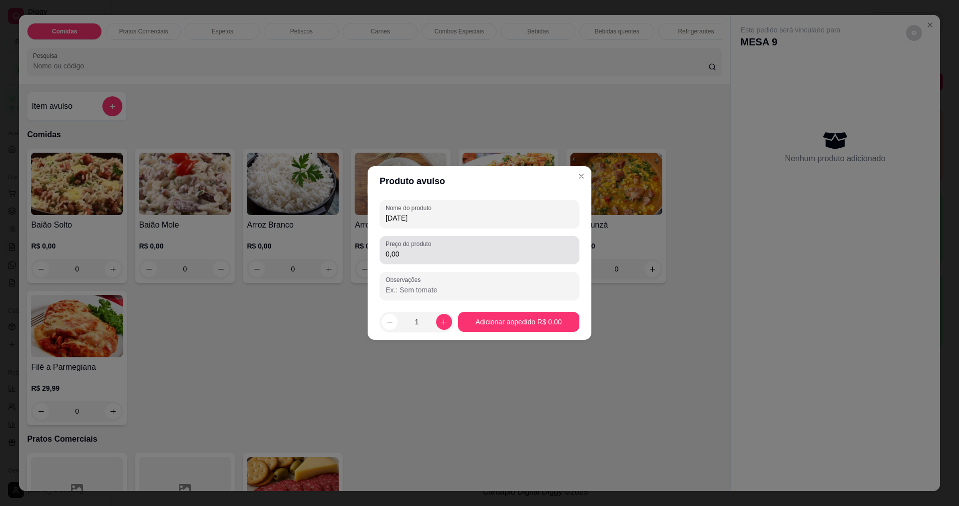
type input "1/2 TERÇA"
click at [404, 252] on input "0,00" at bounding box center [480, 254] width 188 height 10
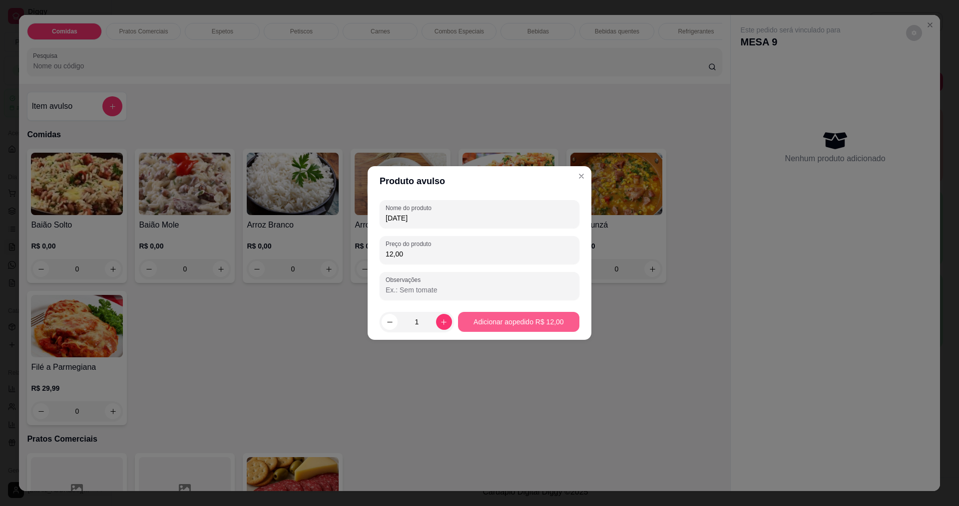
type input "12,00"
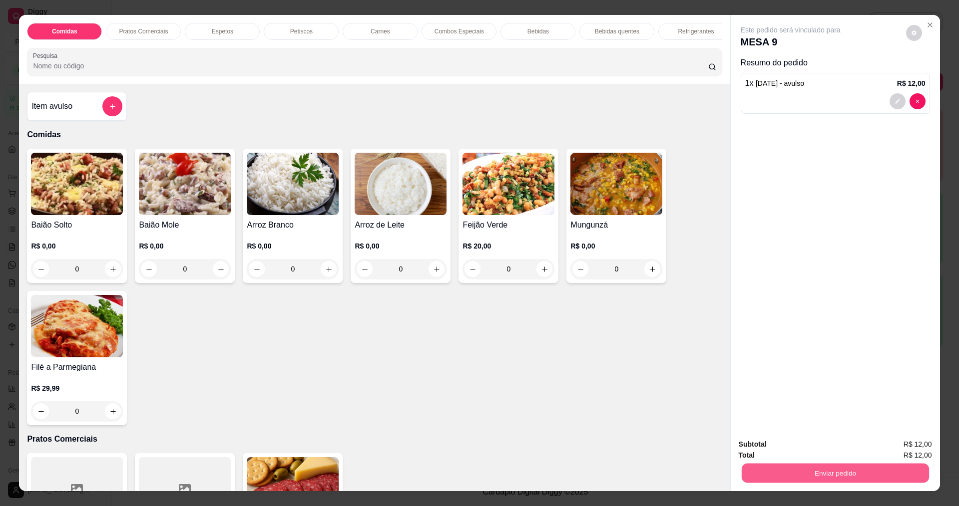
click at [772, 465] on button "Enviar pedido" at bounding box center [834, 472] width 187 height 19
click at [769, 445] on button "Não registrar e enviar pedido" at bounding box center [802, 449] width 104 height 19
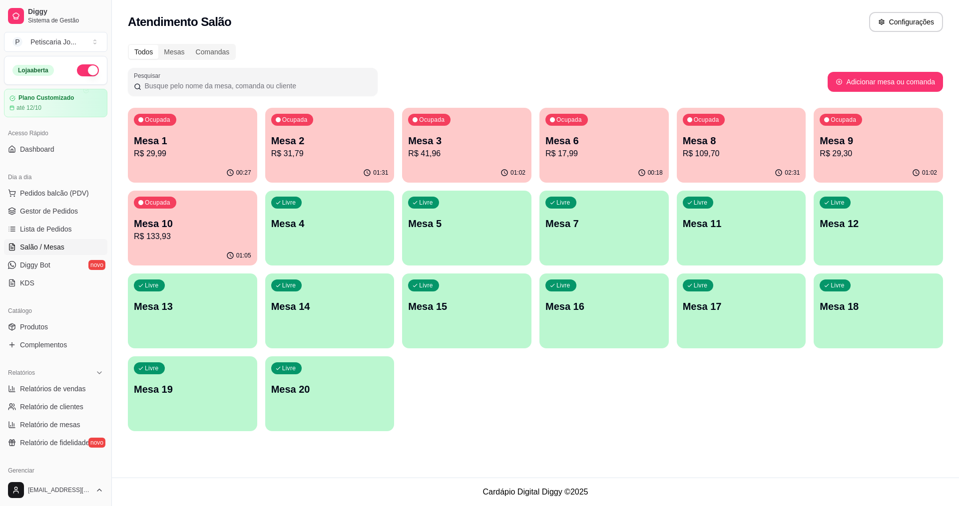
click at [751, 153] on p "R$ 109,70" at bounding box center [741, 154] width 117 height 12
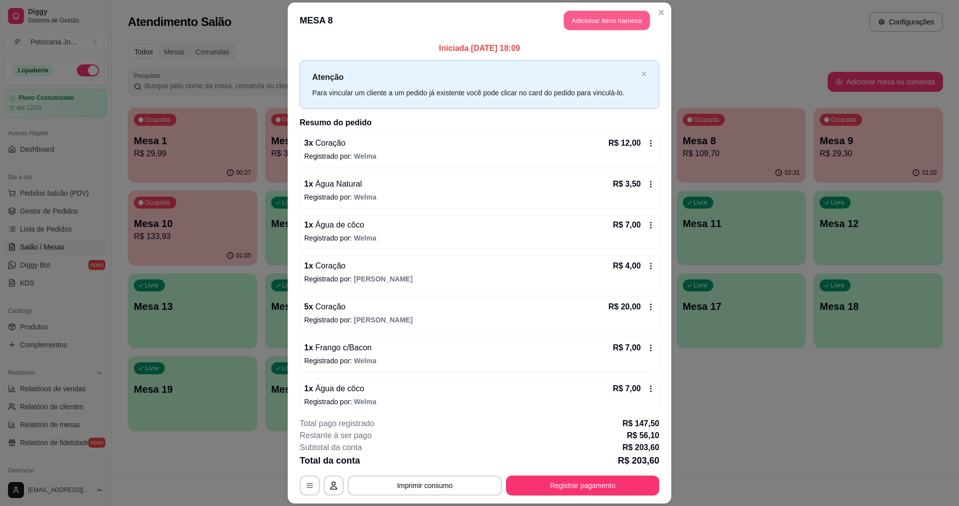
click at [607, 20] on button "Adicionar itens na mesa" at bounding box center [607, 20] width 86 height 19
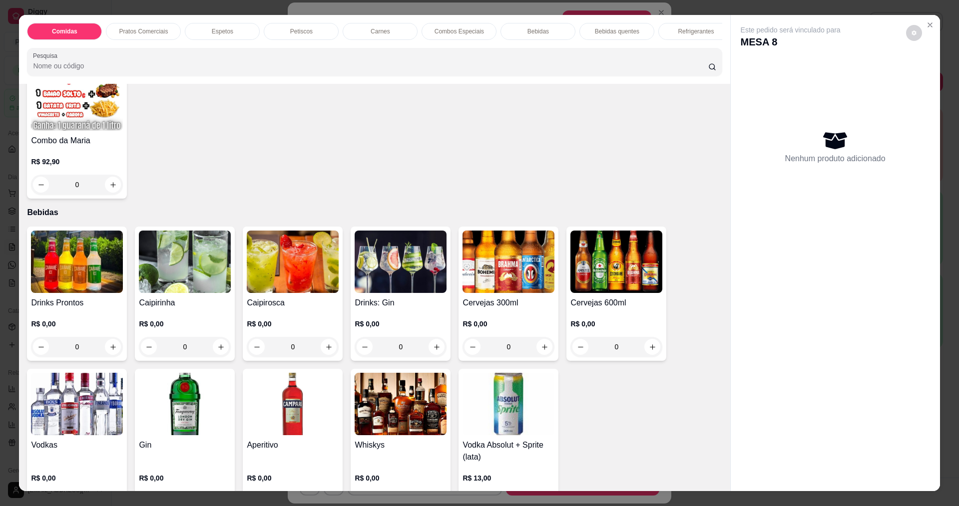
scroll to position [1548, 0]
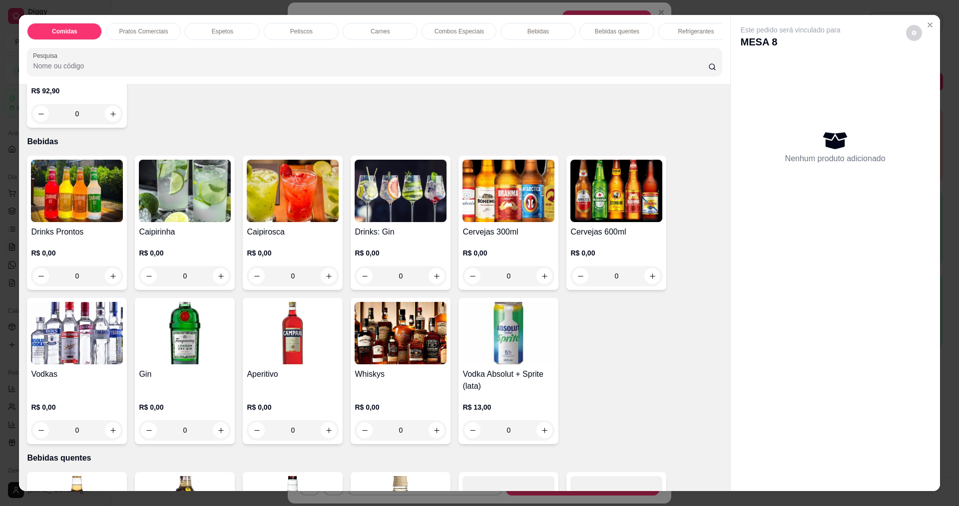
click at [496, 215] on img at bounding box center [508, 191] width 92 height 62
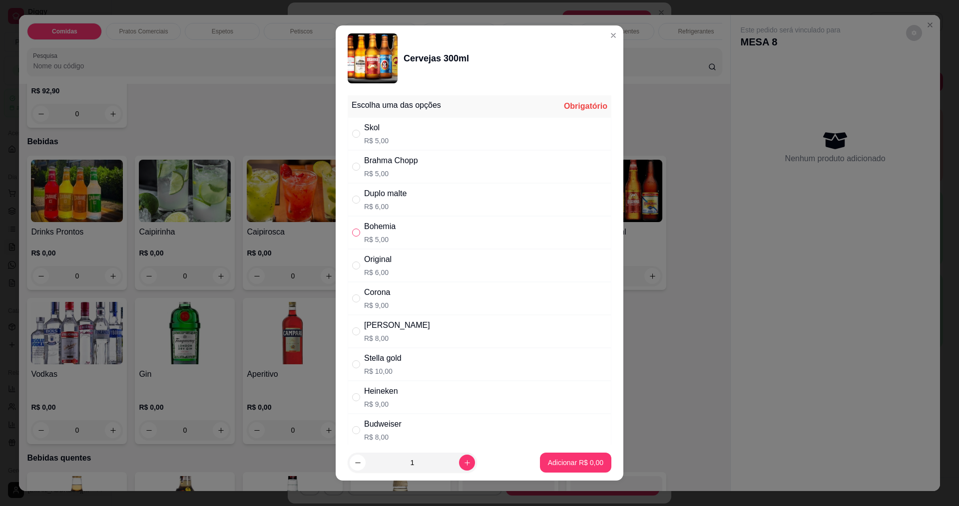
click at [354, 229] on input "" at bounding box center [356, 233] width 8 height 8
radio input "true"
click at [463, 463] on icon "increase-product-quantity" at bounding box center [466, 463] width 7 height 7
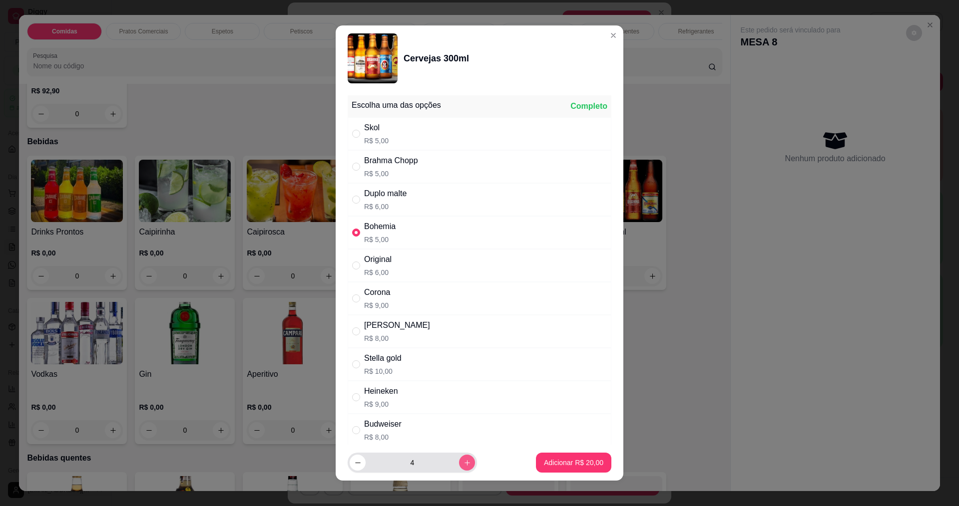
click at [463, 463] on icon "increase-product-quantity" at bounding box center [466, 463] width 7 height 7
type input "8"
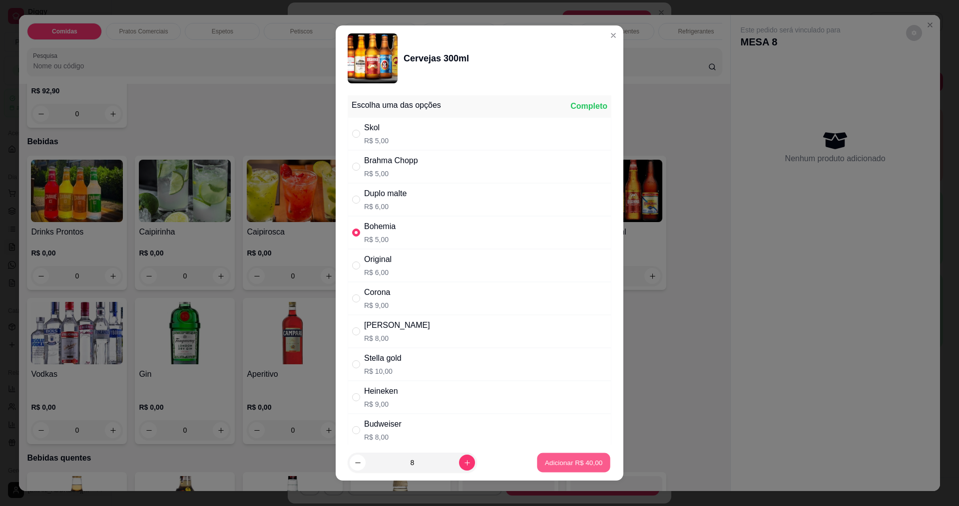
click at [556, 462] on p "Adicionar R$ 40,00" at bounding box center [574, 463] width 58 height 9
type input "8"
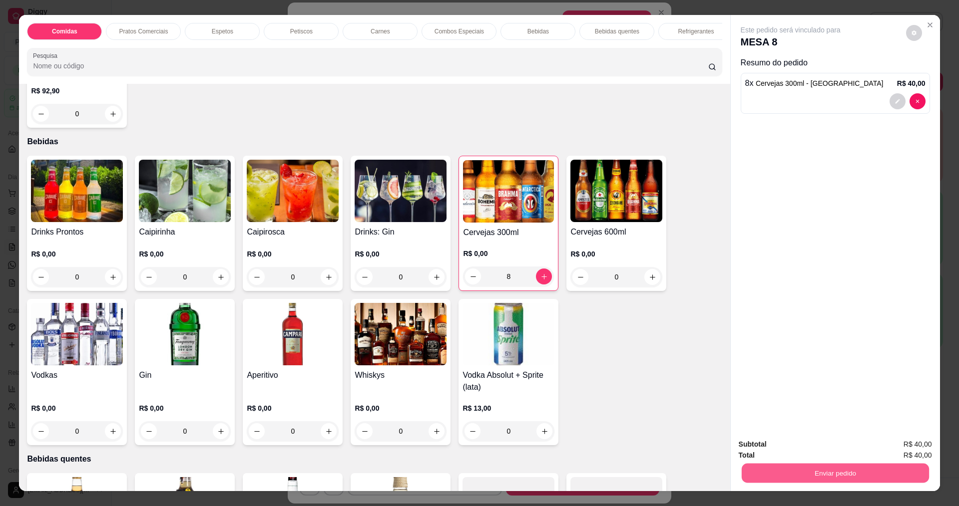
click at [823, 480] on button "Enviar pedido" at bounding box center [834, 472] width 187 height 19
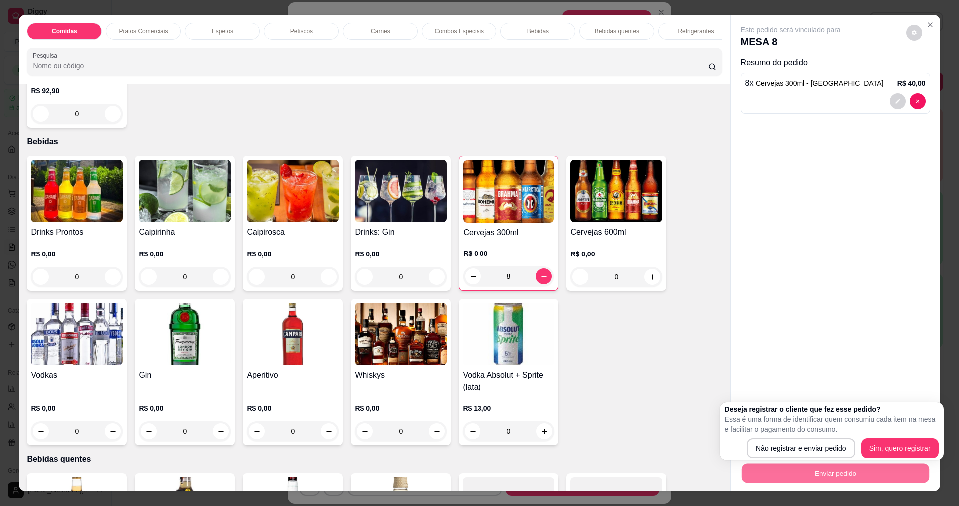
drag, startPoint x: 906, startPoint y: 459, endPoint x: 904, endPoint y: 445, distance: 13.6
click at [905, 458] on div "Deseja registrar o cliente que fez esse pedido? Essa é uma forma de identificar…" at bounding box center [832, 432] width 224 height 58
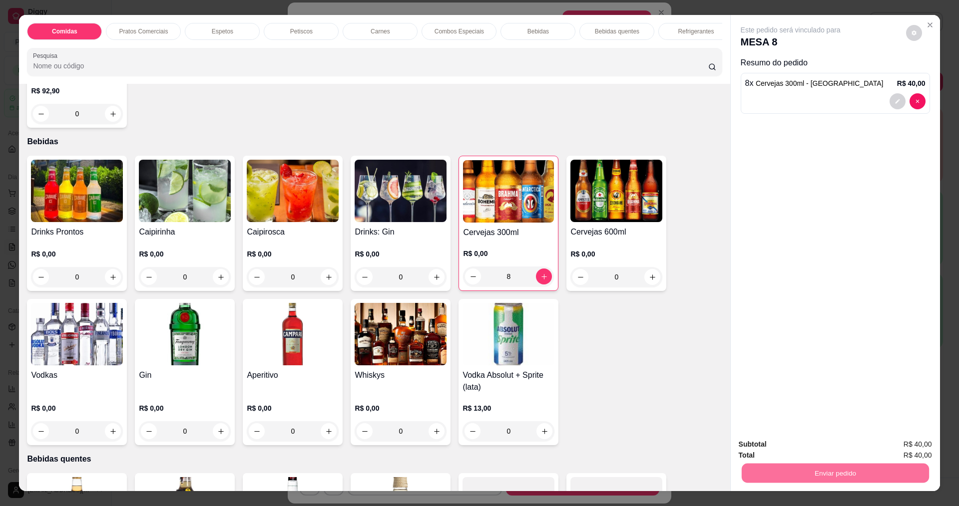
click at [904, 445] on button "Sim, quero registrar" at bounding box center [897, 449] width 74 height 19
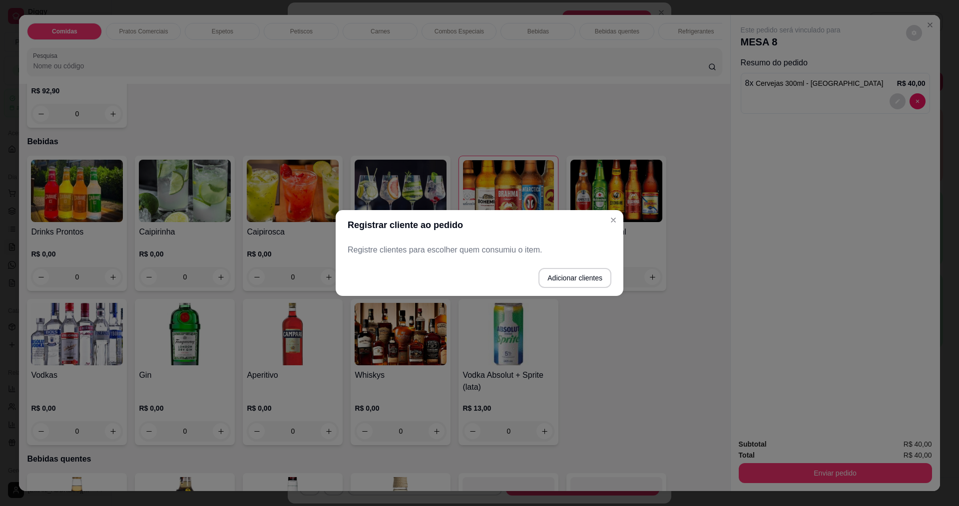
click at [457, 259] on div "Registre clientes para escolher quem consumiu o item." at bounding box center [480, 250] width 288 height 20
click at [464, 256] on div "Registre clientes para escolher quem consumiu o item." at bounding box center [480, 250] width 288 height 20
click at [568, 278] on button "Adicionar clientes" at bounding box center [574, 278] width 73 height 20
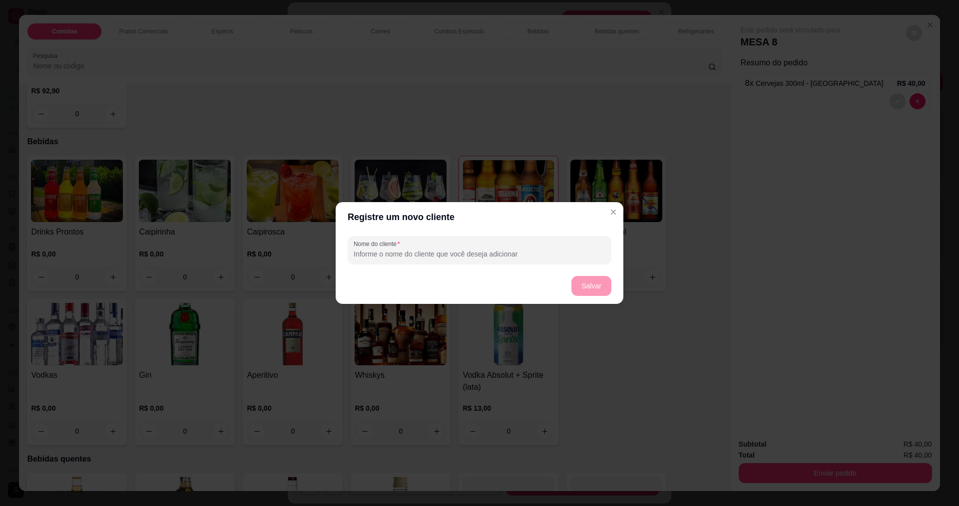
click at [416, 256] on input "Nome do cliente" at bounding box center [480, 254] width 252 height 10
type input "JANAINA"
click at [602, 285] on button "Salvar" at bounding box center [591, 286] width 40 height 20
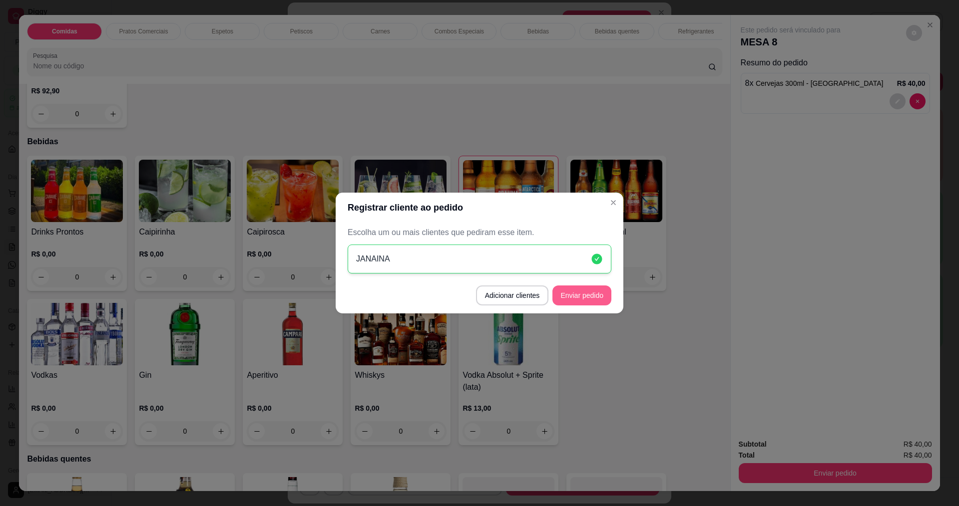
click at [568, 299] on button "Enviar pedido" at bounding box center [581, 296] width 59 height 20
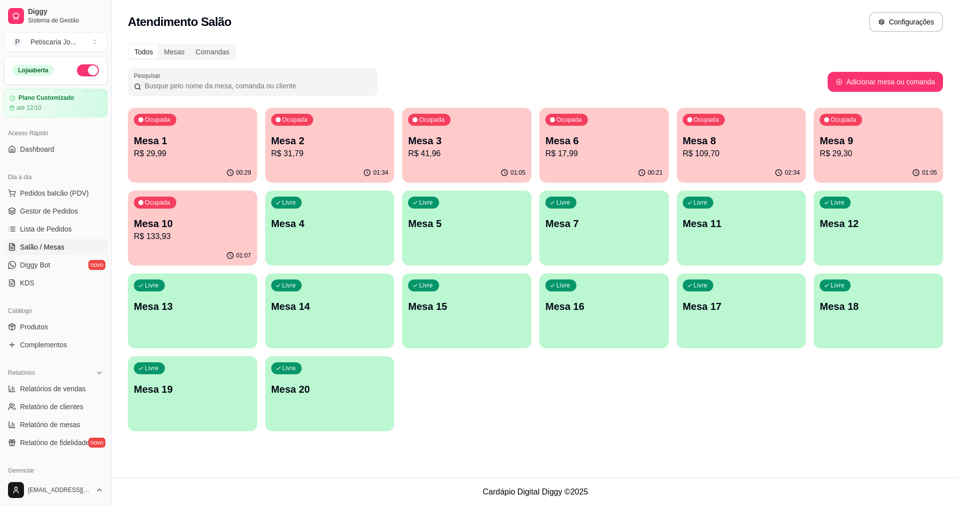
click at [460, 154] on p "R$ 41,96" at bounding box center [466, 154] width 117 height 12
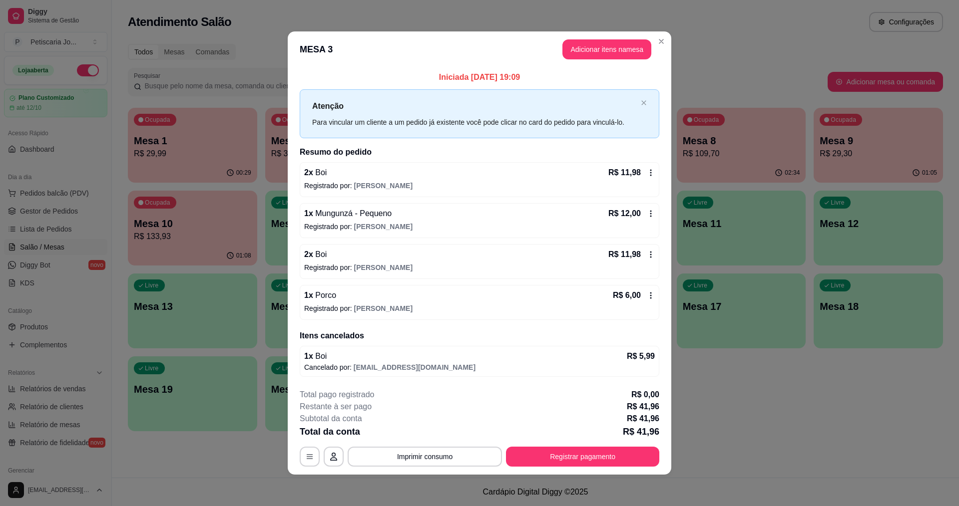
scroll to position [0, 0]
click at [598, 53] on button "Adicionar itens na mesa" at bounding box center [606, 49] width 89 height 20
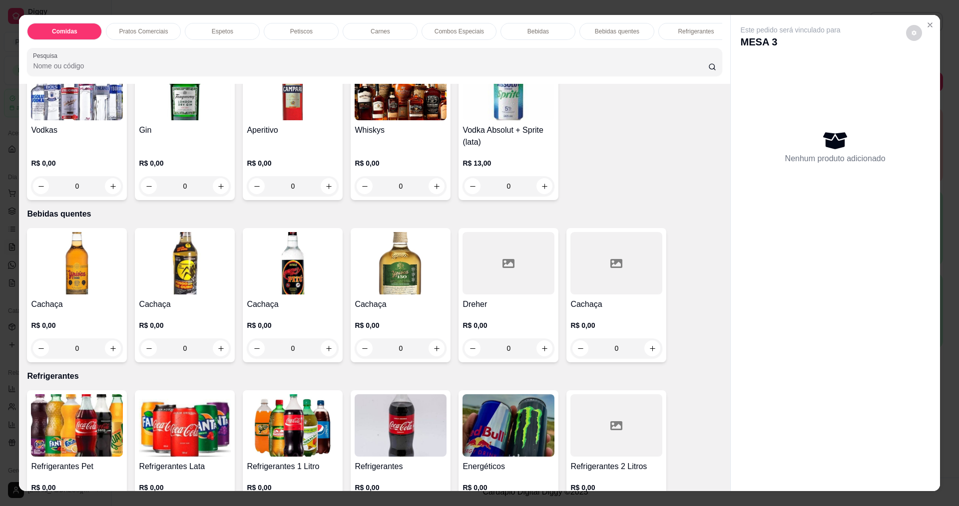
scroll to position [1848, 0]
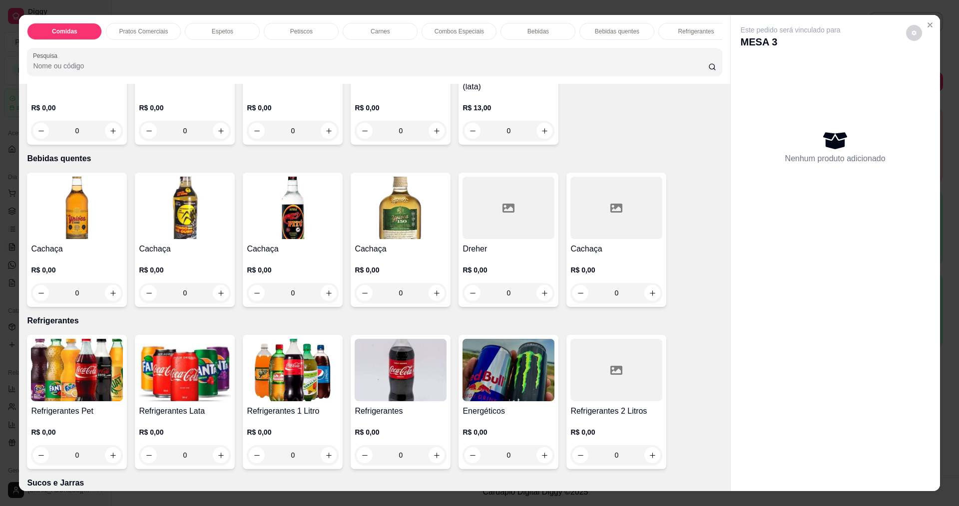
click at [175, 392] on img at bounding box center [185, 370] width 92 height 62
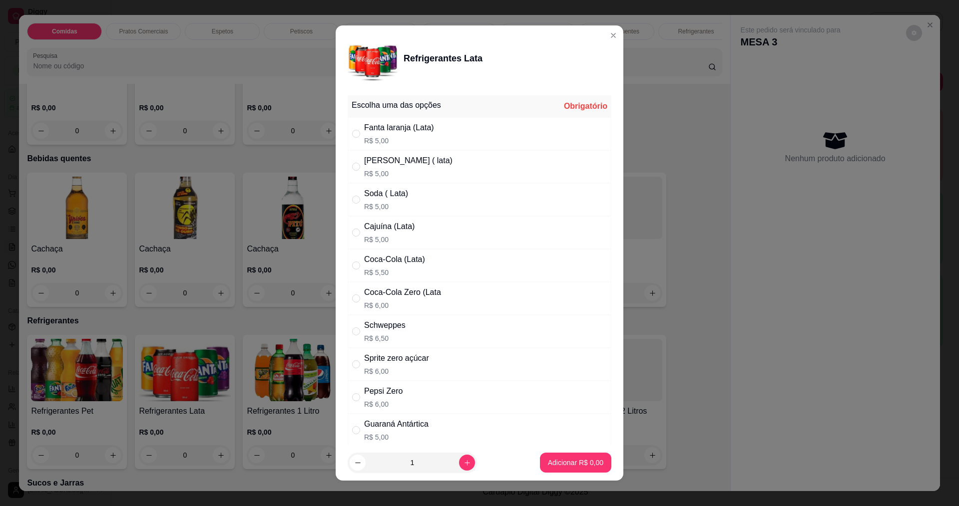
click at [403, 297] on div "Coca-Cola Zero (Lata" at bounding box center [402, 293] width 77 height 12
radio input "true"
click at [522, 453] on footer "1 Adicionar R$ 6,00" at bounding box center [480, 463] width 288 height 36
click at [550, 461] on p "Adicionar R$ 6,00" at bounding box center [575, 463] width 54 height 9
type input "1"
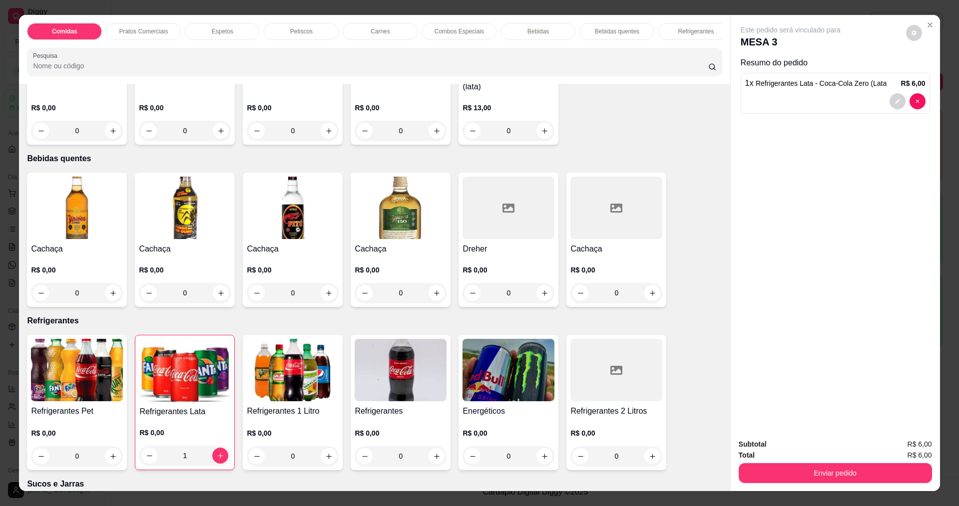
click at [310, 396] on img at bounding box center [293, 370] width 92 height 62
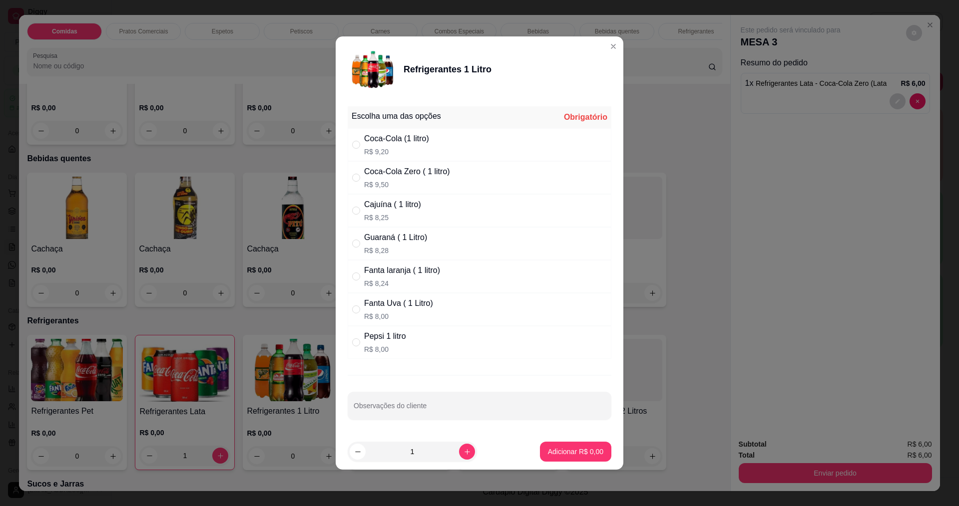
click at [411, 177] on div "Coca-Cola Zero ( 1 litro)" at bounding box center [407, 172] width 86 height 12
radio input "true"
click at [546, 446] on button "Adicionar R$ 9,50" at bounding box center [575, 452] width 71 height 20
type input "1"
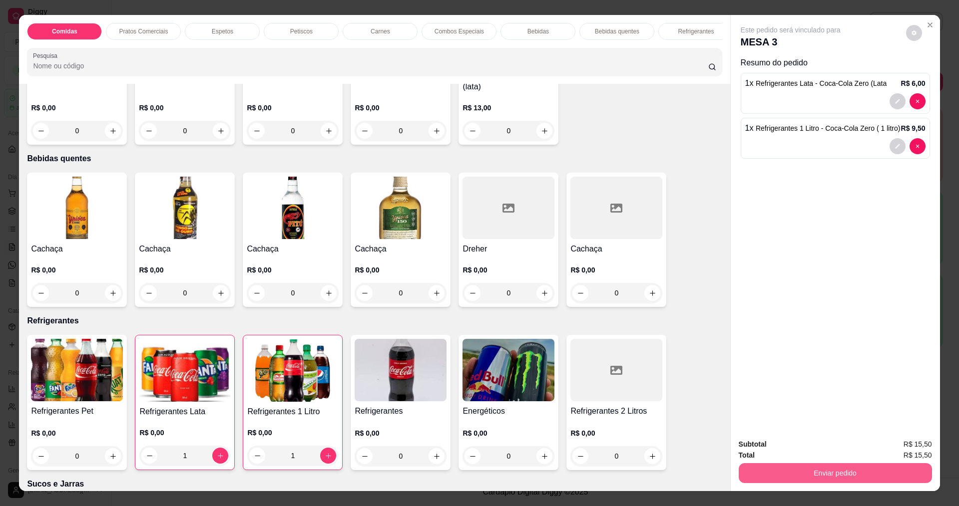
click at [772, 477] on button "Enviar pedido" at bounding box center [835, 473] width 193 height 20
click at [904, 449] on button "Sim, quero registrar" at bounding box center [897, 449] width 72 height 18
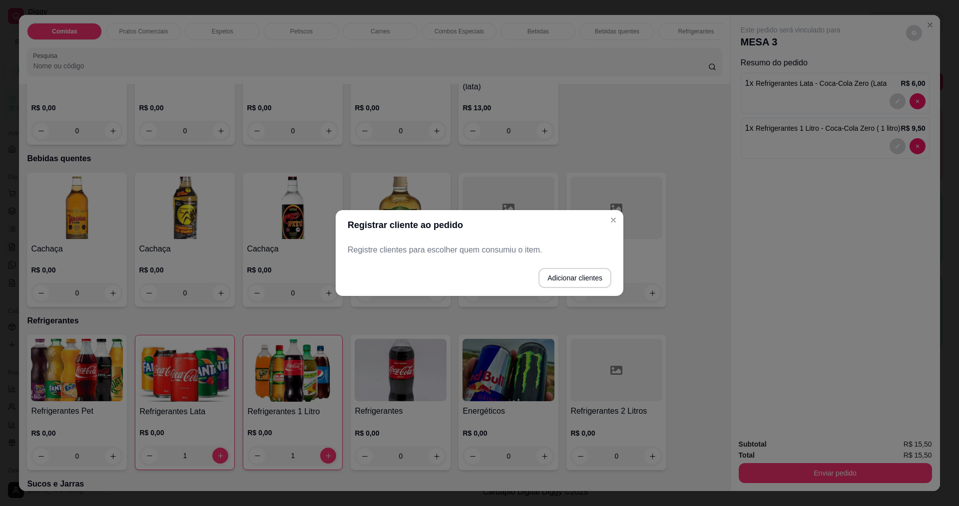
click at [515, 252] on p "Registre clientes para escolher quem consumiu o item." at bounding box center [480, 250] width 264 height 12
click at [586, 285] on button "Adicionar clientes" at bounding box center [574, 278] width 73 height 20
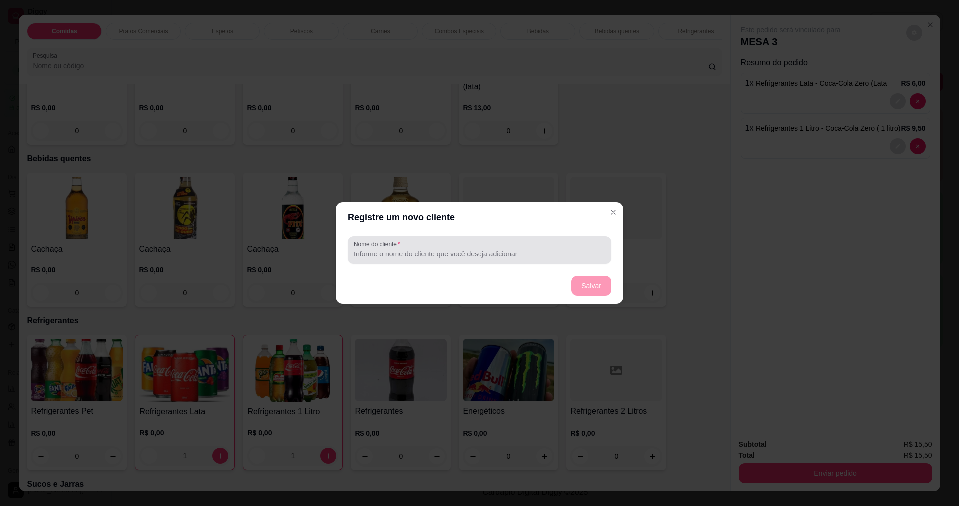
click at [445, 262] on div "Nome do cliente" at bounding box center [480, 250] width 264 height 28
click at [444, 247] on div at bounding box center [480, 250] width 252 height 20
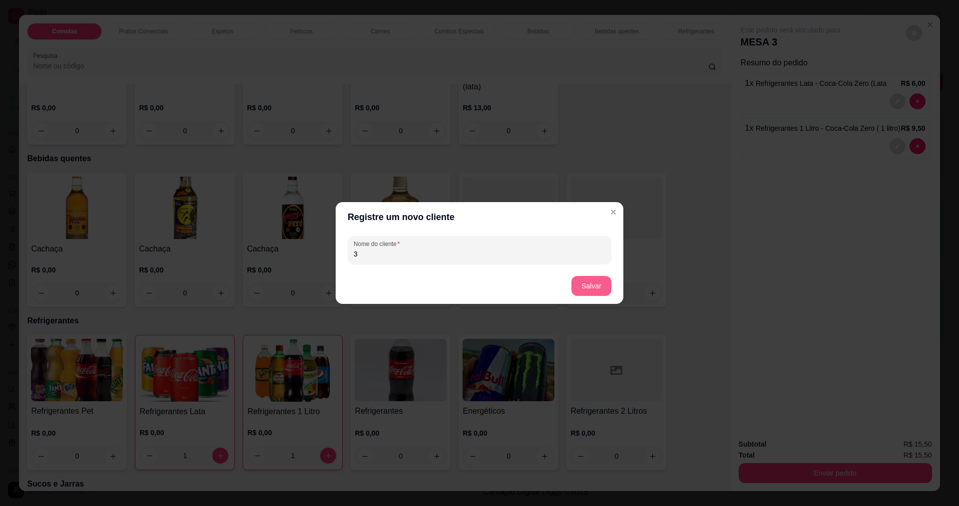
type input "3"
click at [594, 294] on button "Salvar" at bounding box center [591, 286] width 40 height 20
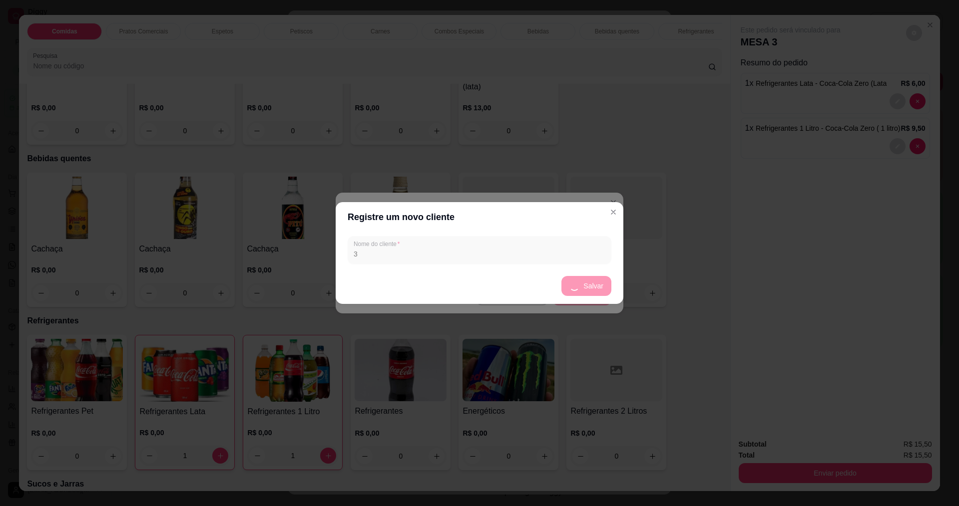
scroll to position [0, 0]
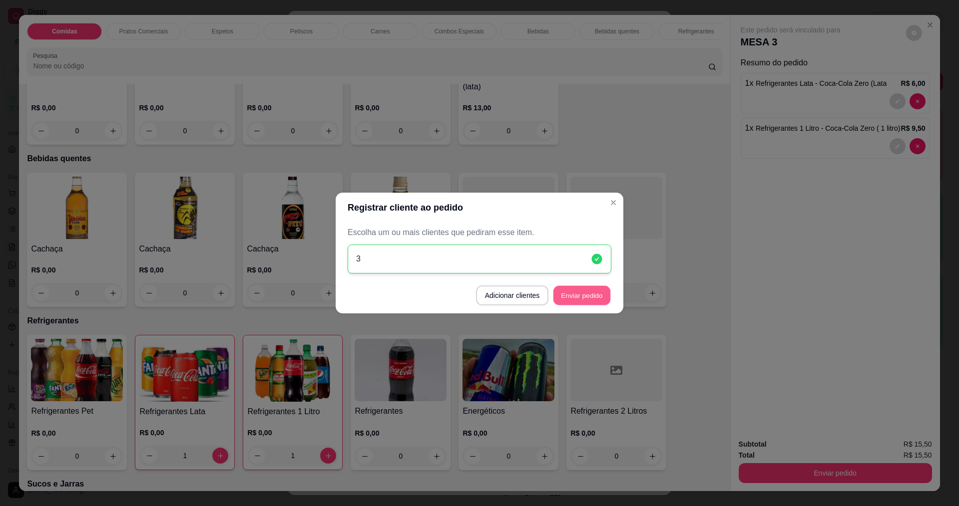
click at [584, 298] on button "Enviar pedido" at bounding box center [581, 295] width 57 height 19
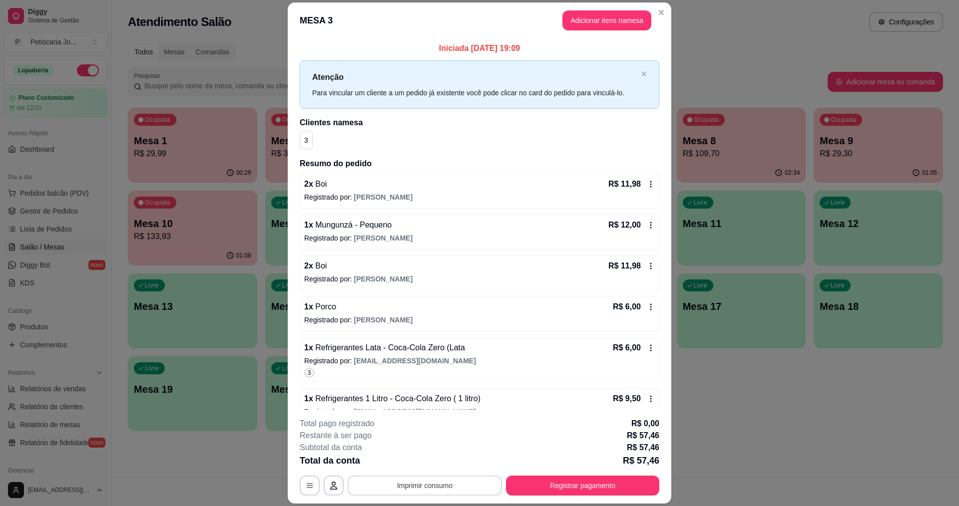
click at [446, 486] on button "Imprimir consumo" at bounding box center [425, 486] width 154 height 20
click at [436, 461] on button "IMPRESSORA" at bounding box center [424, 463] width 72 height 16
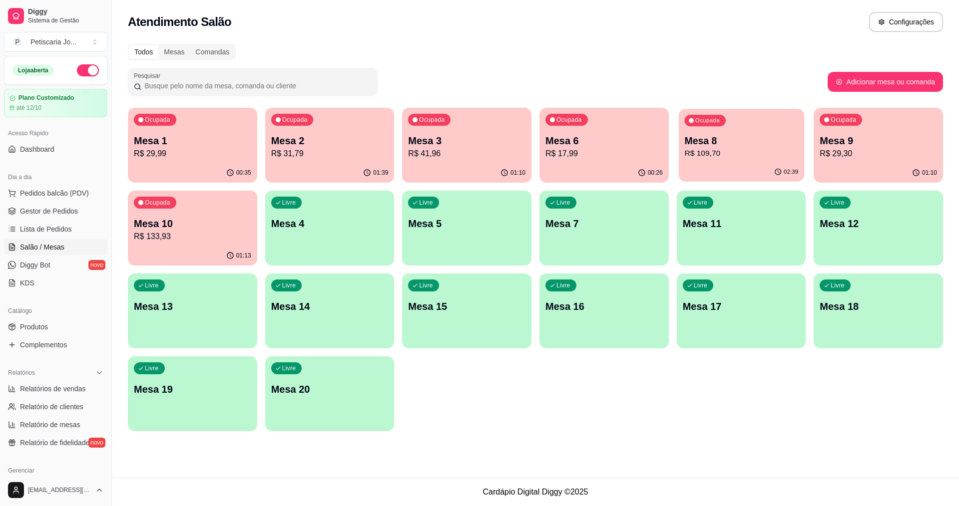
click at [706, 155] on p "R$ 109,70" at bounding box center [741, 153] width 114 height 11
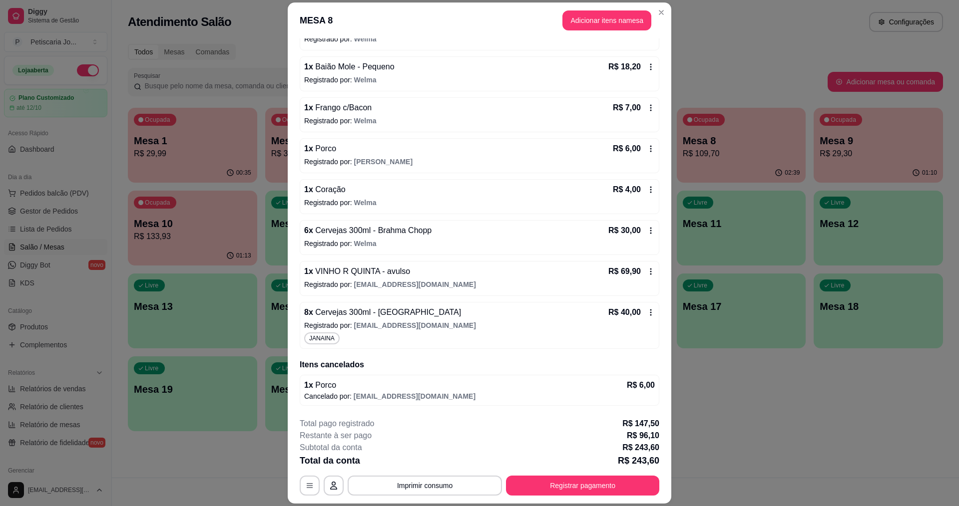
scroll to position [29, 0]
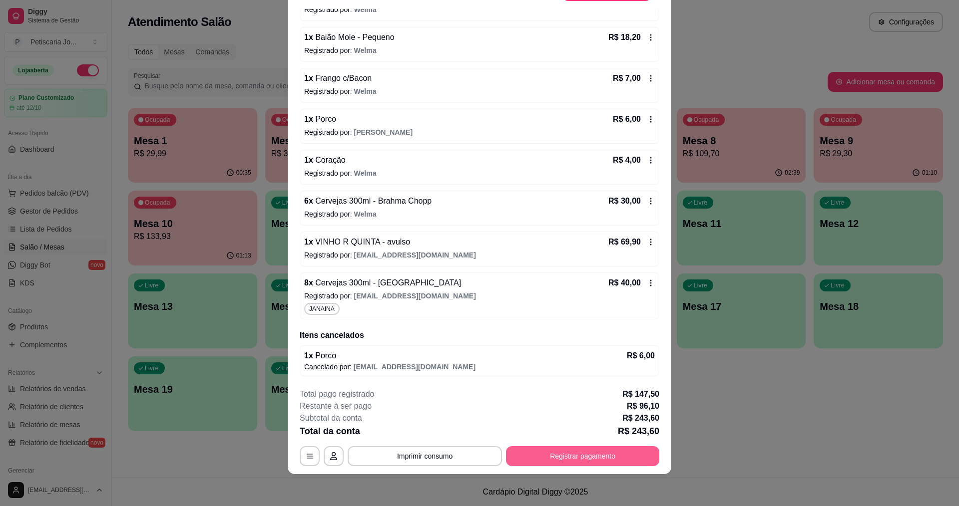
click at [568, 447] on button "Registrar pagamento" at bounding box center [582, 457] width 153 height 20
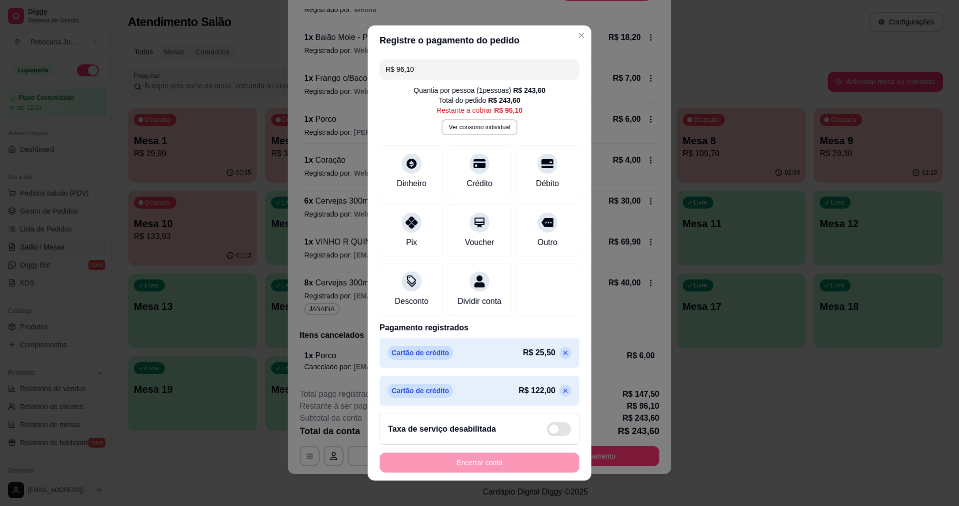
drag, startPoint x: 425, startPoint y: 76, endPoint x: 386, endPoint y: 62, distance: 41.4
click at [386, 62] on input "R$ 96,10" at bounding box center [480, 69] width 188 height 20
click at [473, 165] on icon at bounding box center [479, 161] width 13 height 10
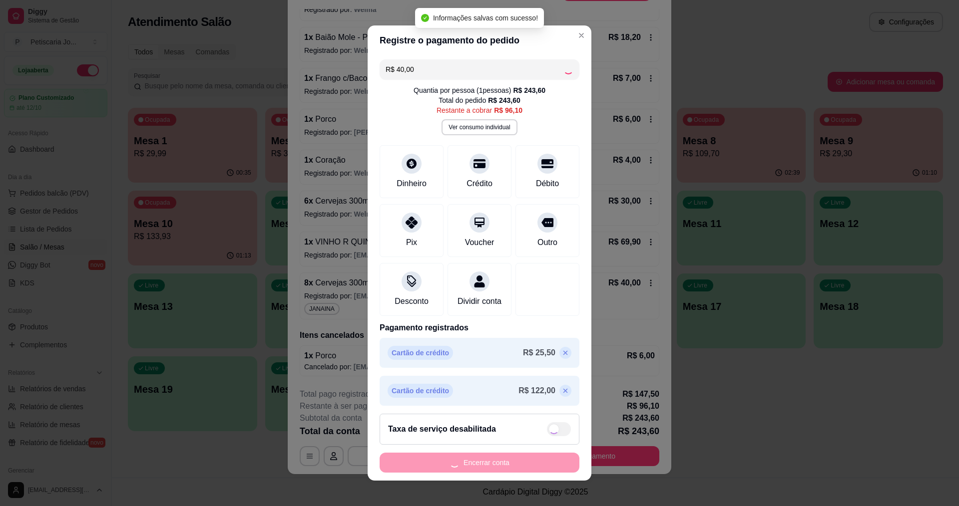
type input "R$ 56,10"
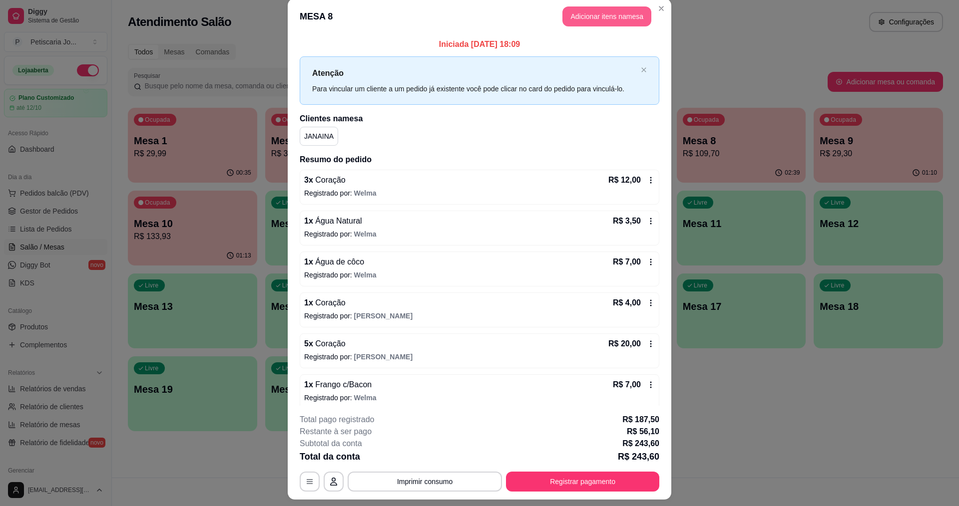
scroll to position [0, 0]
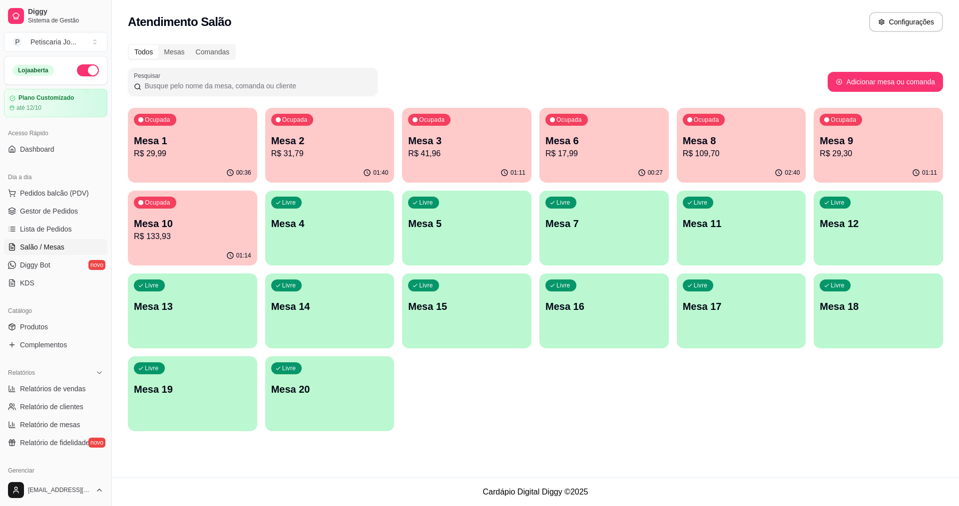
click at [451, 153] on p "R$ 41,96" at bounding box center [466, 154] width 117 height 12
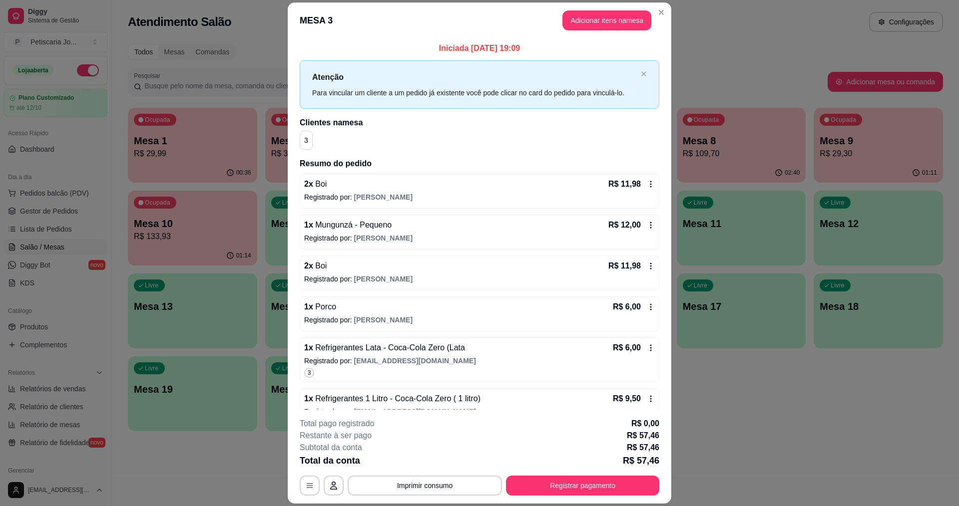
click at [501, 494] on div "**********" at bounding box center [480, 486] width 360 height 20
click at [521, 476] on button "Registrar pagamento" at bounding box center [582, 485] width 149 height 19
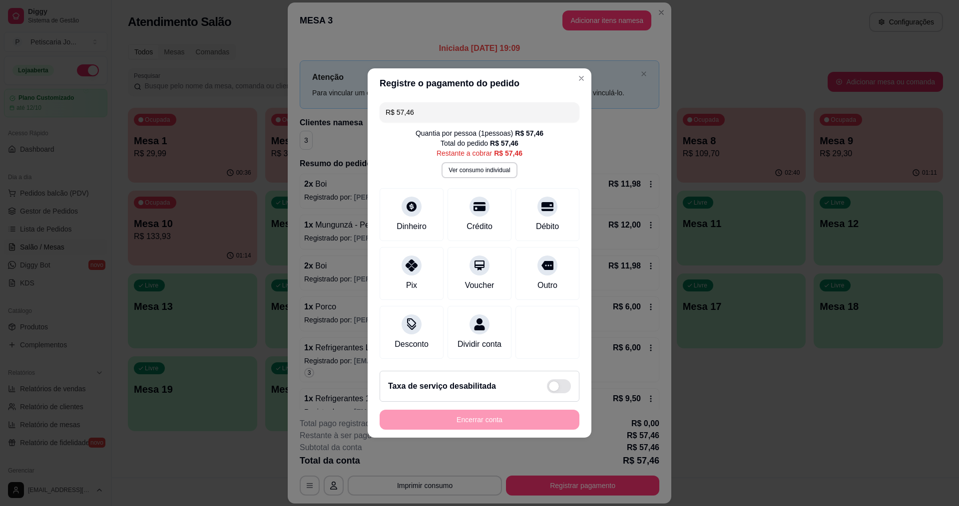
drag, startPoint x: 434, startPoint y: 113, endPoint x: 387, endPoint y: 114, distance: 46.5
click at [387, 114] on input "R$ 57,46" at bounding box center [480, 112] width 188 height 20
click at [488, 219] on div "Crédito" at bounding box center [479, 225] width 28 height 13
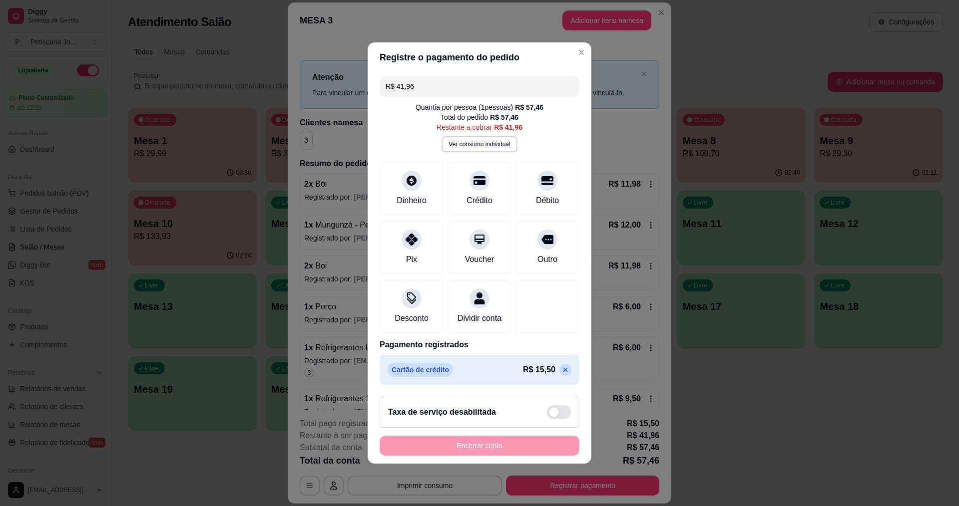
drag, startPoint x: 459, startPoint y: 84, endPoint x: 360, endPoint y: 98, distance: 99.9
click at [360, 98] on div "Registre o pagamento do pedido R$ 41,96 Quantia por pessoa ( 1 pessoas) R$ 57,4…" at bounding box center [479, 253] width 959 height 506
click at [405, 238] on div at bounding box center [412, 237] width 22 height 22
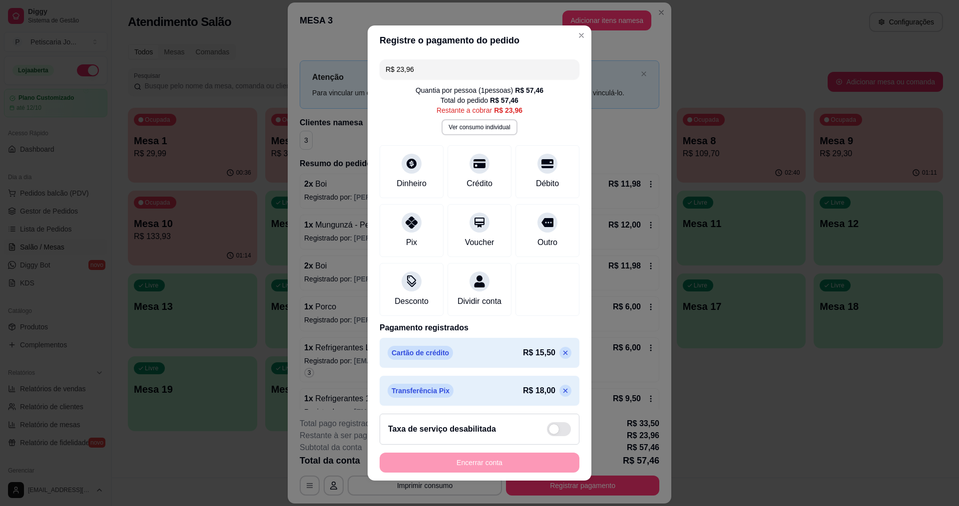
drag, startPoint x: 450, startPoint y: 74, endPoint x: 350, endPoint y: 88, distance: 100.9
click at [350, 88] on div "Registre o pagamento do pedido R$ 23,96 Quantia por pessoa ( 1 pessoas) R$ 57,4…" at bounding box center [479, 253] width 959 height 506
click at [417, 219] on div "Pix" at bounding box center [412, 228] width 70 height 58
click at [410, 239] on div "Pix" at bounding box center [412, 241] width 12 height 13
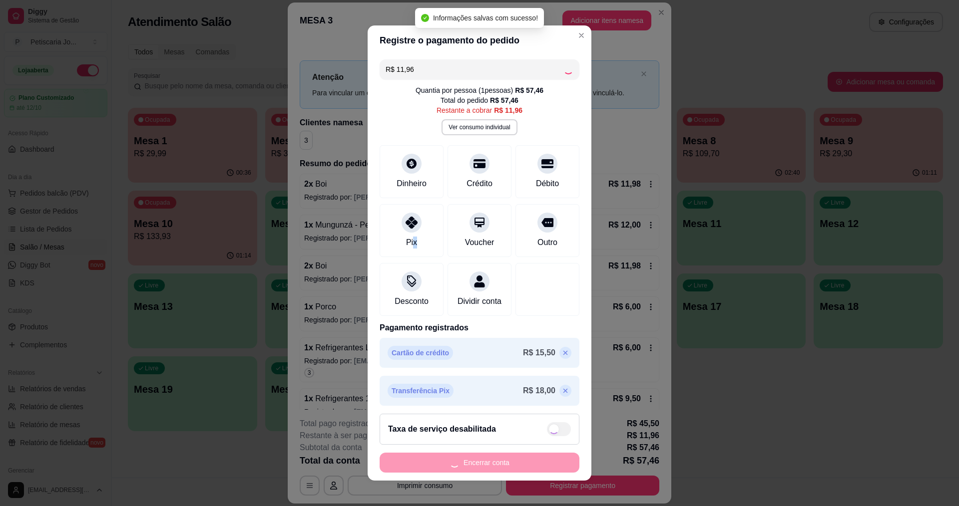
type input "R$ 0,00"
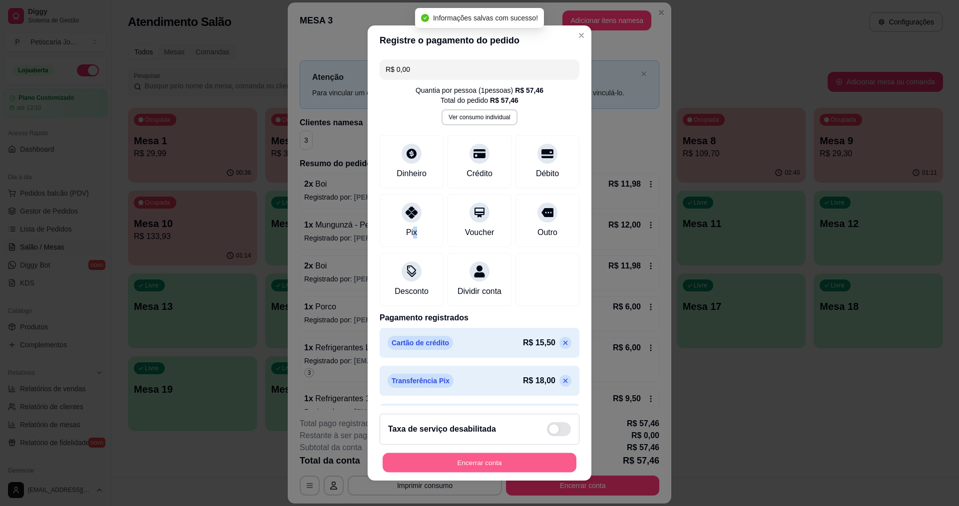
click at [472, 470] on button "Encerrar conta" at bounding box center [480, 463] width 194 height 19
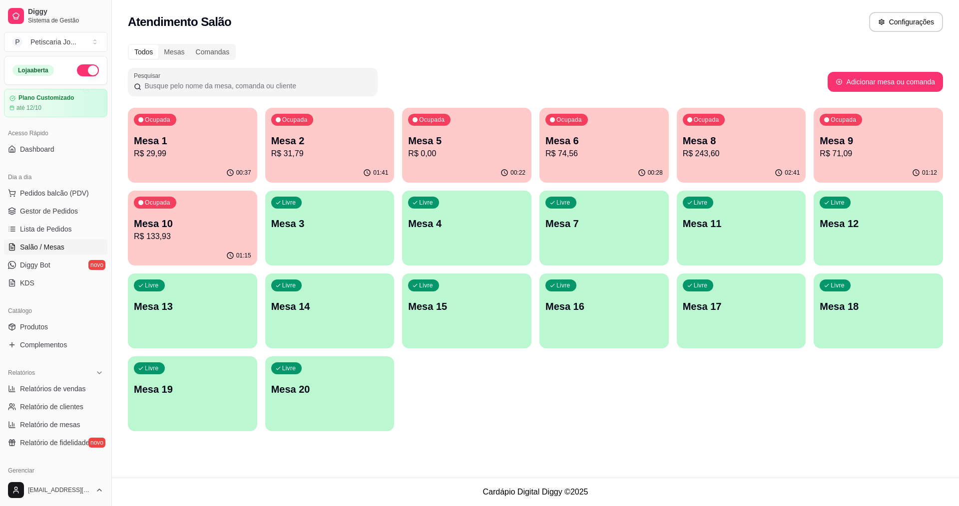
click at [187, 161] on div "Ocupada Mesa 1 R$ 29,99" at bounding box center [192, 135] width 129 height 55
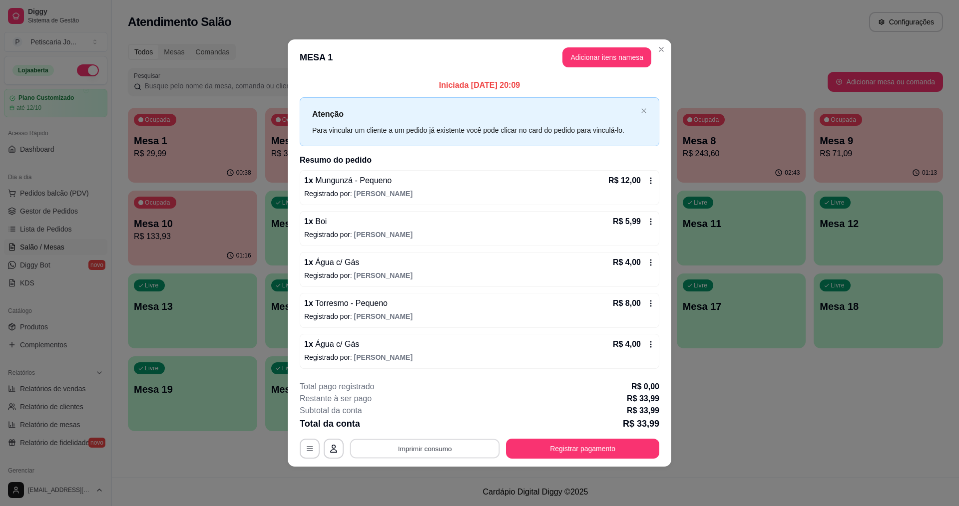
click at [450, 446] on button "Imprimir consumo" at bounding box center [425, 448] width 150 height 19
click at [443, 426] on button "IMPRESSORA" at bounding box center [428, 426] width 72 height 16
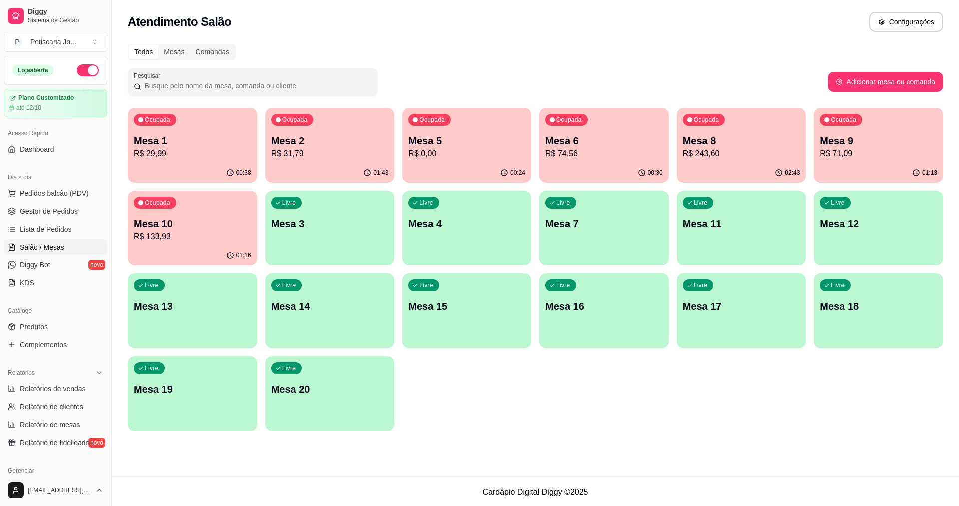
click at [622, 154] on p "R$ 74,56" at bounding box center [603, 154] width 117 height 12
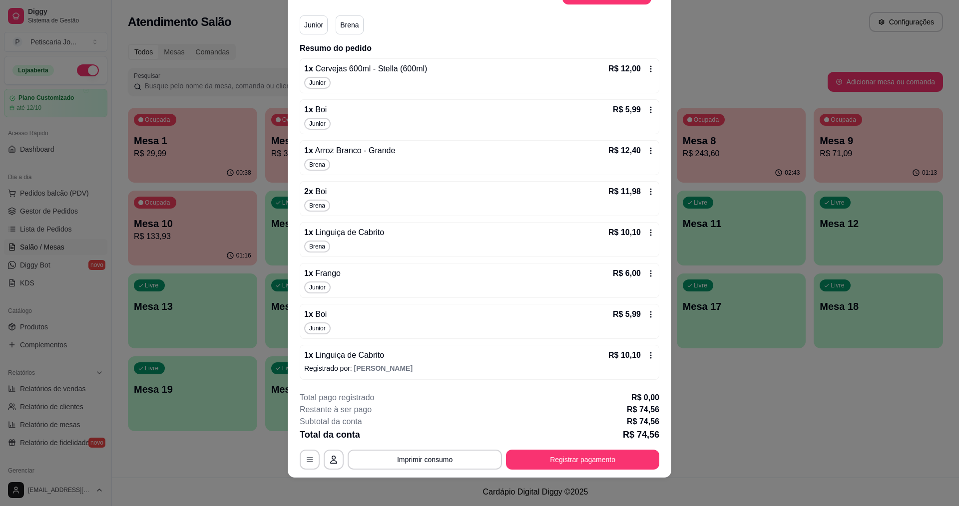
scroll to position [29, 0]
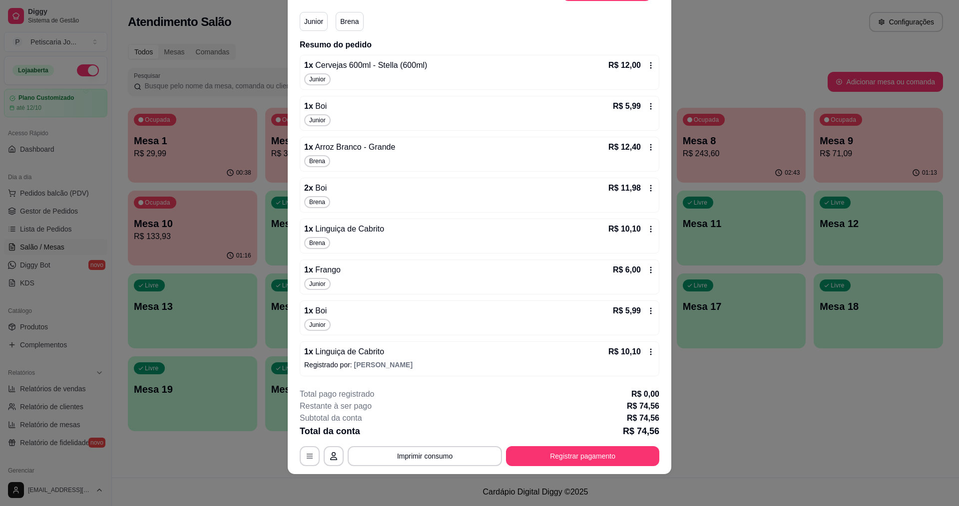
click at [339, 143] on span "Arroz Branco - Grande" at bounding box center [354, 147] width 82 height 8
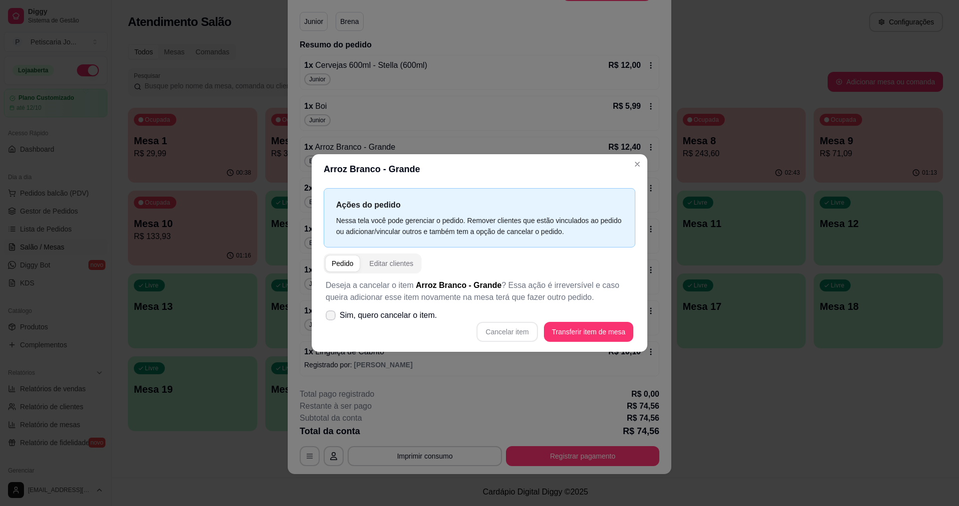
click at [331, 310] on label "Sim, quero cancelar o item." at bounding box center [381, 316] width 119 height 20
click at [331, 318] on input "Sim, quero cancelar o item." at bounding box center [328, 321] width 6 height 6
checkbox input "true"
click at [502, 330] on button "Cancelar item" at bounding box center [506, 332] width 61 height 20
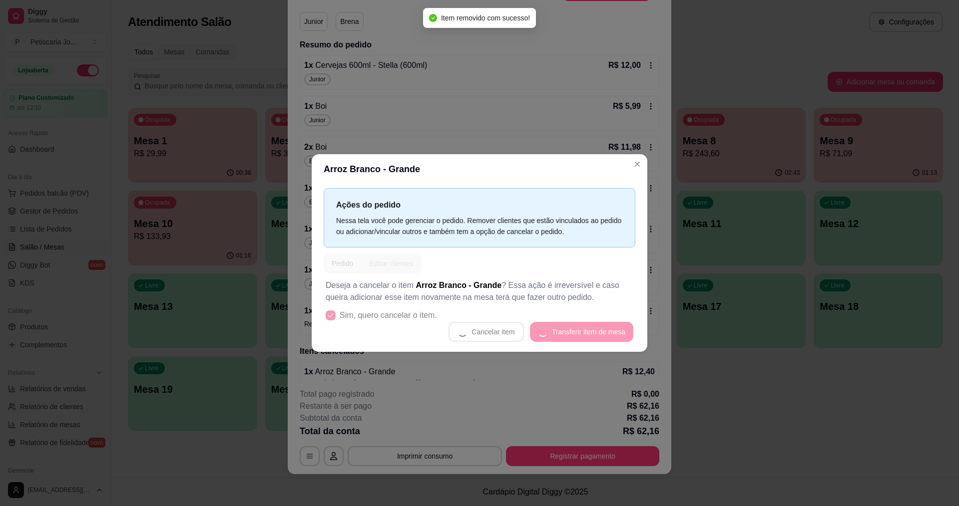
click at [626, 171] on header "Arroz Branco - Grande" at bounding box center [480, 169] width 336 height 30
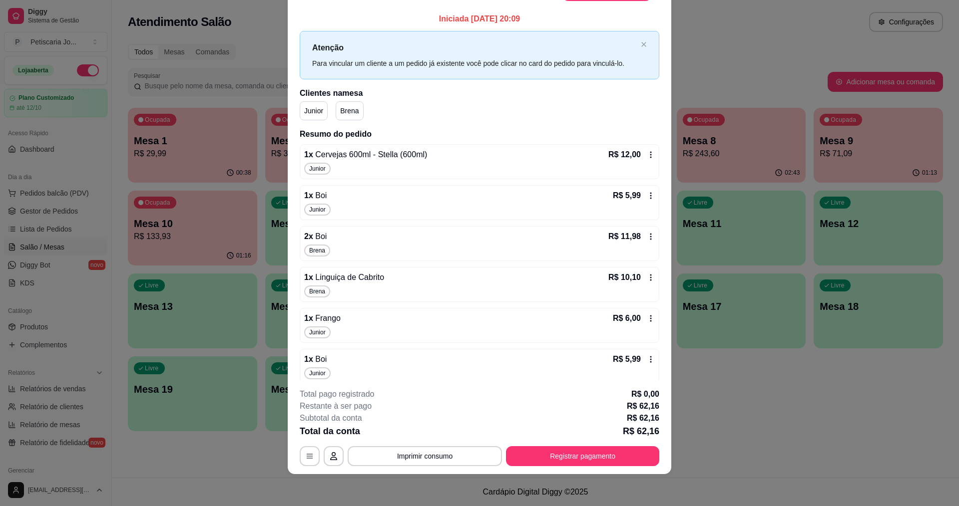
scroll to position [0, 0]
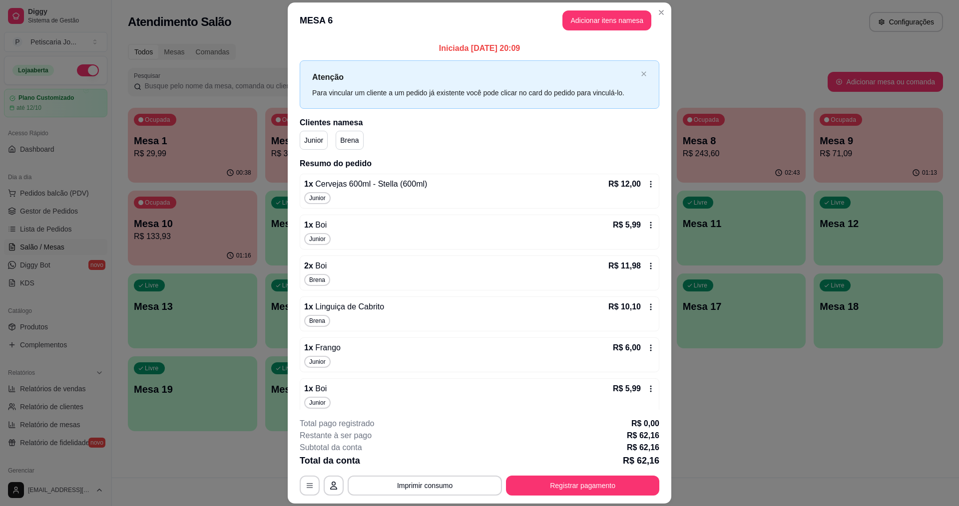
click at [603, 8] on header "MESA 6 Adicionar itens na mesa" at bounding box center [480, 20] width 384 height 36
click at [603, 13] on button "Adicionar itens na mesa" at bounding box center [607, 20] width 86 height 19
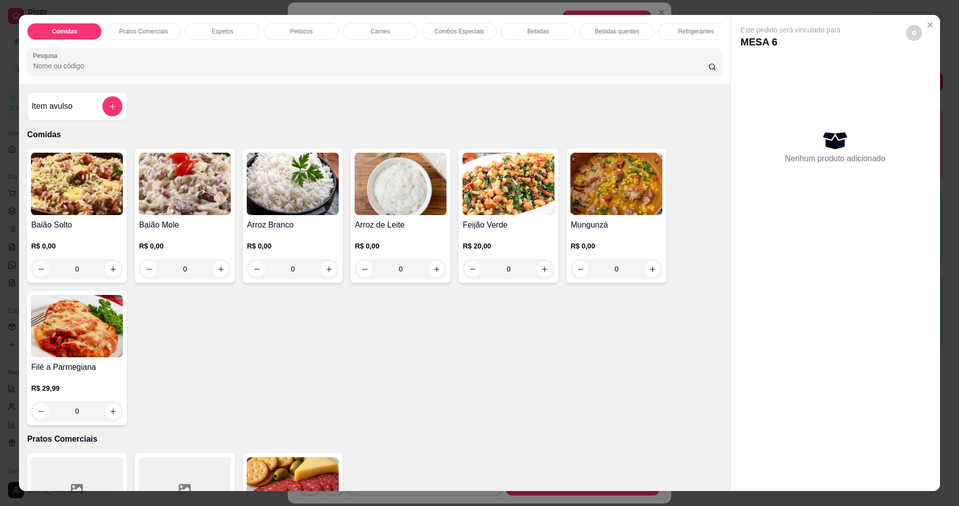
click at [403, 196] on img at bounding box center [401, 184] width 92 height 62
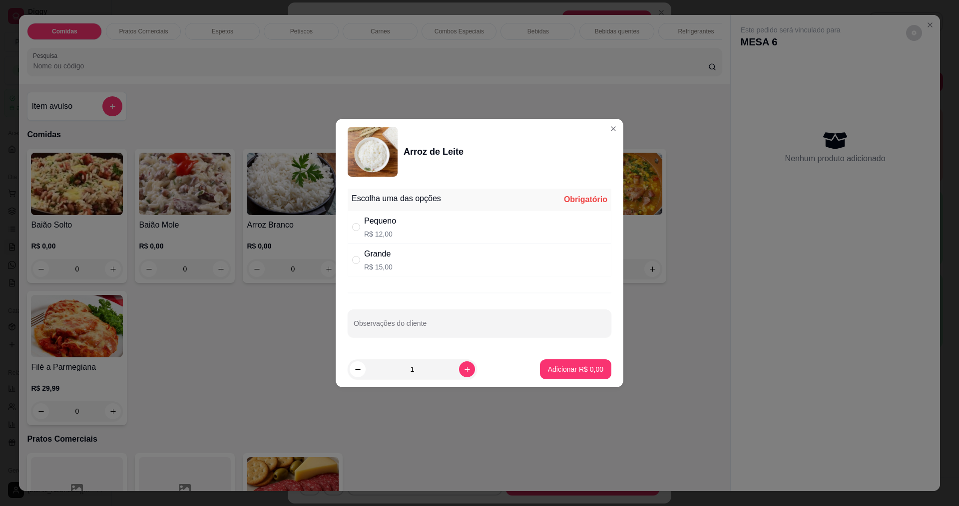
click at [379, 253] on div "Grande" at bounding box center [378, 254] width 28 height 12
radio input "true"
click at [557, 363] on button "Adicionar R$ 15,00" at bounding box center [573, 369] width 73 height 19
type input "1"
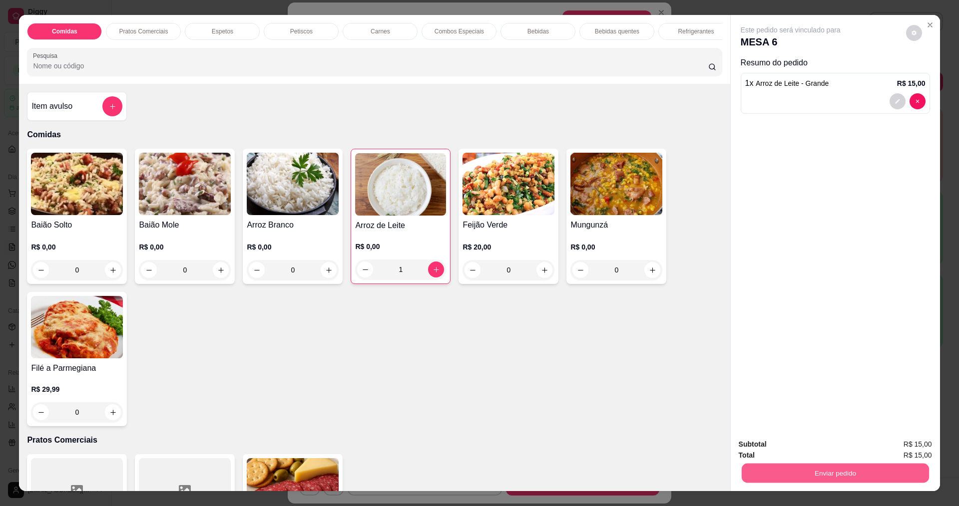
click at [833, 469] on button "Enviar pedido" at bounding box center [834, 472] width 187 height 19
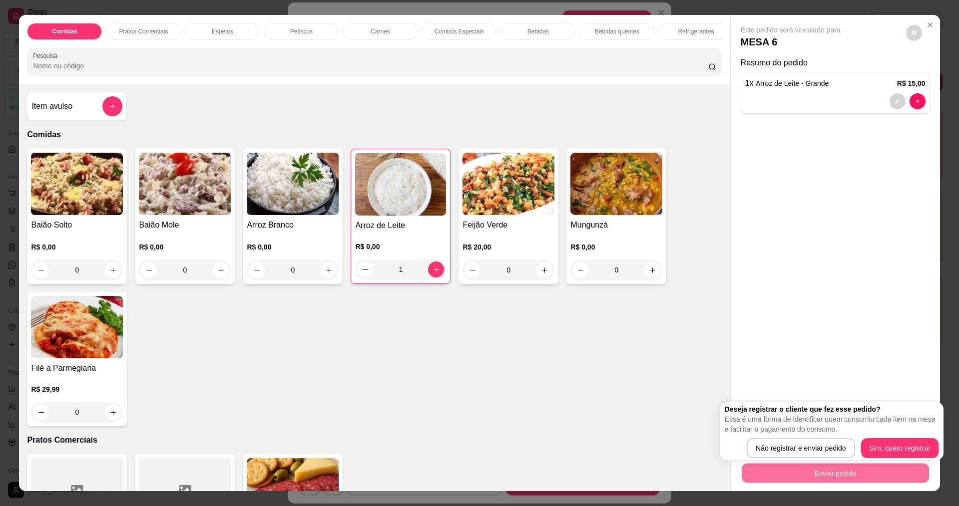
click at [760, 435] on div "Deseja registrar o cliente que fez esse pedido? Essa é uma forma de identificar…" at bounding box center [832, 432] width 214 height 54
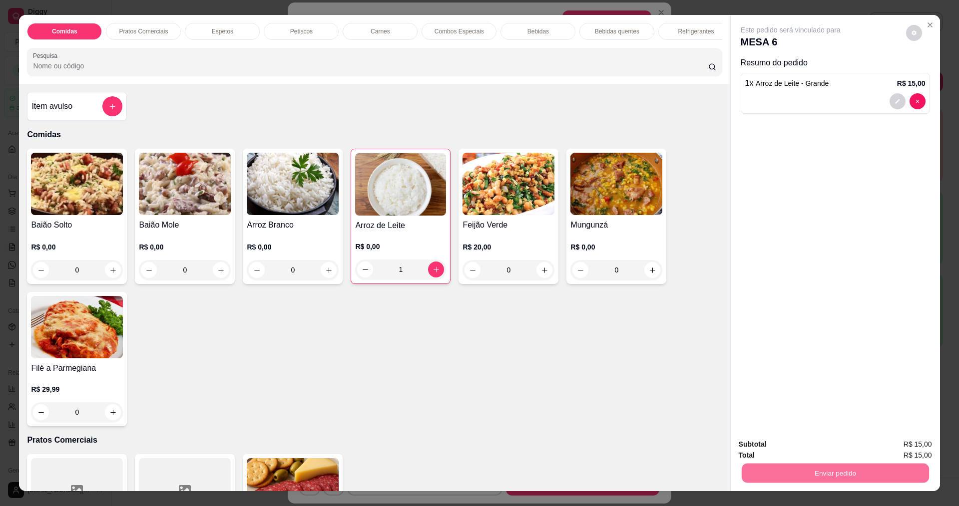
click at [769, 450] on button "Não registrar e enviar pedido" at bounding box center [802, 449] width 104 height 19
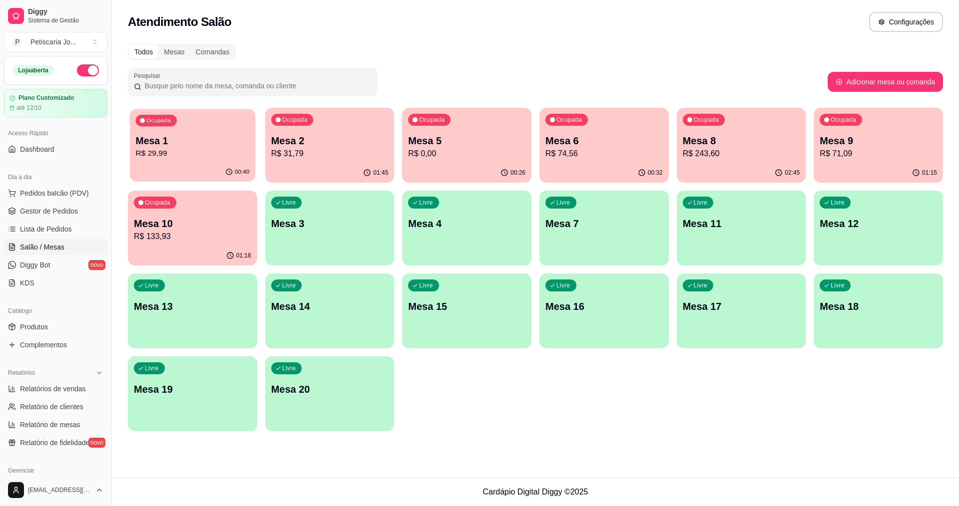
click at [168, 139] on p "Mesa 1" at bounding box center [193, 140] width 114 height 13
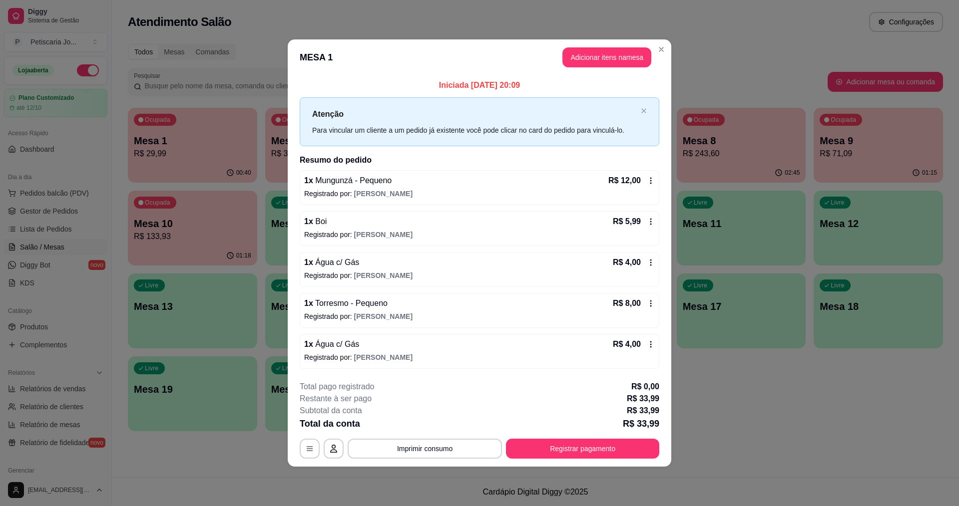
click at [490, 425] on div "Total da conta R$ 33,99" at bounding box center [480, 424] width 360 height 14
click at [536, 447] on button "Registrar pagamento" at bounding box center [582, 449] width 153 height 20
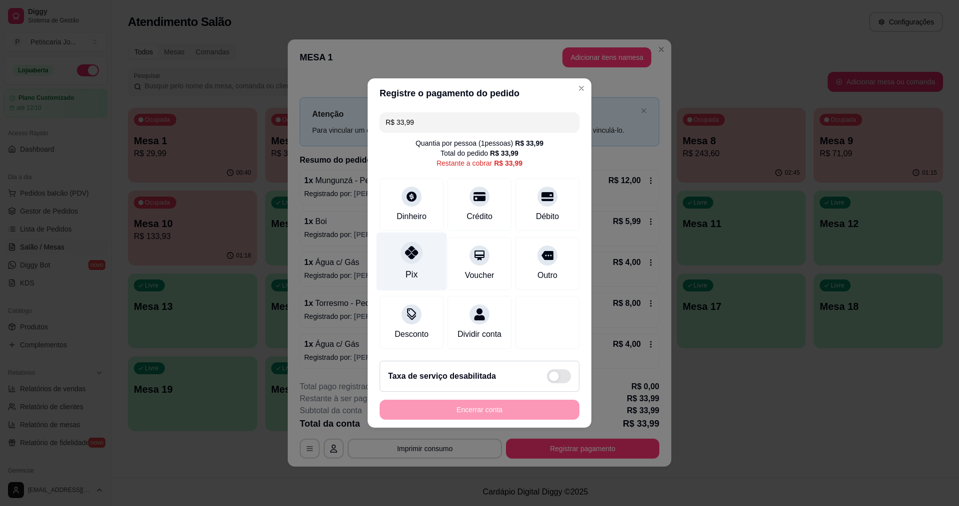
click at [410, 263] on div "Pix" at bounding box center [412, 262] width 70 height 58
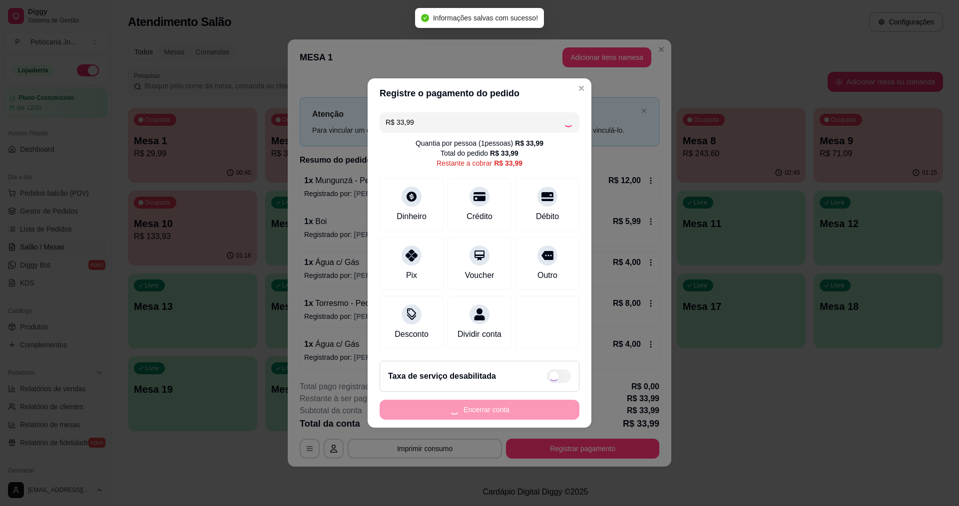
type input "R$ 0,00"
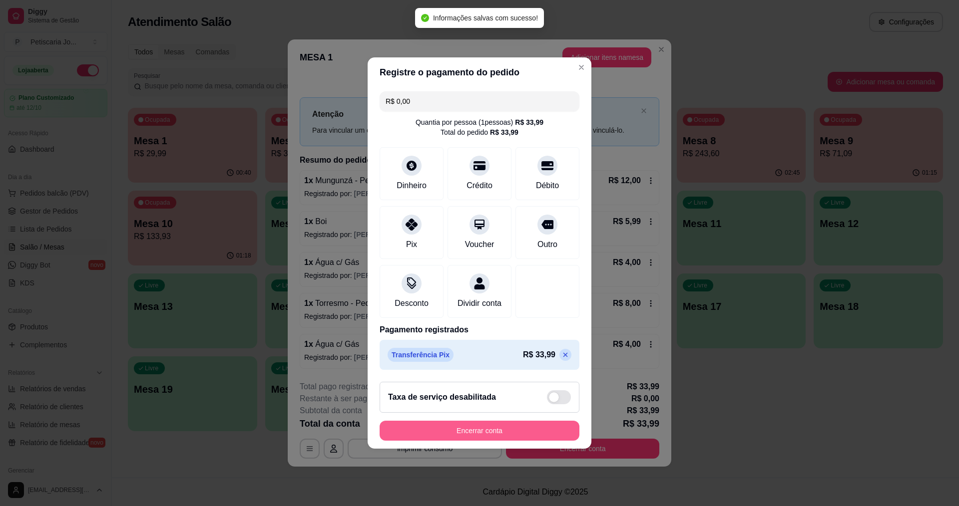
click at [525, 433] on button "Encerrar conta" at bounding box center [480, 431] width 200 height 20
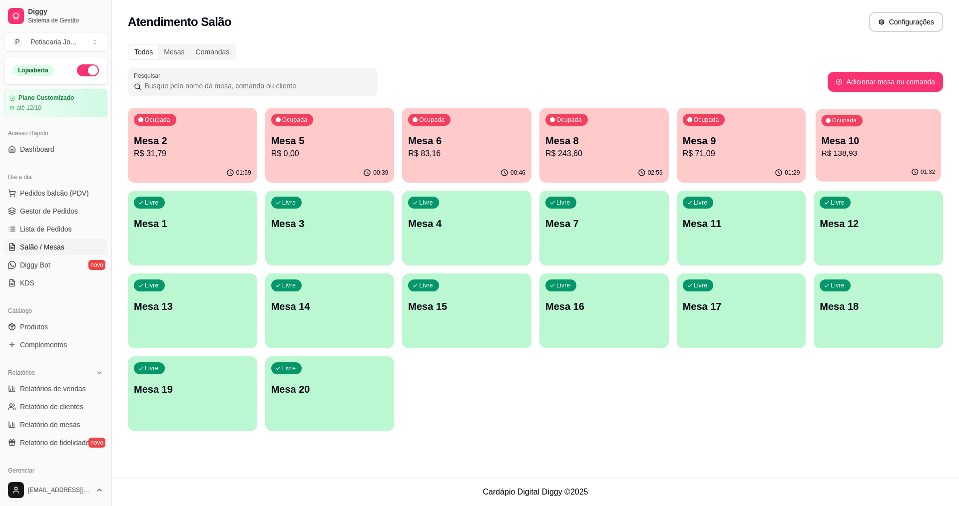
click at [840, 146] on p "Mesa 10" at bounding box center [879, 140] width 114 height 13
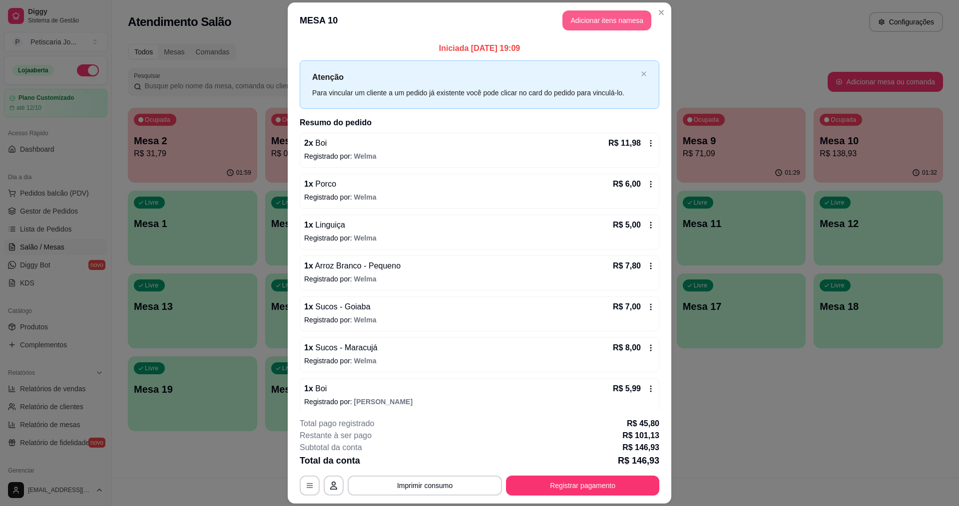
click at [581, 22] on button "Adicionar itens na mesa" at bounding box center [606, 20] width 89 height 20
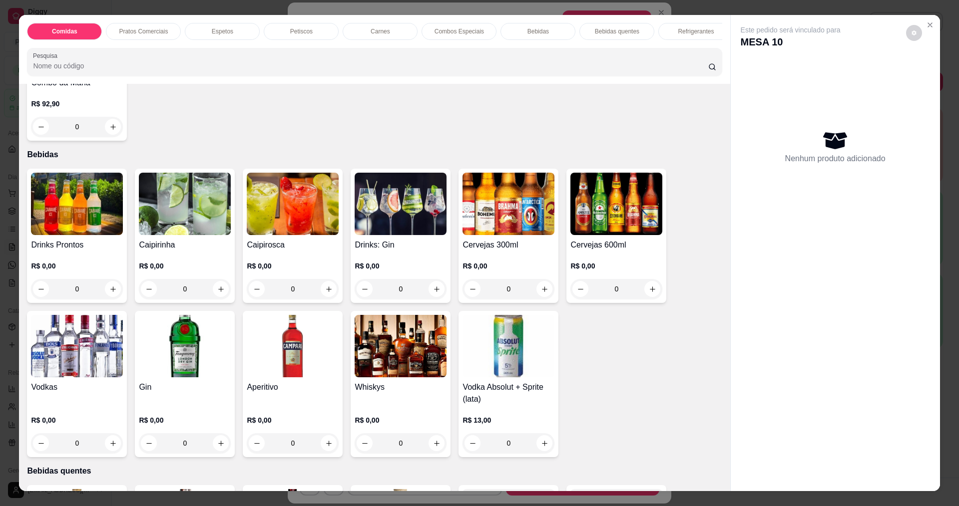
scroll to position [1598, 0]
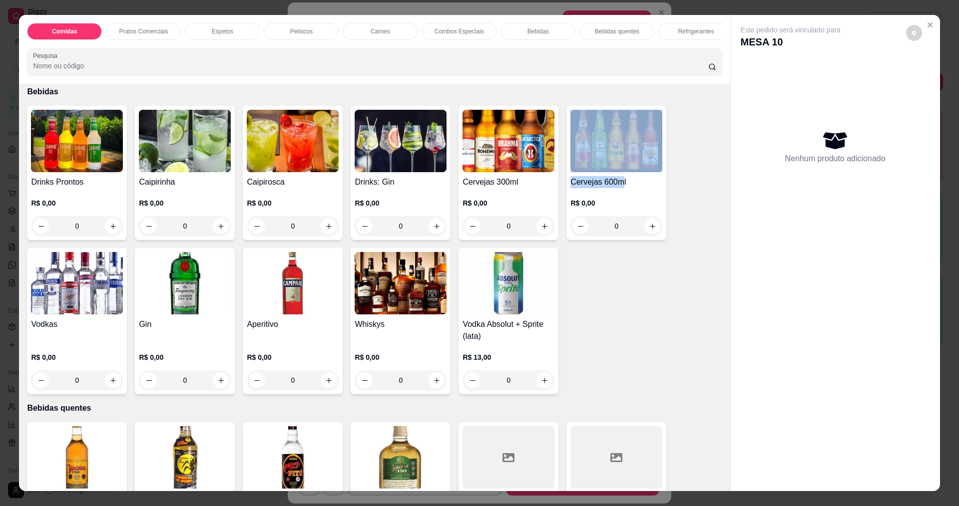
click at [617, 188] on div "Cervejas 600ml R$ 0,00 0" at bounding box center [616, 173] width 100 height 134
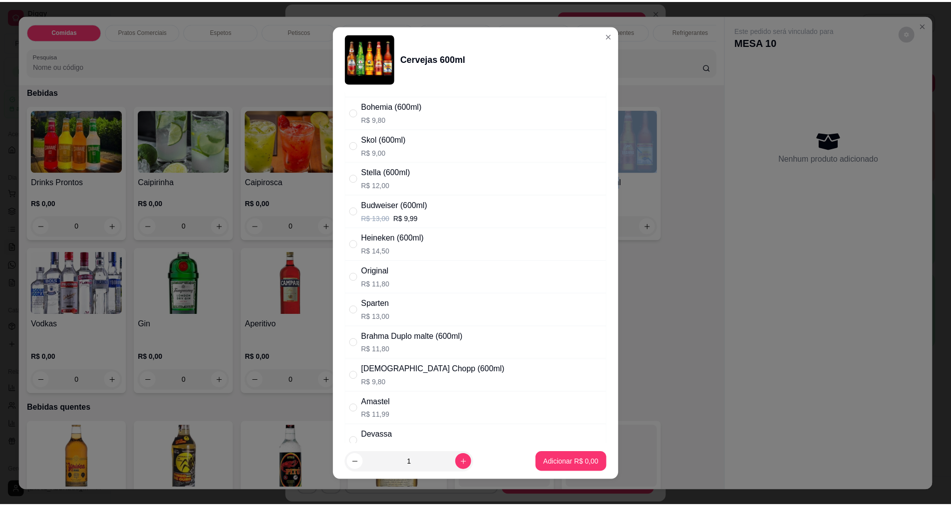
scroll to position [50, 0]
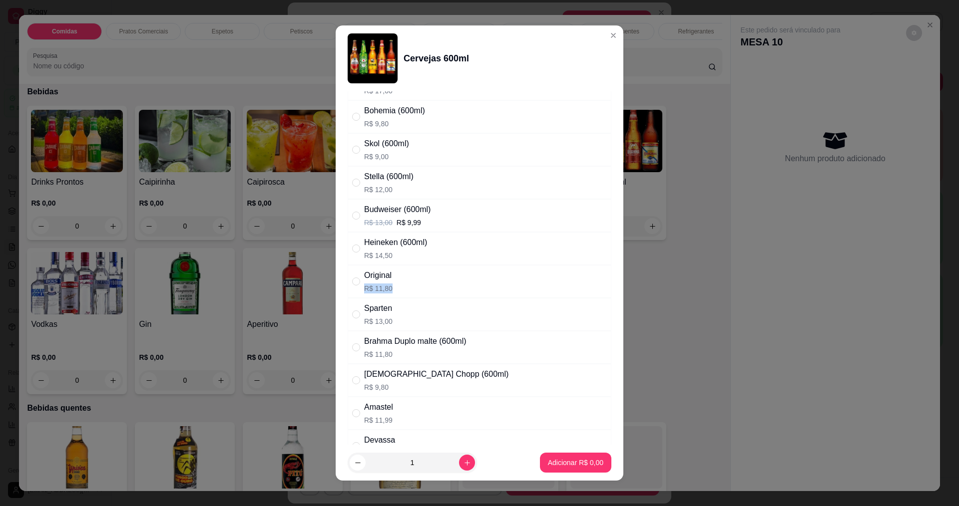
click at [403, 282] on div "Original R$ 11,80" at bounding box center [480, 281] width 264 height 33
radio input "true"
click at [459, 464] on button "increase-product-quantity" at bounding box center [466, 463] width 15 height 15
click at [463, 463] on icon "increase-product-quantity" at bounding box center [466, 463] width 7 height 7
click at [463, 462] on icon "increase-product-quantity" at bounding box center [466, 463] width 7 height 7
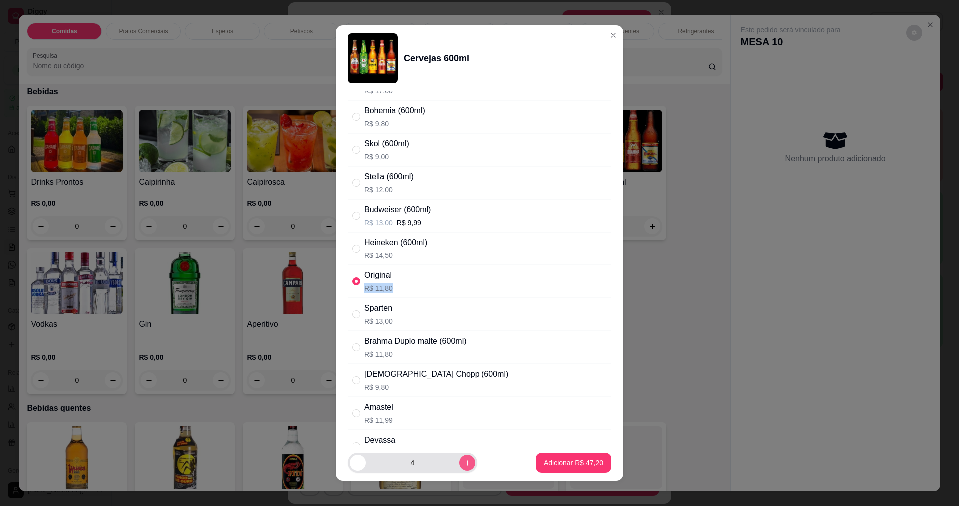
click at [459, 460] on button "increase-product-quantity" at bounding box center [467, 463] width 16 height 16
type input "5"
click at [572, 458] on button "Adicionar R$ 59,00" at bounding box center [573, 463] width 73 height 19
type input "5"
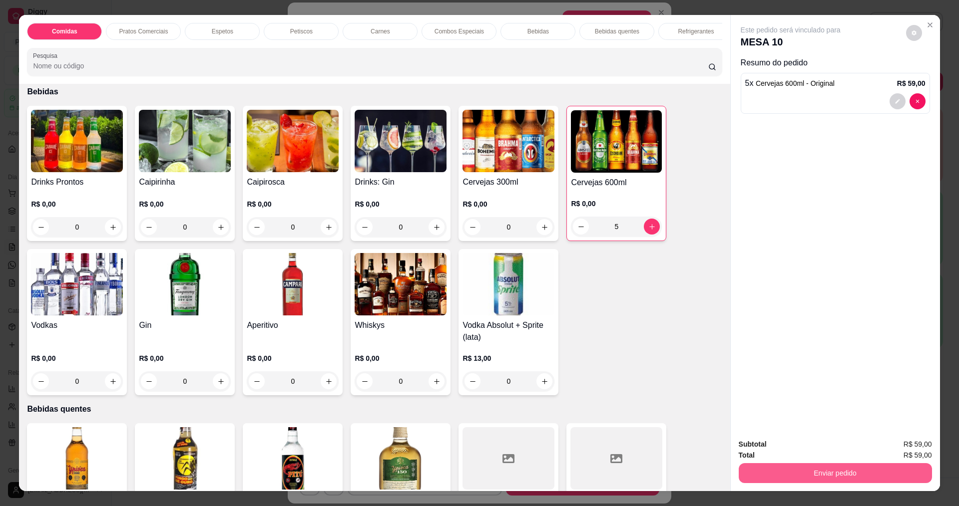
click at [831, 467] on button "Enviar pedido" at bounding box center [835, 473] width 193 height 20
click at [814, 445] on button "Não registrar e enviar pedido" at bounding box center [802, 449] width 104 height 19
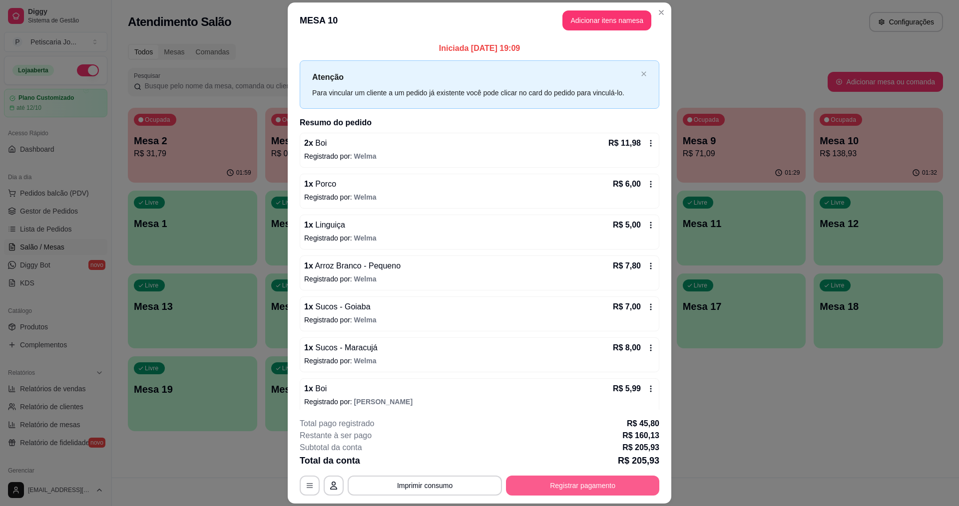
click at [615, 488] on button "Registrar pagamento" at bounding box center [582, 486] width 153 height 20
click at [456, 488] on button "Imprimir consumo" at bounding box center [425, 485] width 150 height 19
click at [440, 462] on button "IMPRESSORA" at bounding box center [424, 463] width 72 height 16
click at [552, 489] on button "Registrar pagamento" at bounding box center [582, 485] width 149 height 19
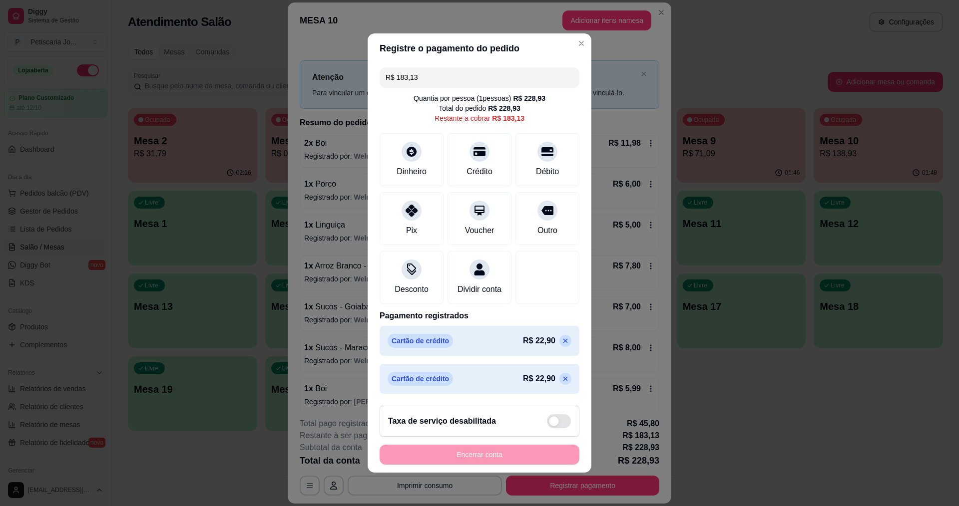
drag, startPoint x: 421, startPoint y: 70, endPoint x: 346, endPoint y: 69, distance: 74.4
click at [346, 69] on div "Registre o pagamento do pedido R$ 183,13 Quantia por pessoa ( 1 pessoas) R$ 228…" at bounding box center [479, 253] width 959 height 506
click at [474, 164] on div "Crédito" at bounding box center [479, 170] width 28 height 13
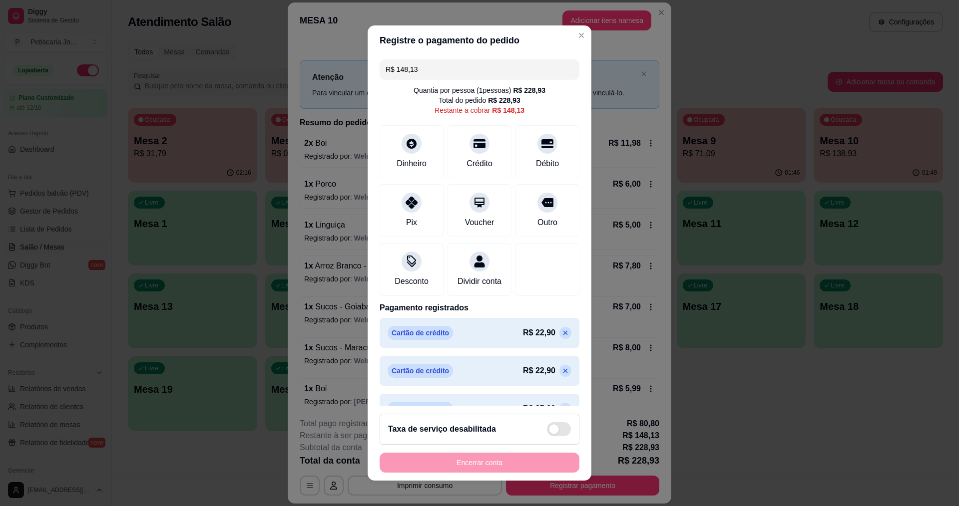
drag, startPoint x: 439, startPoint y: 70, endPoint x: 313, endPoint y: 78, distance: 126.1
click at [313, 78] on div "Registre o pagamento do pedido R$ 148,13 Quantia por pessoa ( 1 pessoas) R$ 228…" at bounding box center [479, 253] width 959 height 506
click at [483, 155] on div "Crédito" at bounding box center [480, 149] width 70 height 58
drag, startPoint x: 456, startPoint y: 65, endPoint x: 332, endPoint y: 62, distance: 123.9
click at [332, 62] on div "Registre o pagamento do pedido R$ 81,13 Quantia por pessoa ( 1 pessoas) R$ 228,…" at bounding box center [479, 253] width 959 height 506
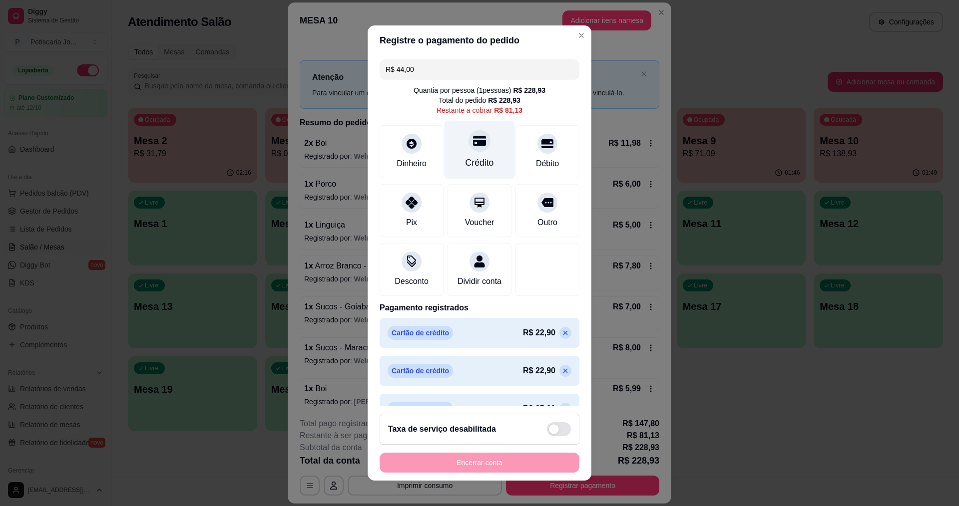
click at [468, 137] on div at bounding box center [479, 141] width 22 height 22
click at [456, 154] on div "Crédito" at bounding box center [480, 149] width 70 height 58
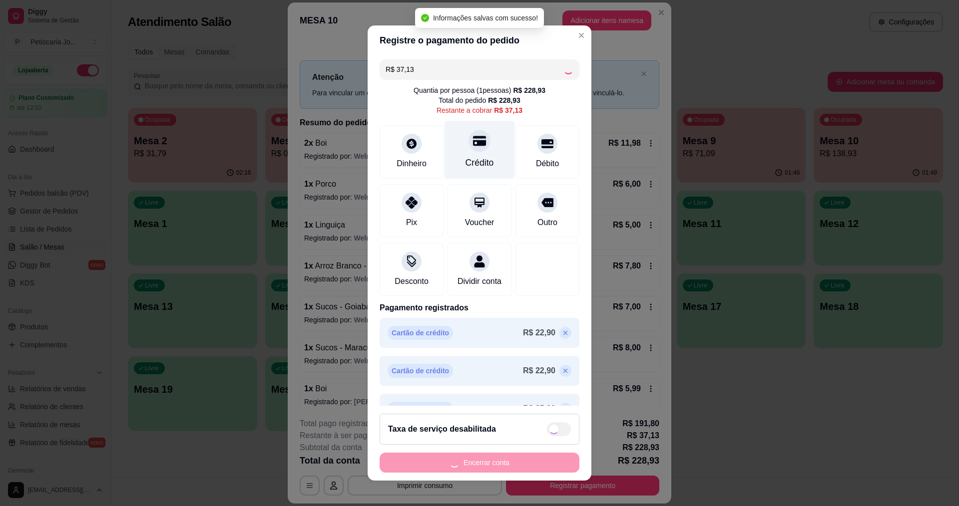
type input "R$ 0,00"
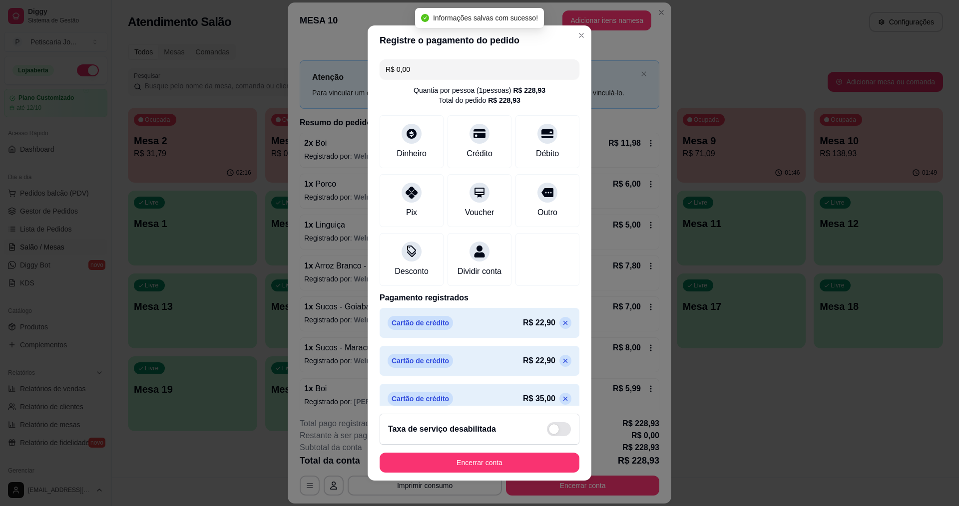
click at [466, 452] on footer "Taxa de serviço desabilitada Encerrar conta" at bounding box center [480, 443] width 224 height 75
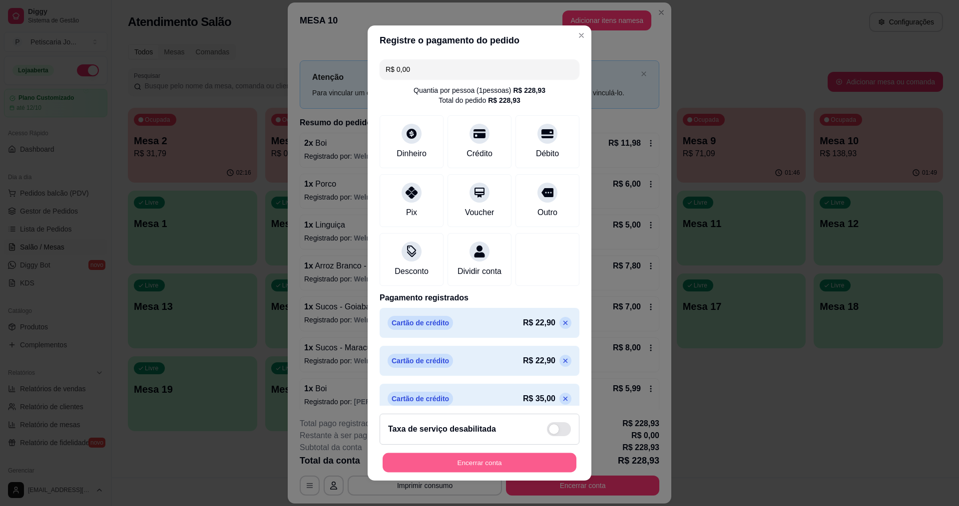
click at [447, 472] on button "Encerrar conta" at bounding box center [480, 463] width 194 height 19
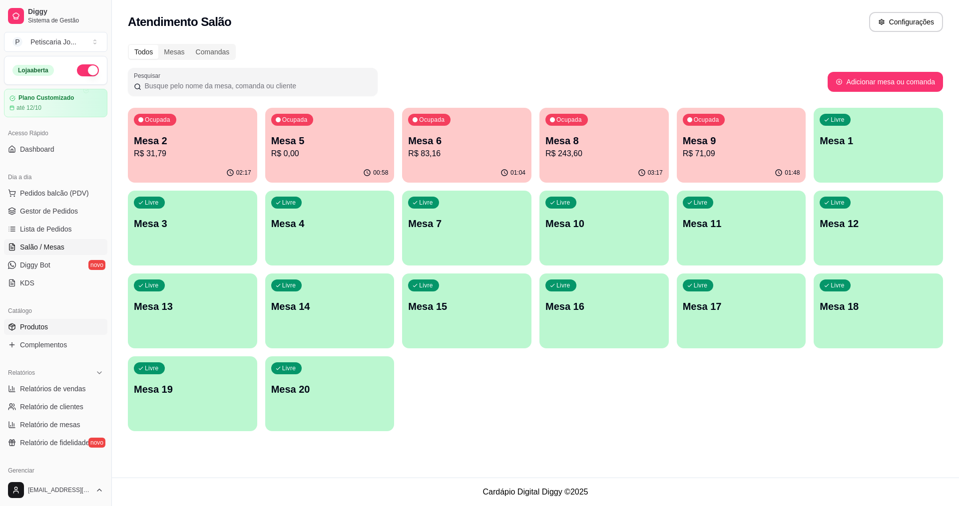
click at [25, 324] on span "Produtos" at bounding box center [34, 327] width 28 height 10
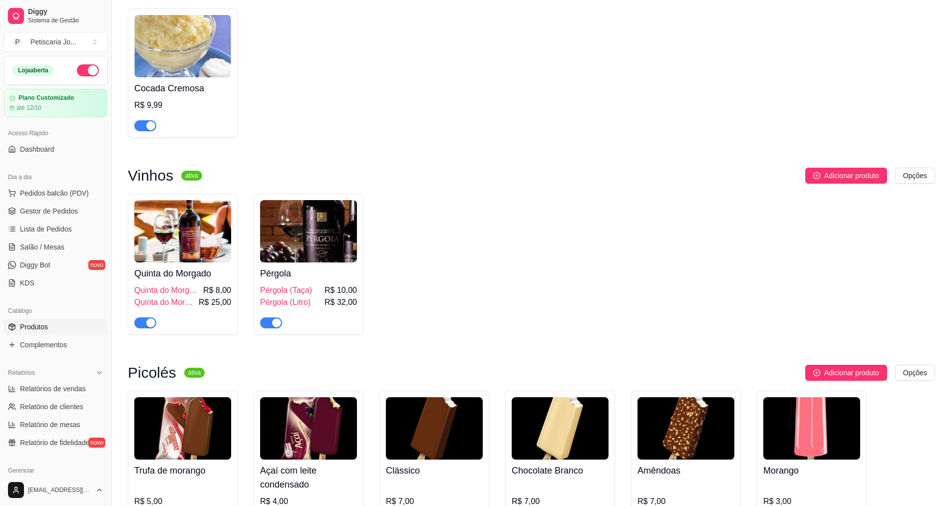
scroll to position [3594, 0]
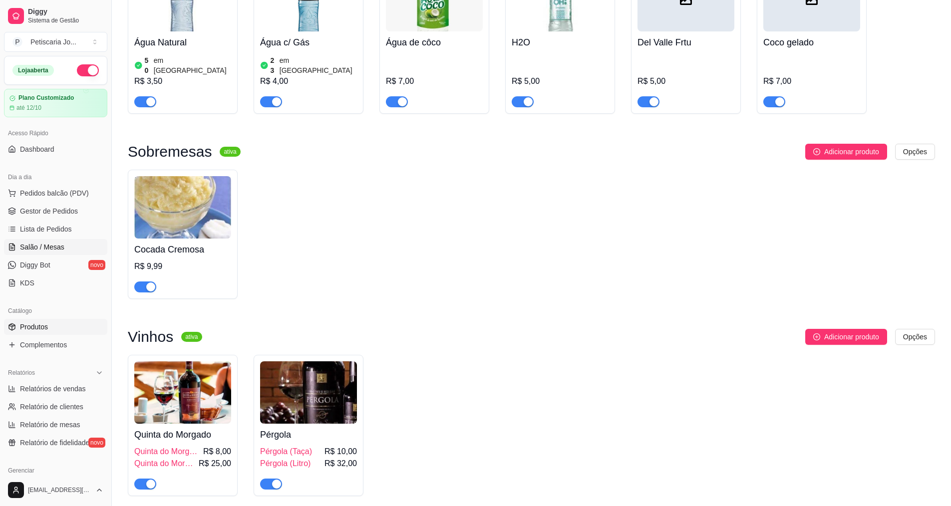
click at [56, 244] on span "Salão / Mesas" at bounding box center [42, 247] width 44 height 10
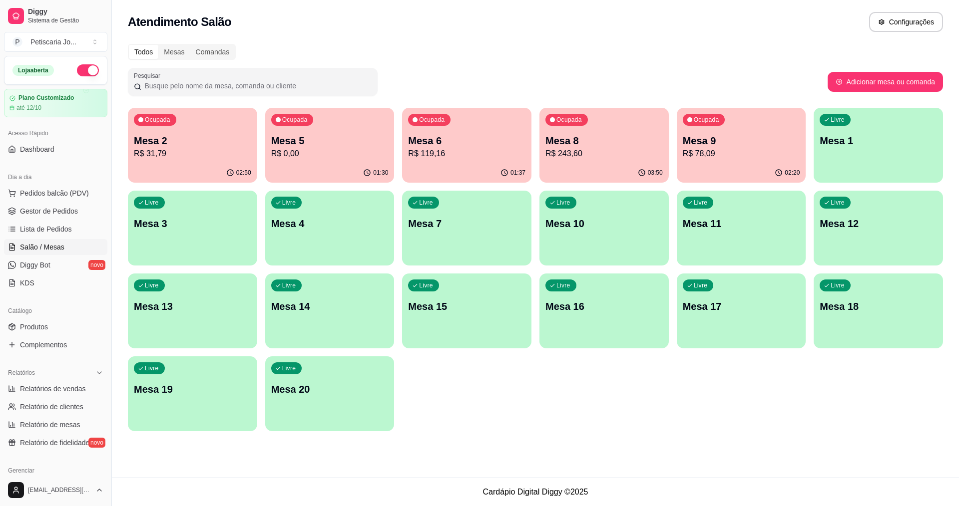
click at [493, 149] on p "R$ 119,16" at bounding box center [466, 154] width 117 height 12
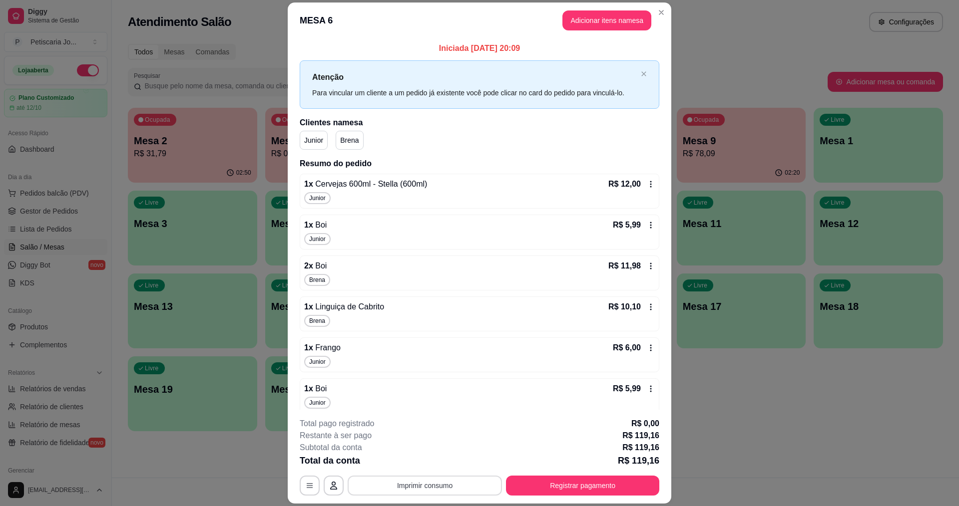
click at [396, 490] on button "Imprimir consumo" at bounding box center [425, 486] width 154 height 20
click at [404, 465] on button "IMPRESSORA" at bounding box center [424, 462] width 70 height 15
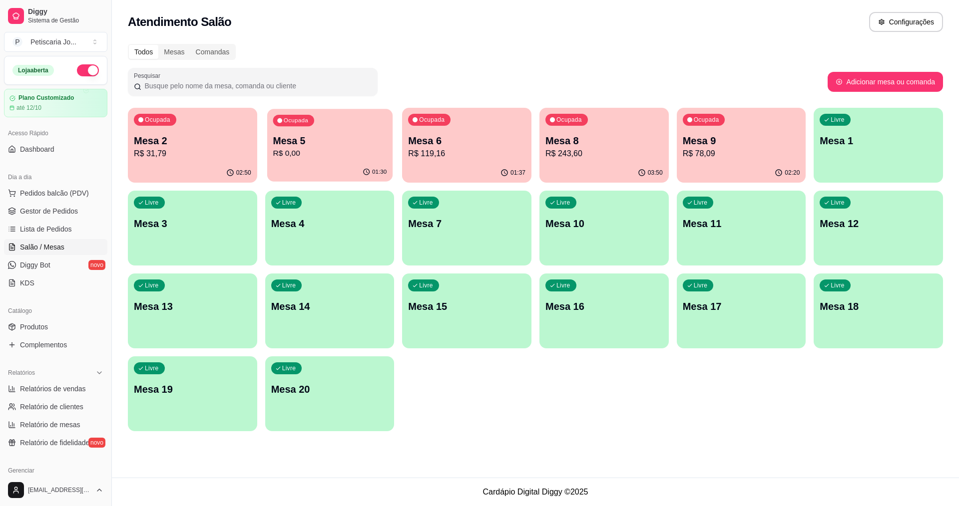
click at [305, 139] on p "Mesa 5" at bounding box center [330, 140] width 114 height 13
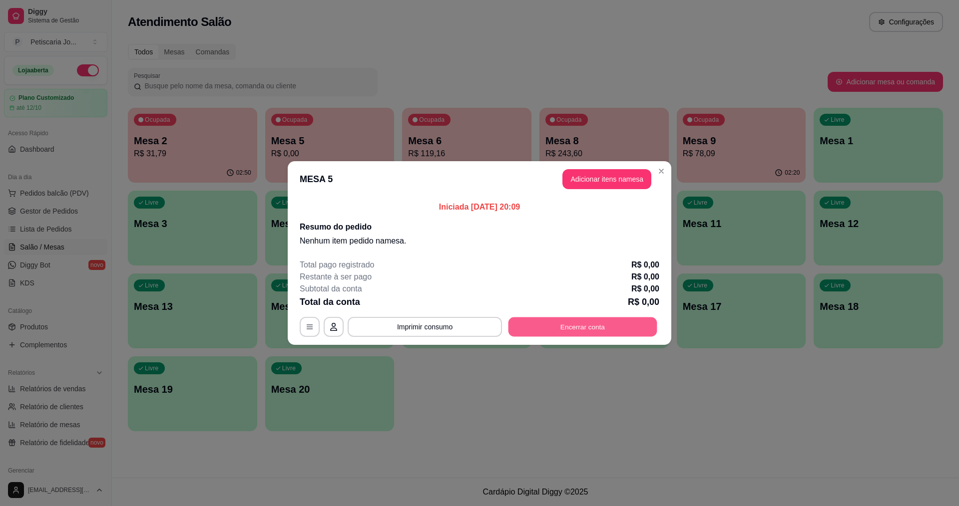
click at [546, 335] on button "Encerrar conta" at bounding box center [582, 327] width 149 height 19
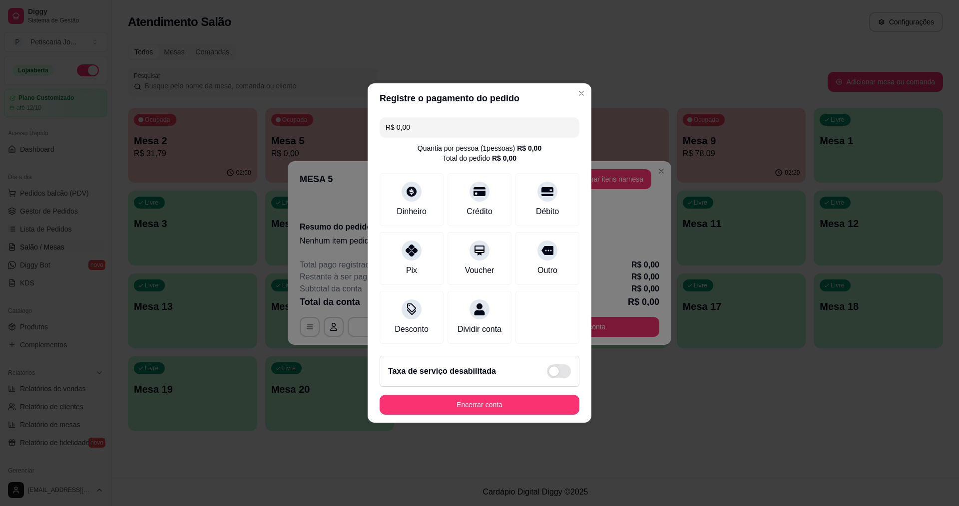
drag, startPoint x: 434, startPoint y: 425, endPoint x: 434, endPoint y: 419, distance: 6.0
click at [434, 423] on footer "Taxa de serviço desabilitada Encerrar conta" at bounding box center [480, 385] width 224 height 75
click at [434, 415] on button "Encerrar conta" at bounding box center [480, 405] width 200 height 20
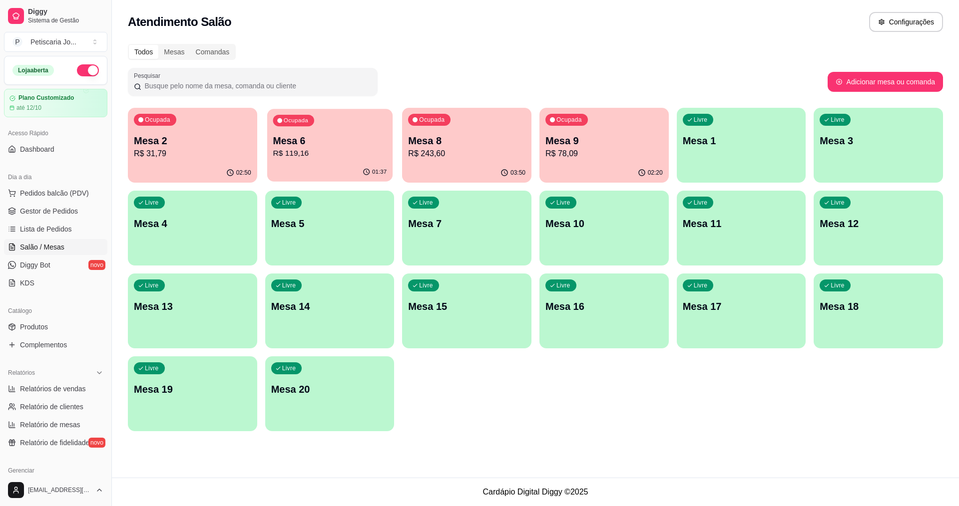
click at [295, 158] on p "R$ 119,16" at bounding box center [330, 153] width 114 height 11
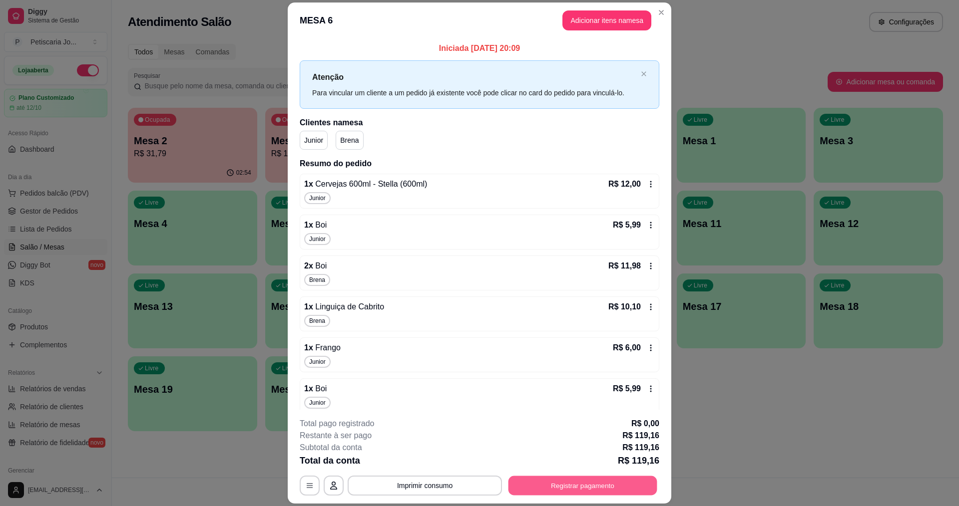
click at [567, 478] on button "Registrar pagamento" at bounding box center [582, 485] width 149 height 19
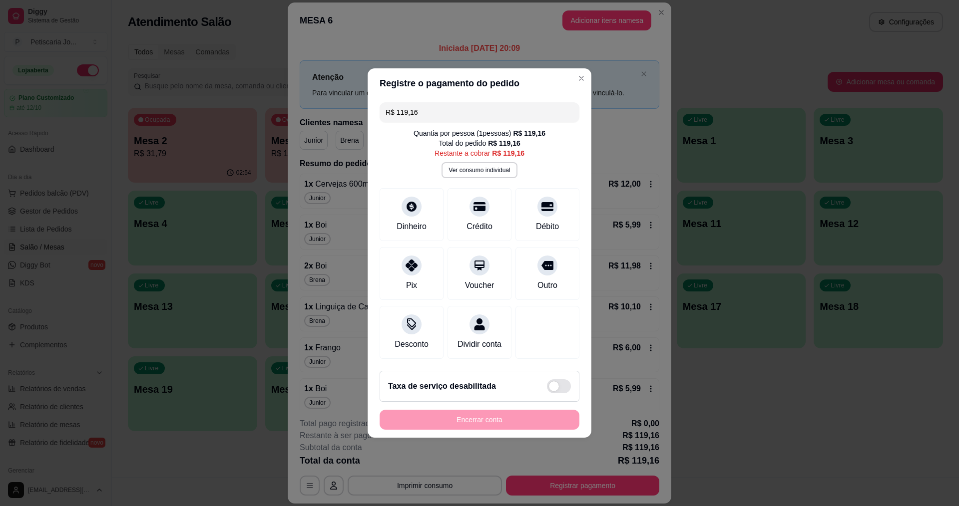
drag, startPoint x: 429, startPoint y: 109, endPoint x: 297, endPoint y: 81, distance: 134.8
click at [297, 81] on div "Registre o pagamento do pedido R$ 119,16 Quantia por pessoa ( 1 pessoas) R$ 119…" at bounding box center [479, 253] width 959 height 506
click at [476, 220] on div "Crédito" at bounding box center [479, 225] width 28 height 13
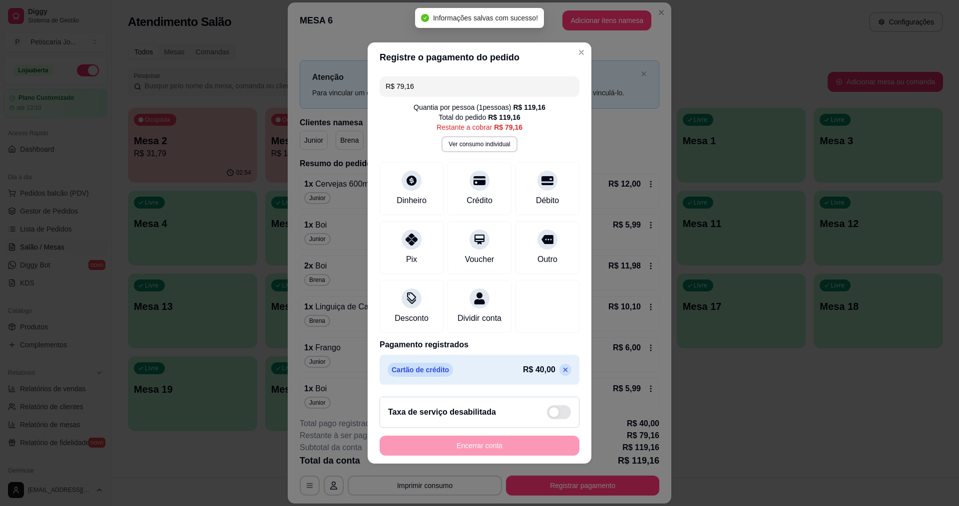
drag, startPoint x: 429, startPoint y: 82, endPoint x: 365, endPoint y: 74, distance: 63.9
click at [369, 79] on div "R$ 79,16 Quantia por pessoa ( 1 pessoas) R$ 119,16 Total do pedido R$ 119,16 Re…" at bounding box center [480, 230] width 224 height 317
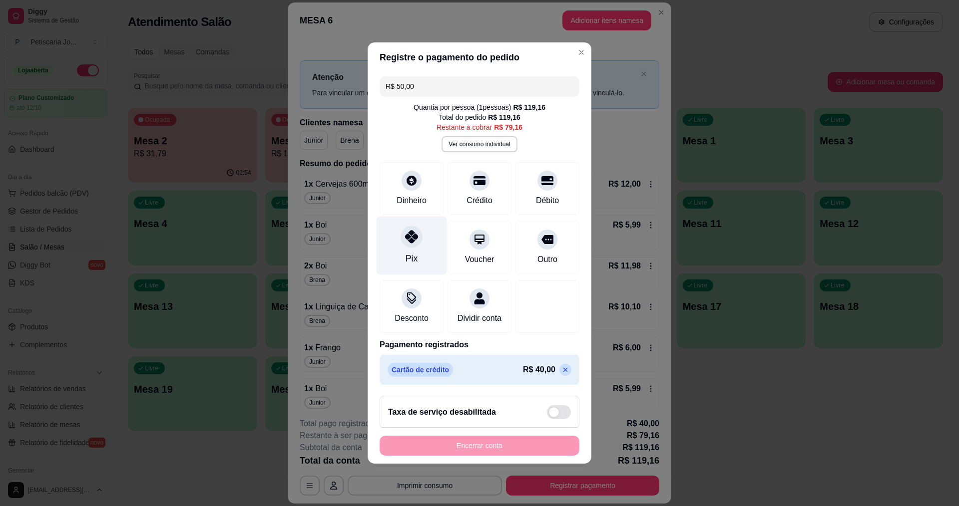
click at [414, 236] on icon at bounding box center [411, 236] width 13 height 13
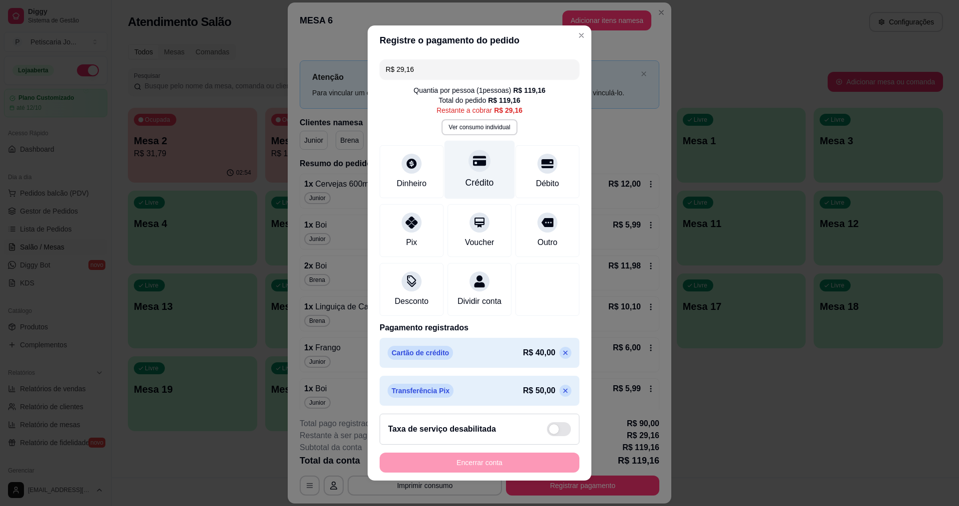
click at [468, 179] on div "Crédito" at bounding box center [479, 182] width 28 height 13
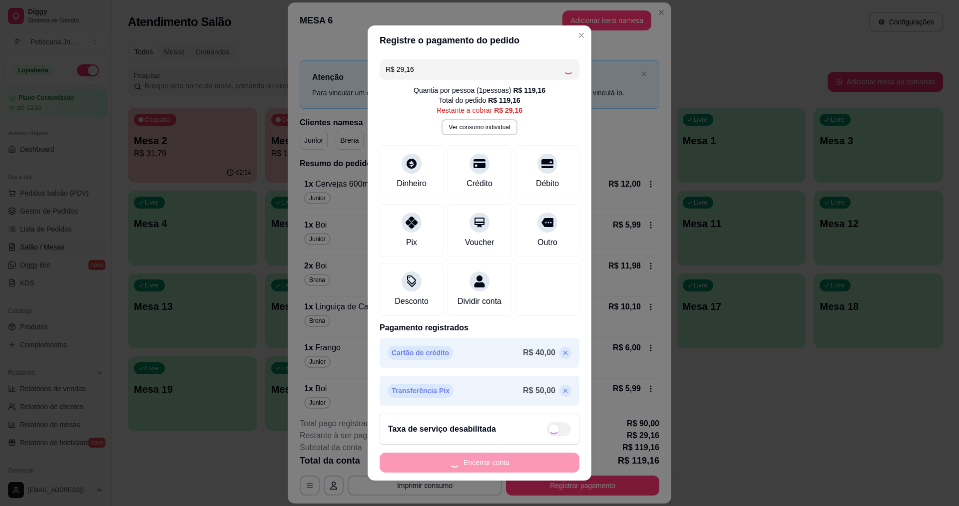
type input "R$ 0,00"
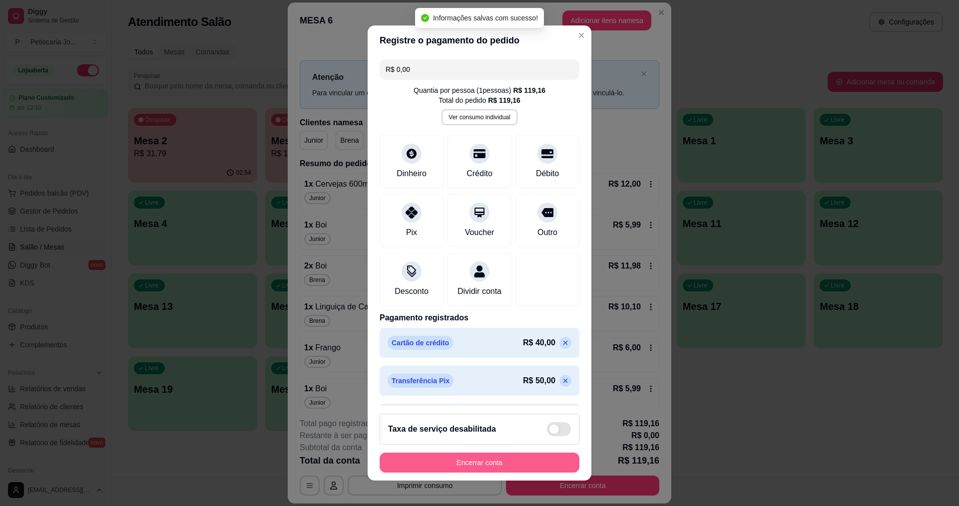
click at [472, 463] on button "Encerrar conta" at bounding box center [480, 463] width 200 height 20
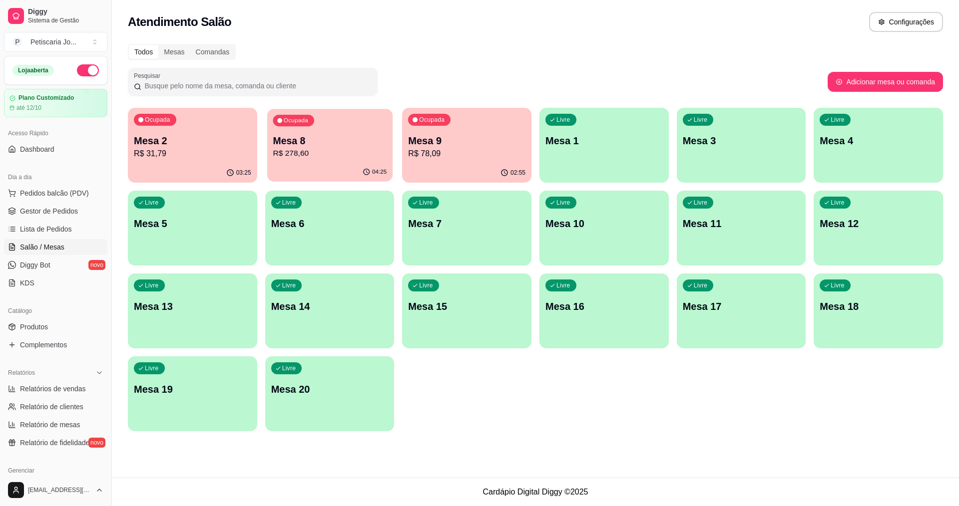
click at [334, 164] on div "04:25" at bounding box center [329, 172] width 125 height 19
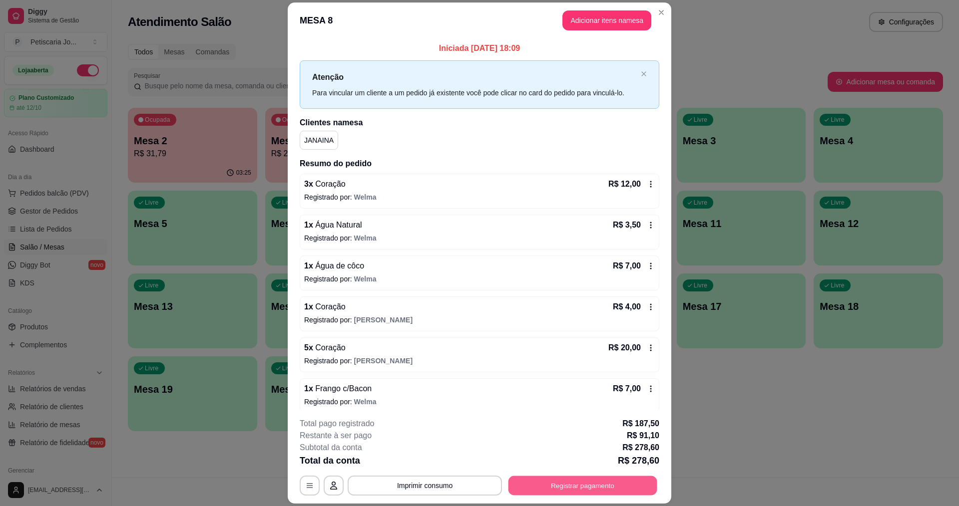
click at [585, 488] on button "Registrar pagamento" at bounding box center [582, 485] width 149 height 19
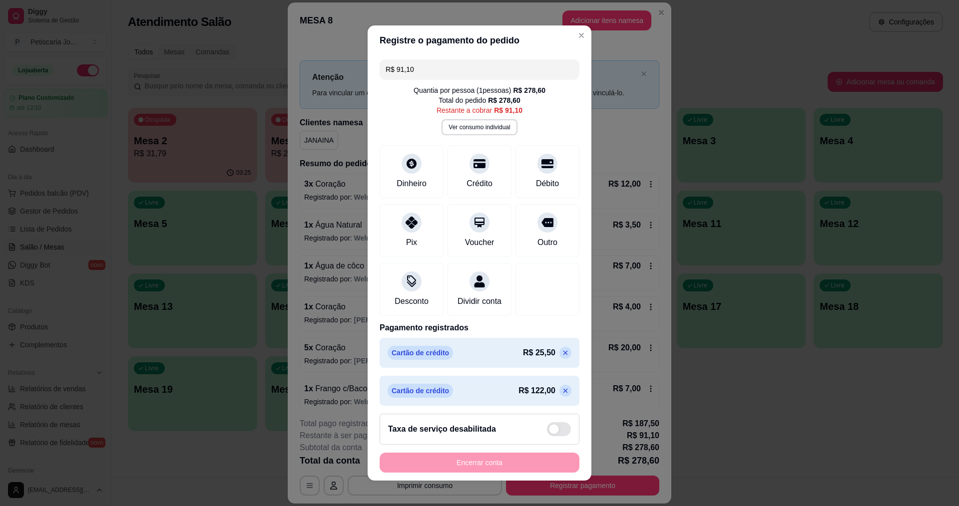
drag, startPoint x: 415, startPoint y: 74, endPoint x: 380, endPoint y: 66, distance: 35.3
click at [380, 66] on div "R$ 91,10" at bounding box center [480, 69] width 200 height 20
click at [472, 186] on div "Crédito" at bounding box center [479, 182] width 28 height 13
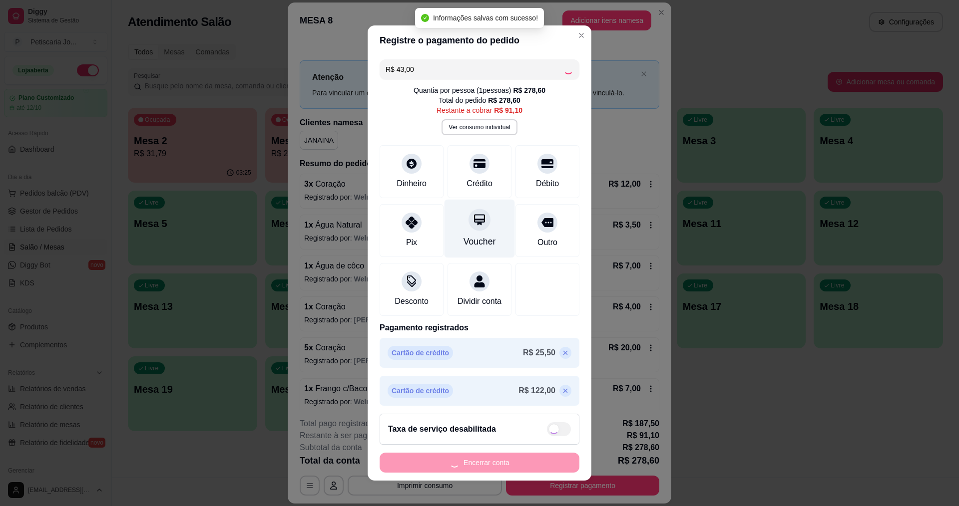
type input "R$ 48,10"
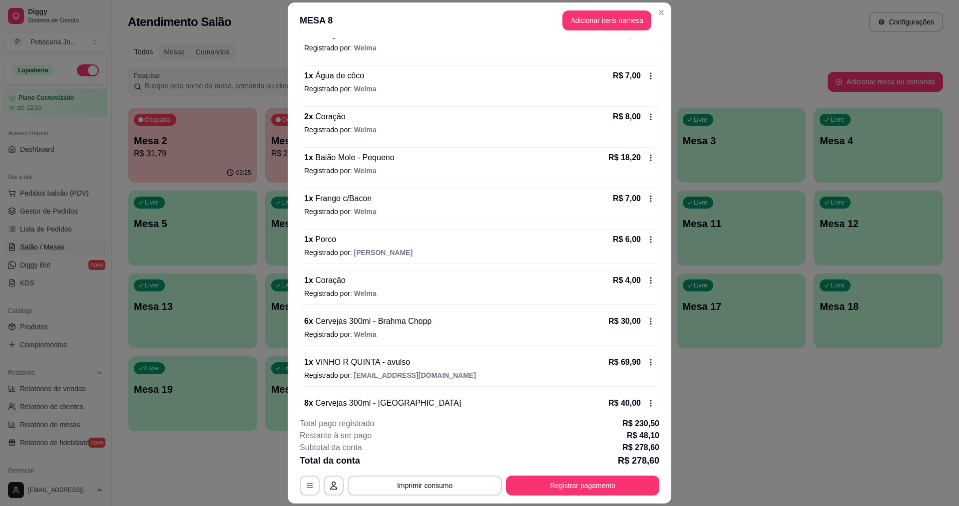
scroll to position [336, 0]
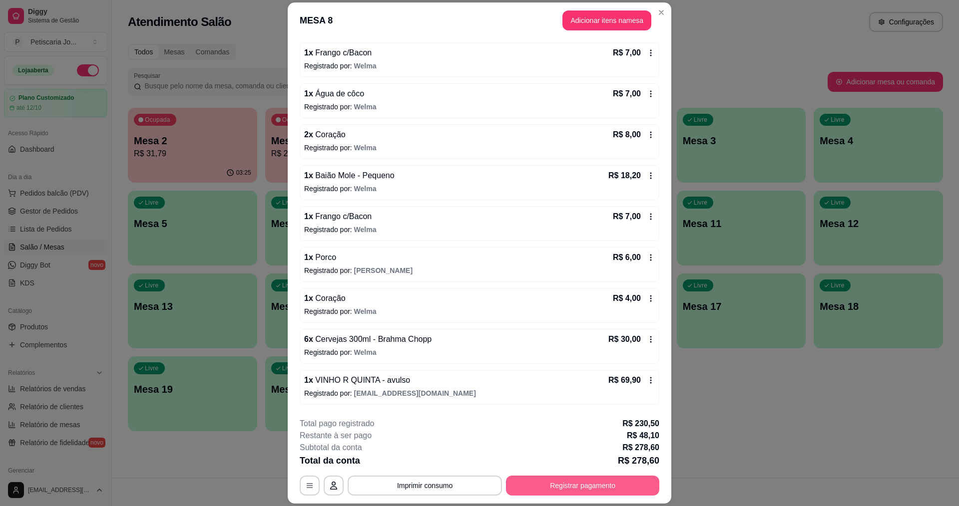
click at [572, 483] on button "Registrar pagamento" at bounding box center [582, 486] width 153 height 20
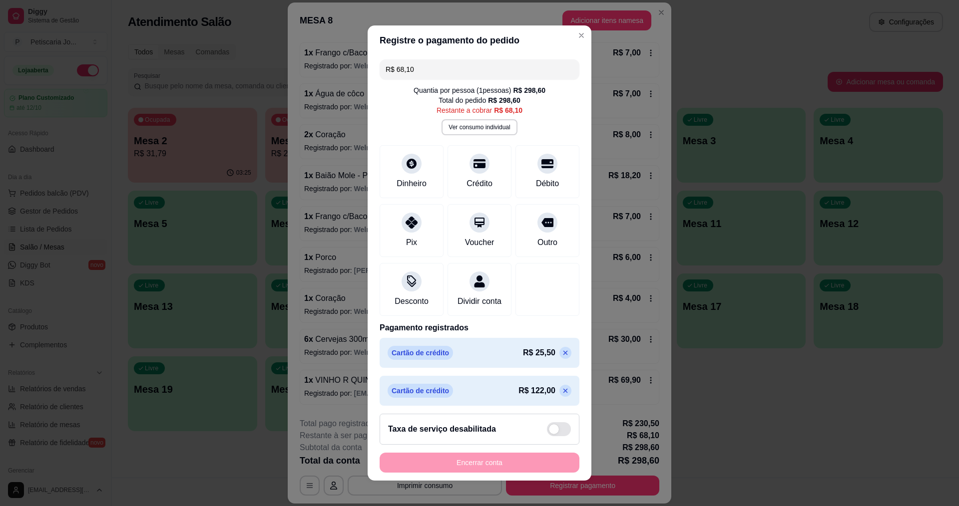
drag, startPoint x: 433, startPoint y: 62, endPoint x: 256, endPoint y: 74, distance: 177.7
click at [256, 75] on div "Registre o pagamento do pedido R$ 68,10 Quantia por pessoa ( 1 pessoas) R$ 298,…" at bounding box center [479, 253] width 959 height 506
click at [473, 179] on div "Crédito" at bounding box center [479, 182] width 28 height 13
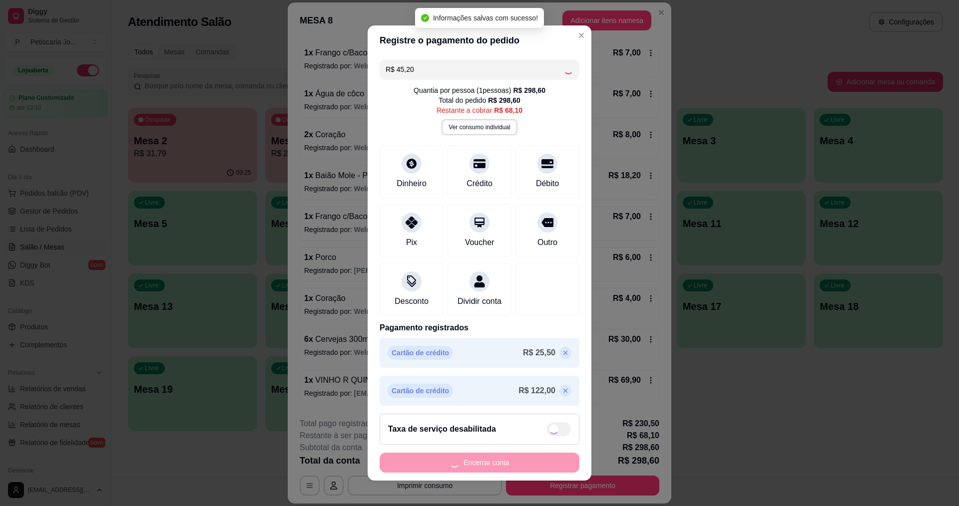
type input "R$ 22,90"
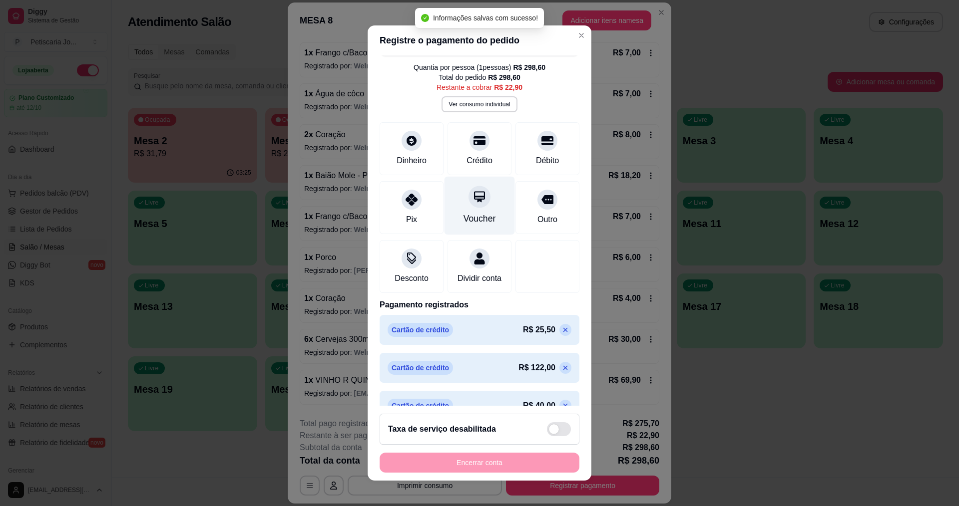
scroll to position [0, 0]
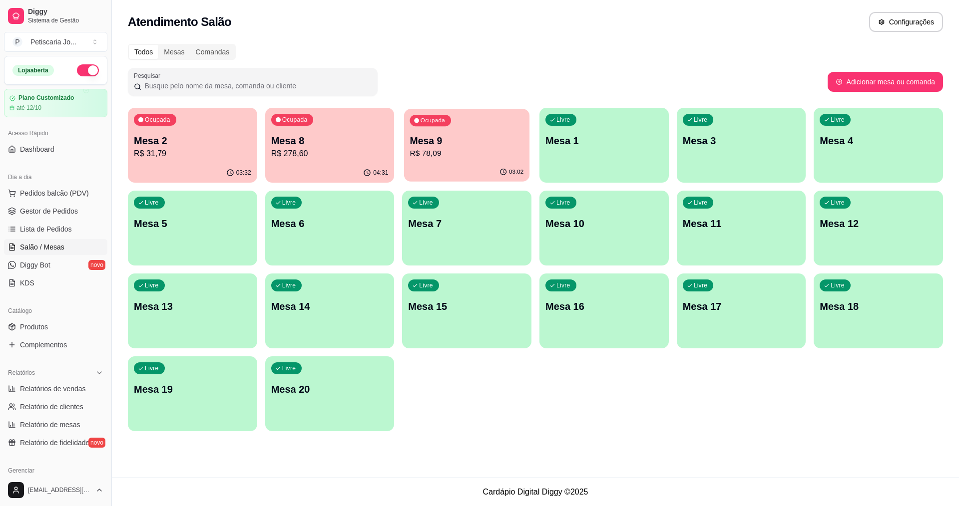
click at [473, 133] on div "Ocupada Mesa 9 R$ 78,09" at bounding box center [466, 136] width 125 height 54
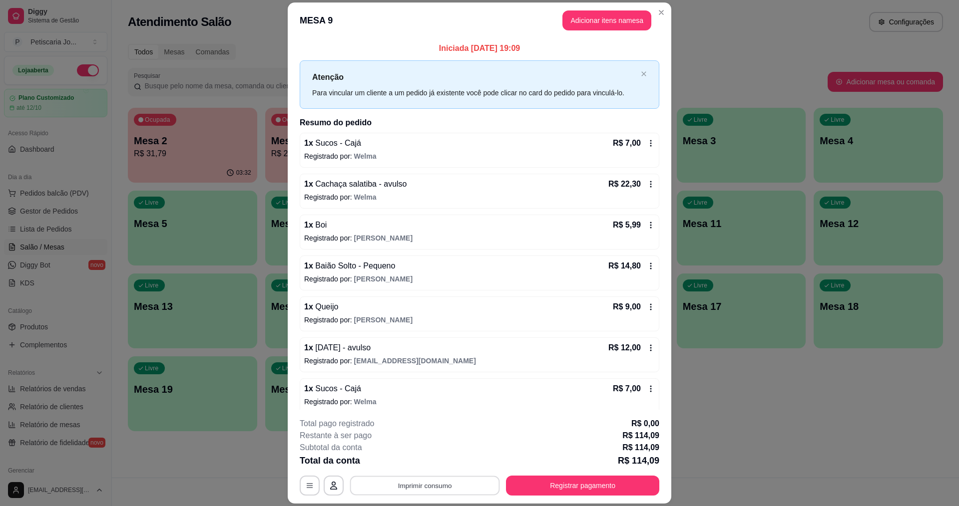
click at [448, 487] on button "Imprimir consumo" at bounding box center [425, 485] width 150 height 19
click at [447, 469] on button "IMPRESSORA" at bounding box center [424, 463] width 72 height 16
click at [601, 483] on button "Registrar pagamento" at bounding box center [582, 486] width 153 height 20
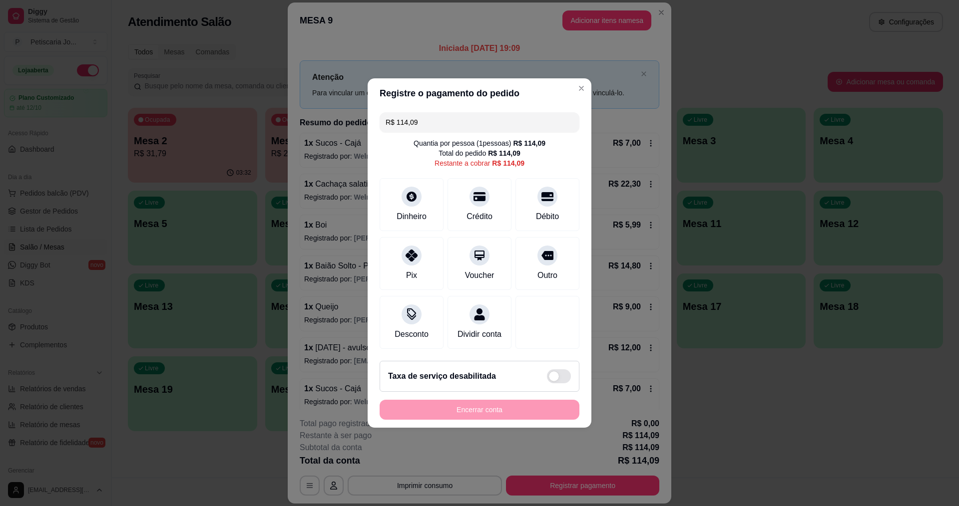
drag, startPoint x: 460, startPoint y: 118, endPoint x: 311, endPoint y: 118, distance: 148.8
click at [311, 118] on div "Registre o pagamento do pedido R$ 114,09 Quantia por pessoa ( 1 pessoas) R$ 114…" at bounding box center [479, 253] width 959 height 506
click at [473, 189] on icon at bounding box center [479, 194] width 13 height 10
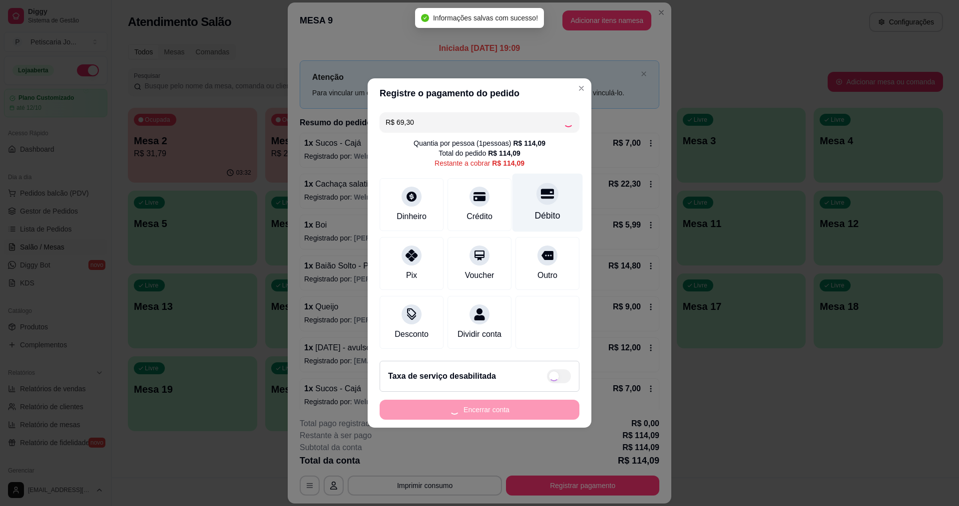
type input "R$ 44,79"
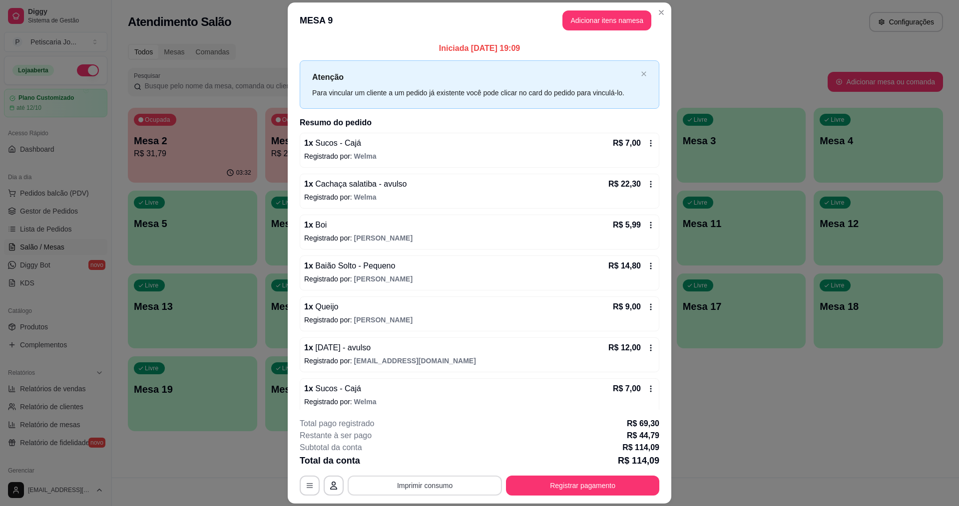
click at [419, 489] on button "Imprimir consumo" at bounding box center [425, 486] width 154 height 20
click at [431, 464] on button "IMPRESSORA" at bounding box center [424, 462] width 70 height 15
click at [660, 4] on header "MESA 9 Adicionar itens na mesa" at bounding box center [480, 20] width 384 height 36
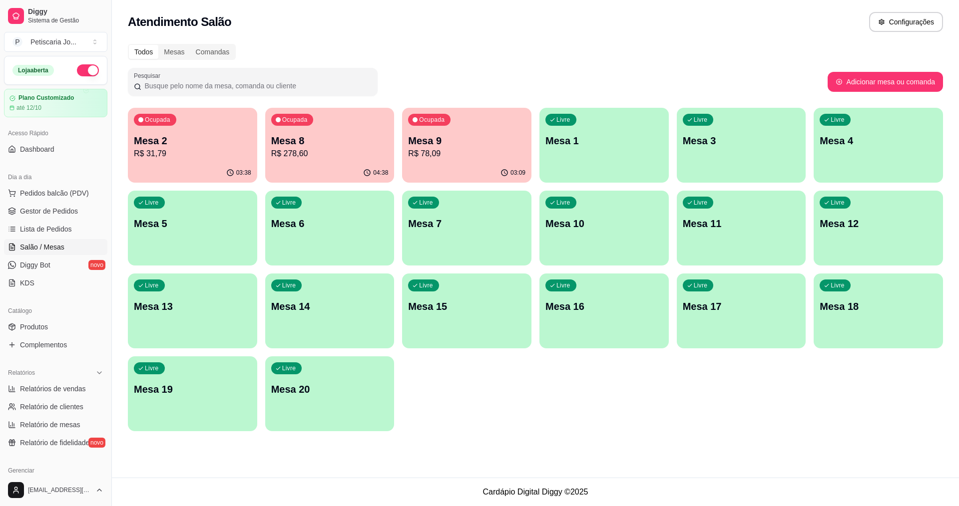
click at [321, 153] on p "R$ 278,60" at bounding box center [329, 154] width 117 height 12
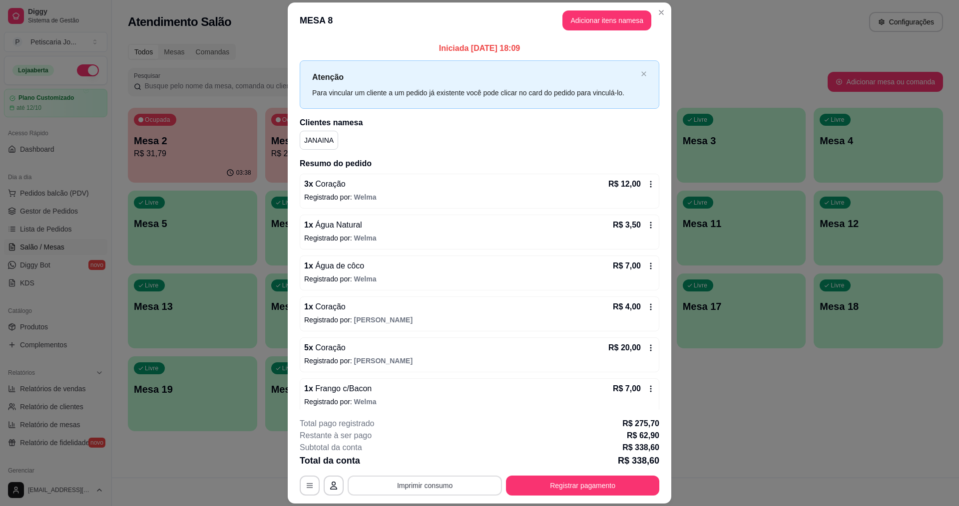
click at [420, 486] on button "Imprimir consumo" at bounding box center [425, 486] width 154 height 20
click at [407, 462] on button "IMPRESSORA" at bounding box center [424, 463] width 72 height 16
click at [554, 486] on button "Registrar pagamento" at bounding box center [582, 486] width 153 height 20
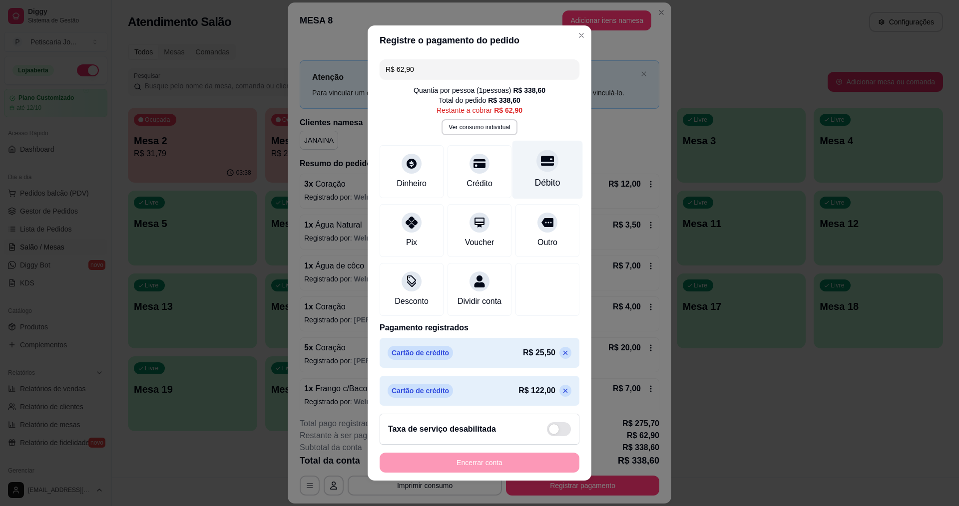
click at [541, 160] on icon at bounding box center [547, 161] width 13 height 10
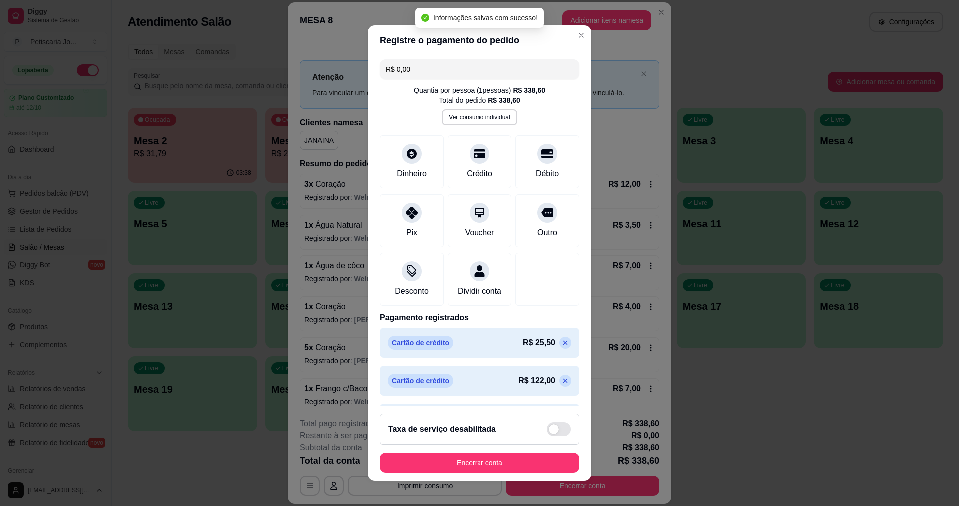
type input "R$ 0,00"
click at [458, 460] on button "Encerrar conta" at bounding box center [480, 463] width 200 height 20
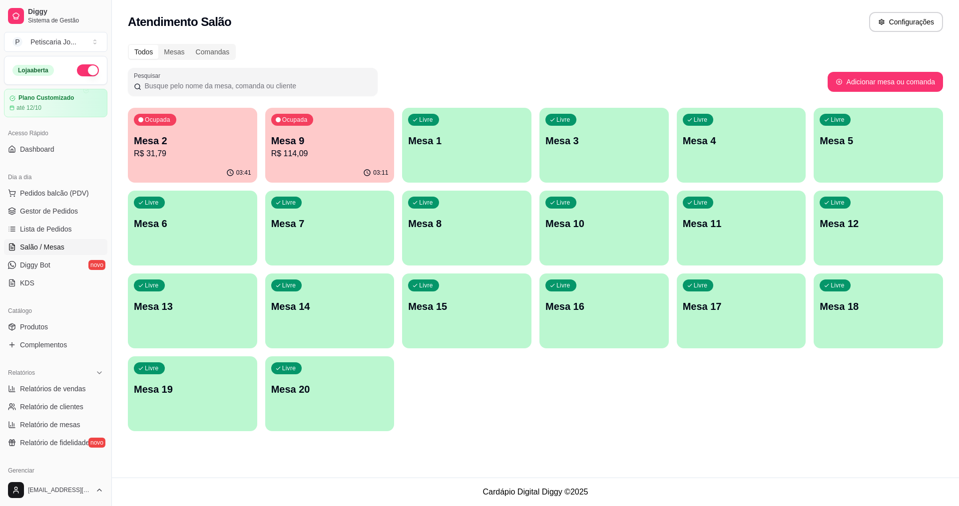
click at [333, 146] on p "Mesa 9" at bounding box center [329, 141] width 117 height 14
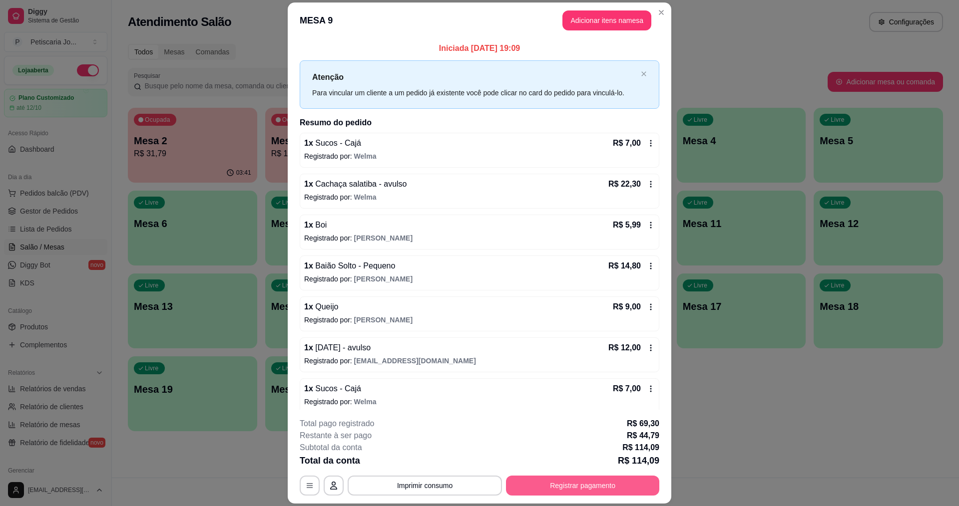
click at [591, 488] on button "Registrar pagamento" at bounding box center [582, 486] width 153 height 20
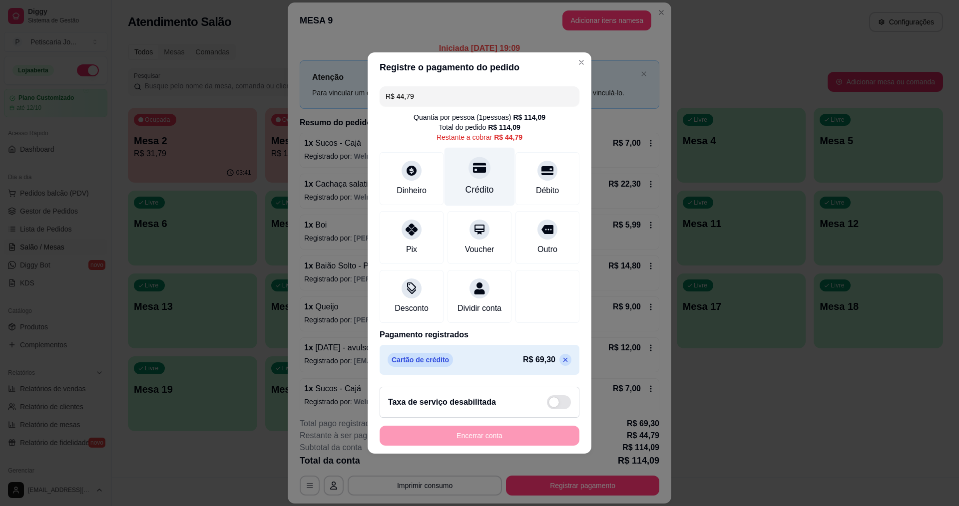
click at [483, 183] on div "Crédito" at bounding box center [479, 189] width 28 height 13
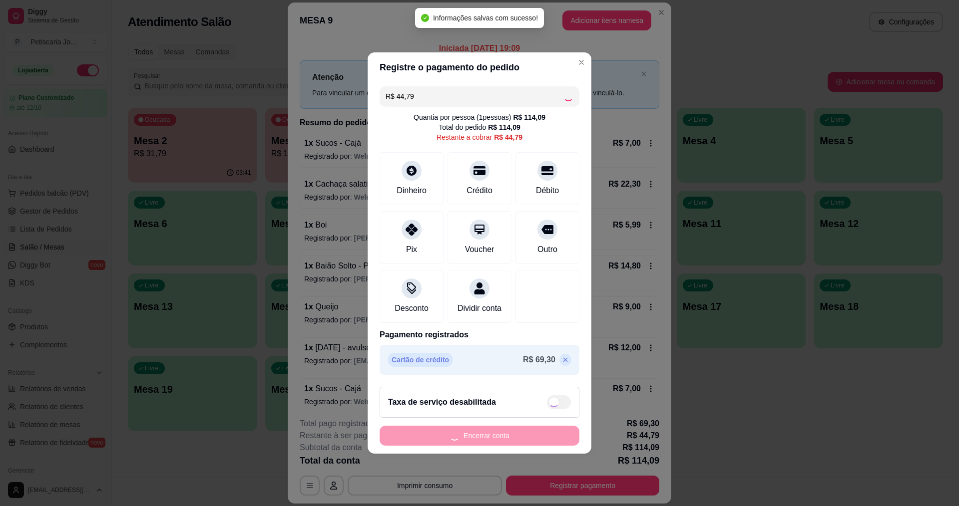
type input "R$ 0,00"
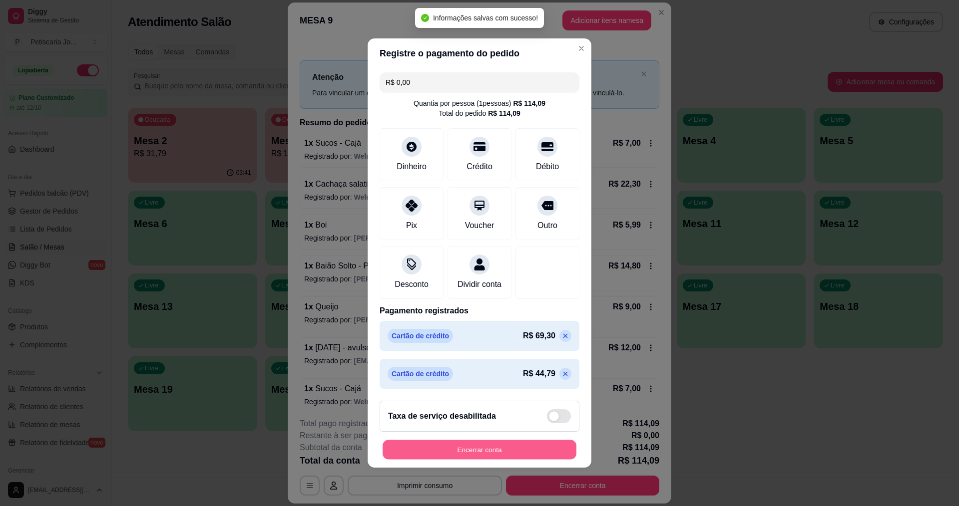
click at [478, 453] on button "Encerrar conta" at bounding box center [480, 450] width 194 height 19
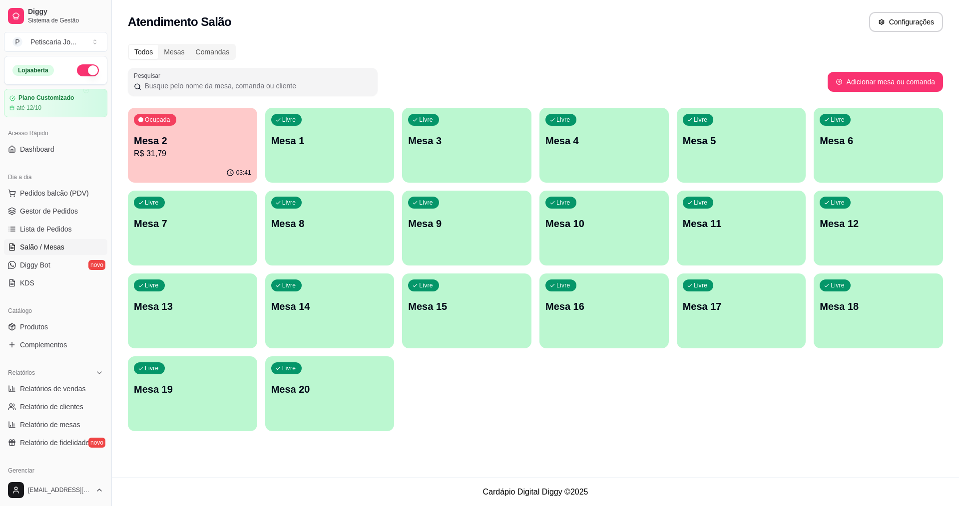
click at [153, 155] on p "R$ 31,79" at bounding box center [192, 154] width 117 height 12
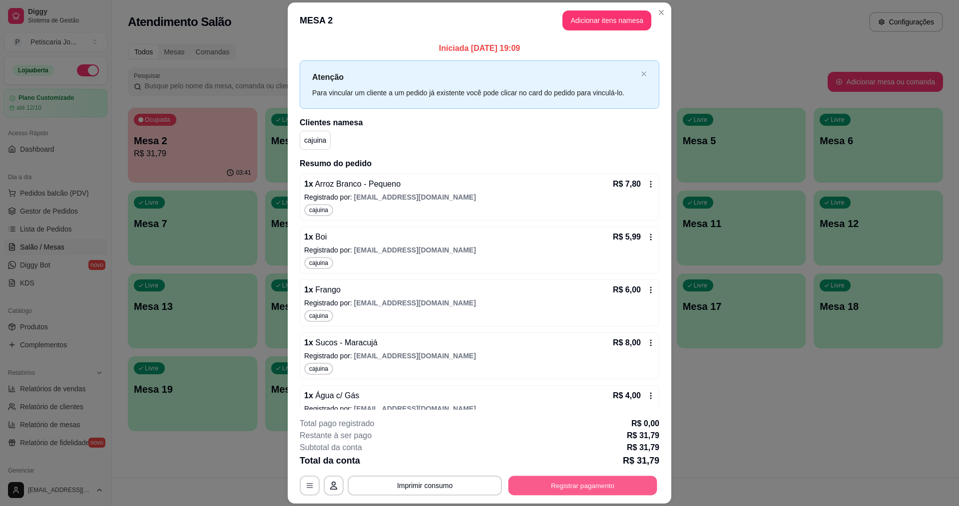
click at [609, 486] on button "Registrar pagamento" at bounding box center [582, 485] width 149 height 19
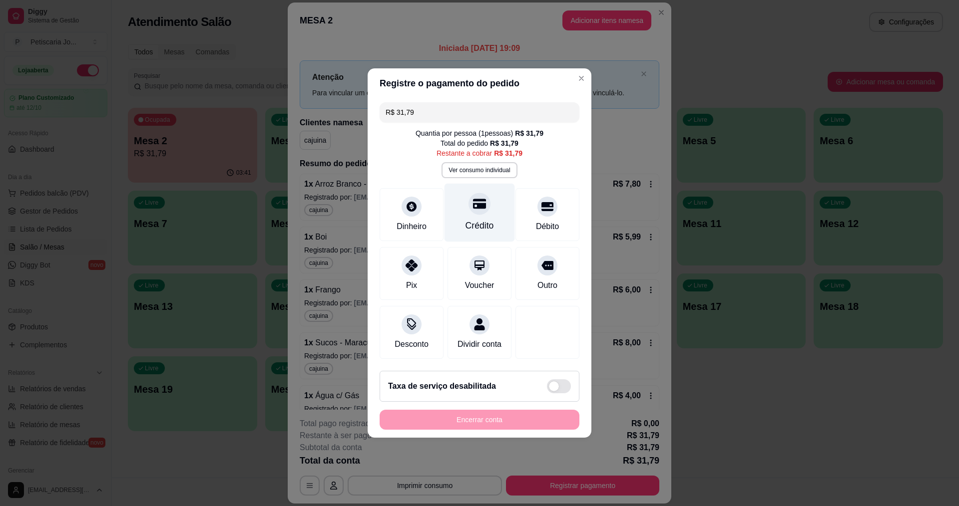
click at [479, 208] on div at bounding box center [479, 204] width 22 height 22
type input "R$ 0,00"
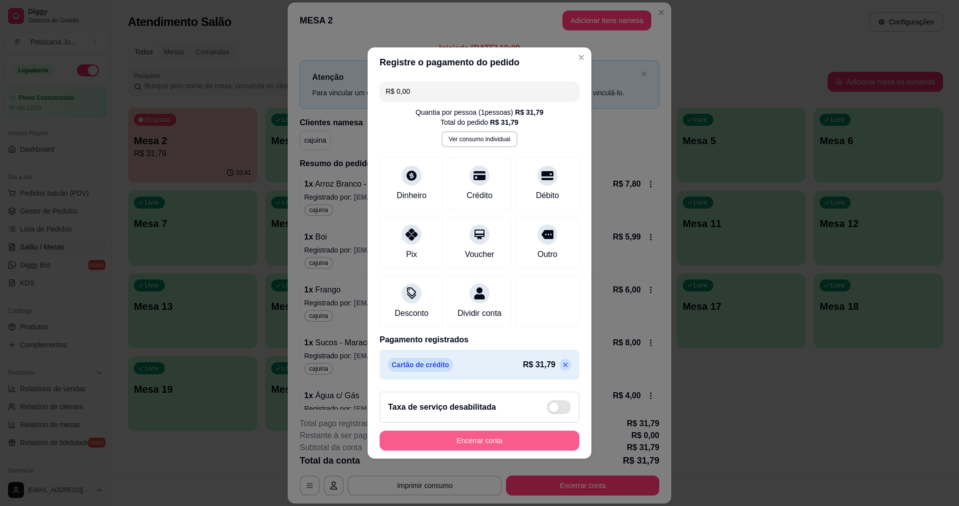
click at [497, 451] on button "Encerrar conta" at bounding box center [480, 441] width 200 height 20
